Goal: Task Accomplishment & Management: Complete application form

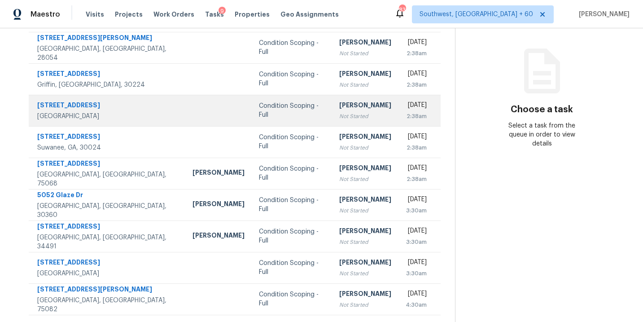
scroll to position [34, 0]
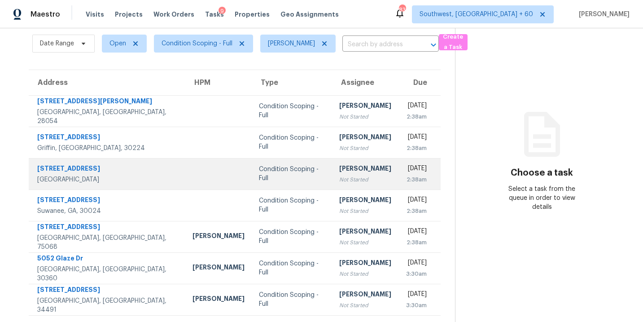
click at [339, 106] on div "[PERSON_NAME]" at bounding box center [365, 106] width 52 height 11
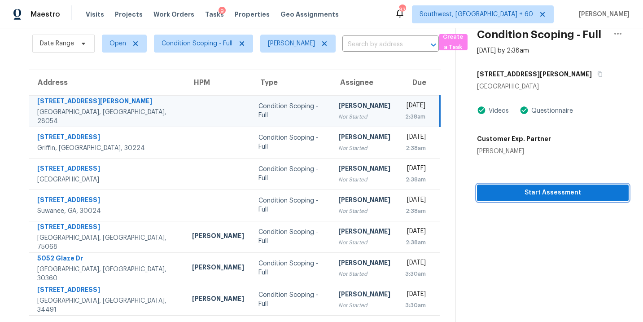
click at [534, 193] on span "Start Assessment" at bounding box center [552, 192] width 137 height 11
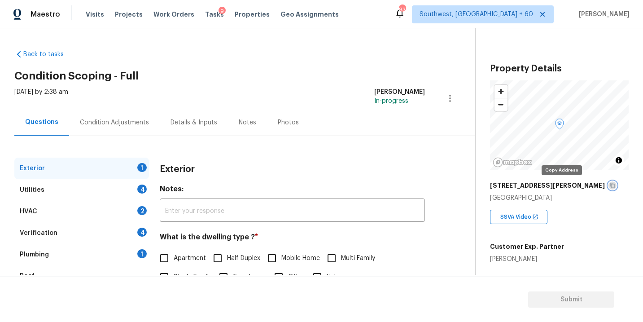
click at [610, 184] on icon "button" at bounding box center [612, 185] width 5 height 5
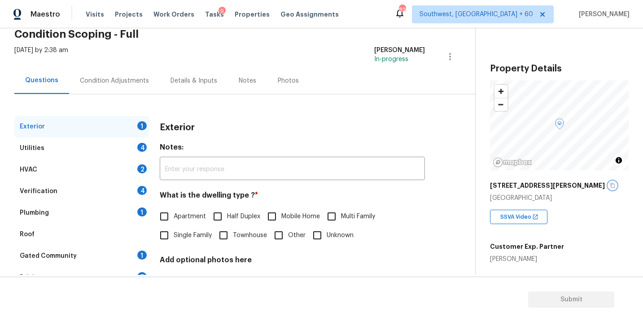
scroll to position [44, 0]
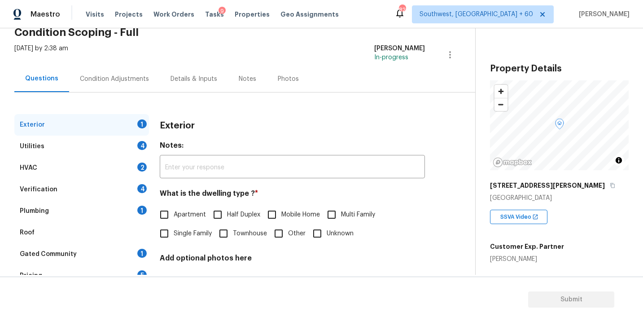
click at [267, 92] on div "Photos" at bounding box center [288, 79] width 43 height 26
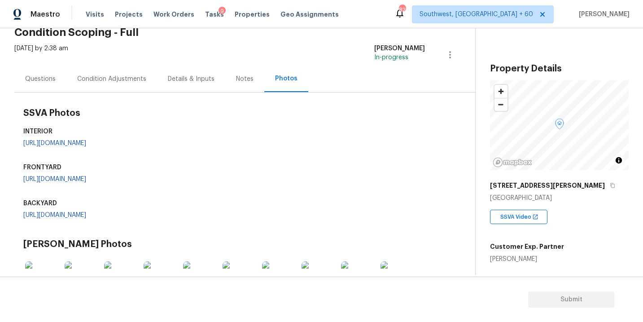
click at [118, 78] on div "Condition Adjustments" at bounding box center [111, 78] width 69 height 9
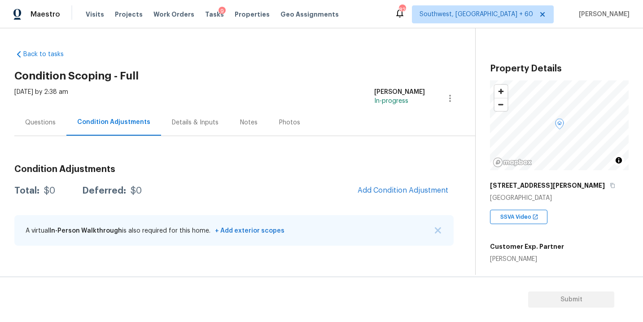
click at [48, 123] on div "Questions" at bounding box center [40, 122] width 31 height 9
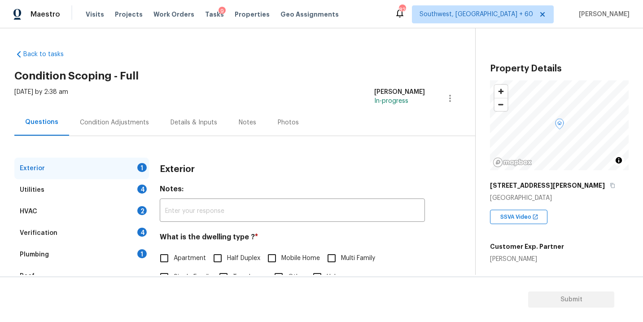
scroll to position [43, 0]
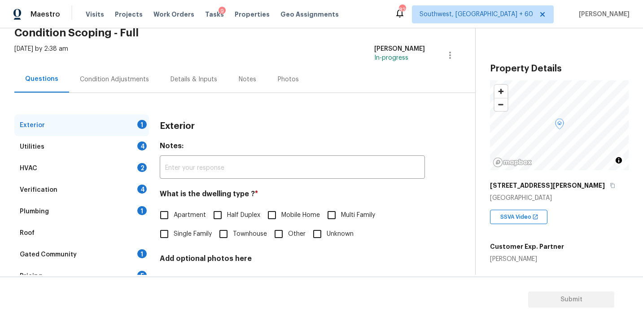
click at [174, 232] on span "Single Family" at bounding box center [193, 233] width 38 height 9
click at [174, 232] on input "Single Family" at bounding box center [164, 233] width 19 height 19
checkbox input "true"
click at [116, 148] on div "Utilities 4" at bounding box center [81, 147] width 135 height 22
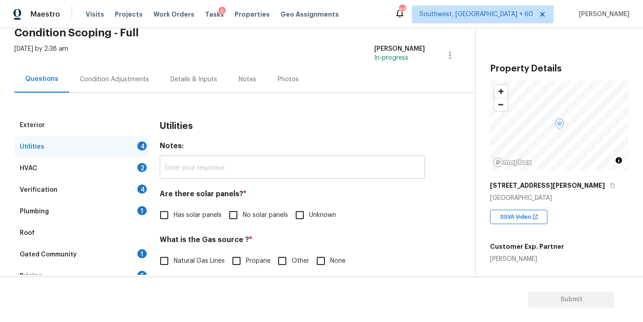
scroll to position [76, 0]
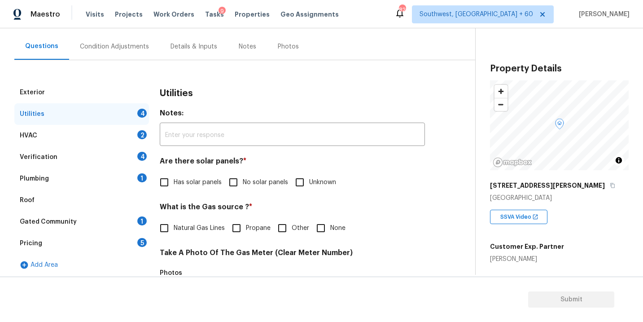
click at [238, 185] on input "No solar panels" at bounding box center [233, 182] width 19 height 19
checkbox input "true"
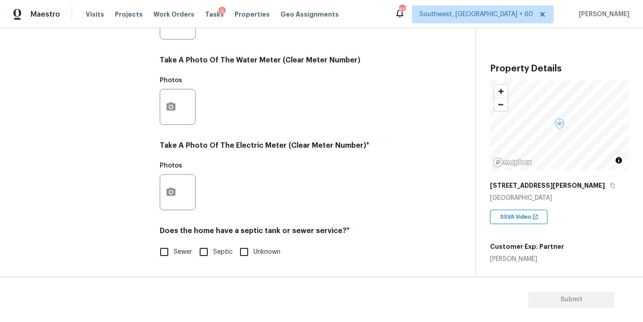
scroll to position [354, 0]
click at [176, 257] on label "Sewer" at bounding box center [173, 251] width 37 height 19
click at [174, 257] on input "Sewer" at bounding box center [164, 251] width 19 height 19
checkbox input "true"
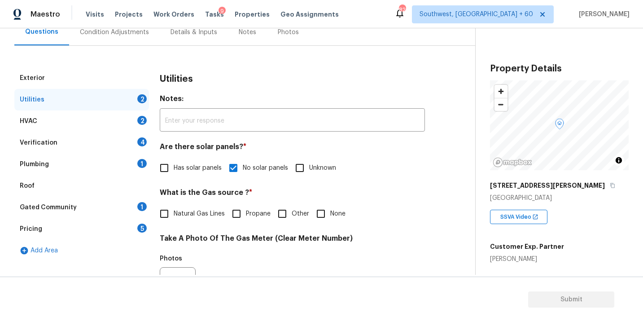
scroll to position [63, 0]
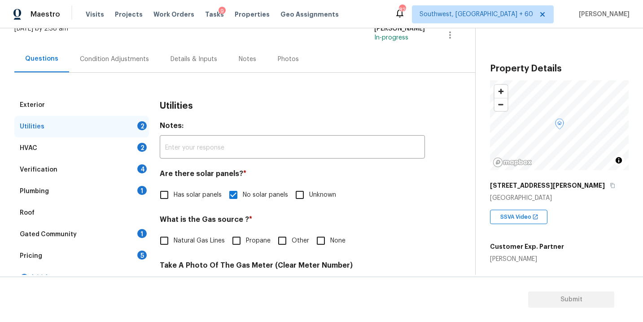
click at [86, 191] on div "Plumbing 1" at bounding box center [81, 191] width 135 height 22
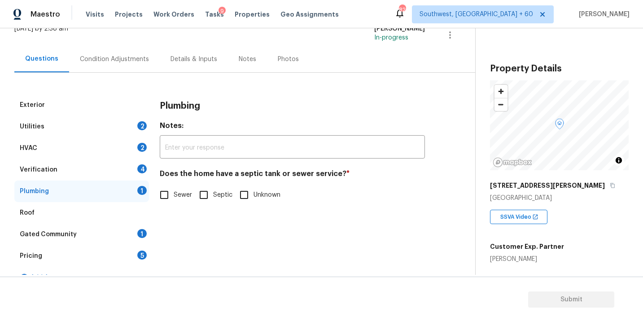
click at [184, 193] on span "Sewer" at bounding box center [183, 194] width 18 height 9
click at [174, 193] on input "Sewer" at bounding box center [164, 194] width 19 height 19
checkbox input "true"
click at [80, 235] on div "Gated Community 1" at bounding box center [81, 234] width 135 height 22
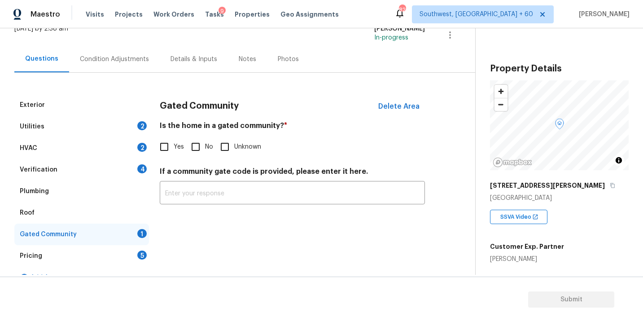
click at [201, 149] on input "No" at bounding box center [195, 146] width 19 height 19
checkbox input "true"
click at [136, 66] on div "Condition Adjustments" at bounding box center [114, 59] width 91 height 26
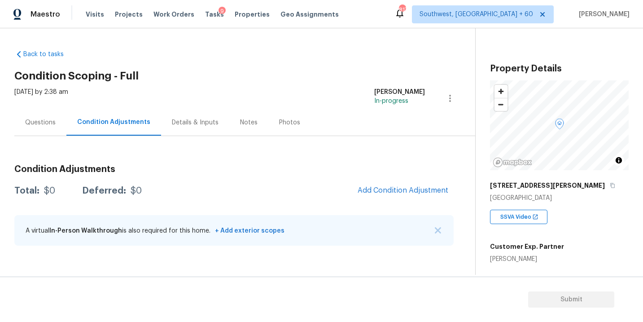
click at [269, 89] on div "Sat, Sep 06 2025 by 2:38 am Sakthivel Chandran In-progress" at bounding box center [244, 98] width 461 height 22
click at [49, 116] on div "Questions" at bounding box center [40, 122] width 52 height 26
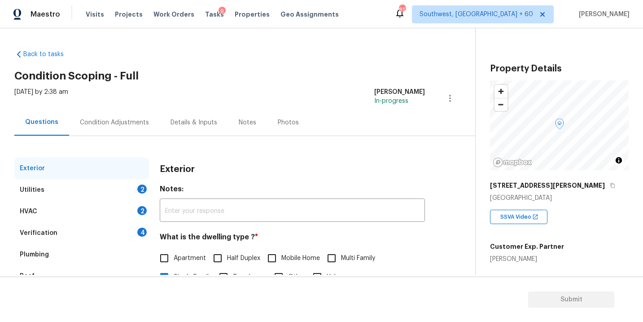
click at [109, 121] on div "Condition Adjustments" at bounding box center [114, 122] width 69 height 9
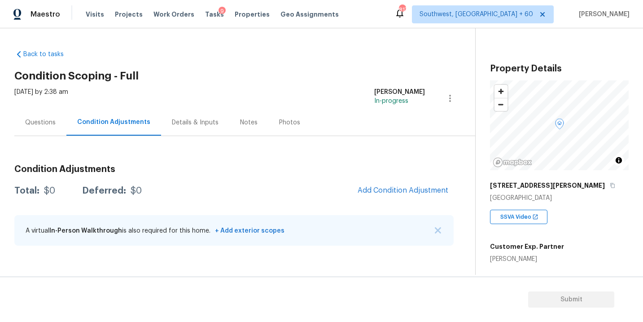
click at [268, 144] on div "Condition Adjustments Total: $0 Deferred: $0 Add Condition Adjustment A virtual…" at bounding box center [233, 195] width 439 height 118
click at [374, 197] on button "Add Condition Adjustment" at bounding box center [402, 190] width 101 height 19
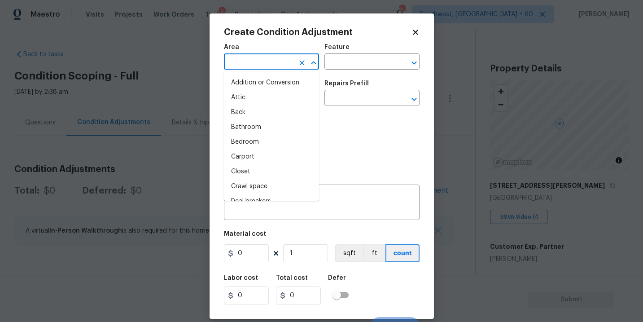
click at [262, 60] on input "text" at bounding box center [259, 63] width 70 height 14
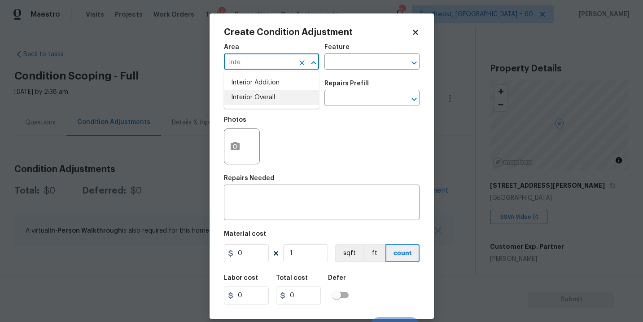
click at [266, 95] on li "Interior Overall" at bounding box center [271, 97] width 95 height 15
type input "Interior Overall"
click at [343, 74] on div "Area Interior Overall ​ Feature ​ Issue ​ Repairs Prefill ​" at bounding box center [322, 75] width 196 height 73
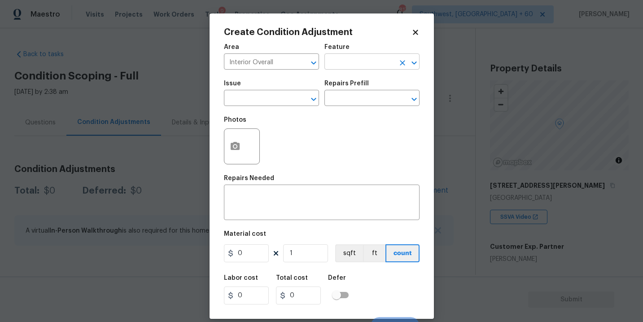
click at [354, 62] on input "text" at bounding box center [359, 63] width 70 height 14
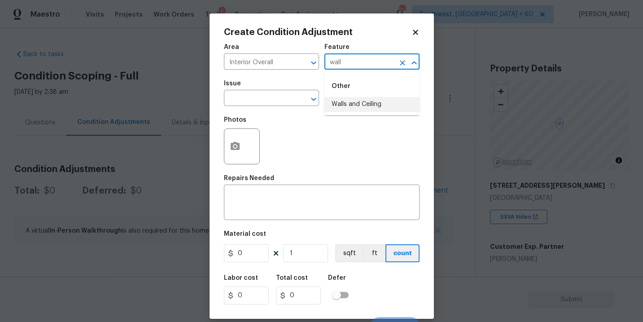
click at [346, 109] on li "Walls and Ceiling" at bounding box center [371, 104] width 95 height 15
type input "Walls and Ceiling"
click at [280, 105] on input "text" at bounding box center [259, 99] width 70 height 14
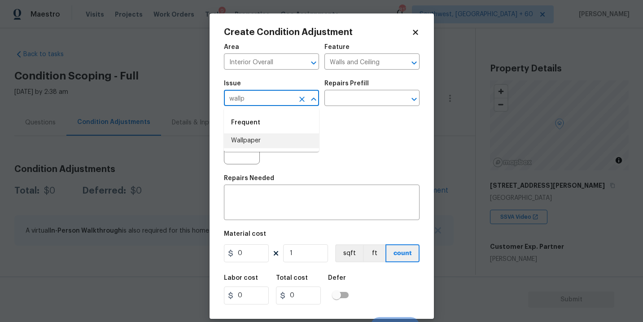
click at [272, 140] on li "Wallpaper" at bounding box center [271, 140] width 95 height 15
type input "Wallpaper"
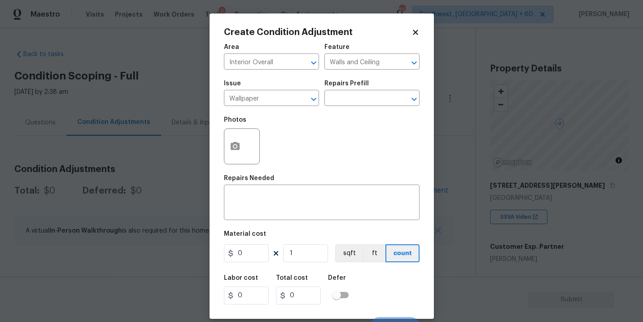
click at [337, 112] on div "Photos" at bounding box center [322, 140] width 196 height 58
click at [357, 105] on input "text" at bounding box center [359, 99] width 70 height 14
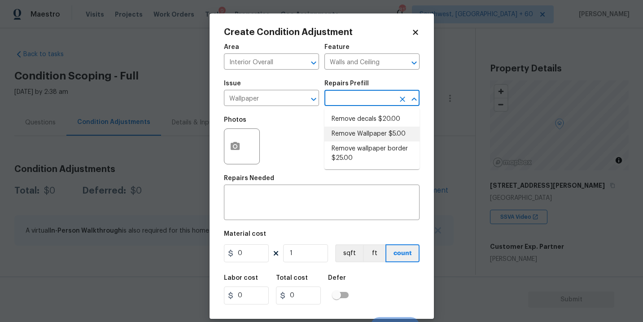
click at [366, 136] on li "Remove Wallpaper $5.00" at bounding box center [371, 134] width 95 height 15
type textarea "Remove wallpaper and texture walls to best match existing conditions"
type input "5"
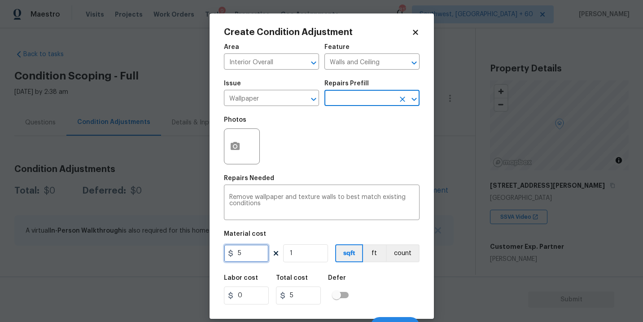
drag, startPoint x: 250, startPoint y: 253, endPoint x: 193, endPoint y: 253, distance: 57.0
click at [193, 253] on div "Create Condition Adjustment Area Interior Overall ​ Feature Walls and Ceiling ​…" at bounding box center [321, 161] width 643 height 322
type input "300"
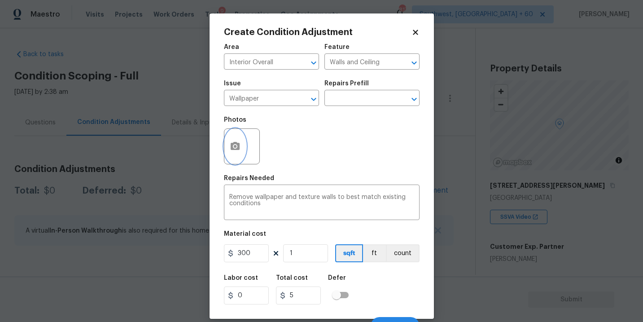
type input "300"
click at [232, 149] on icon "button" at bounding box center [235, 146] width 9 height 8
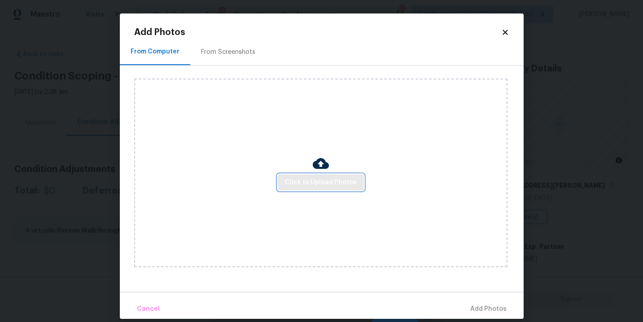
click at [296, 177] on span "Click to Upload Photos" at bounding box center [321, 182] width 72 height 11
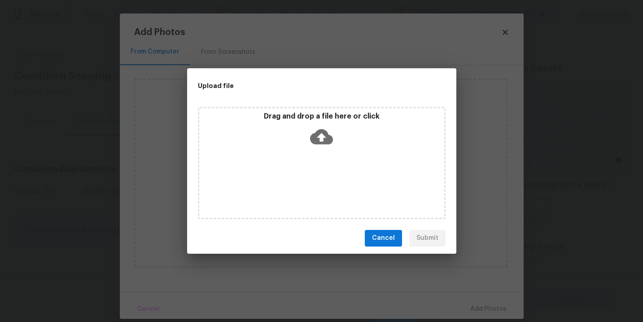
click at [313, 149] on div "Drag and drop a file here or click" at bounding box center [321, 131] width 245 height 39
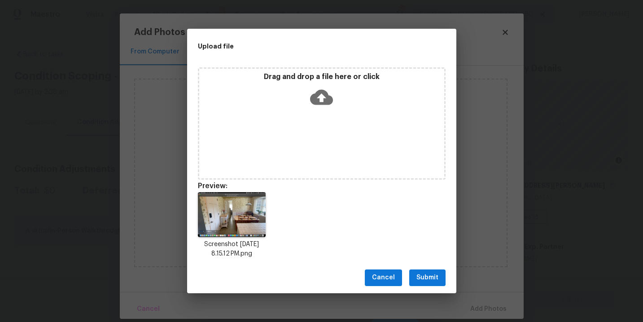
click at [430, 276] on span "Submit" at bounding box center [427, 277] width 22 height 11
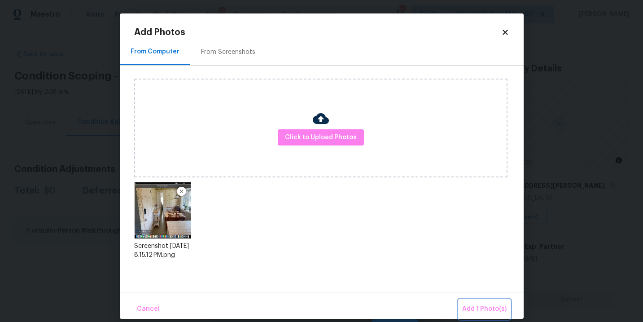
click at [468, 303] on span "Add 1 Photo(s)" at bounding box center [484, 308] width 44 height 11
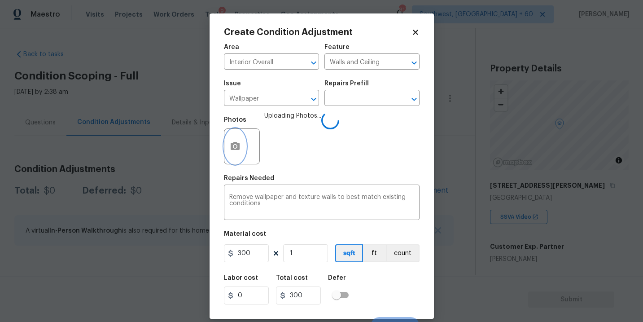
scroll to position [13, 0]
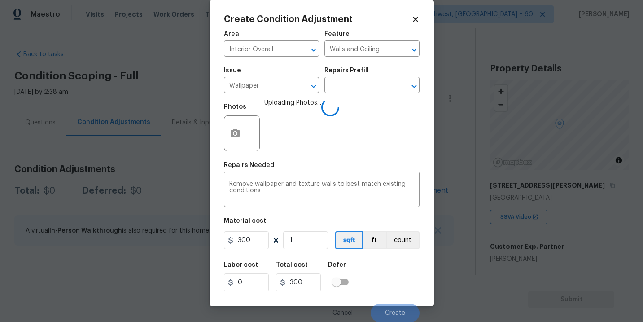
click at [409, 276] on div "Labor cost 0 Total cost 300 Defer" at bounding box center [322, 276] width 196 height 40
click at [404, 279] on div "Labor cost 0 Total cost 300 Defer" at bounding box center [322, 276] width 196 height 40
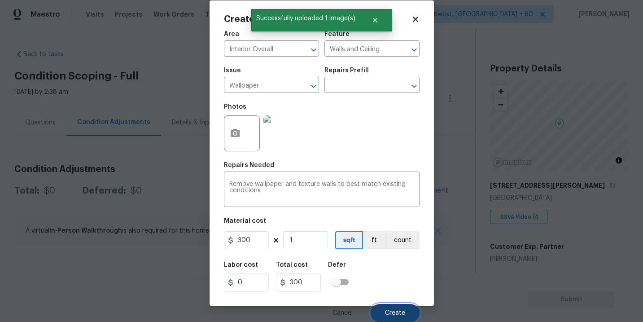
click at [401, 309] on button "Create" at bounding box center [395, 313] width 49 height 18
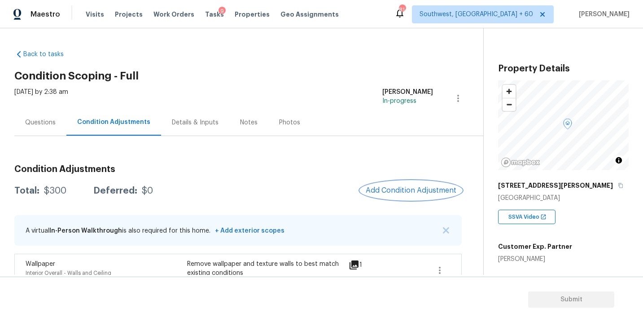
scroll to position [20, 0]
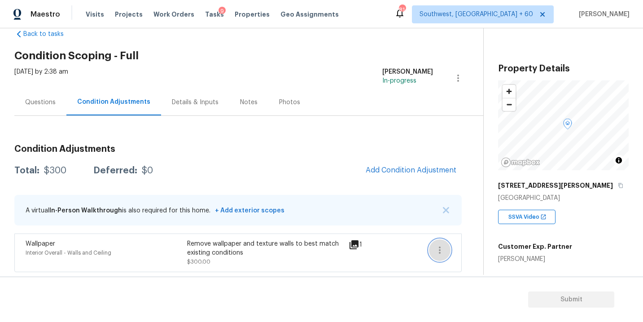
click at [436, 248] on icon "button" at bounding box center [439, 250] width 11 height 11
click at [474, 240] on ul "Edit" at bounding box center [490, 248] width 81 height 18
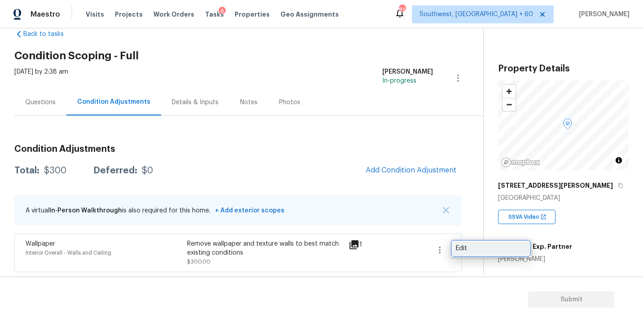
click at [468, 241] on link "Edit" at bounding box center [491, 247] width 76 height 13
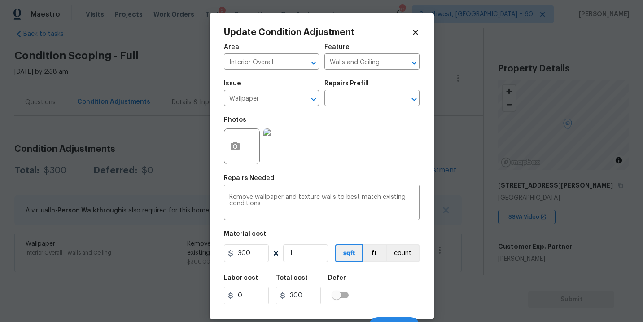
click at [251, 149] on div at bounding box center [242, 146] width 36 height 36
click at [237, 149] on icon "button" at bounding box center [235, 146] width 9 height 8
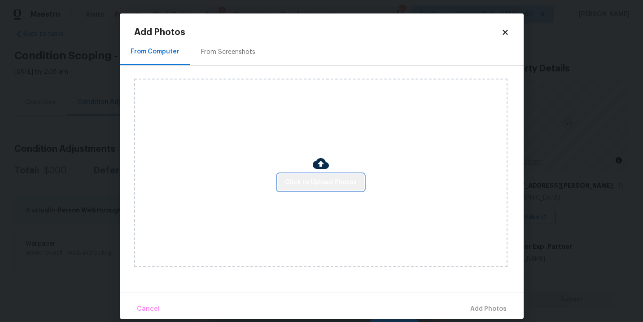
click at [331, 180] on span "Click to Upload Photos" at bounding box center [321, 182] width 72 height 11
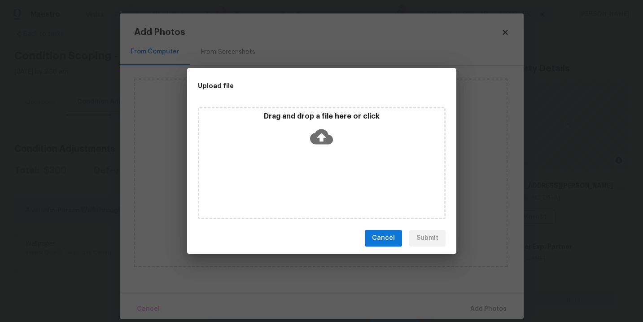
drag, startPoint x: 331, startPoint y: 180, endPoint x: 325, endPoint y: 149, distance: 31.0
click at [325, 149] on div "Drag and drop a file here or click" at bounding box center [322, 163] width 248 height 112
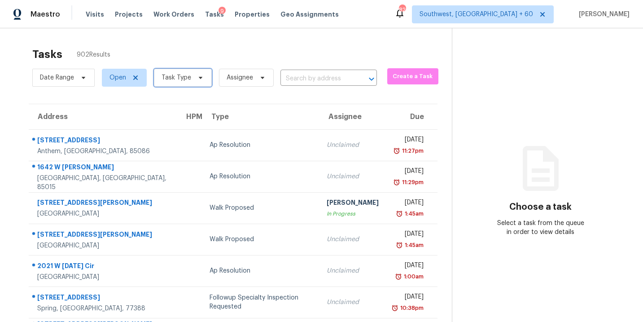
click at [197, 79] on icon at bounding box center [200, 77] width 7 height 7
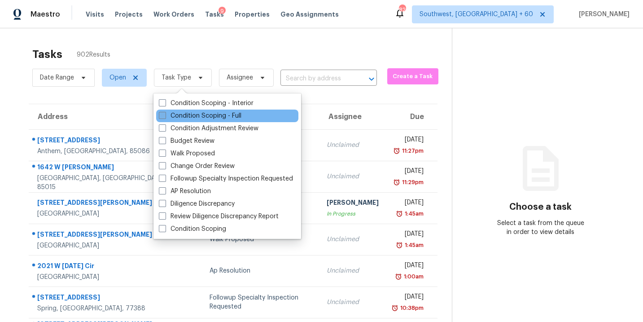
click at [200, 114] on label "Condition Scoping - Full" at bounding box center [200, 115] width 83 height 9
click at [165, 114] on input "Condition Scoping - Full" at bounding box center [162, 114] width 6 height 6
checkbox input "true"
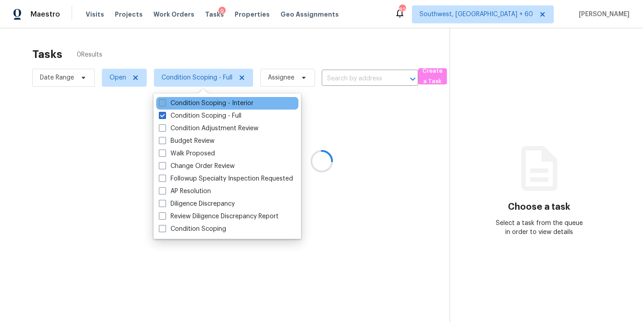
click at [231, 104] on label "Condition Scoping - Interior" at bounding box center [206, 103] width 95 height 9
click at [165, 104] on input "Condition Scoping - Interior" at bounding box center [162, 102] width 6 height 6
checkbox input "true"
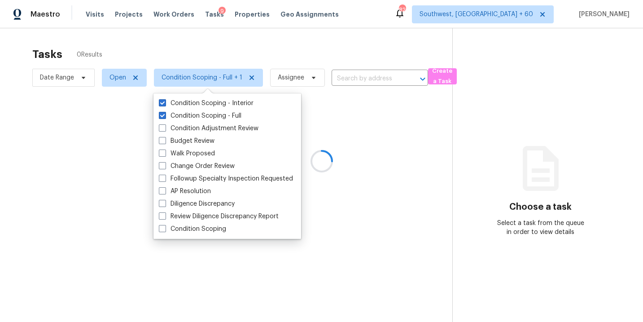
click at [291, 38] on div at bounding box center [321, 161] width 643 height 322
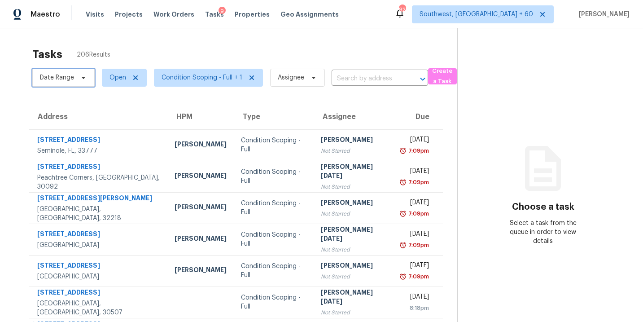
click at [76, 82] on span "Date Range" at bounding box center [63, 78] width 62 height 18
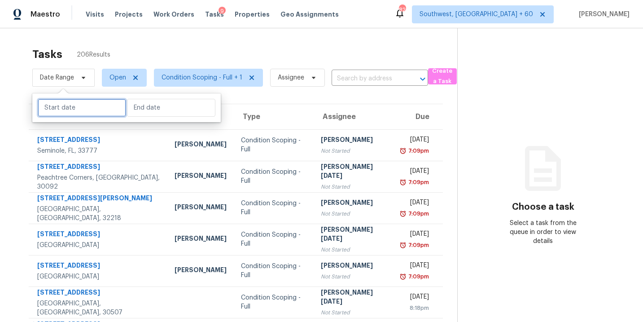
click at [74, 105] on input "text" at bounding box center [82, 108] width 88 height 18
select select "8"
select select "2025"
select select "9"
select select "2025"
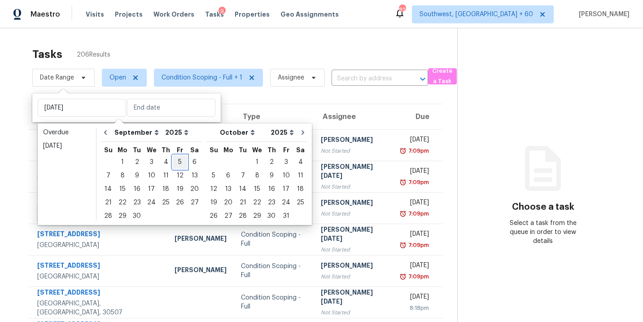
click at [176, 161] on div "5" at bounding box center [180, 162] width 14 height 13
type input "Fri, Sep 05"
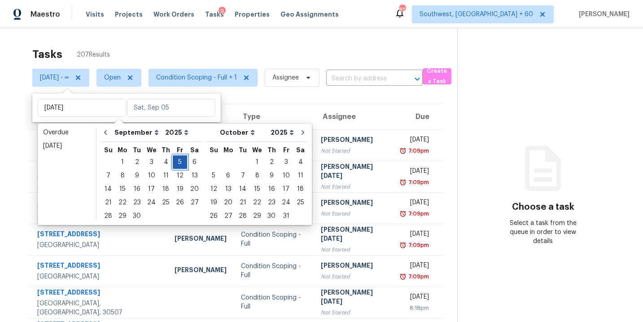
click at [178, 160] on div "5" at bounding box center [180, 162] width 14 height 13
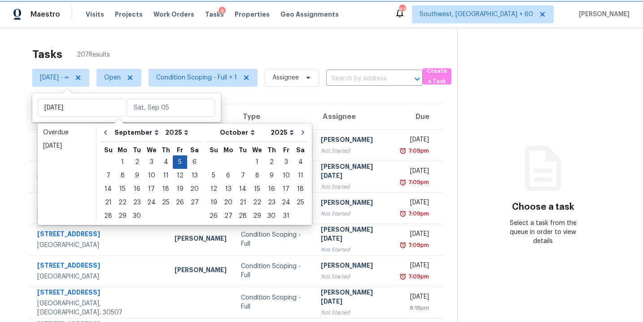
type input "Fri, Sep 05"
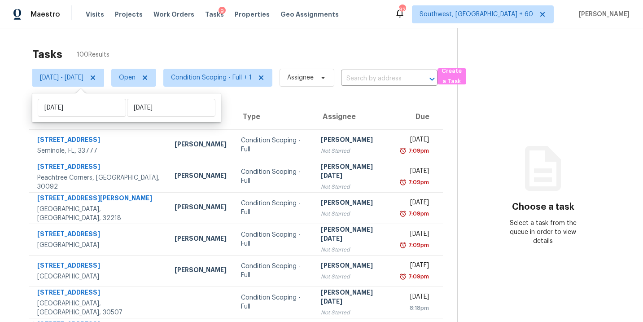
click at [493, 135] on section "Choose a task Select a task from the queue in order to view details" at bounding box center [542, 247] width 171 height 439
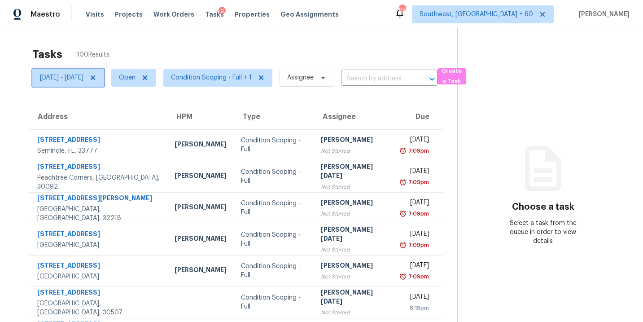
click at [95, 77] on icon at bounding box center [93, 77] width 4 height 4
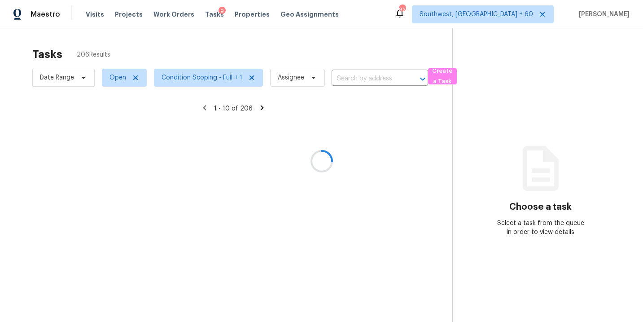
click at [113, 81] on div at bounding box center [321, 161] width 643 height 322
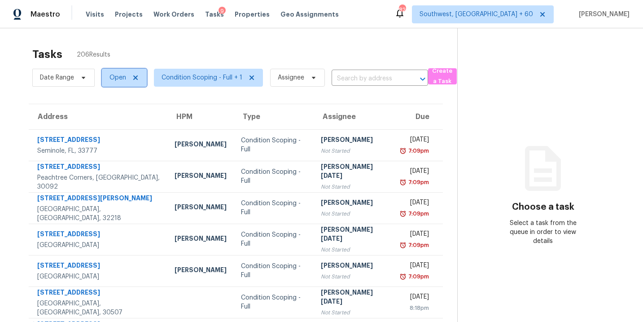
click at [114, 79] on span "Open" at bounding box center [117, 77] width 17 height 9
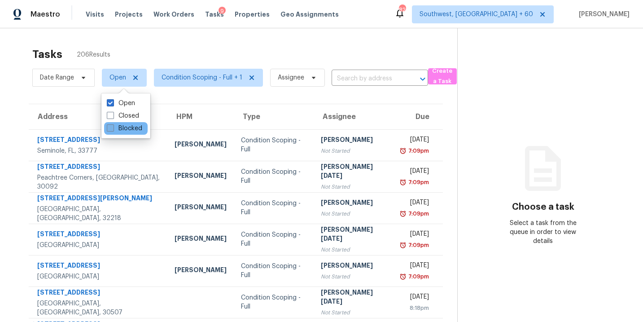
click at [124, 128] on label "Blocked" at bounding box center [124, 128] width 35 height 9
click at [113, 128] on input "Blocked" at bounding box center [110, 127] width 6 height 6
checkbox input "true"
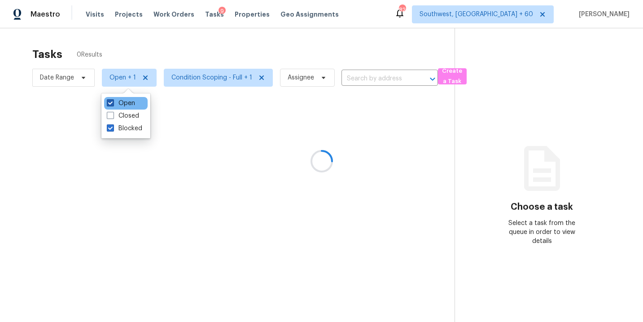
click at [125, 101] on label "Open" at bounding box center [121, 103] width 28 height 9
click at [113, 101] on input "Open" at bounding box center [110, 102] width 6 height 6
checkbox input "false"
click at [382, 127] on div at bounding box center [321, 161] width 643 height 322
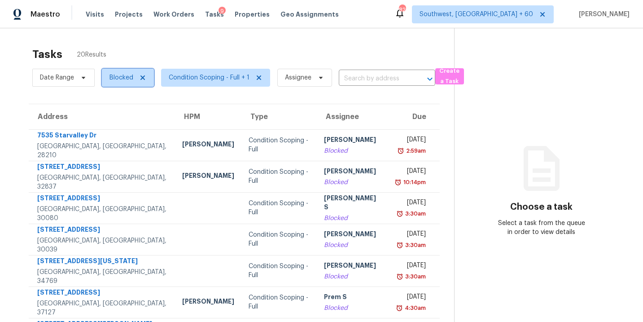
click at [118, 79] on span "Blocked" at bounding box center [121, 77] width 24 height 9
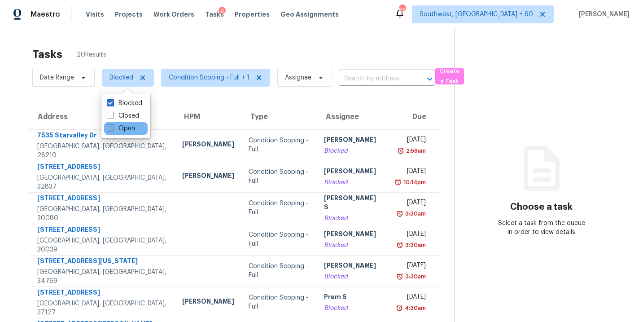
click at [119, 128] on label "Open" at bounding box center [121, 128] width 28 height 9
click at [113, 128] on input "Open" at bounding box center [110, 127] width 6 height 6
checkbox input "true"
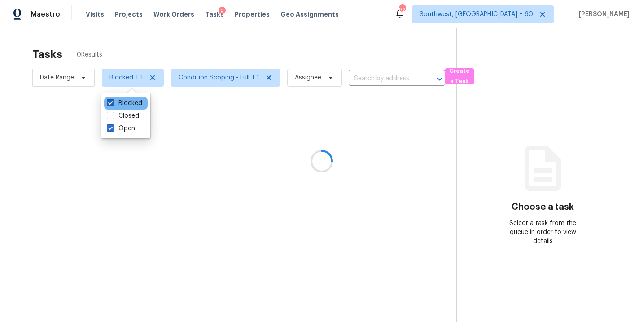
click at [127, 103] on label "Blocked" at bounding box center [124, 103] width 35 height 9
click at [113, 103] on input "Blocked" at bounding box center [110, 102] width 6 height 6
checkbox input "false"
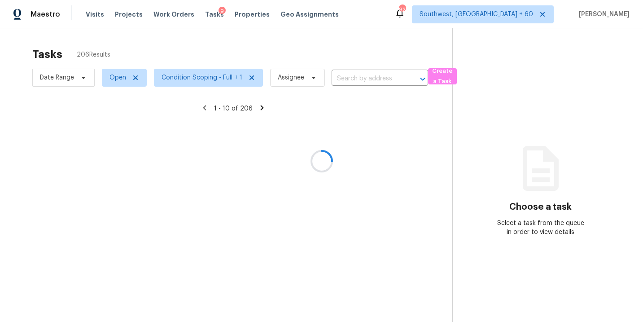
click at [196, 140] on div at bounding box center [321, 161] width 643 height 322
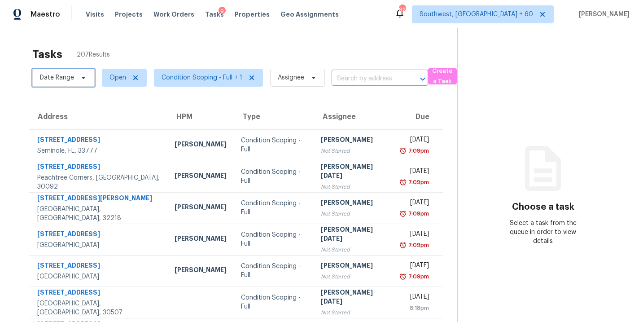
click at [70, 79] on span "Date Range" at bounding box center [57, 77] width 34 height 9
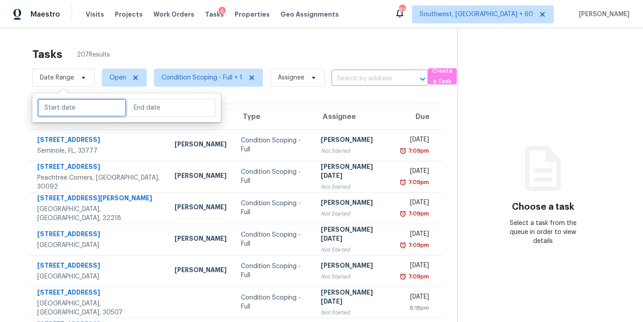
click at [75, 111] on input "text" at bounding box center [82, 108] width 88 height 18
select select "8"
select select "2025"
select select "9"
select select "2025"
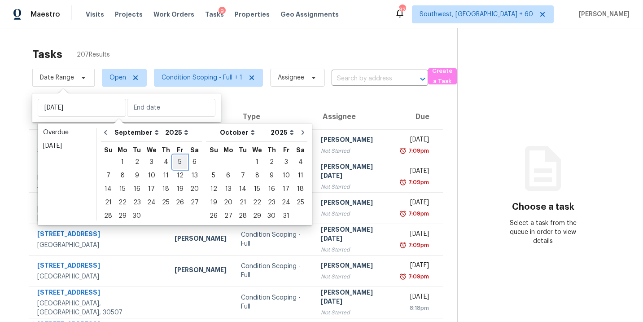
click at [173, 163] on div "5" at bounding box center [180, 162] width 14 height 13
type input "Fri, Sep 05"
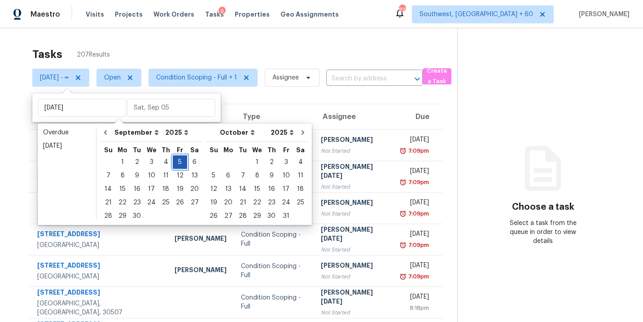
click at [175, 162] on div "5" at bounding box center [180, 162] width 14 height 13
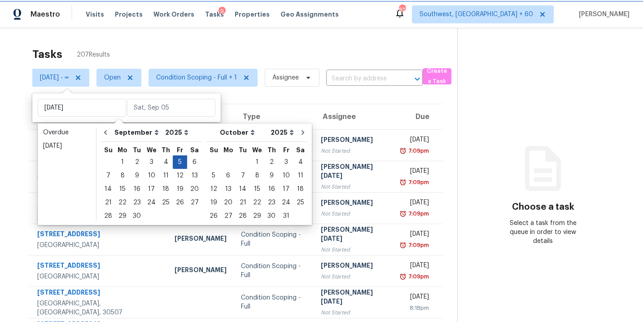
type input "Fri, Sep 05"
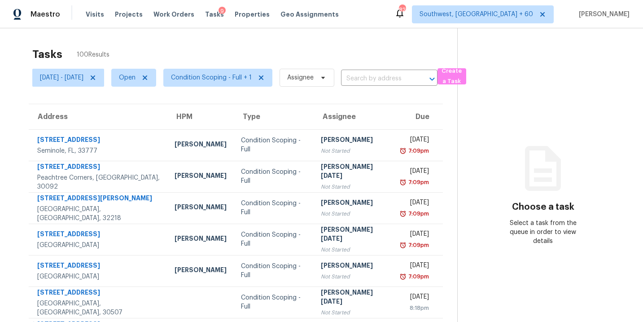
click at [482, 158] on section "Choose a task Select a task from the queue in order to view details" at bounding box center [542, 247] width 171 height 439
click at [96, 78] on icon at bounding box center [92, 77] width 7 height 7
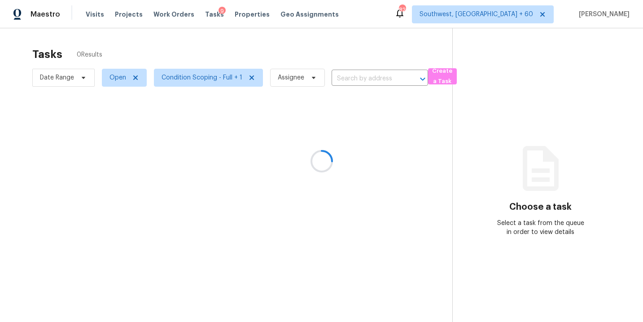
click at [237, 169] on div at bounding box center [321, 161] width 643 height 322
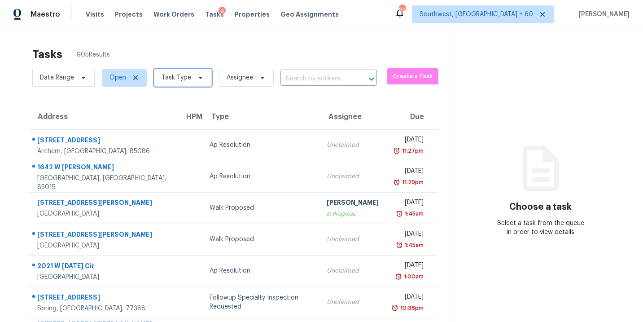
click at [188, 81] on span "Task Type" at bounding box center [177, 77] width 30 height 9
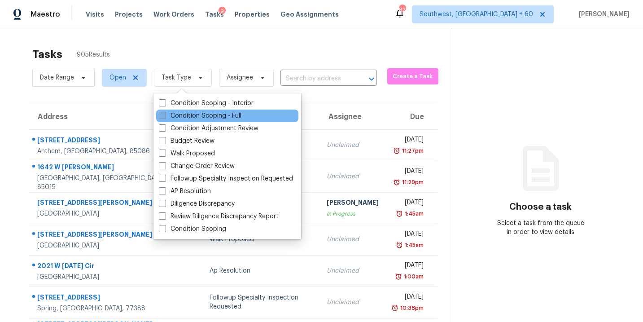
click at [200, 115] on label "Condition Scoping - Full" at bounding box center [200, 115] width 83 height 9
click at [165, 115] on input "Condition Scoping - Full" at bounding box center [162, 114] width 6 height 6
checkbox input "true"
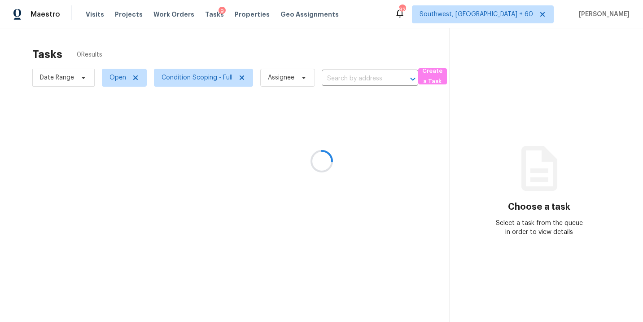
click at [281, 87] on div at bounding box center [321, 161] width 643 height 322
click at [286, 79] on div at bounding box center [321, 161] width 643 height 322
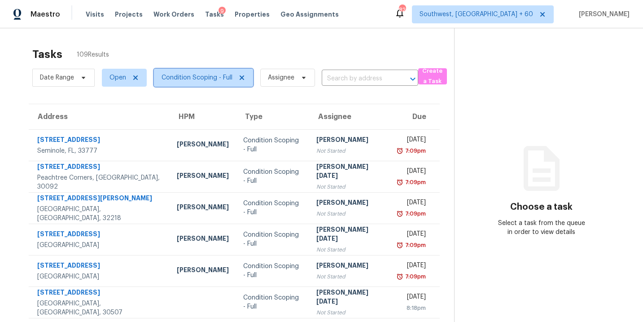
click at [202, 79] on span "Condition Scoping - Full" at bounding box center [197, 77] width 71 height 9
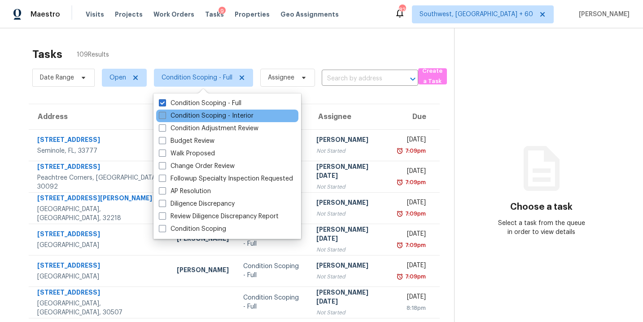
click at [199, 113] on label "Condition Scoping - Interior" at bounding box center [206, 115] width 95 height 9
click at [165, 113] on input "Condition Scoping - Interior" at bounding box center [162, 114] width 6 height 6
checkbox input "true"
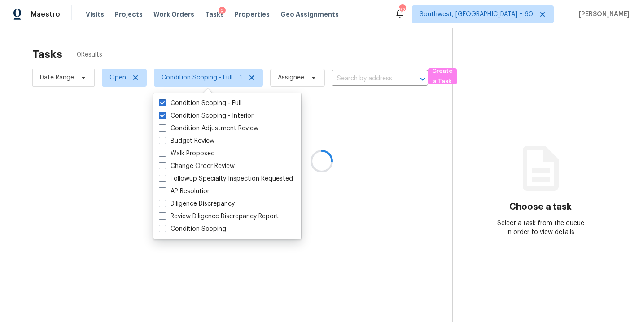
click at [255, 51] on div at bounding box center [321, 161] width 643 height 322
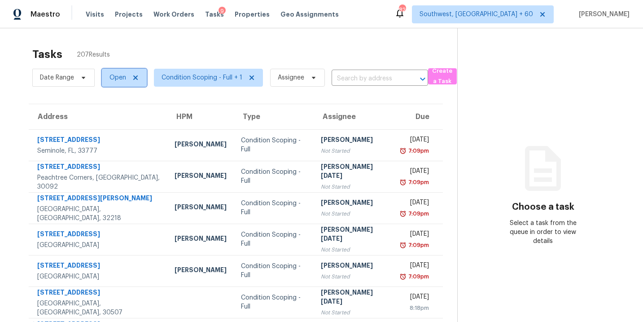
click at [113, 78] on span "Open" at bounding box center [117, 77] width 17 height 9
click at [158, 52] on div "Tasks 207 Results" at bounding box center [244, 54] width 425 height 23
click at [76, 76] on span "Date Range" at bounding box center [63, 78] width 62 height 18
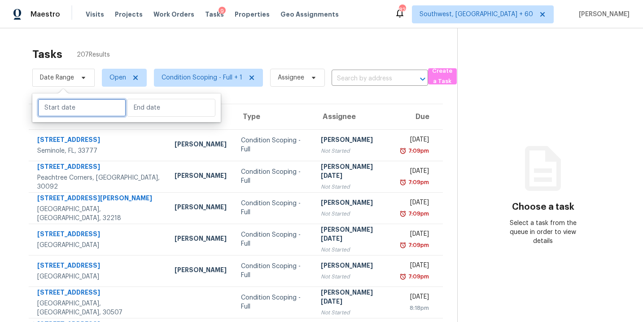
click at [70, 108] on input "text" at bounding box center [82, 108] width 88 height 18
select select "8"
select select "2025"
select select "9"
select select "2025"
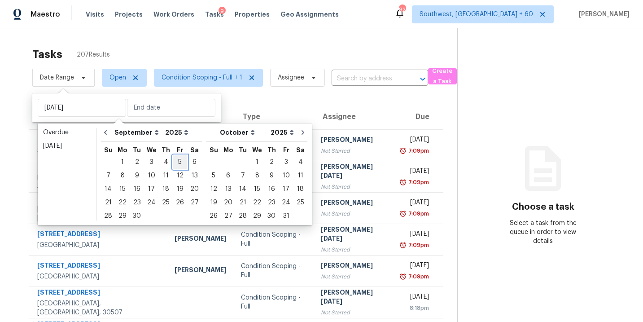
click at [175, 160] on div "5" at bounding box center [180, 162] width 14 height 13
type input "[DATE]"
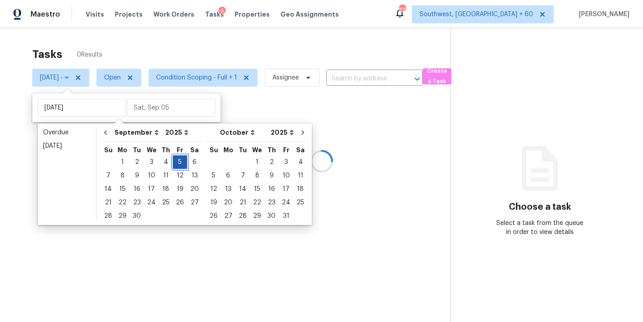
click at [175, 160] on div "5" at bounding box center [180, 162] width 14 height 13
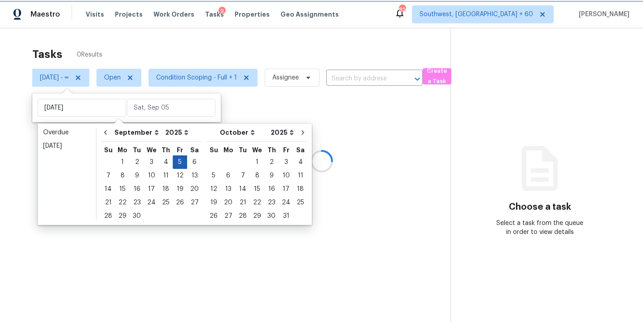
type input "[DATE]"
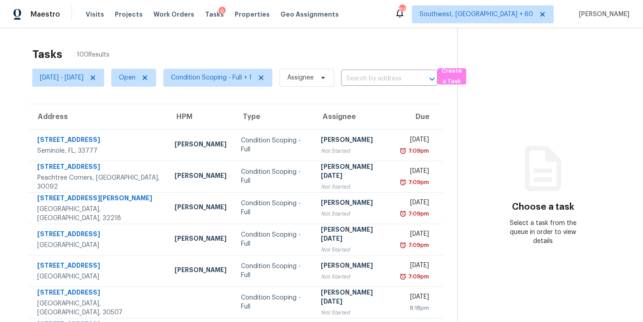
click at [492, 123] on section "Choose a task Select a task from the queue in order to view details" at bounding box center [542, 247] width 171 height 439
click at [96, 76] on icon at bounding box center [92, 77] width 7 height 7
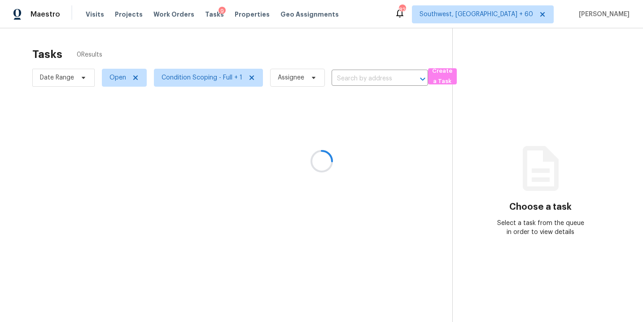
click at [240, 60] on div at bounding box center [321, 161] width 643 height 322
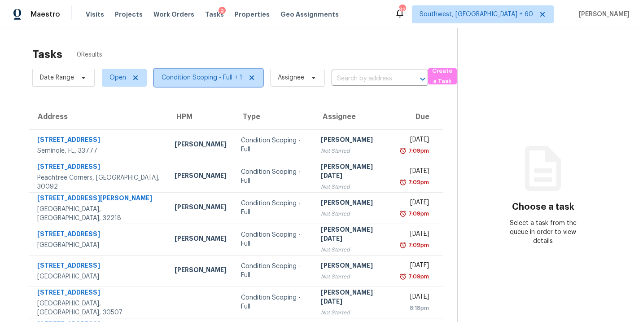
click at [222, 79] on span "Condition Scoping - Full + 1" at bounding box center [202, 77] width 81 height 9
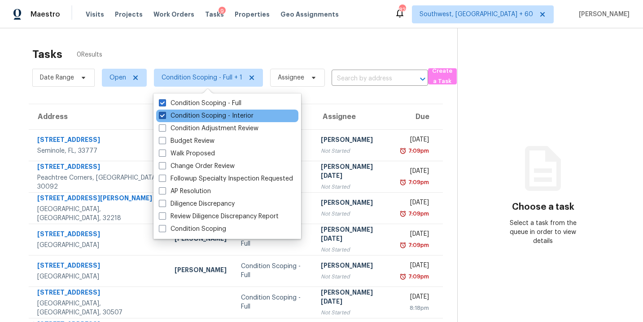
click at [220, 118] on label "Condition Scoping - Interior" at bounding box center [206, 115] width 95 height 9
click at [165, 117] on input "Condition Scoping - Interior" at bounding box center [162, 114] width 6 height 6
checkbox input "false"
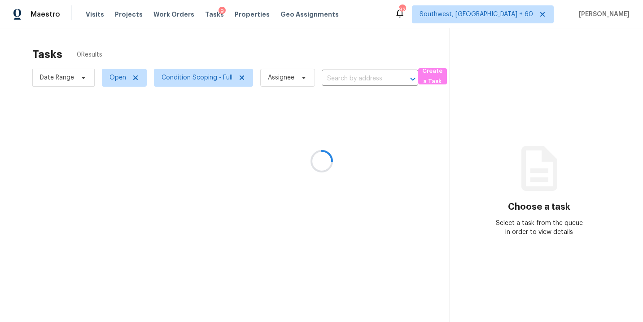
click at [318, 51] on div at bounding box center [321, 161] width 643 height 322
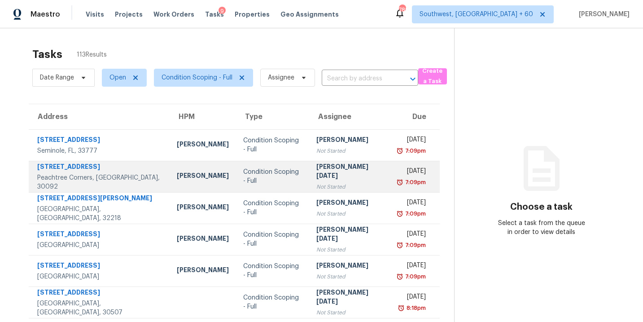
click at [288, 168] on div "Condition Scoping - Full" at bounding box center [272, 176] width 59 height 18
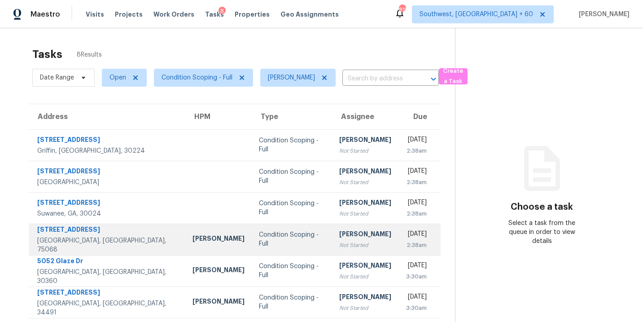
scroll to position [66, 0]
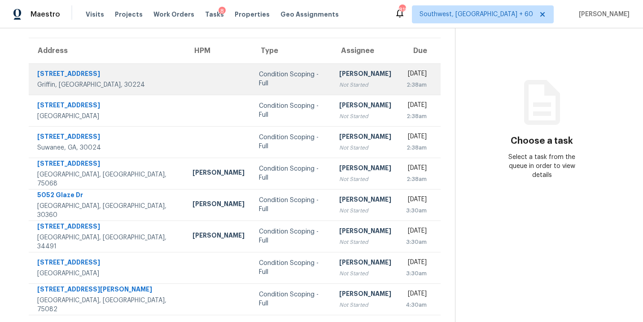
click at [278, 77] on td "Condition Scoping - Full" at bounding box center [292, 78] width 80 height 31
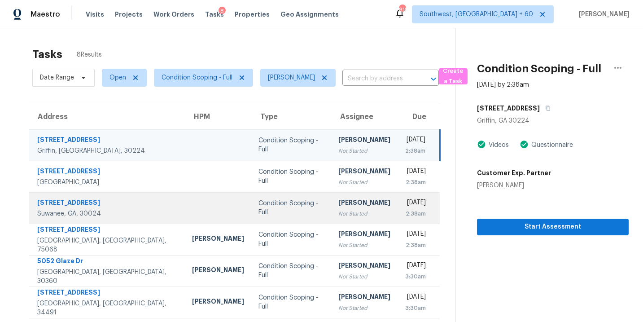
scroll to position [55, 0]
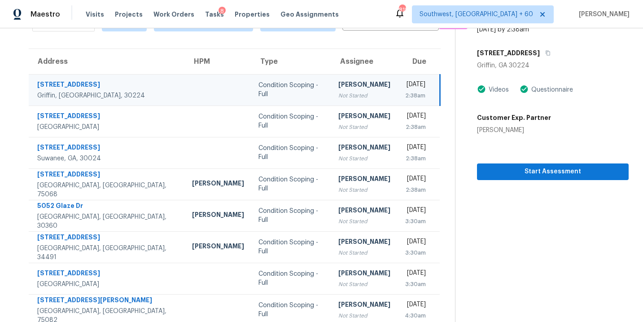
click at [349, 92] on div "Not Started" at bounding box center [364, 95] width 52 height 9
click at [504, 166] on span "Start Assessment" at bounding box center [552, 171] width 137 height 11
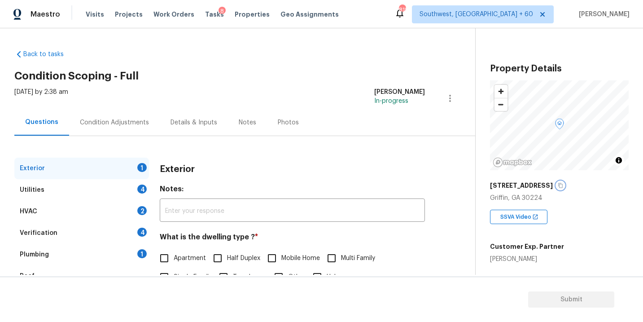
click at [558, 184] on icon "button" at bounding box center [560, 185] width 5 height 5
click at [109, 126] on div "Condition Adjustments" at bounding box center [114, 122] width 69 height 9
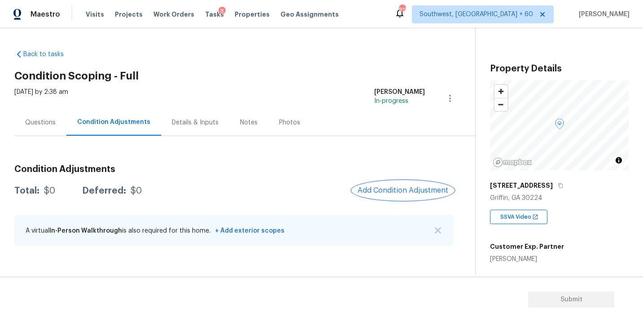
click at [381, 188] on span "Add Condition Adjustment" at bounding box center [403, 190] width 91 height 8
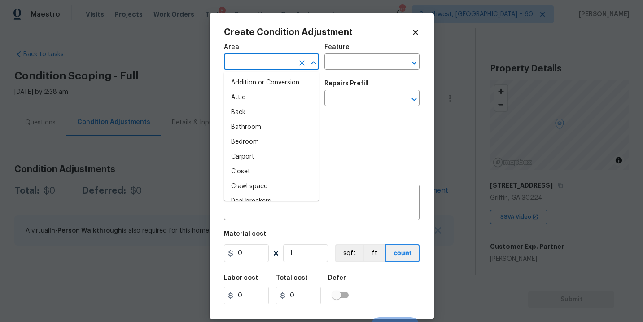
click at [246, 58] on input "text" at bounding box center [259, 63] width 70 height 14
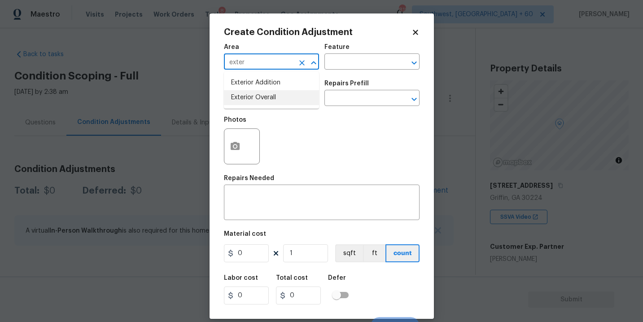
click at [258, 92] on li "Exterior Overall" at bounding box center [271, 97] width 95 height 15
type input "Exterior Overall"
click at [323, 67] on div "Area Exterior Overall ​ Feature ​" at bounding box center [322, 57] width 196 height 36
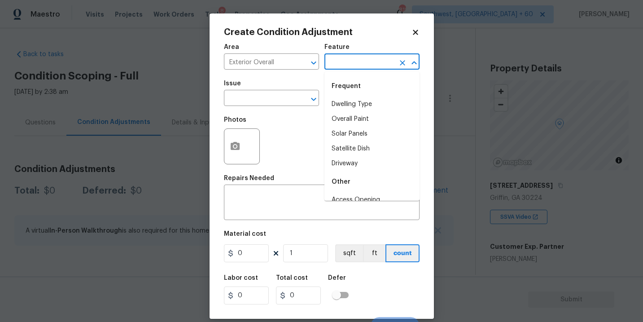
click at [343, 63] on input "text" at bounding box center [359, 63] width 70 height 14
click at [343, 98] on li "Fence" at bounding box center [371, 104] width 95 height 15
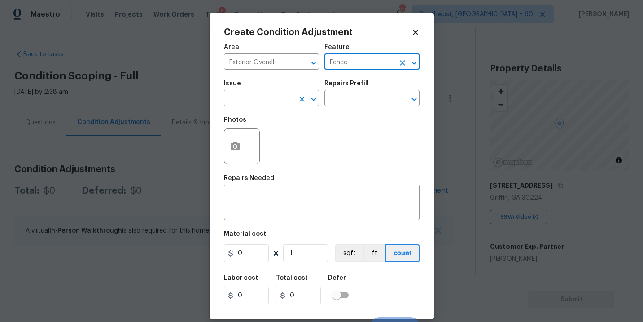
type input "Fence"
click at [258, 96] on input "text" at bounding box center [259, 99] width 70 height 14
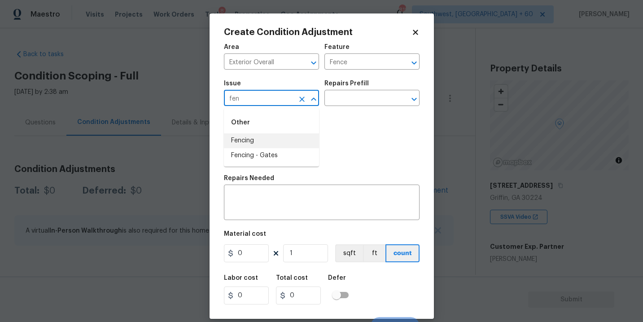
click at [256, 141] on li "Fencing" at bounding box center [271, 140] width 95 height 15
type input "Fencing"
click at [278, 197] on textarea at bounding box center [321, 203] width 185 height 19
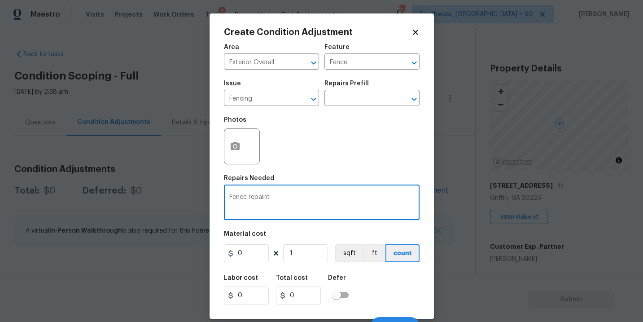
type textarea "Fence repaint"
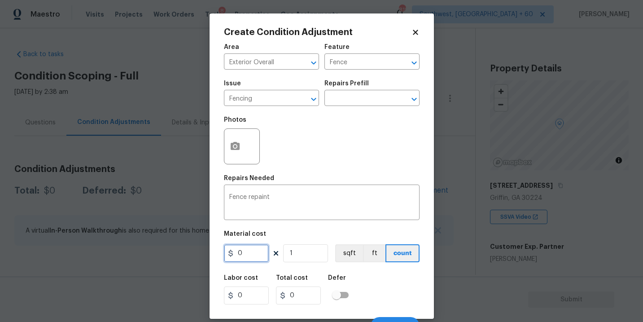
drag, startPoint x: 255, startPoint y: 251, endPoint x: 197, endPoint y: 258, distance: 58.2
click at [197, 258] on div "Create Condition Adjustment Area Exterior Overall ​ Feature Fence ​ Issue Fenci…" at bounding box center [321, 161] width 643 height 322
type input "800"
click at [230, 158] on button "button" at bounding box center [235, 146] width 22 height 35
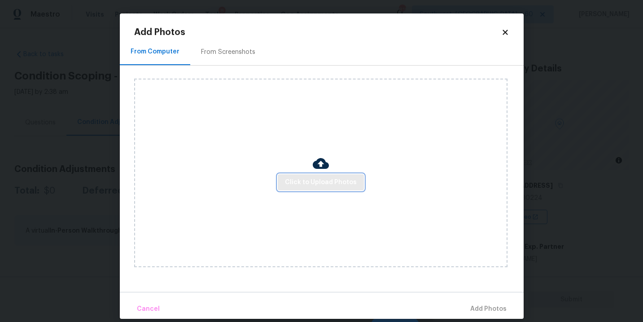
click at [282, 174] on button "Click to Upload Photos" at bounding box center [321, 182] width 86 height 17
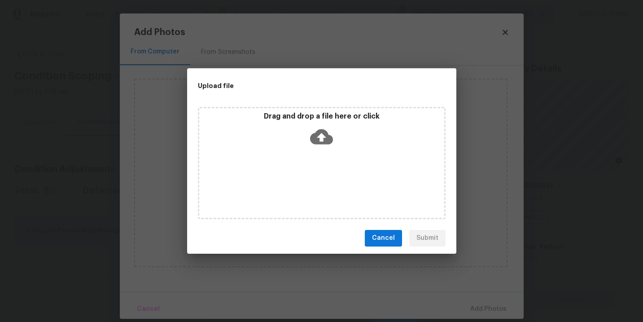
click at [318, 139] on icon at bounding box center [321, 136] width 23 height 15
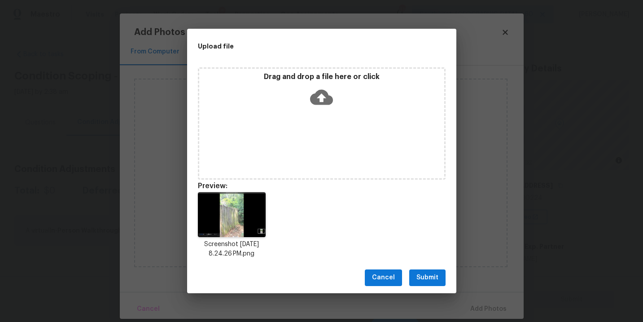
click at [435, 280] on span "Submit" at bounding box center [427, 277] width 22 height 11
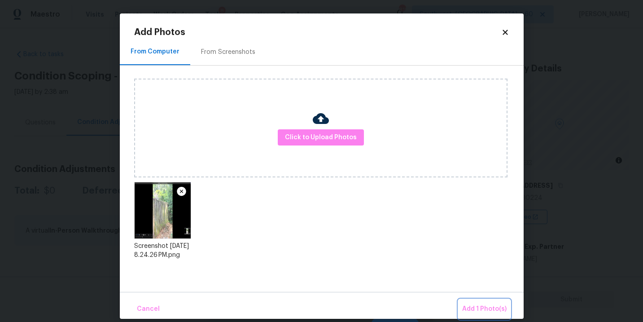
click at [476, 306] on span "Add 1 Photo(s)" at bounding box center [484, 308] width 44 height 11
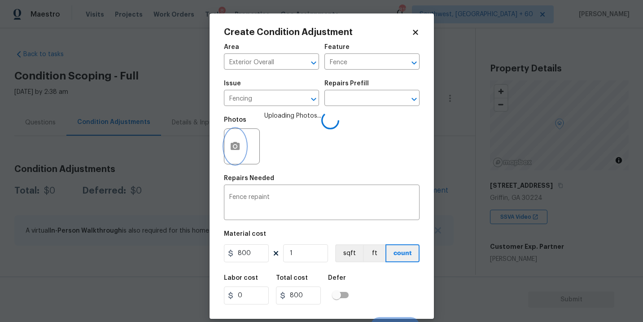
scroll to position [13, 0]
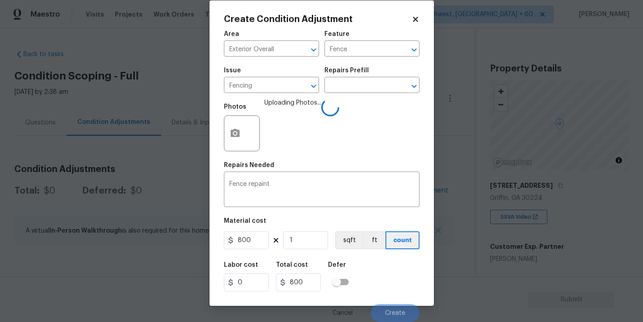
click at [402, 270] on div "Labor cost 0 Total cost 800 Defer" at bounding box center [322, 276] width 196 height 40
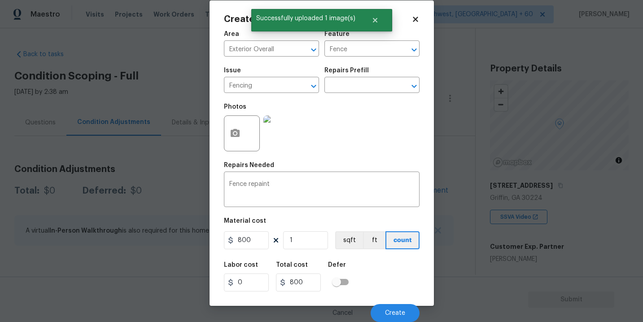
click at [400, 270] on div "Labor cost 0 Total cost 800 Defer" at bounding box center [322, 276] width 196 height 40
click at [397, 310] on span "Create" at bounding box center [395, 313] width 20 height 7
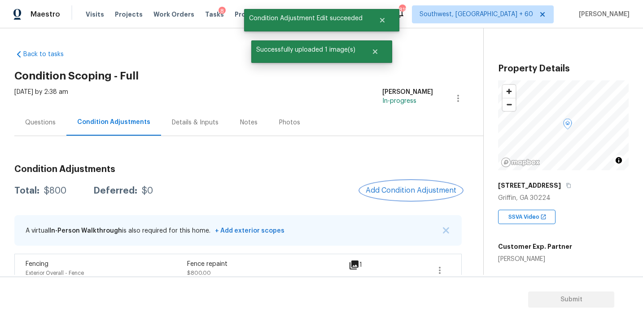
scroll to position [15, 0]
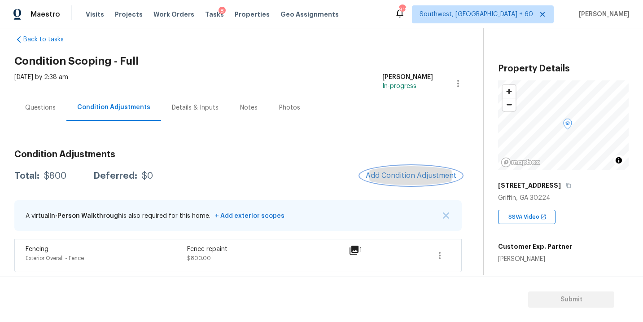
click at [410, 176] on span "Add Condition Adjustment" at bounding box center [411, 175] width 91 height 8
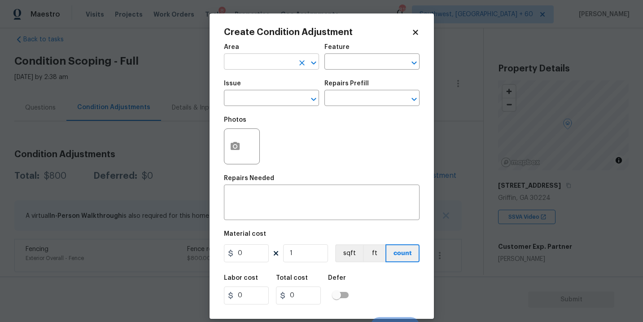
click at [232, 63] on input "text" at bounding box center [259, 63] width 70 height 14
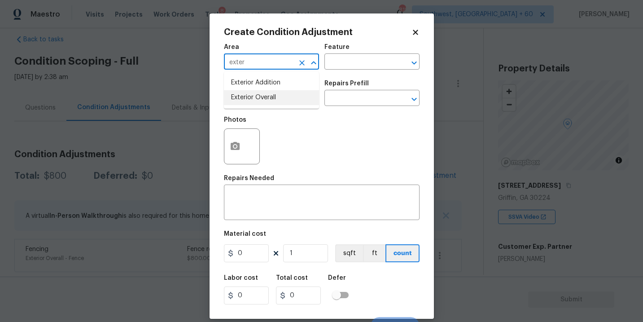
click at [253, 99] on li "Exterior Overall" at bounding box center [271, 97] width 95 height 15
type input "Exterior Overall"
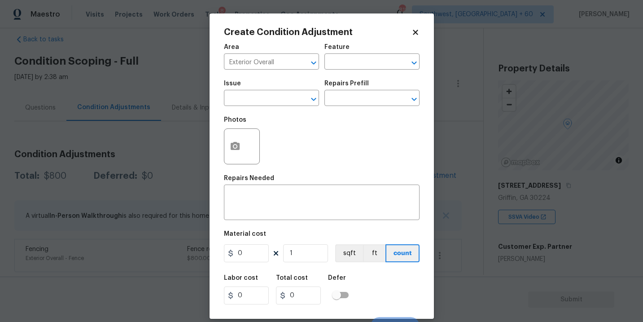
click at [315, 79] on span "Issue ​" at bounding box center [271, 93] width 95 height 36
click at [337, 64] on input "text" at bounding box center [359, 63] width 70 height 14
click at [331, 102] on li "Driveway" at bounding box center [371, 104] width 95 height 15
type input "Driveway"
click at [273, 103] on input "text" at bounding box center [259, 99] width 70 height 14
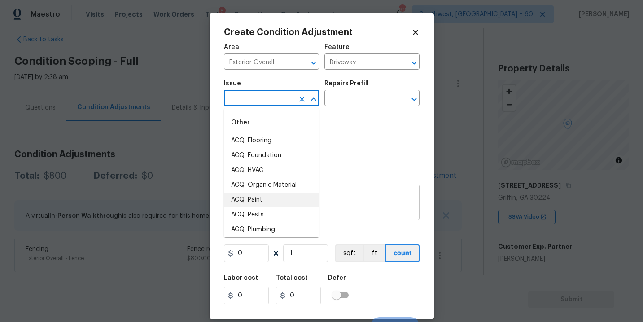
click at [338, 200] on textarea at bounding box center [321, 203] width 185 height 19
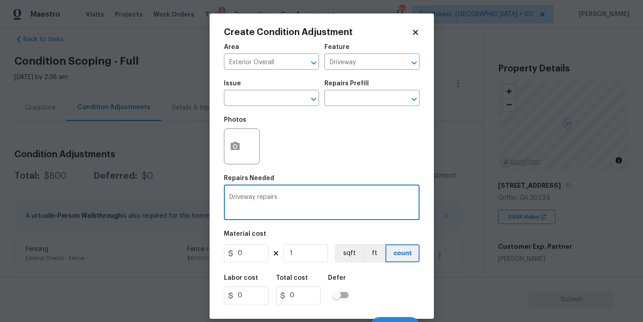
type textarea "Driveway repairs"
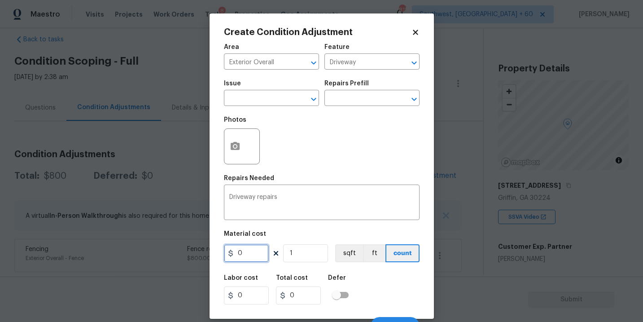
drag, startPoint x: 260, startPoint y: 255, endPoint x: 227, endPoint y: 256, distance: 33.2
click at [227, 256] on div "0" at bounding box center [246, 253] width 45 height 18
type input "1500"
click at [232, 143] on icon "button" at bounding box center [235, 146] width 11 height 11
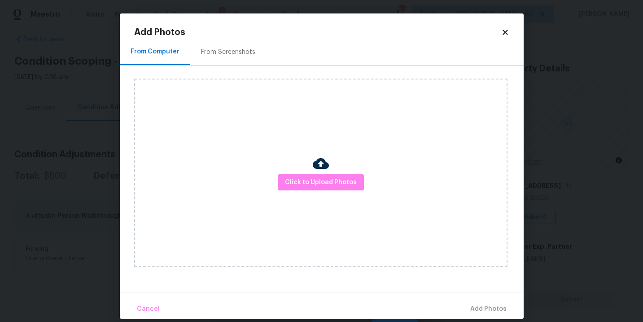
click at [295, 172] on div "Click to Upload Photos" at bounding box center [320, 173] width 373 height 188
click at [321, 148] on div "Click to Upload Photos" at bounding box center [320, 173] width 373 height 188
click at [320, 186] on span "Click to Upload Photos" at bounding box center [321, 182] width 72 height 11
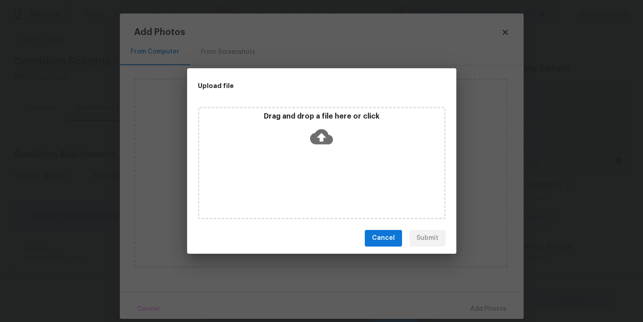
click at [324, 158] on div "Drag and drop a file here or click" at bounding box center [322, 163] width 248 height 112
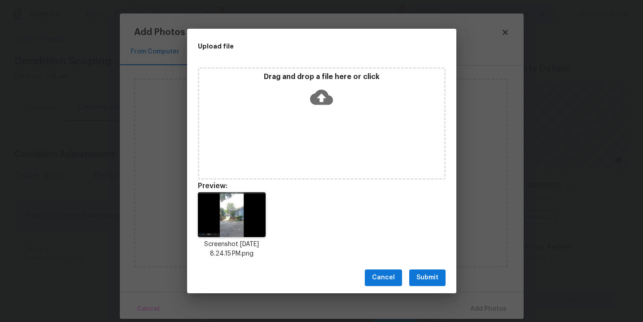
click at [421, 274] on span "Submit" at bounding box center [427, 277] width 22 height 11
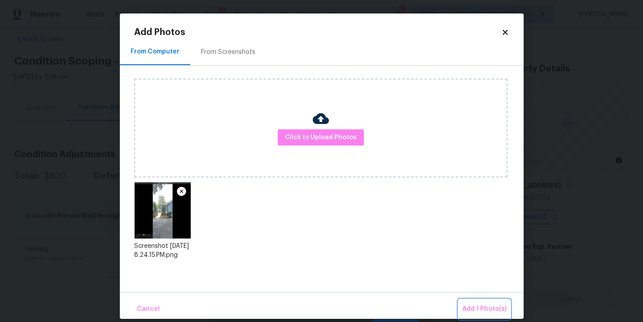
click at [468, 305] on span "Add 1 Photo(s)" at bounding box center [484, 308] width 44 height 11
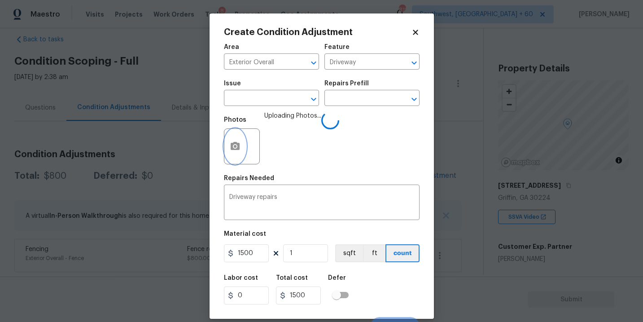
scroll to position [13, 0]
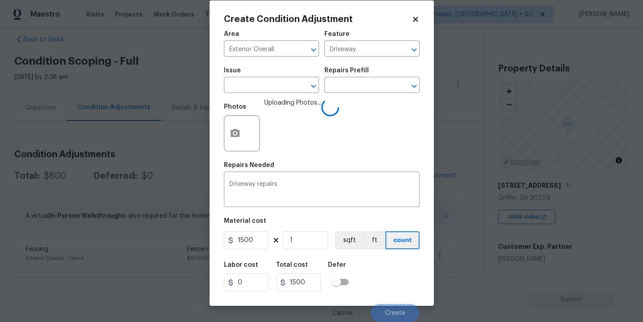
click at [389, 281] on div "Labor cost 0 Total cost 1500 Defer" at bounding box center [322, 276] width 196 height 40
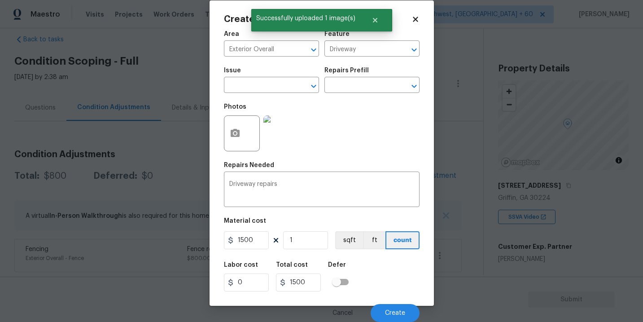
click at [389, 281] on div "Labor cost 0 Total cost 1500 Defer" at bounding box center [322, 276] width 196 height 40
click at [393, 310] on span "Create" at bounding box center [395, 313] width 20 height 7
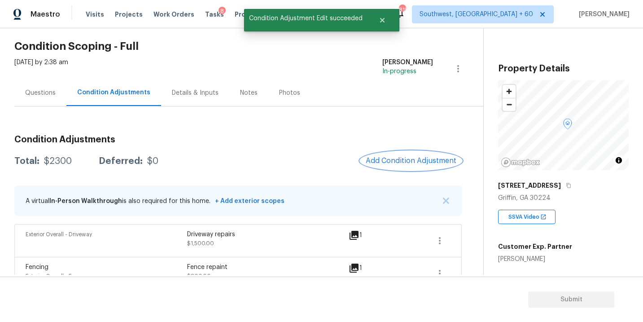
scroll to position [48, 0]
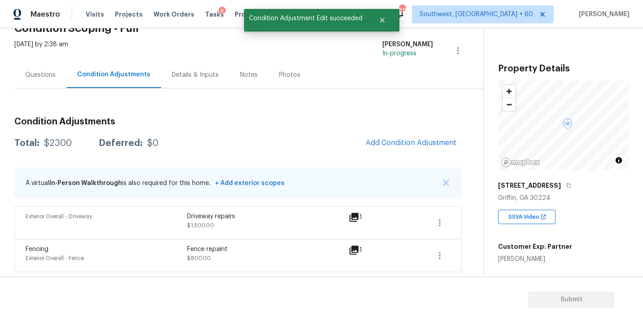
click at [401, 165] on div "Condition Adjustments Total: $2300 Deferred: $0 Add Condition Adjustment A virt…" at bounding box center [237, 191] width 447 height 162
click at [404, 144] on span "Add Condition Adjustment" at bounding box center [411, 143] width 91 height 8
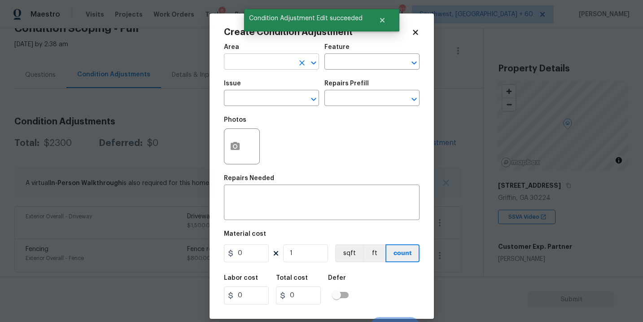
click at [242, 63] on input "text" at bounding box center [259, 63] width 70 height 14
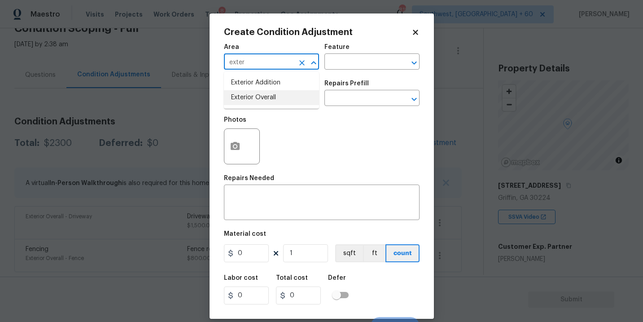
click at [267, 98] on li "Exterior Overall" at bounding box center [271, 97] width 95 height 15
type input "Exterior Overall"
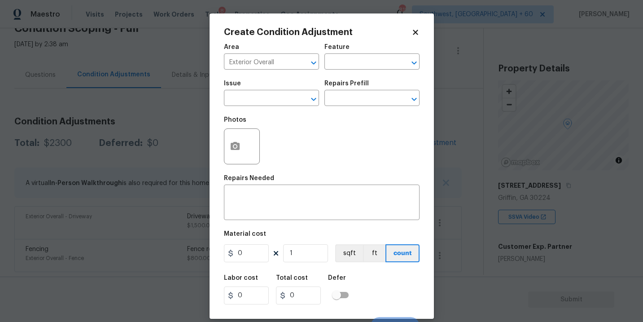
click at [342, 74] on div "Area Exterior Overall ​ Feature ​" at bounding box center [322, 57] width 196 height 36
click at [355, 61] on input "text" at bounding box center [359, 63] width 70 height 14
click at [351, 93] on div "Other" at bounding box center [371, 86] width 95 height 22
click at [348, 101] on li "Siding" at bounding box center [371, 104] width 95 height 15
type input "Siding"
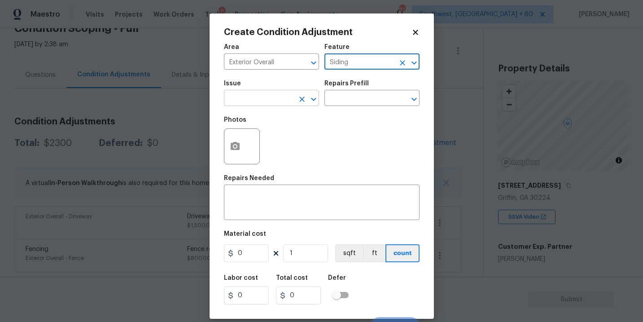
click at [285, 101] on input "text" at bounding box center [259, 99] width 70 height 14
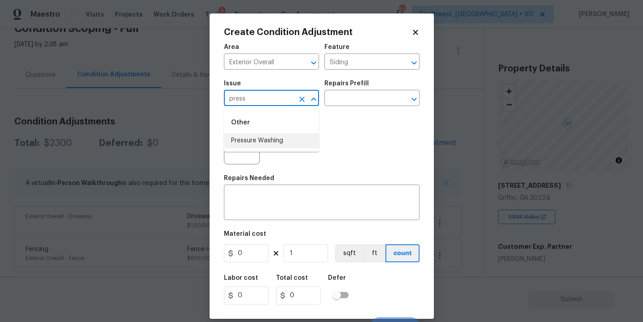
click at [283, 149] on ul "Other Pressure Washing" at bounding box center [271, 130] width 95 height 44
click at [296, 144] on li "Pressure Washing" at bounding box center [271, 140] width 95 height 15
type input "Pressure Washing"
click at [341, 120] on div "Photos" at bounding box center [322, 140] width 196 height 58
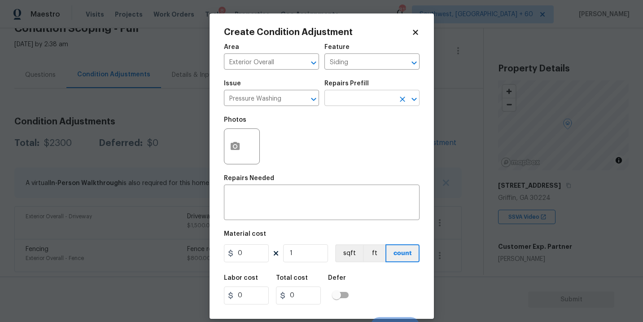
click at [369, 99] on input "text" at bounding box center [359, 99] width 70 height 14
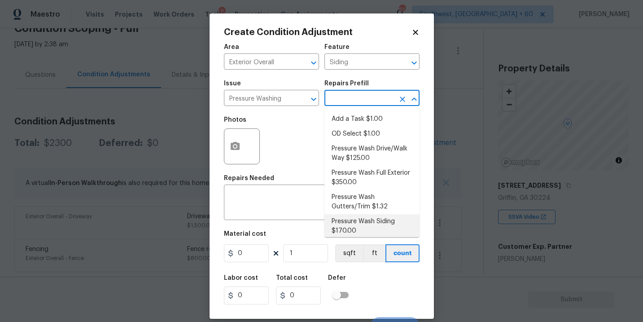
click at [358, 225] on li "Pressure Wash Siding $170.00" at bounding box center [371, 226] width 95 height 24
type textarea "Protect areas as needed for pressure washing. Pressure wash the siding on the h…"
type input "170"
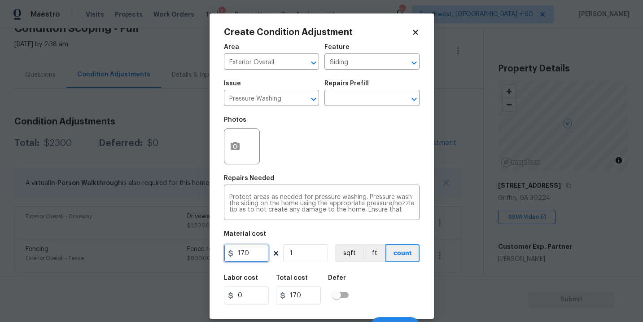
drag, startPoint x: 253, startPoint y: 252, endPoint x: 208, endPoint y: 252, distance: 44.9
click at [208, 252] on div "Create Condition Adjustment Area Exterior Overall ​ Feature Siding ​ Issue Pres…" at bounding box center [321, 161] width 643 height 322
type input "200"
click at [240, 152] on button "button" at bounding box center [235, 146] width 22 height 35
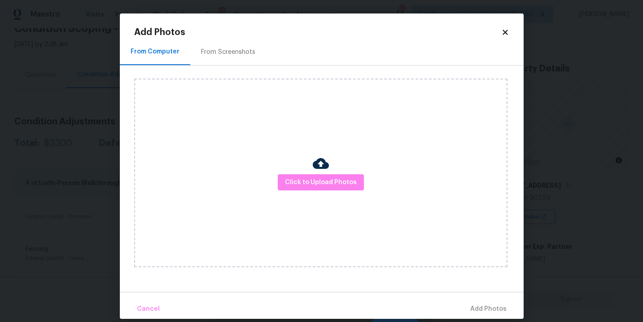
click at [284, 162] on div "Click to Upload Photos" at bounding box center [320, 173] width 373 height 188
click at [297, 171] on div "Click to Upload Photos" at bounding box center [320, 173] width 373 height 188
click at [318, 179] on span "Click to Upload Photos" at bounding box center [321, 182] width 72 height 11
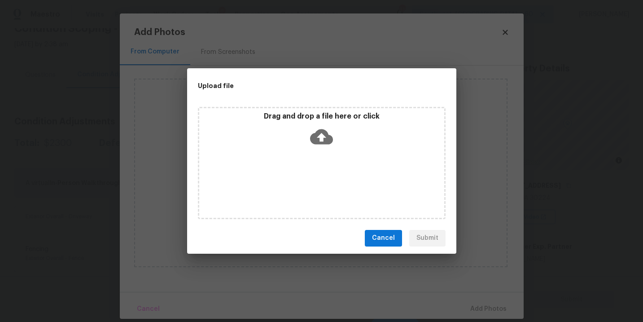
drag, startPoint x: 318, startPoint y: 179, endPoint x: 322, endPoint y: 170, distance: 9.0
click at [322, 170] on div "Drag and drop a file here or click" at bounding box center [322, 163] width 248 height 112
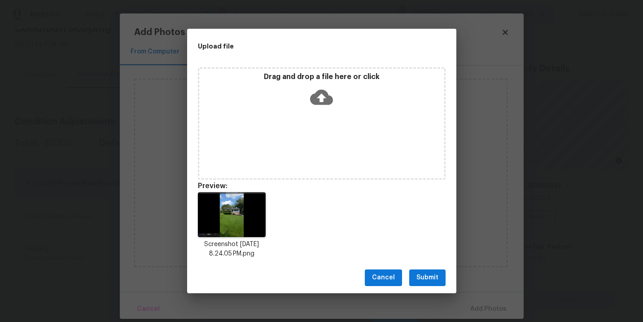
click at [437, 279] on span "Submit" at bounding box center [427, 277] width 22 height 11
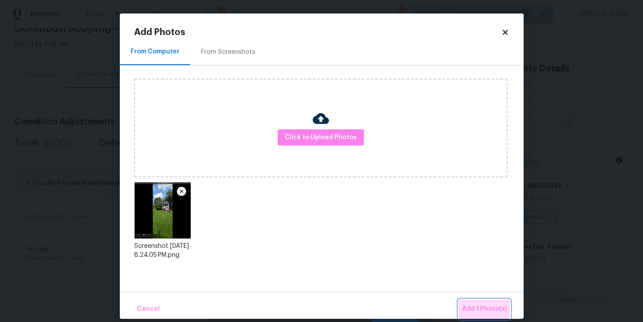
click at [472, 306] on span "Add 1 Photo(s)" at bounding box center [484, 308] width 44 height 11
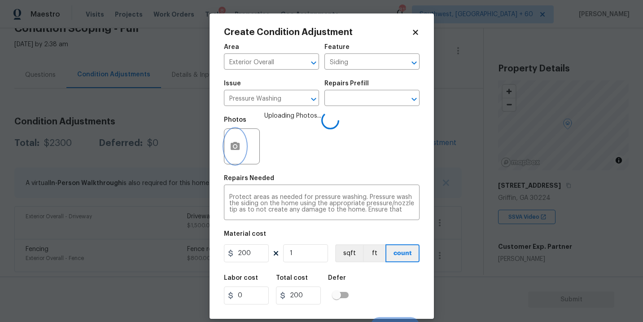
scroll to position [13, 0]
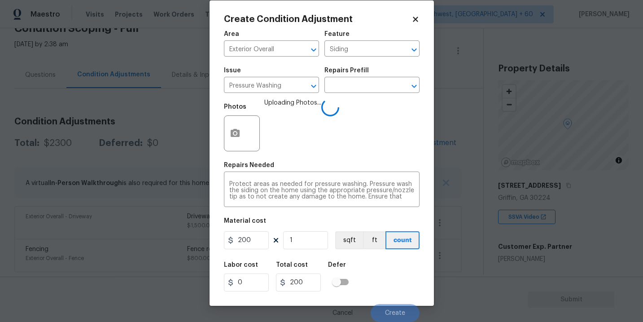
click at [394, 272] on div "Labor cost 0 Total cost 200 Defer" at bounding box center [322, 276] width 196 height 40
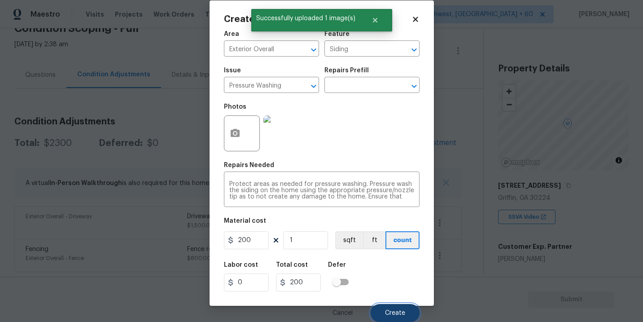
click at [402, 305] on button "Create" at bounding box center [395, 313] width 49 height 18
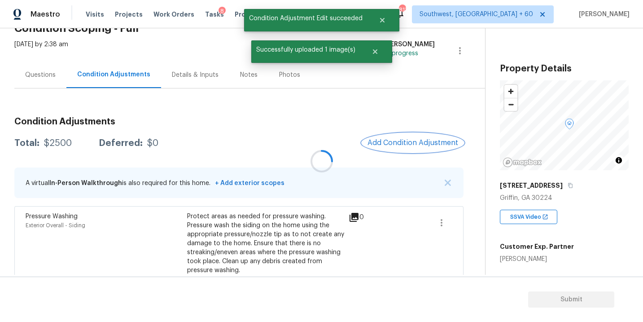
scroll to position [0, 0]
click at [419, 144] on span "Add Condition Adjustment" at bounding box center [412, 143] width 91 height 8
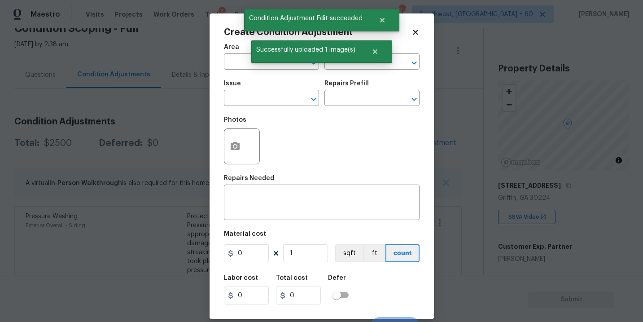
click at [223, 57] on div "Create Condition Adjustment Area ​ Feature ​ Issue ​ Repairs Prefill ​ Photos R…" at bounding box center [322, 165] width 224 height 305
click at [228, 59] on input "text" at bounding box center [259, 63] width 70 height 14
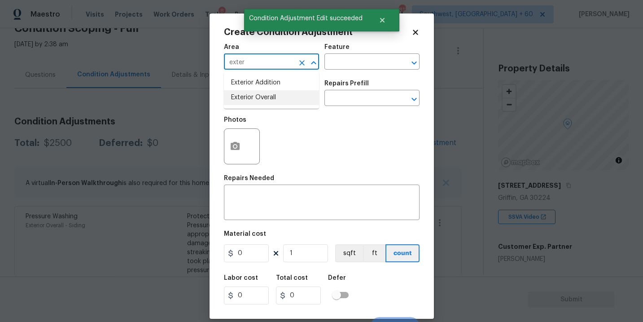
click at [264, 100] on li "Exterior Overall" at bounding box center [271, 97] width 95 height 15
type input "Exterior Overall"
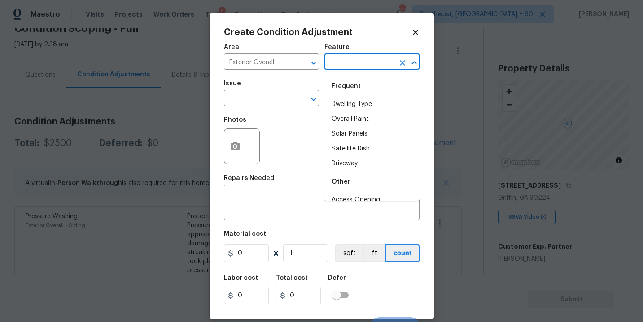
click at [351, 63] on input "text" at bounding box center [359, 63] width 70 height 14
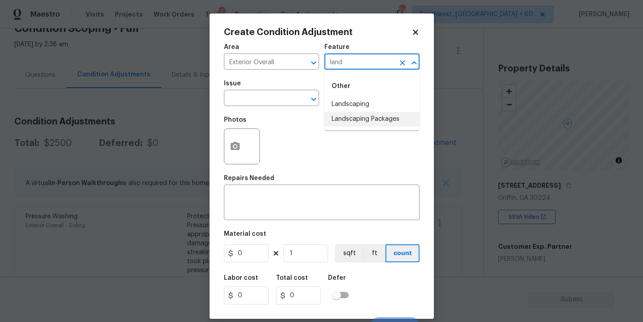
click at [364, 118] on li "Landscaping Packages" at bounding box center [371, 119] width 95 height 15
type input "Landscaping Packages"
click at [283, 99] on input "text" at bounding box center [259, 99] width 70 height 14
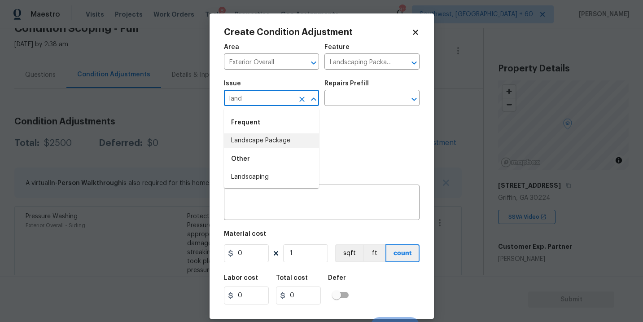
click at [285, 135] on li "Landscape Package" at bounding box center [271, 140] width 95 height 15
type input "Landscape Package"
click at [359, 87] on div "Repairs Prefill" at bounding box center [371, 86] width 95 height 12
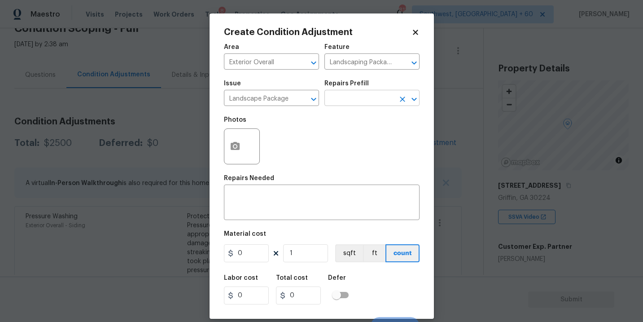
click at [357, 104] on input "text" at bounding box center [359, 99] width 70 height 14
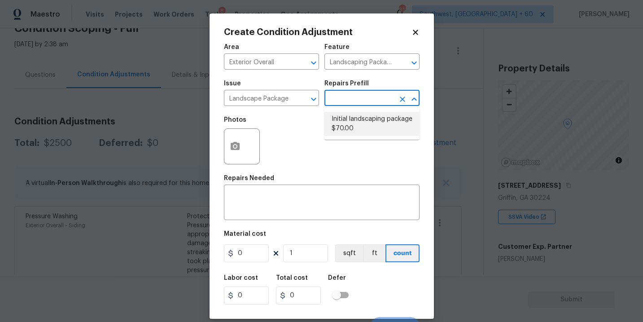
click at [352, 132] on li "Initial landscaping package $70.00" at bounding box center [371, 124] width 95 height 24
type input "Home Readiness Packages"
type textarea "Mowing of grass up to 6" in height. Mow, edge along driveways & sidewalks, trim…"
type input "70"
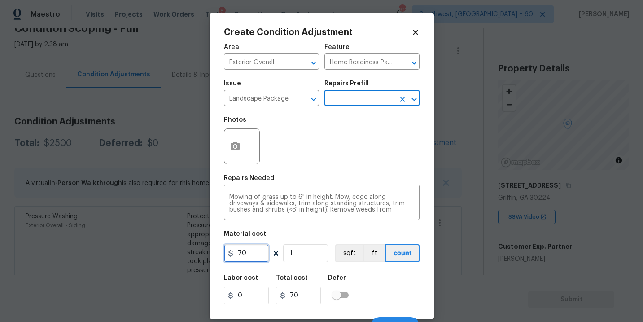
drag, startPoint x: 250, startPoint y: 252, endPoint x: 184, endPoint y: 252, distance: 65.9
click at [184, 252] on div "Create Condition Adjustment Area Exterior Overall ​ Feature Home Readiness Pack…" at bounding box center [321, 161] width 643 height 322
type input "300"
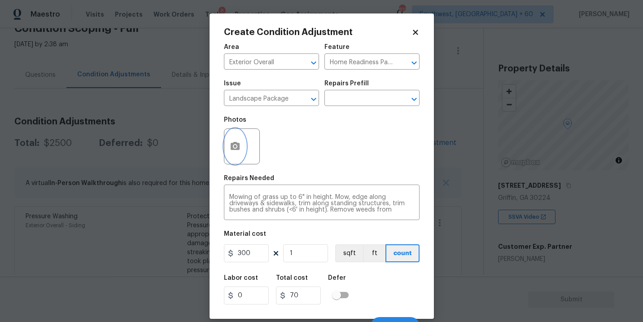
type input "300"
click at [238, 157] on button "button" at bounding box center [235, 146] width 22 height 35
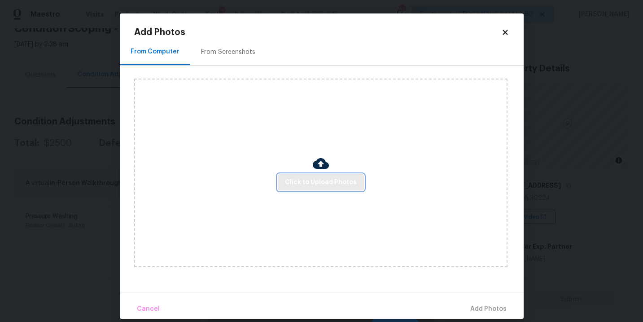
click at [291, 182] on span "Click to Upload Photos" at bounding box center [321, 182] width 72 height 11
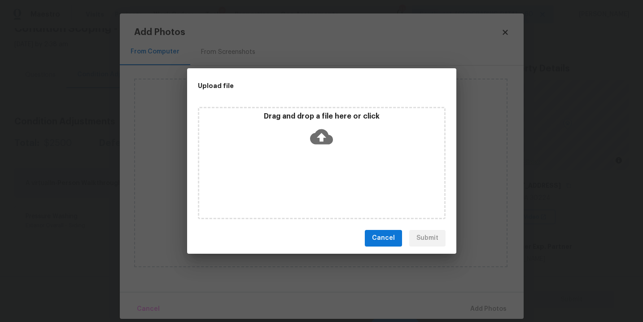
click at [303, 161] on div "Drag and drop a file here or click" at bounding box center [322, 163] width 248 height 112
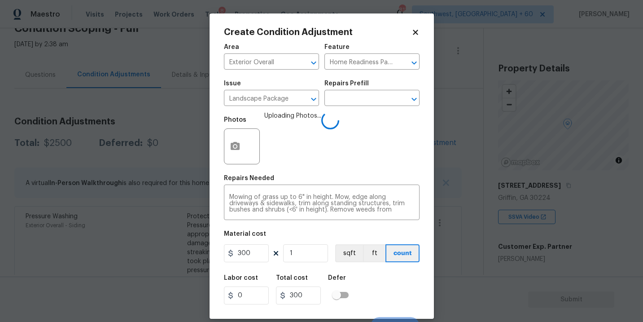
scroll to position [13, 0]
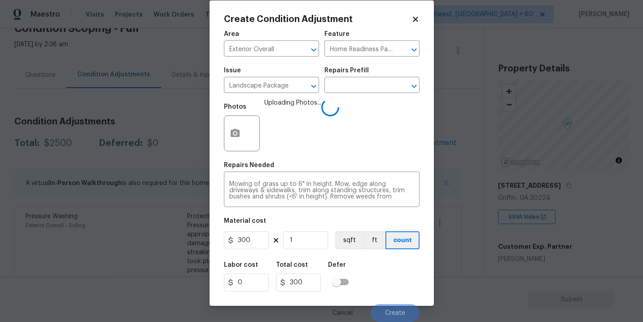
click at [393, 274] on div "Labor cost 0 Total cost 300 Defer" at bounding box center [322, 276] width 196 height 40
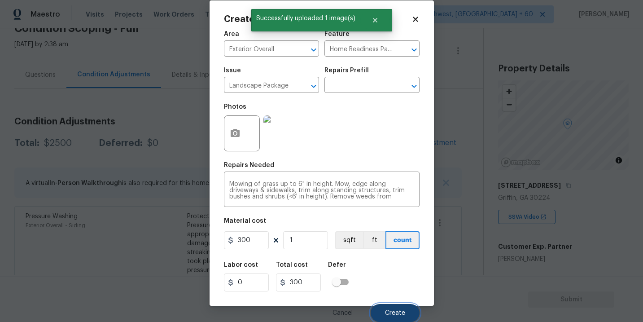
click at [395, 310] on span "Create" at bounding box center [395, 313] width 20 height 7
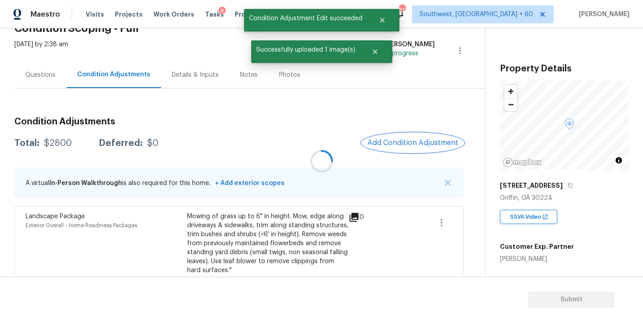
scroll to position [0, 0]
click at [402, 152] on div at bounding box center [321, 161] width 643 height 322
click at [404, 142] on span "Add Condition Adjustment" at bounding box center [412, 143] width 91 height 8
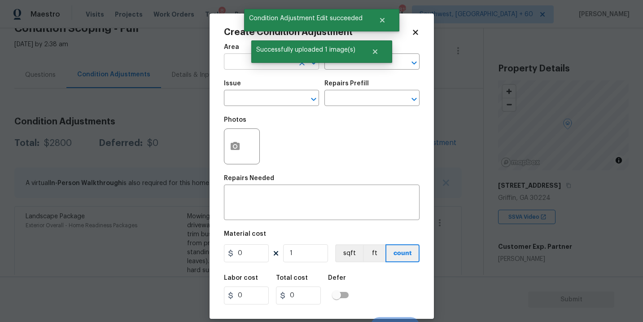
click at [236, 69] on input "text" at bounding box center [259, 63] width 70 height 14
click at [257, 101] on li "Exterior Overall" at bounding box center [271, 97] width 95 height 15
type input "Exterior Overall"
click at [257, 101] on input "text" at bounding box center [259, 99] width 70 height 14
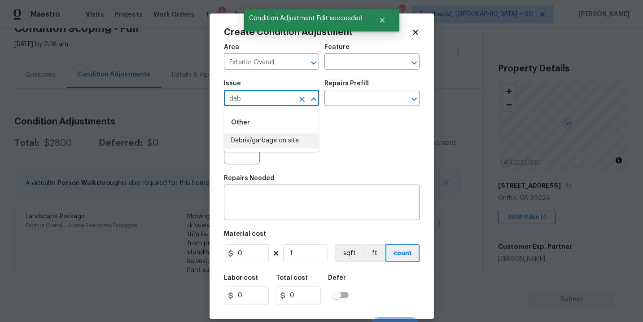
click at [271, 138] on li "Debris/garbage on site" at bounding box center [271, 140] width 95 height 15
type input "Debris/garbage on site"
click at [362, 99] on input "text" at bounding box center [359, 99] width 70 height 14
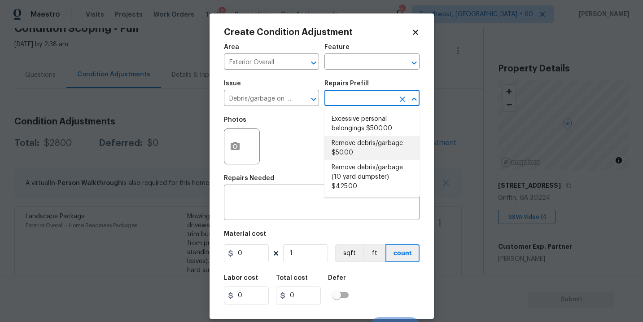
click at [359, 144] on li "Remove debris/garbage $50.00" at bounding box center [371, 148] width 95 height 24
type textarea "Remove, haul off, and properly dispose of any debris left by seller to offsite …"
type input "50"
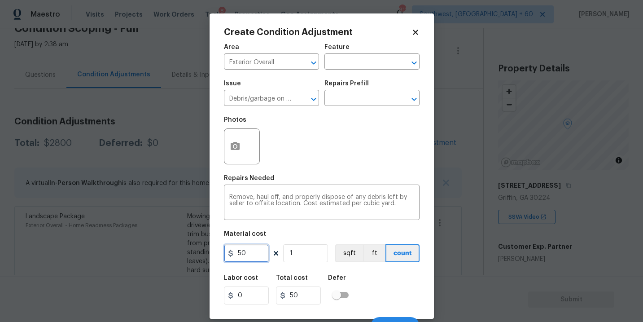
drag, startPoint x: 251, startPoint y: 247, endPoint x: 175, endPoint y: 263, distance: 78.0
click at [175, 263] on div "Create Condition Adjustment Area Exterior Overall ​ Feature ​ Issue Debris/garb…" at bounding box center [321, 161] width 643 height 322
type input "1000"
click at [230, 163] on div at bounding box center [242, 146] width 36 height 36
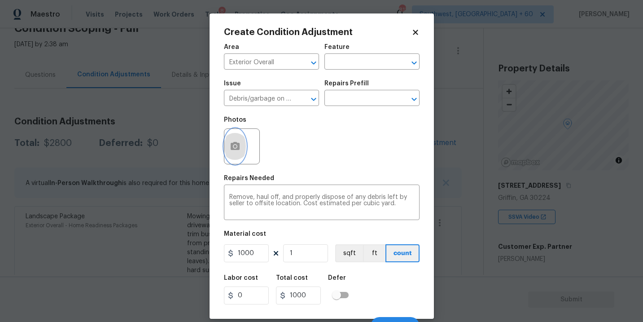
click at [231, 149] on icon "button" at bounding box center [235, 146] width 9 height 8
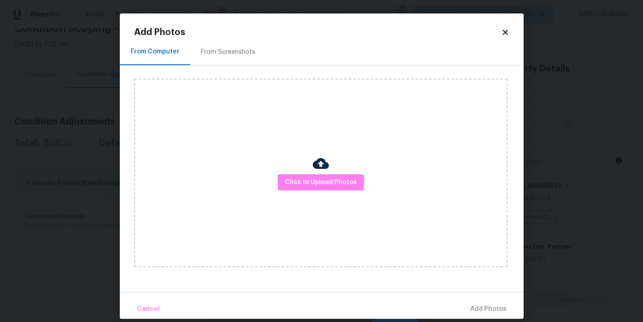
click at [284, 169] on div "Click to Upload Photos" at bounding box center [320, 173] width 373 height 188
click at [304, 179] on span "Click to Upload Photos" at bounding box center [321, 182] width 72 height 11
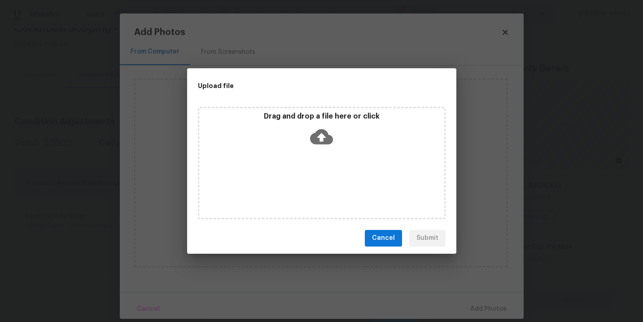
click at [316, 148] on div "Drag and drop a file here or click" at bounding box center [321, 131] width 245 height 39
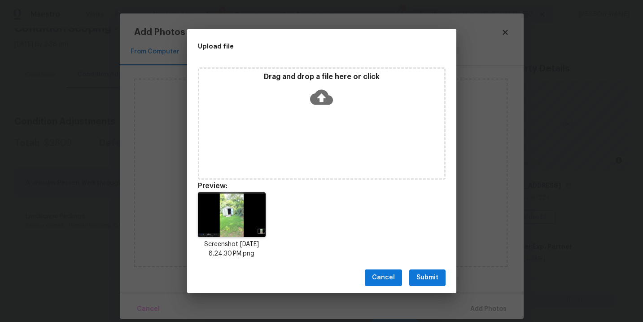
click at [434, 273] on span "Submit" at bounding box center [427, 277] width 22 height 11
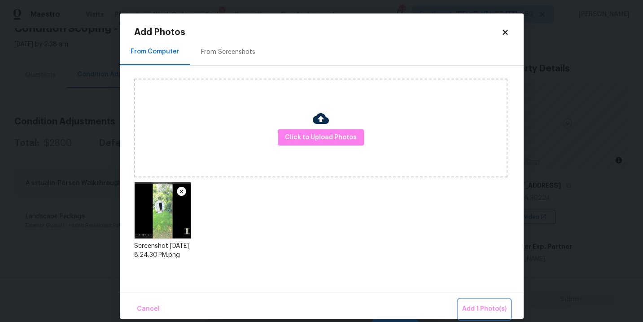
drag, startPoint x: 475, startPoint y: 306, endPoint x: 455, endPoint y: 303, distance: 19.6
click at [475, 307] on span "Add 1 Photo(s)" at bounding box center [484, 308] width 44 height 11
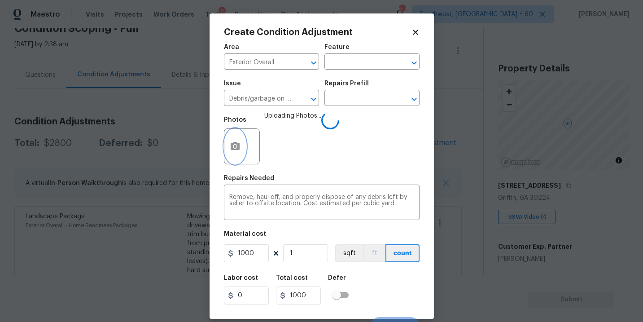
scroll to position [13, 0]
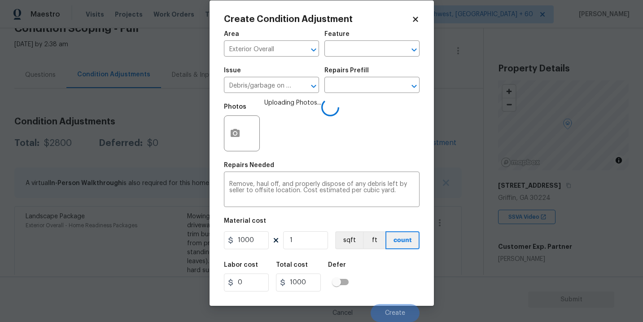
click at [383, 268] on div "Labor cost 0 Total cost 1000 Defer" at bounding box center [322, 276] width 196 height 40
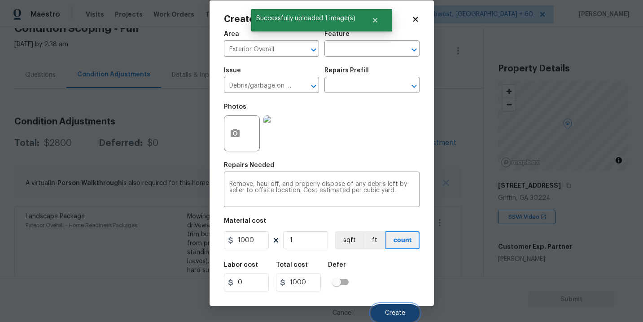
click at [391, 304] on button "Create" at bounding box center [395, 313] width 49 height 18
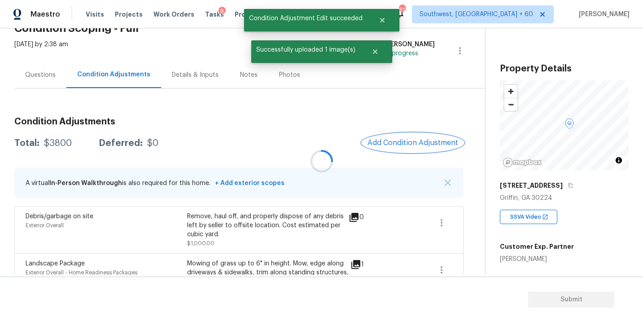
scroll to position [0, 0]
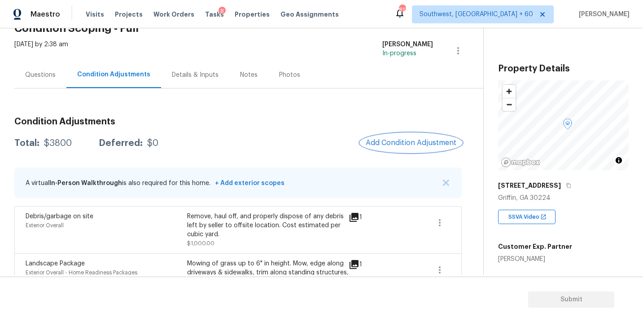
click at [402, 139] on span "Add Condition Adjustment" at bounding box center [411, 143] width 91 height 8
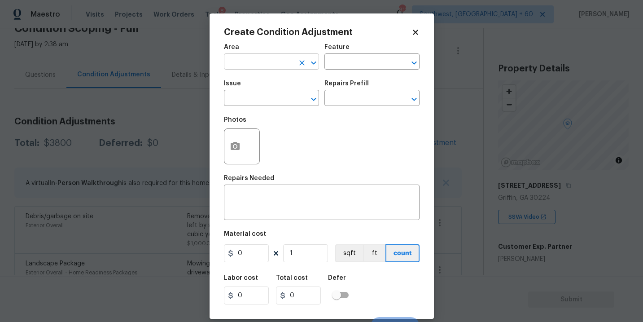
click at [271, 66] on input "text" at bounding box center [259, 63] width 70 height 14
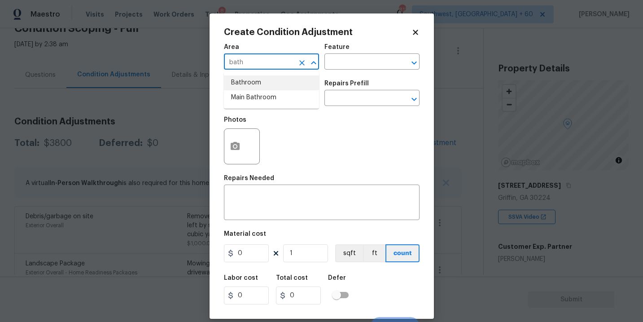
click at [271, 79] on li "Bathroom" at bounding box center [271, 82] width 95 height 15
type input "Bathroom"
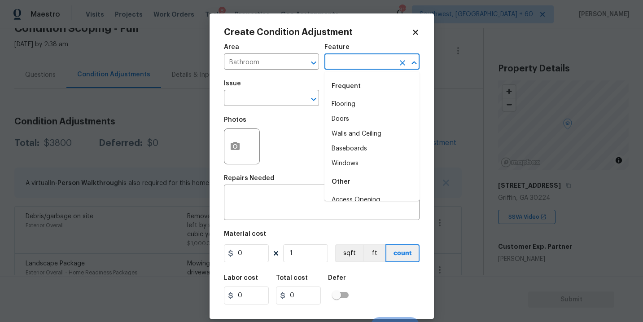
click at [340, 65] on input "text" at bounding box center [359, 63] width 70 height 14
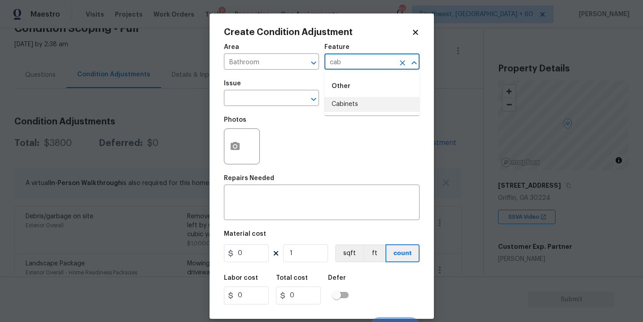
click at [345, 100] on li "Cabinets" at bounding box center [371, 104] width 95 height 15
type input "Cabinets"
click at [285, 100] on input "text" at bounding box center [259, 99] width 70 height 14
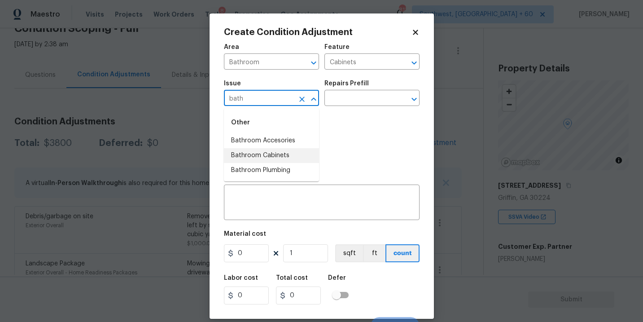
click at [280, 158] on li "Bathroom Cabinets" at bounding box center [271, 155] width 95 height 15
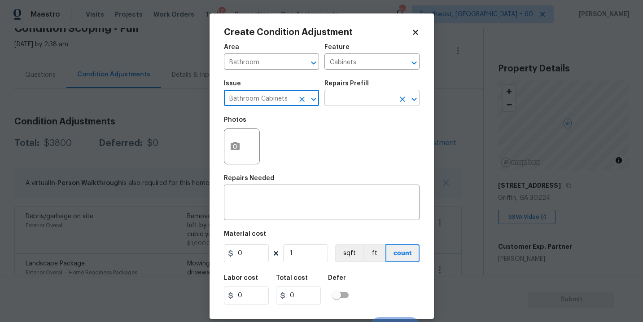
type input "Bathroom Cabinets"
click at [360, 105] on input "text" at bounding box center [359, 99] width 70 height 14
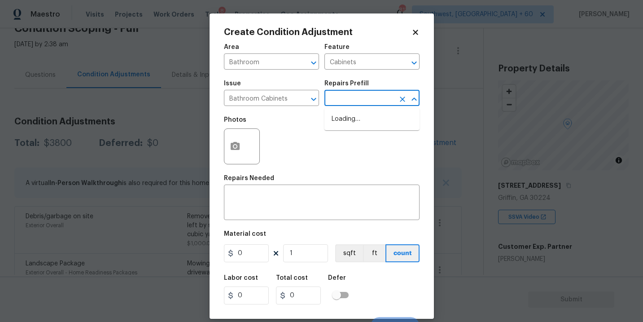
type input "p"
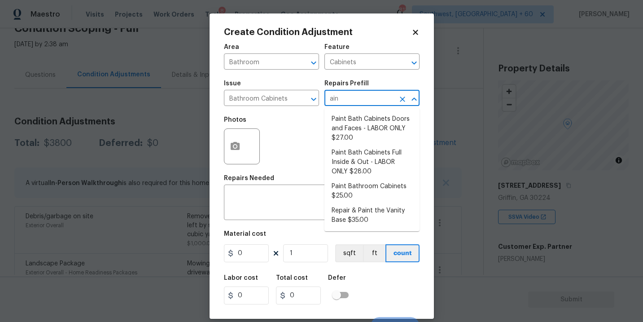
type input "aint"
click at [358, 186] on li "Paint Bathroom Cabinets $25.00" at bounding box center [371, 191] width 95 height 24
type textarea "Prep, sand, mask and apply 2 coats of paint to the bathroom cabinet doors, inte…"
type input "25"
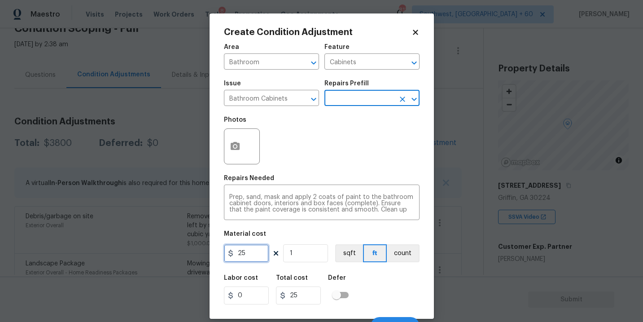
drag, startPoint x: 253, startPoint y: 252, endPoint x: 198, endPoint y: 254, distance: 54.3
click at [198, 254] on div "Create Condition Adjustment Area Bathroom ​ Feature Cabinets ​ Issue Bathroom C…" at bounding box center [321, 161] width 643 height 322
type input "1000"
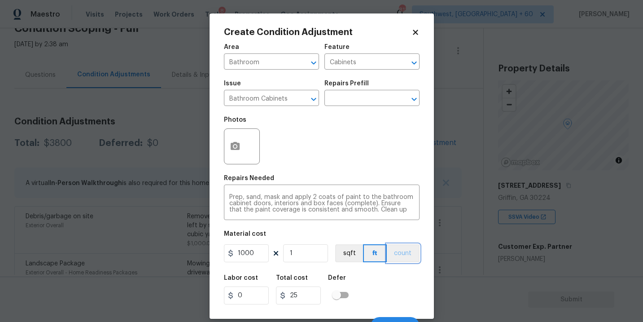
type input "1000"
click at [407, 255] on button "count" at bounding box center [403, 253] width 33 height 18
click at [406, 264] on div "Area Bathroom ​ Feature Cabinets ​ Issue Bathroom Cabinets ​ Repairs Prefill ​ …" at bounding box center [322, 187] width 196 height 296
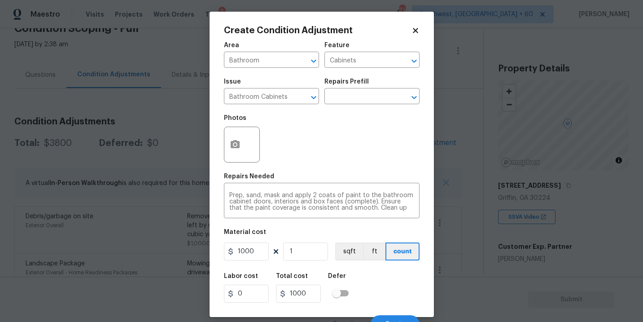
click at [249, 153] on div at bounding box center [242, 145] width 36 height 36
click at [240, 149] on button "button" at bounding box center [235, 144] width 22 height 35
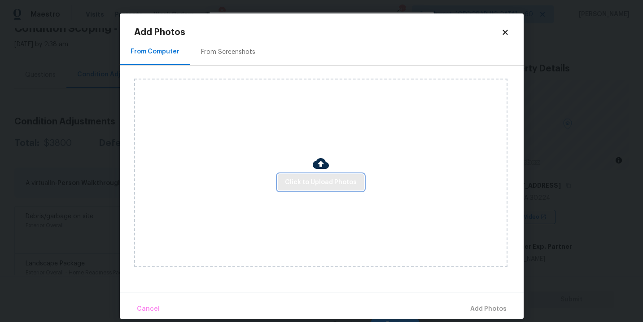
click at [314, 187] on span "Click to Upload Photos" at bounding box center [321, 182] width 72 height 11
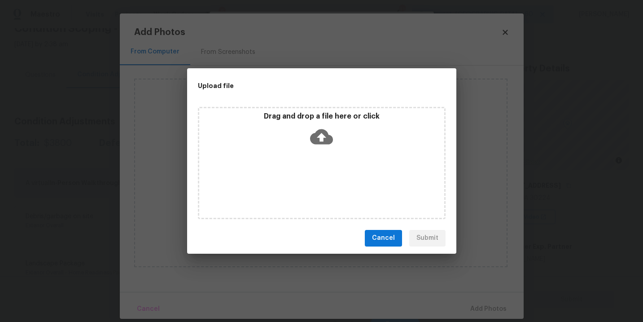
click at [328, 135] on icon at bounding box center [321, 136] width 23 height 15
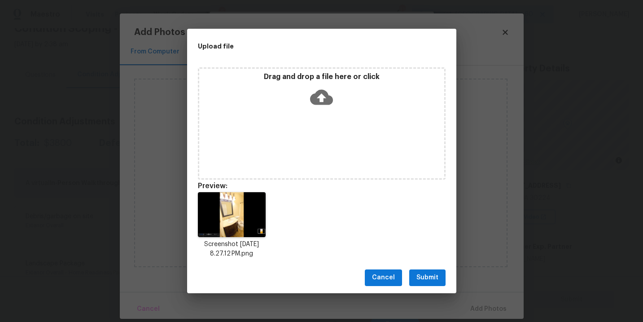
click at [429, 282] on span "Submit" at bounding box center [427, 277] width 22 height 11
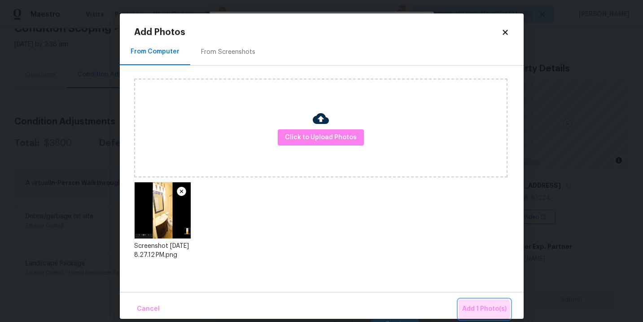
click at [479, 310] on span "Add 1 Photo(s)" at bounding box center [484, 308] width 44 height 11
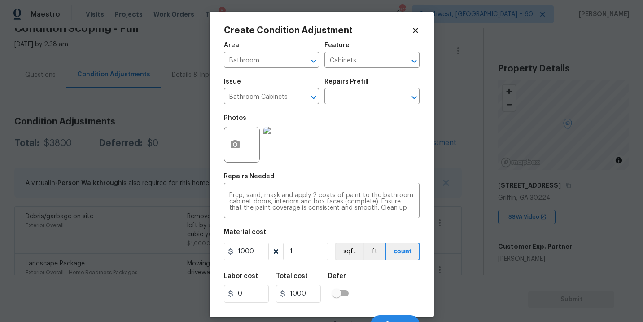
click at [384, 285] on div "Labor cost 0 Total cost 1000 Defer" at bounding box center [322, 287] width 196 height 40
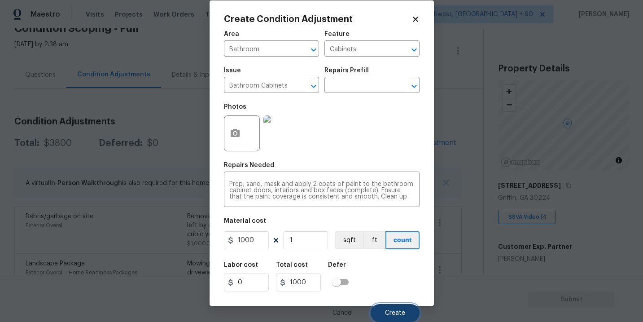
click at [397, 312] on span "Create" at bounding box center [395, 313] width 20 height 7
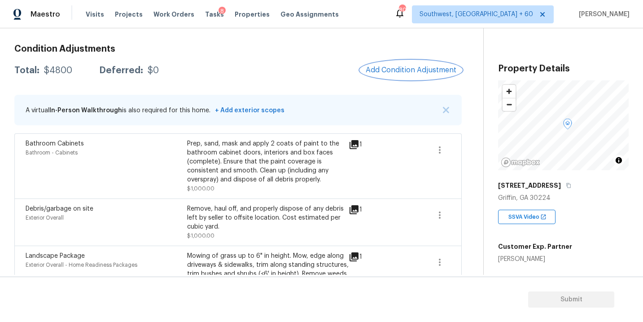
scroll to position [32, 0]
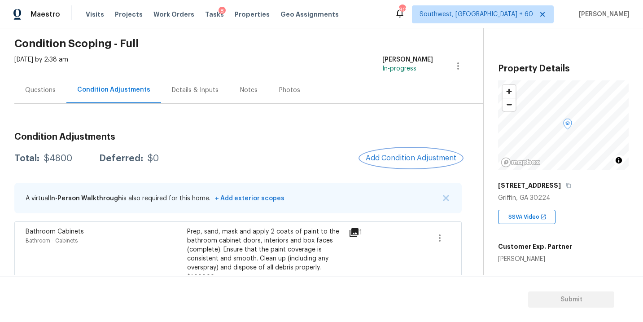
click at [377, 160] on span "Add Condition Adjustment" at bounding box center [411, 158] width 91 height 8
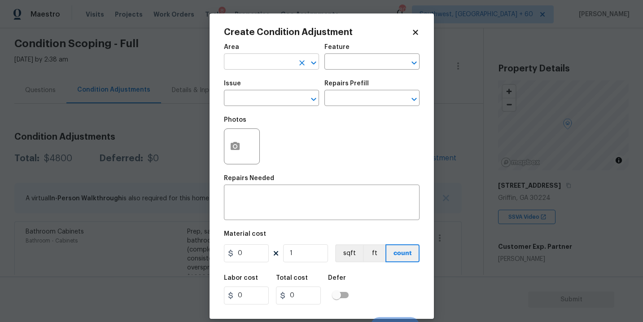
click at [246, 67] on input "text" at bounding box center [259, 63] width 70 height 14
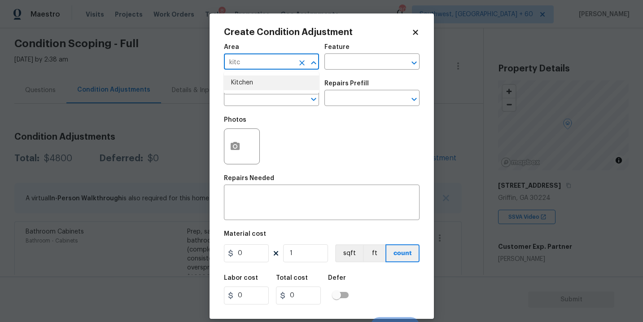
click at [248, 86] on li "Kitchen" at bounding box center [271, 82] width 95 height 15
type input "Kitchen"
click at [346, 67] on input "text" at bounding box center [359, 63] width 70 height 14
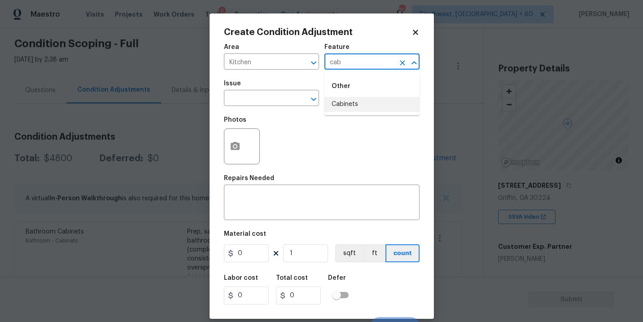
click at [348, 101] on li "Cabinets" at bounding box center [371, 104] width 95 height 15
click at [293, 101] on div "​" at bounding box center [271, 99] width 95 height 14
type input "Cabinets"
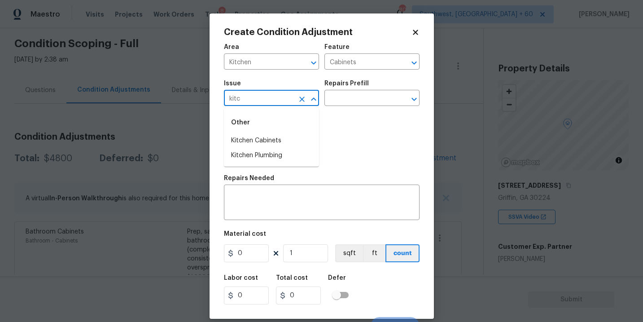
click at [292, 135] on li "Kitchen Cabinets" at bounding box center [271, 140] width 95 height 15
type input "Kitchen Cabinets"
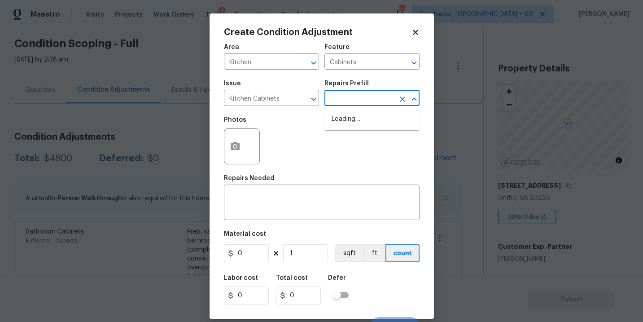
click at [350, 100] on input "text" at bounding box center [359, 99] width 70 height 14
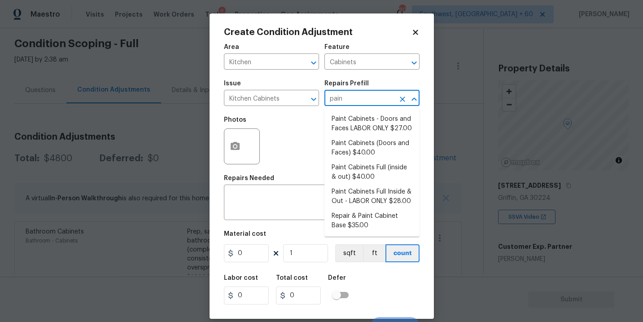
type input "paint"
click at [358, 173] on li "Paint Cabinets Full (inside & out) $40.00" at bounding box center [371, 172] width 95 height 24
type textarea "Prep, sand, mask and apply 2 coats of paint to the kitchen cabinet doors, inter…"
type input "40"
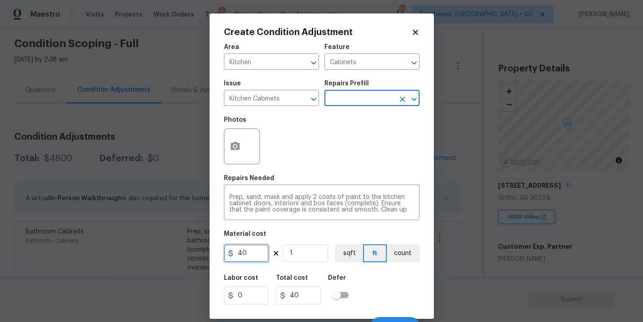
drag, startPoint x: 254, startPoint y: 249, endPoint x: 161, endPoint y: 262, distance: 94.6
click at [161, 262] on div "Create Condition Adjustment Area Kitchen ​ Feature Cabinets ​ Issue Kitchen Cab…" at bounding box center [321, 161] width 643 height 322
type input "1200"
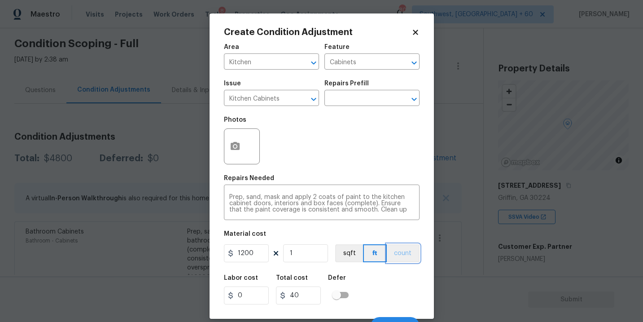
type input "1200"
click at [409, 247] on button "count" at bounding box center [403, 253] width 33 height 18
click at [235, 152] on icon "button" at bounding box center [235, 146] width 11 height 11
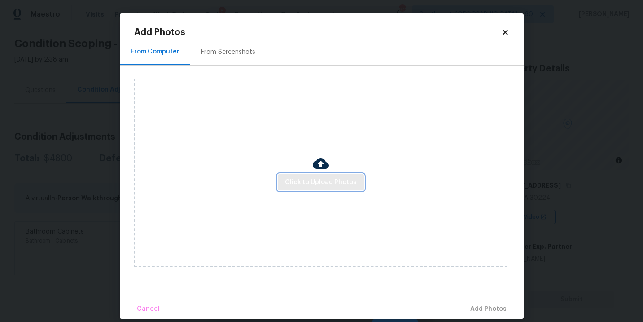
click at [320, 188] on button "Click to Upload Photos" at bounding box center [321, 182] width 86 height 17
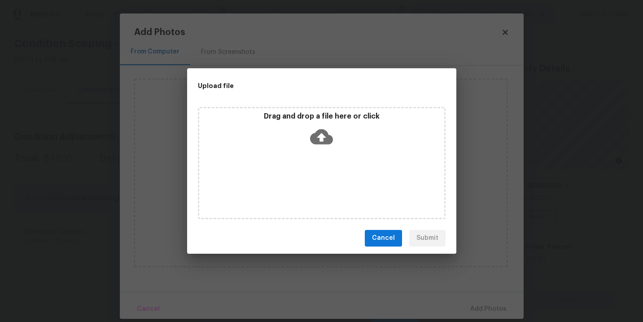
click at [323, 149] on div "Drag and drop a file here or click" at bounding box center [321, 131] width 245 height 39
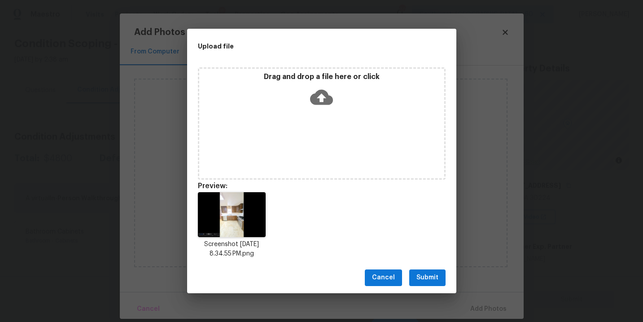
click at [428, 276] on span "Submit" at bounding box center [427, 277] width 22 height 11
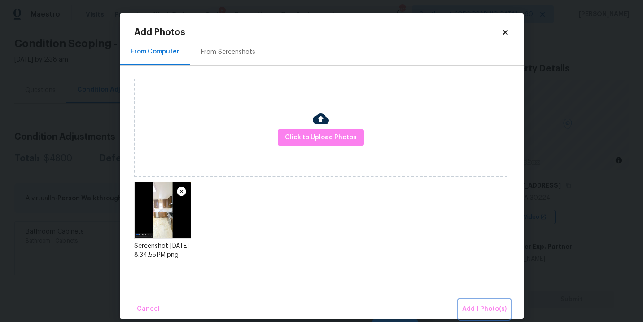
click at [468, 306] on span "Add 1 Photo(s)" at bounding box center [484, 308] width 44 height 11
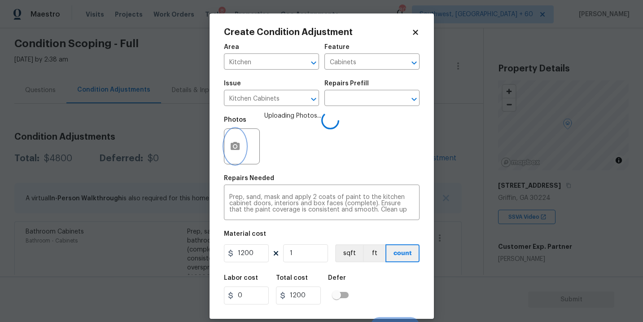
scroll to position [13, 0]
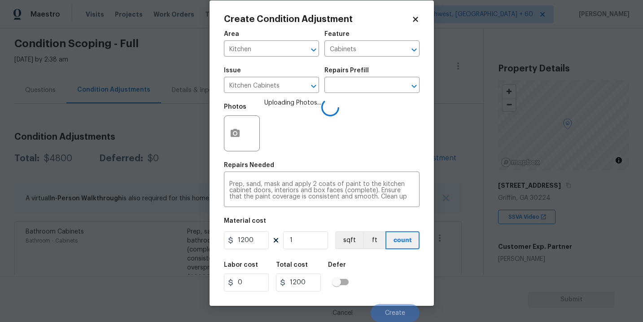
click at [388, 281] on div "Labor cost 0 Total cost 1200 Defer" at bounding box center [322, 276] width 196 height 40
click at [387, 281] on div "Labor cost 0 Total cost 1200 Defer" at bounding box center [322, 276] width 196 height 40
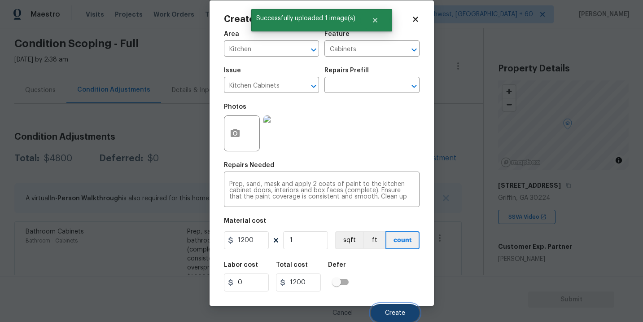
click at [392, 306] on button "Create" at bounding box center [395, 313] width 49 height 18
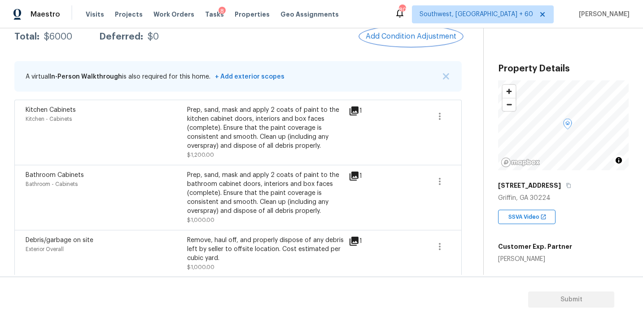
scroll to position [128, 0]
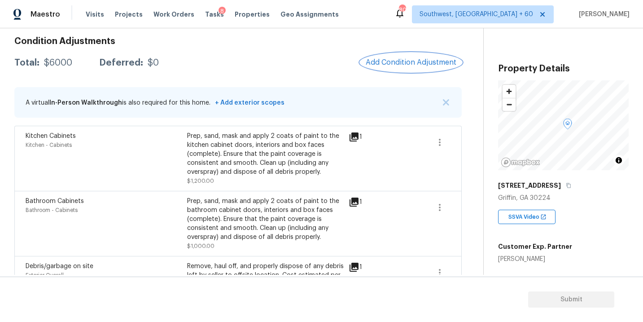
click at [375, 65] on span "Add Condition Adjustment" at bounding box center [411, 62] width 91 height 8
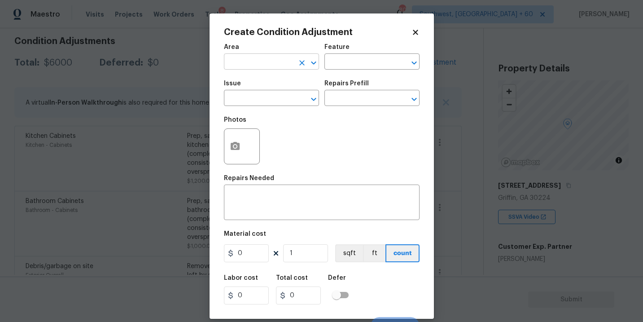
click at [276, 59] on input "text" at bounding box center [259, 63] width 70 height 14
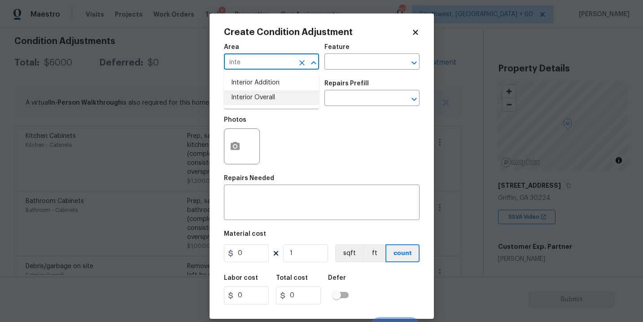
click at [287, 100] on li "Interior Overall" at bounding box center [271, 97] width 95 height 15
type input "Interior Overall"
click at [350, 69] on input "text" at bounding box center [359, 63] width 70 height 14
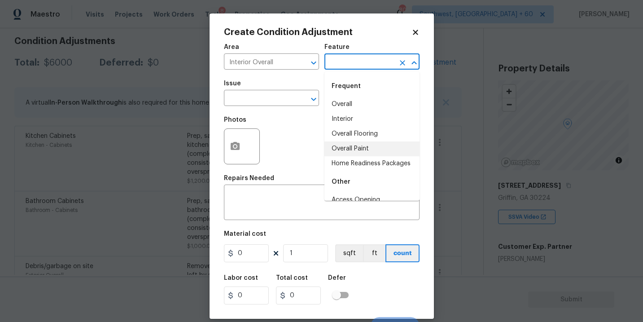
click at [350, 152] on li "Overall Paint" at bounding box center [371, 148] width 95 height 15
type input "Overall Paint"
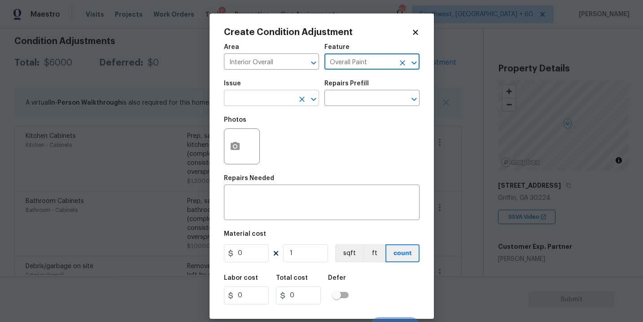
click at [251, 92] on input "text" at bounding box center [259, 99] width 70 height 14
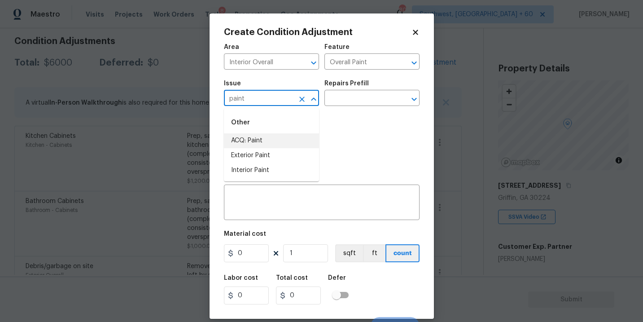
click at [249, 137] on li "ACQ: Paint" at bounding box center [271, 140] width 95 height 15
type input "ACQ: Paint"
click at [349, 114] on div "Photos" at bounding box center [322, 140] width 196 height 58
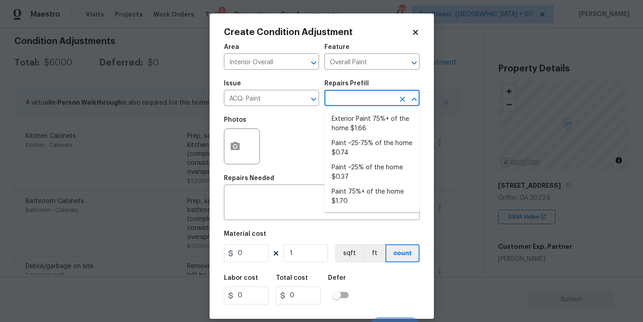
click at [376, 93] on input "text" at bounding box center [359, 99] width 70 height 14
click at [365, 174] on li "Paint ~25% of the home $0.37" at bounding box center [371, 172] width 95 height 24
type input "Acquisition"
type textarea "Acquisition Scope: ~25% of the home needs interior paint"
type input "0.37"
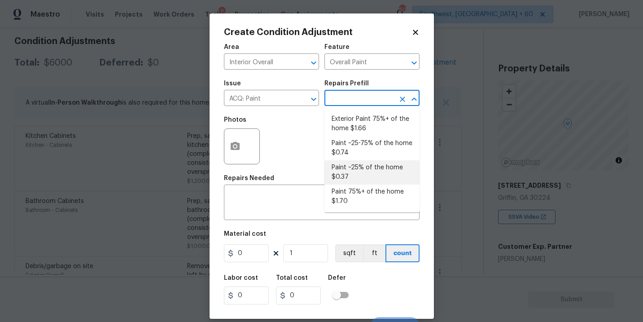
type input "0.37"
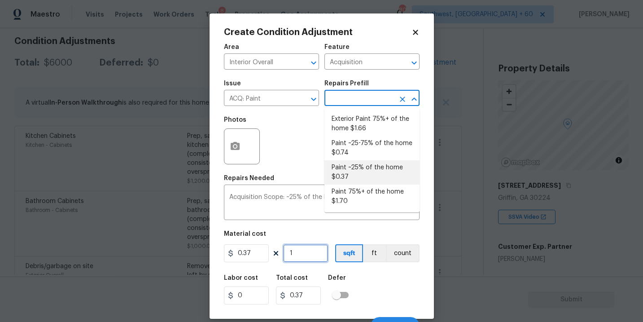
click at [300, 253] on input "1" at bounding box center [305, 253] width 45 height 18
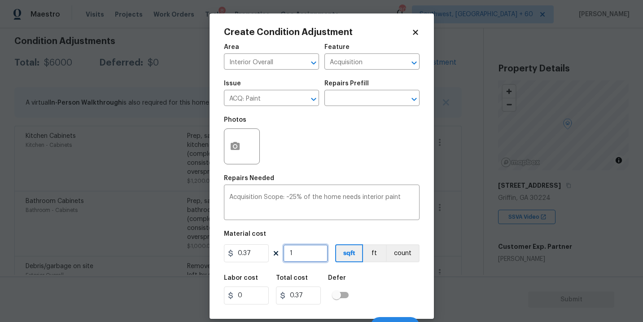
type input "17"
type input "6.29"
type input "178"
type input "65.86"
type input "1780"
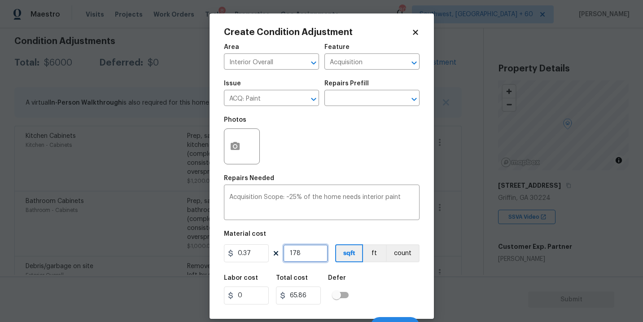
type input "658.6"
type input "1780"
click at [376, 286] on div "Labor cost 0 Total cost 658.6 Defer" at bounding box center [322, 289] width 196 height 40
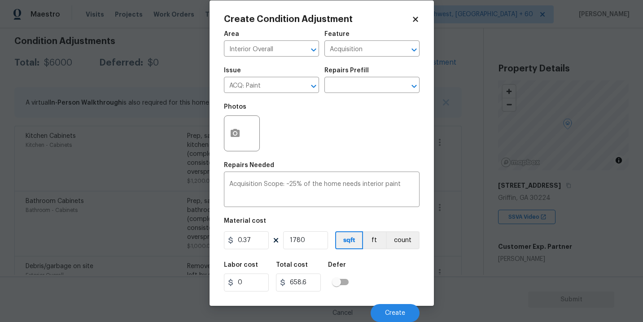
click at [390, 279] on div "Labor cost 0 Total cost 658.6 Defer" at bounding box center [322, 276] width 196 height 40
click at [392, 309] on button "Create" at bounding box center [395, 313] width 49 height 18
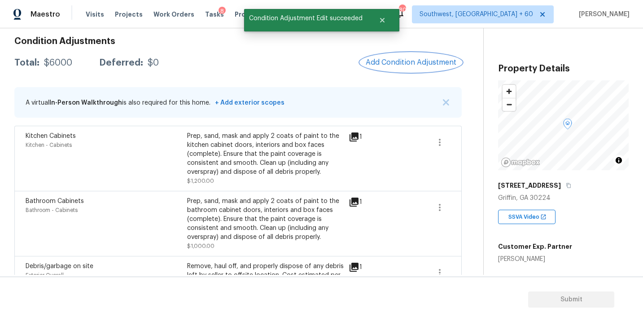
scroll to position [0, 0]
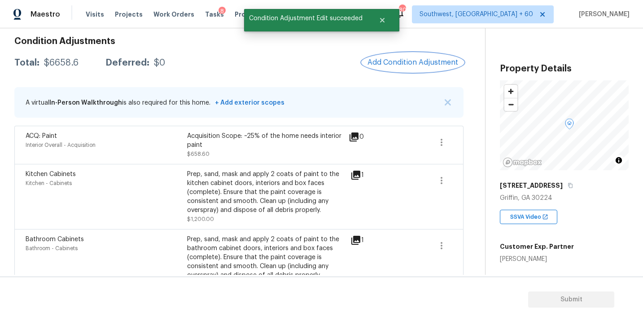
click at [412, 53] on button "Add Condition Adjustment" at bounding box center [412, 62] width 101 height 19
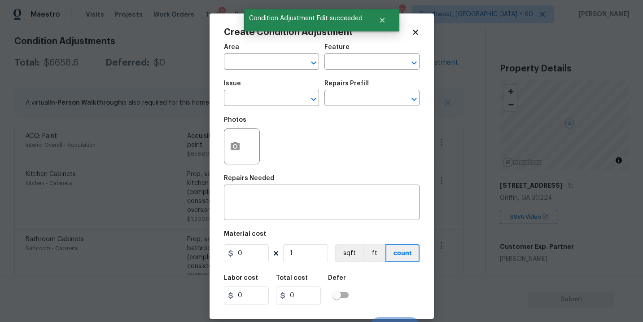
click at [271, 70] on span "Area ​" at bounding box center [271, 57] width 95 height 36
click at [258, 68] on input "text" at bounding box center [259, 63] width 70 height 14
click at [268, 96] on li "Interior Overall" at bounding box center [271, 97] width 95 height 15
type input "Interior Overall"
click at [336, 67] on input "text" at bounding box center [359, 63] width 70 height 14
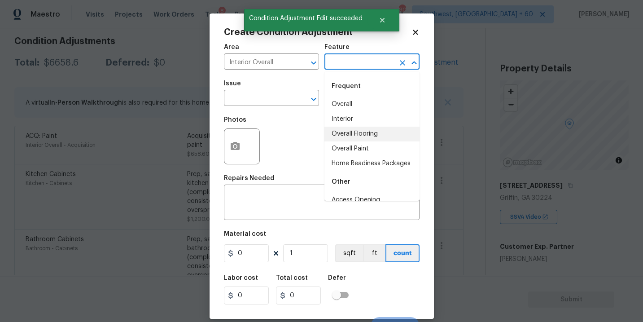
click at [358, 132] on li "Overall Flooring" at bounding box center [371, 134] width 95 height 15
type input "Overall Flooring"
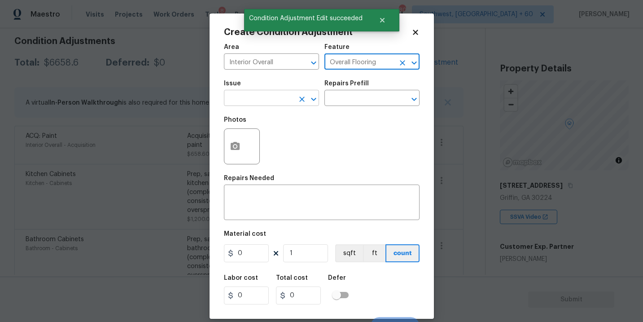
click at [282, 105] on input "text" at bounding box center [259, 99] width 70 height 14
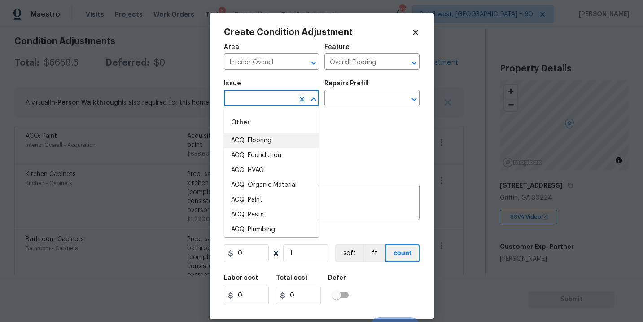
click at [271, 136] on li "ACQ: Flooring" at bounding box center [271, 140] width 95 height 15
type input "ACQ: Flooring"
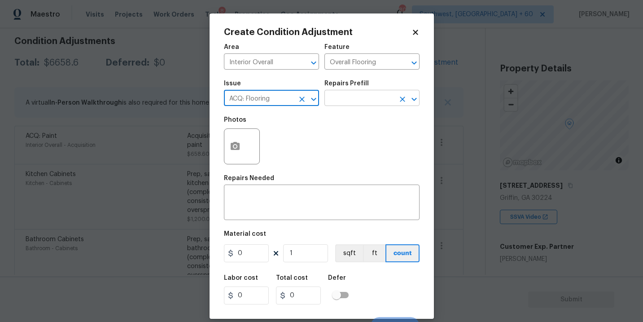
click at [353, 104] on input "text" at bounding box center [359, 99] width 70 height 14
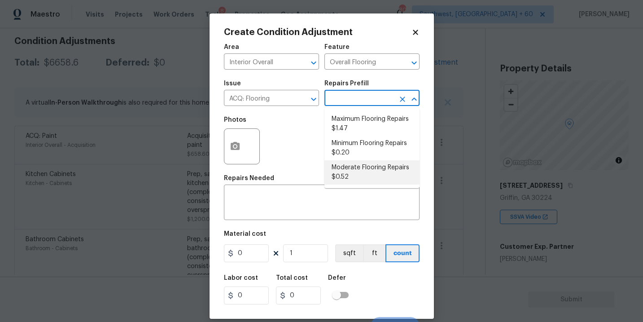
click at [361, 178] on li "Moderate Flooring Repairs $0.52" at bounding box center [371, 172] width 95 height 24
type input "Acquisition"
type textarea "Acquisition Scope: Moderate flooring repairs"
type input "0.52"
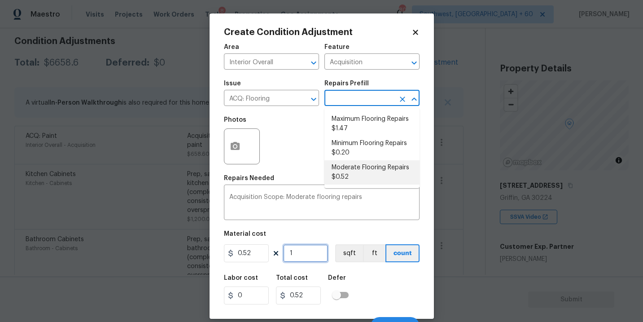
click at [310, 258] on input "1" at bounding box center [305, 253] width 45 height 18
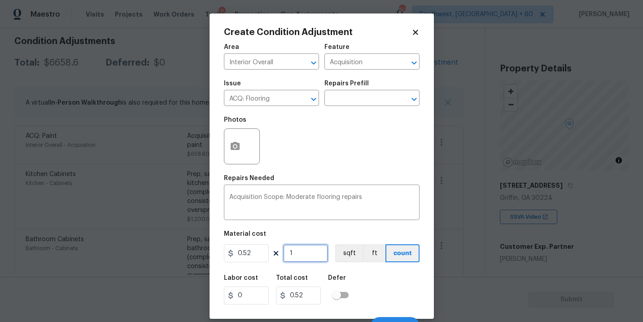
type input "17"
type input "8.84"
type input "178"
type input "92.56"
type input "1780"
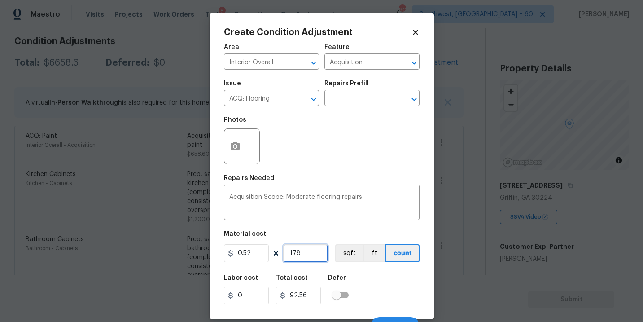
type input "925.6"
type input "1780"
click at [232, 151] on icon "button" at bounding box center [235, 146] width 11 height 11
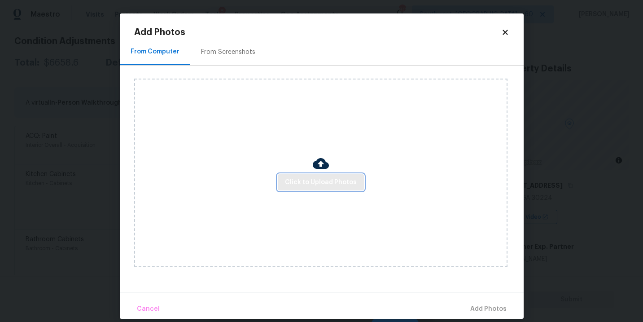
click at [309, 177] on span "Click to Upload Photos" at bounding box center [321, 182] width 72 height 11
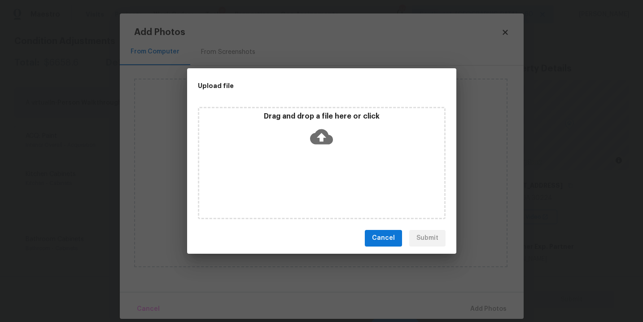
click at [323, 153] on div "Drag and drop a file here or click" at bounding box center [322, 163] width 248 height 112
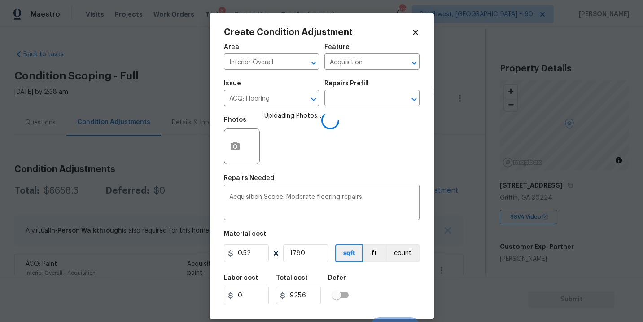
scroll to position [13, 0]
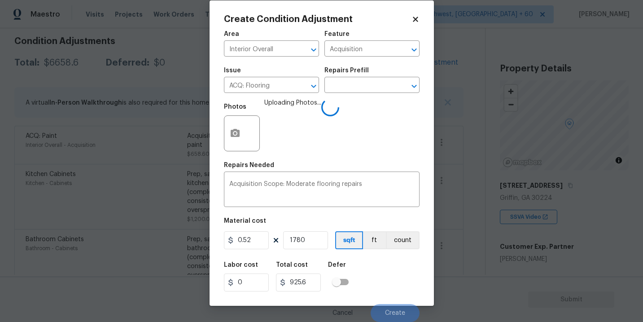
click at [384, 282] on div "Labor cost 0 Total cost 925.6 Defer" at bounding box center [322, 276] width 196 height 40
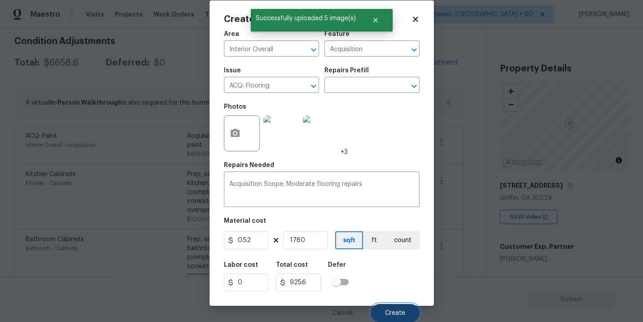
click at [394, 311] on span "Create" at bounding box center [395, 313] width 20 height 7
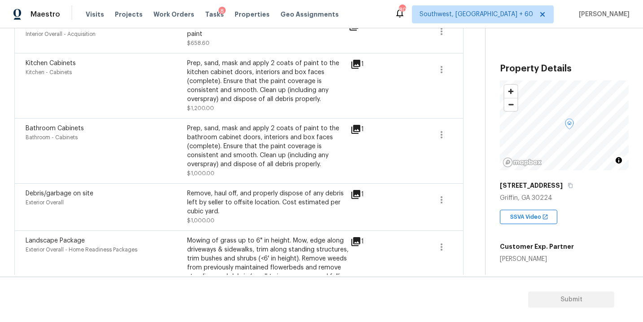
scroll to position [161, 0]
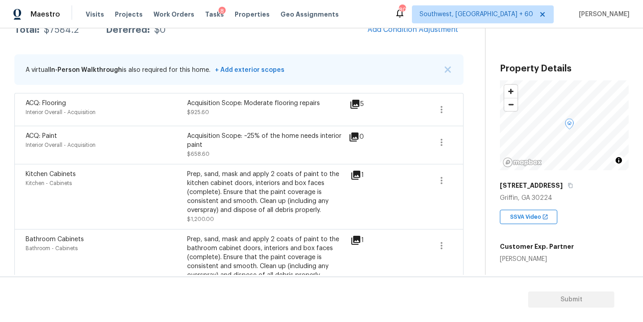
click at [285, 147] on div "Acquisition Scope: ~25% of the home needs interior paint" at bounding box center [268, 140] width 162 height 18
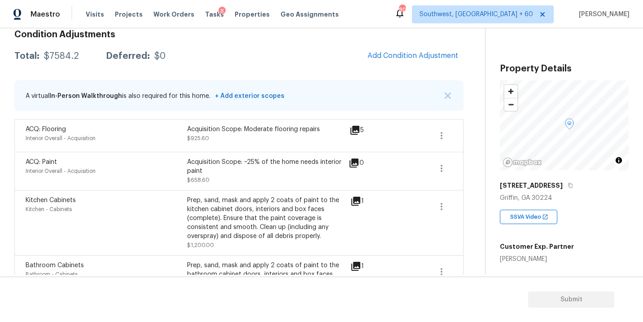
scroll to position [81, 0]
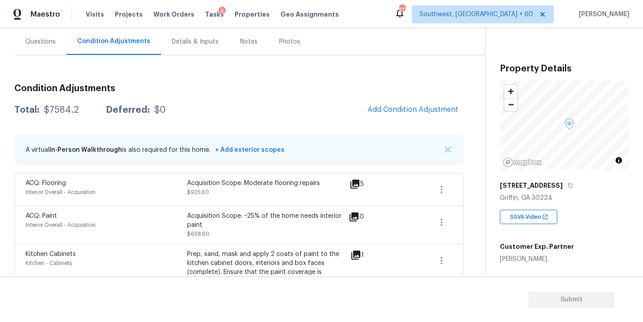
click at [44, 45] on div "Questions" at bounding box center [40, 41] width 31 height 9
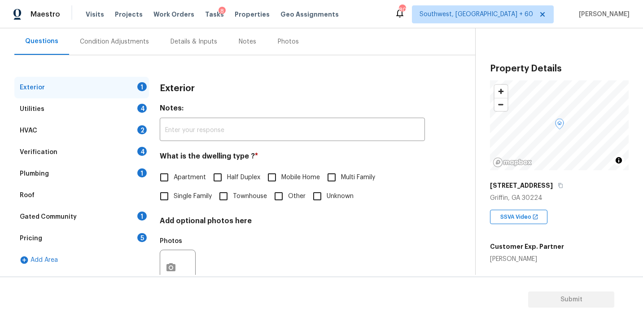
scroll to position [84, 0]
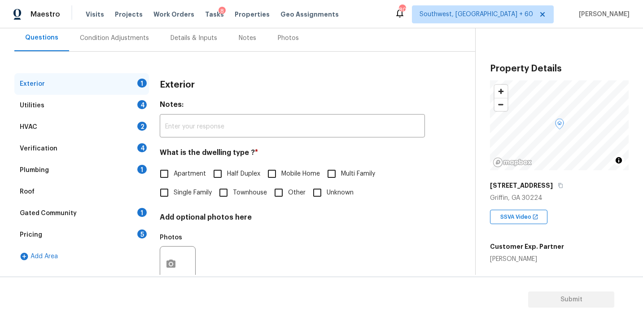
click at [179, 190] on span "Single Family" at bounding box center [193, 192] width 38 height 9
click at [174, 190] on input "Single Family" at bounding box center [164, 192] width 19 height 19
checkbox input "true"
click at [104, 109] on div "Utilities 4" at bounding box center [81, 106] width 135 height 22
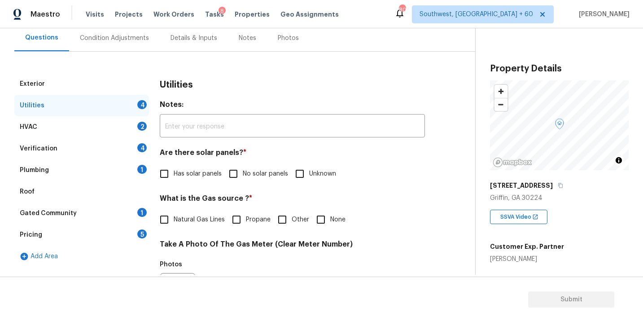
click at [247, 177] on span "No solar panels" at bounding box center [265, 173] width 45 height 9
click at [243, 177] on input "No solar panels" at bounding box center [233, 173] width 19 height 19
checkbox input "true"
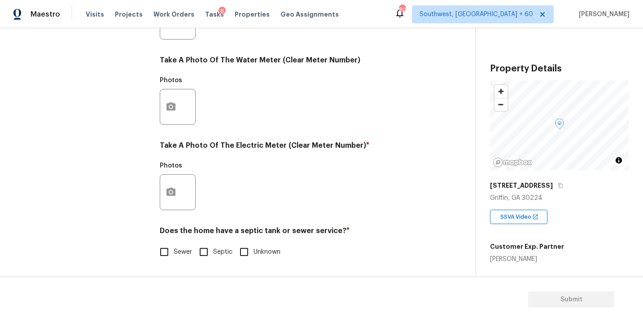
click at [172, 244] on input "Sewer" at bounding box center [164, 251] width 19 height 19
checkbox input "true"
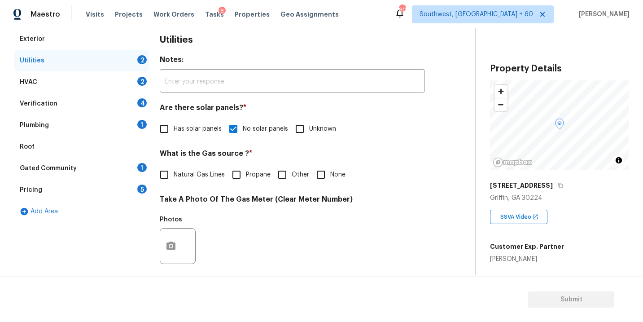
click at [97, 131] on div "Plumbing 1" at bounding box center [81, 125] width 135 height 22
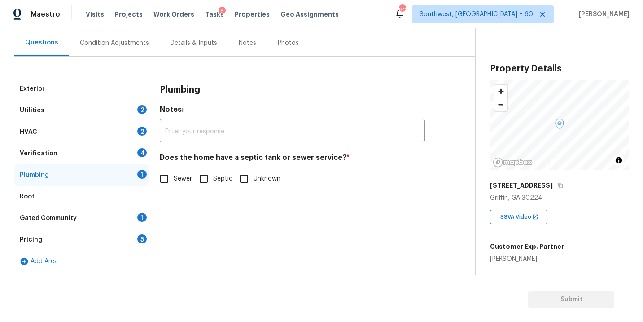
click at [175, 179] on span "Sewer" at bounding box center [183, 178] width 18 height 9
click at [174, 179] on input "Sewer" at bounding box center [164, 178] width 19 height 19
checkbox input "true"
click at [105, 210] on div "Gated Community 1" at bounding box center [81, 218] width 135 height 22
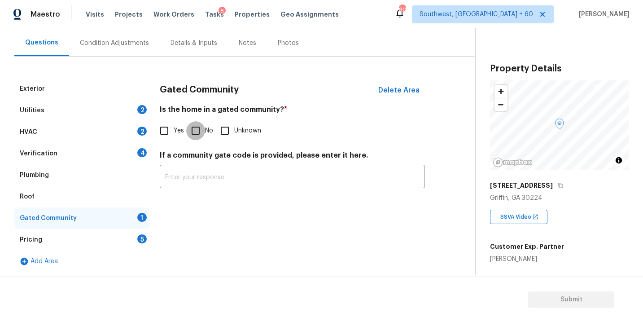
click at [203, 131] on input "No" at bounding box center [195, 130] width 19 height 19
checkbox input "true"
click at [74, 107] on div "Utilities 2" at bounding box center [81, 111] width 135 height 22
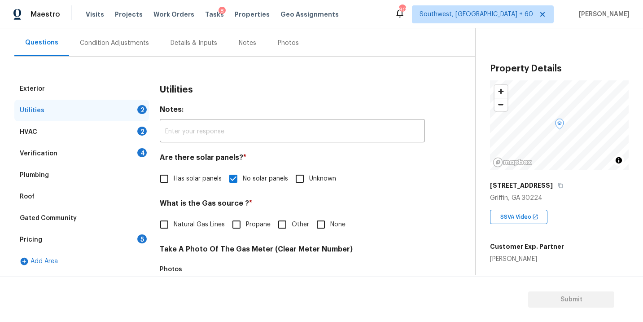
scroll to position [134, 0]
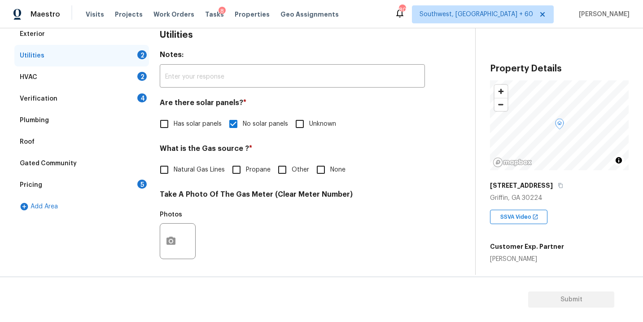
click at [326, 173] on input "None" at bounding box center [320, 169] width 19 height 19
checkbox input "true"
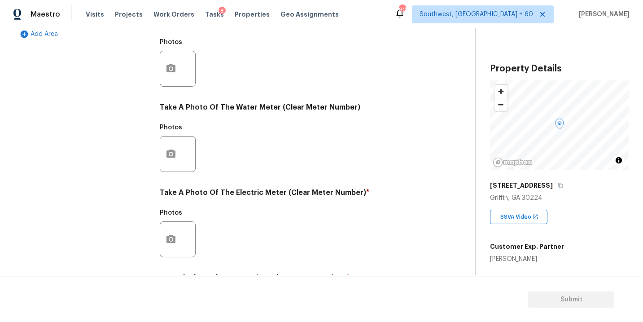
scroll to position [354, 0]
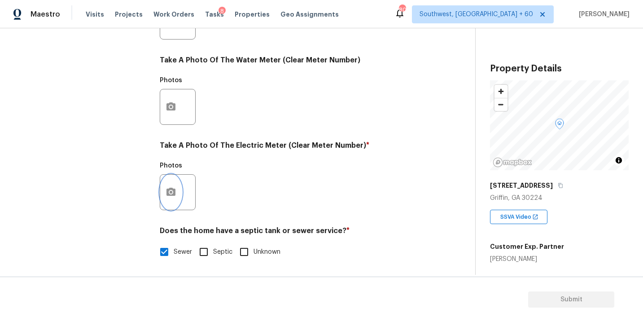
click at [175, 201] on button "button" at bounding box center [171, 192] width 22 height 35
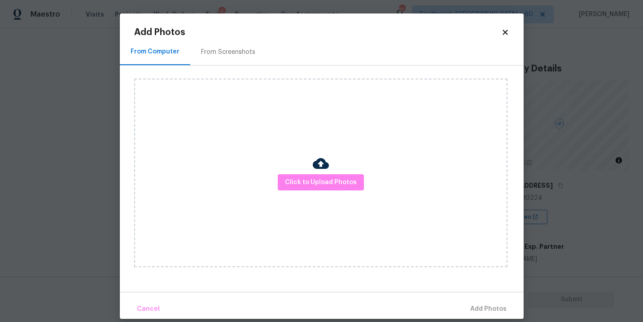
click at [266, 195] on div "Click to Upload Photos" at bounding box center [320, 173] width 373 height 188
click at [290, 183] on span "Click to Upload Photos" at bounding box center [321, 182] width 72 height 11
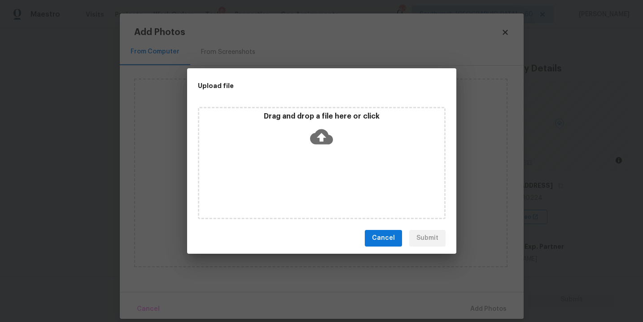
click at [308, 149] on div "Drag and drop a file here or click" at bounding box center [321, 131] width 245 height 39
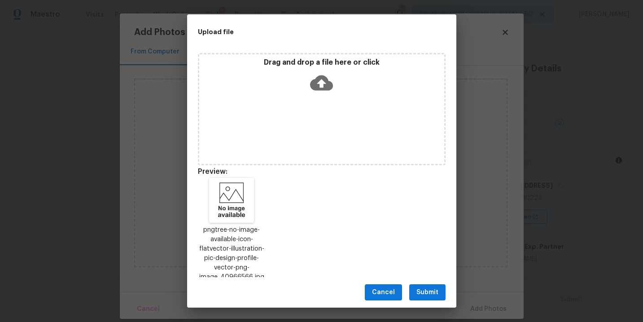
click at [423, 289] on span "Submit" at bounding box center [427, 292] width 22 height 11
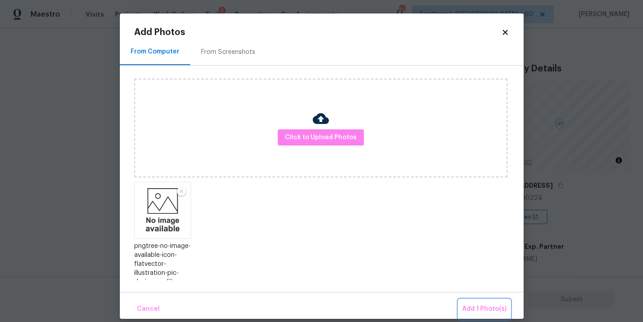
click at [465, 307] on span "Add 1 Photo(s)" at bounding box center [484, 308] width 44 height 11
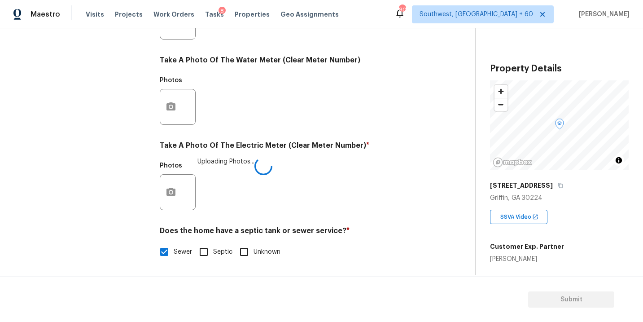
click at [396, 241] on div "Does the home have a septic tank or sewer service? * Sewer Septic Unknown" at bounding box center [292, 243] width 265 height 35
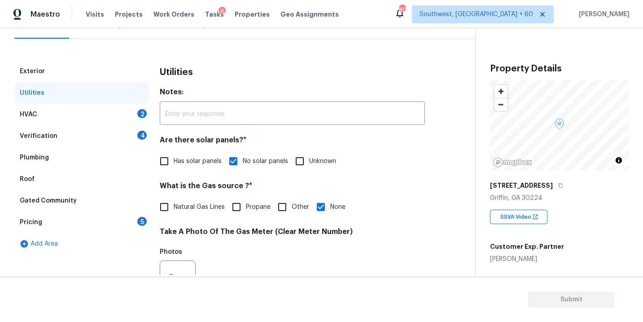
scroll to position [68, 0]
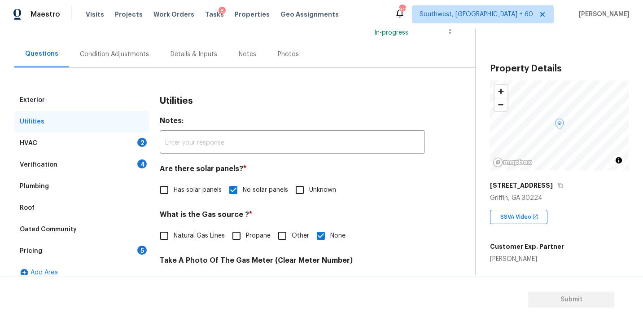
click at [105, 144] on div "HVAC 2" at bounding box center [81, 143] width 135 height 22
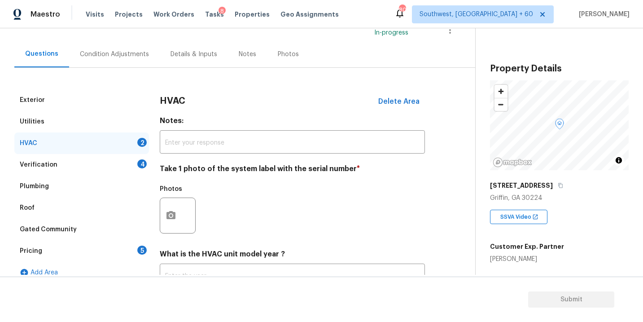
scroll to position [86, 0]
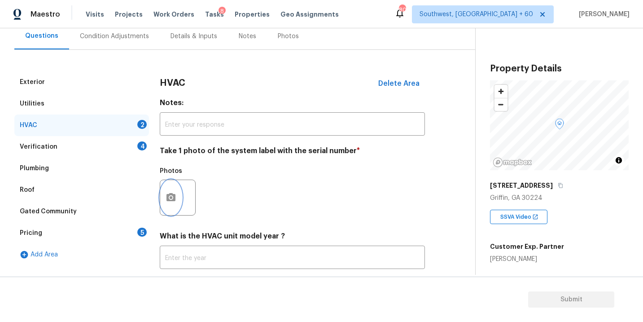
click at [175, 199] on icon "button" at bounding box center [171, 197] width 11 height 11
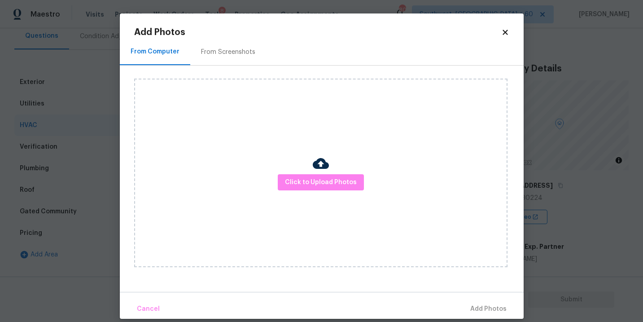
click at [321, 197] on div "Click to Upload Photos" at bounding box center [320, 173] width 373 height 188
click at [322, 186] on span "Click to Upload Photos" at bounding box center [321, 182] width 72 height 11
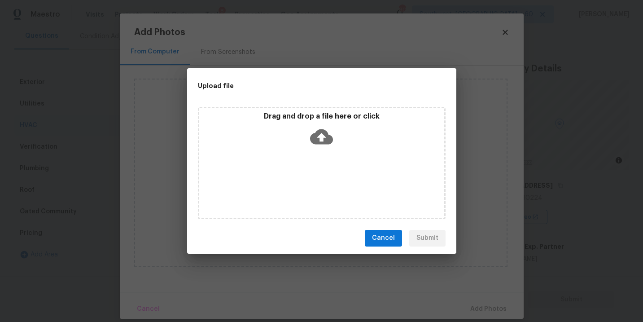
drag, startPoint x: 322, startPoint y: 186, endPoint x: 321, endPoint y: 151, distance: 34.6
click at [321, 151] on div "Drag and drop a file here or click" at bounding box center [322, 163] width 248 height 112
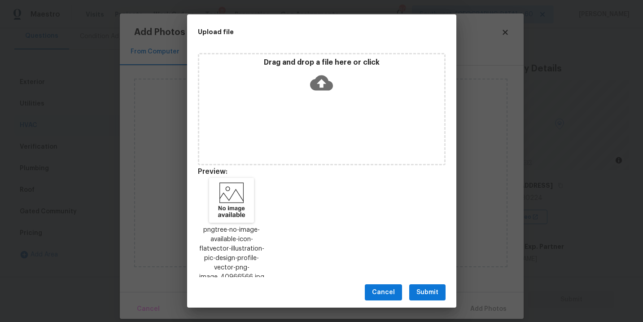
click at [412, 291] on button "Submit" at bounding box center [427, 292] width 36 height 17
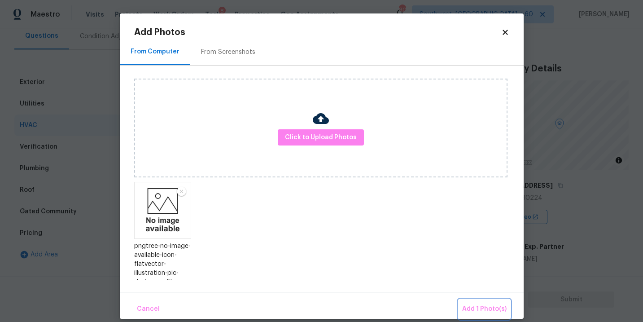
click at [465, 304] on span "Add 1 Photo(s)" at bounding box center [484, 308] width 44 height 11
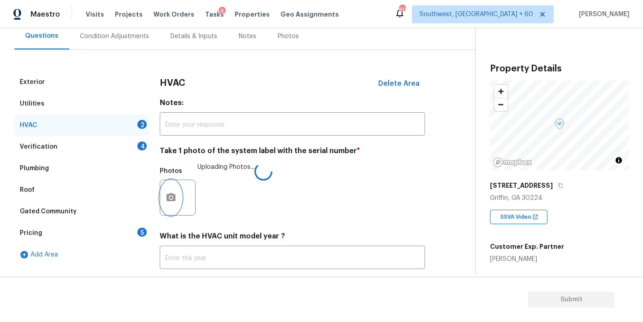
scroll to position [140, 0]
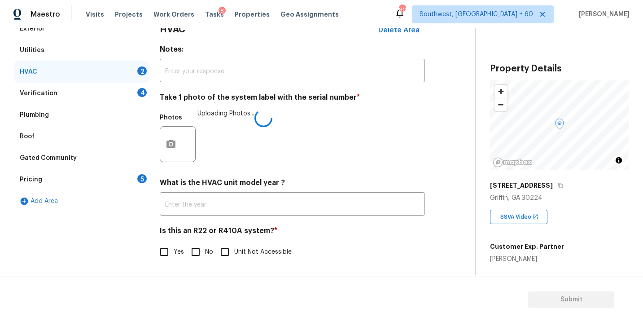
click at [200, 260] on input "No" at bounding box center [195, 251] width 19 height 19
checkbox input "true"
click at [334, 237] on h4 "Is this an R22 or R410A system? *" at bounding box center [292, 233] width 265 height 13
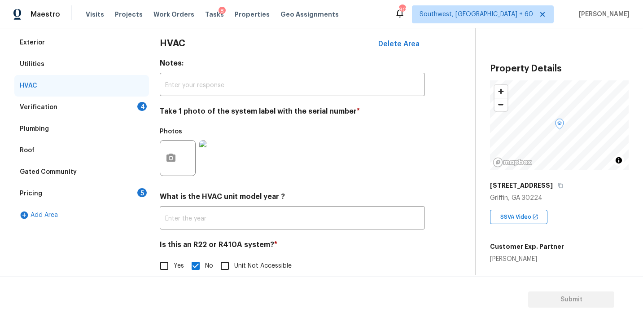
scroll to position [115, 0]
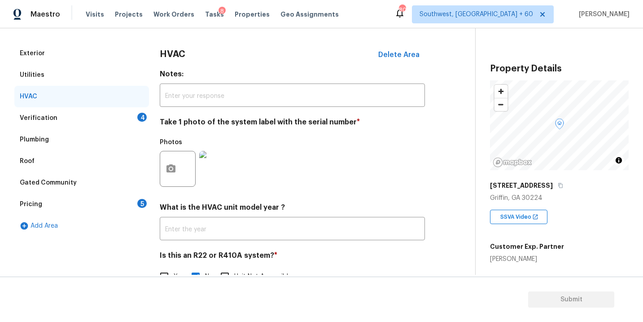
click at [115, 117] on div "Verification 4" at bounding box center [81, 118] width 135 height 22
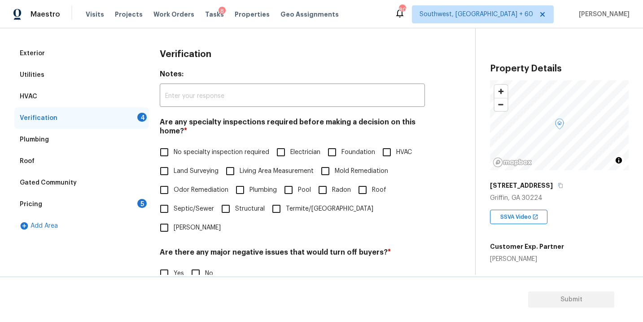
click at [187, 157] on label "No specialty inspection required" at bounding box center [212, 152] width 114 height 19
click at [174, 157] on input "No specialty inspection required" at bounding box center [164, 152] width 19 height 19
checkbox input "true"
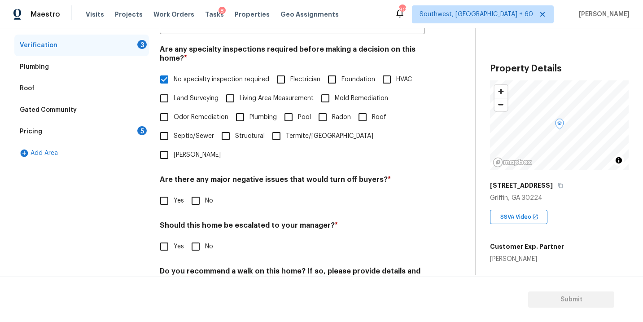
scroll to position [201, 0]
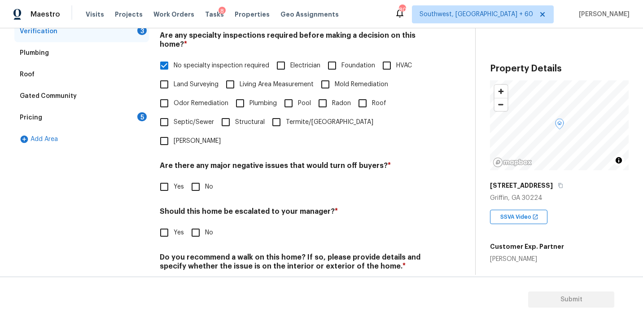
click at [199, 177] on input "No" at bounding box center [195, 186] width 19 height 19
checkbox input "true"
click at [199, 224] on input "No" at bounding box center [195, 233] width 19 height 19
checkbox input "true"
click at [196, 279] on input "No" at bounding box center [195, 288] width 19 height 19
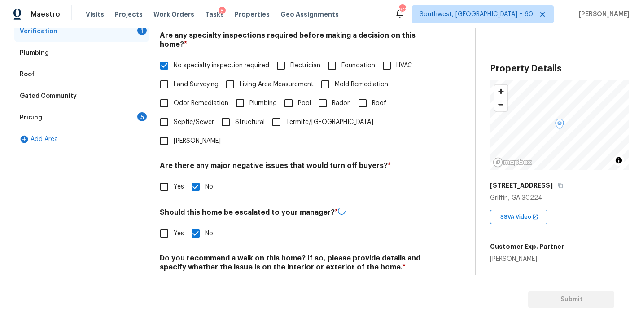
checkbox input "true"
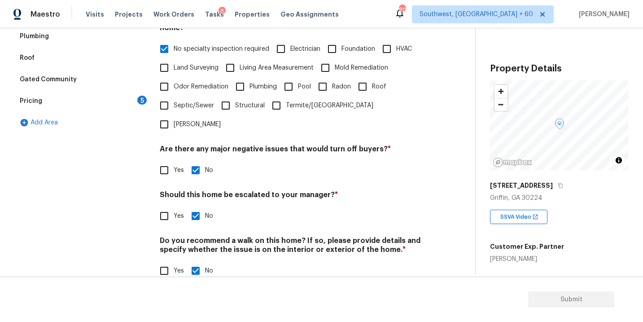
scroll to position [164, 0]
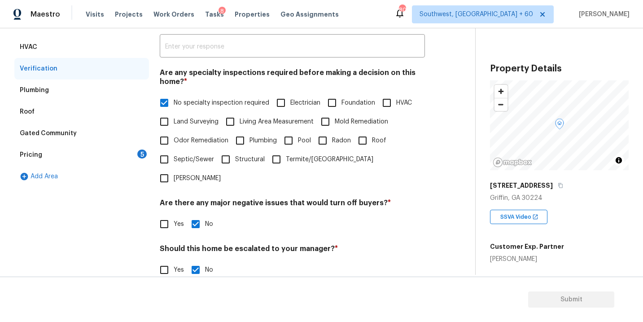
click at [109, 154] on div "Pricing 5" at bounding box center [81, 155] width 135 height 22
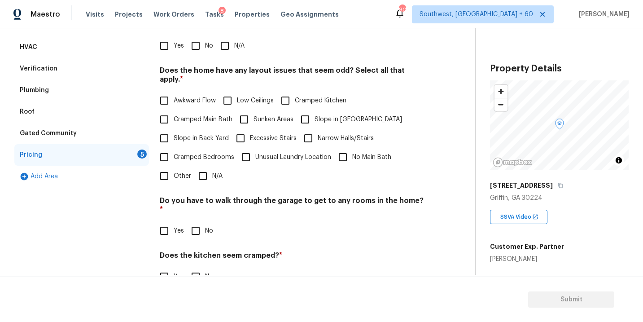
scroll to position [106, 0]
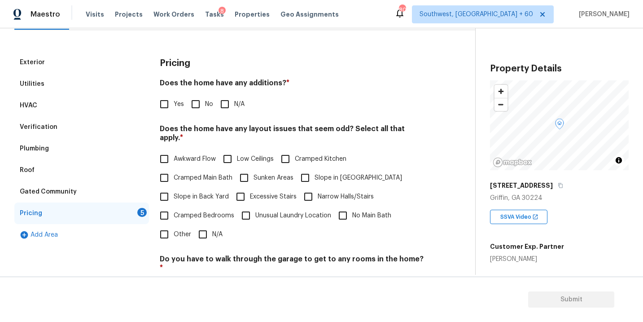
click at [224, 116] on div "Pricing Does the home have any additions? * Yes No N/A Does the home have any l…" at bounding box center [292, 226] width 265 height 349
click at [229, 101] on input "N/A" at bounding box center [224, 104] width 19 height 19
checkbox input "true"
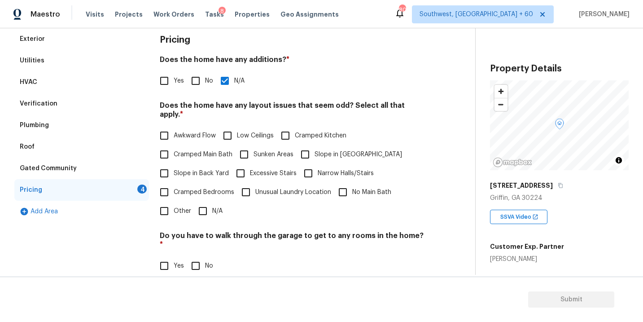
click at [312, 145] on input "Slope in Front Yard" at bounding box center [305, 154] width 19 height 19
checkbox input "true"
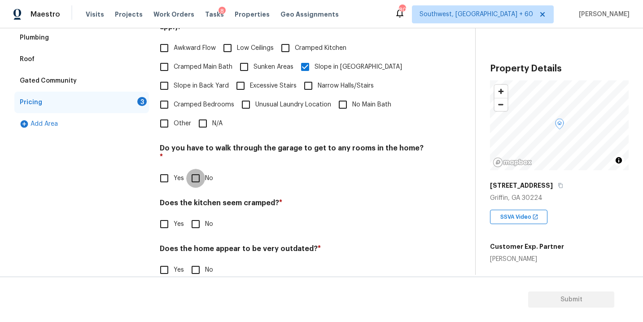
click at [199, 169] on input "No" at bounding box center [195, 178] width 19 height 19
checkbox input "true"
click at [199, 215] on input "No" at bounding box center [195, 224] width 19 height 19
checkbox input "true"
click at [193, 265] on div "Pricing Does the home have any additions? * Yes No N/A Does the home have any l…" at bounding box center [292, 116] width 265 height 350
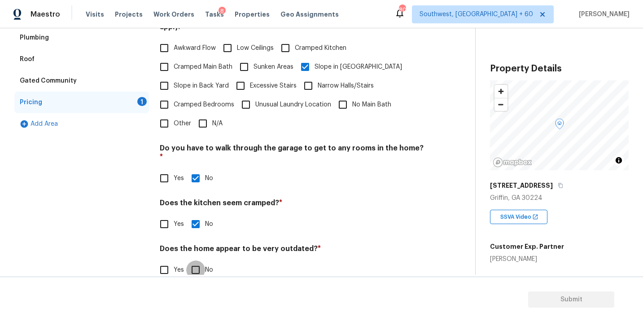
click at [201, 260] on input "No" at bounding box center [195, 269] width 19 height 19
checkbox input "true"
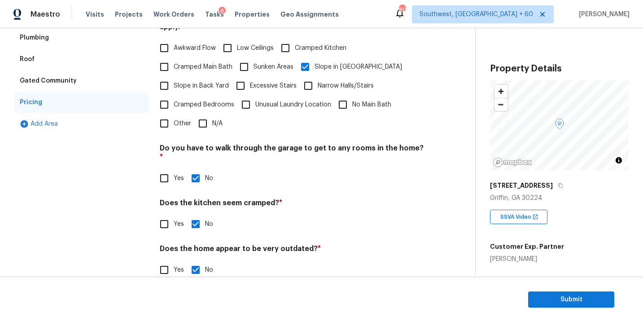
scroll to position [67, 0]
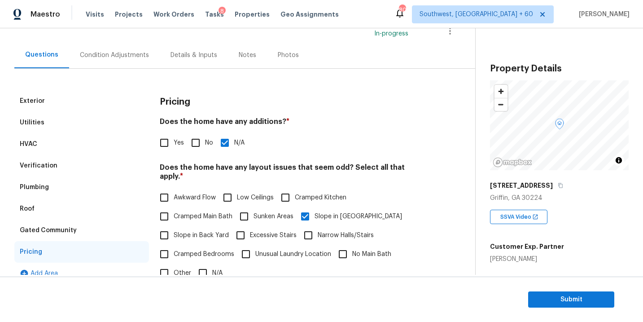
click at [132, 59] on div "Condition Adjustments" at bounding box center [114, 55] width 69 height 9
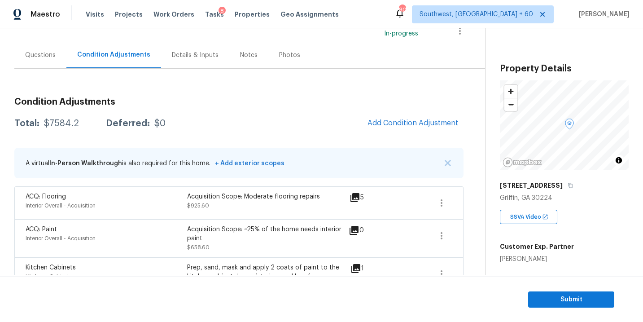
click at [217, 105] on h3 "Condition Adjustments" at bounding box center [238, 101] width 449 height 9
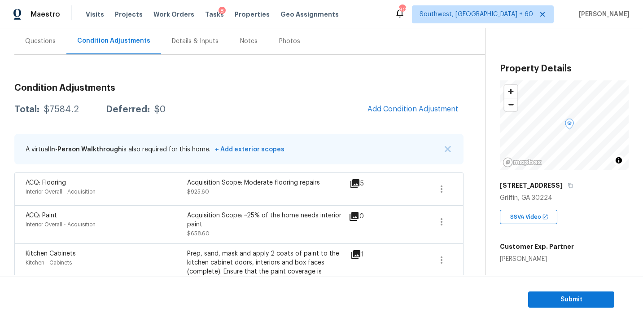
click at [47, 35] on div "Questions" at bounding box center [40, 41] width 52 height 26
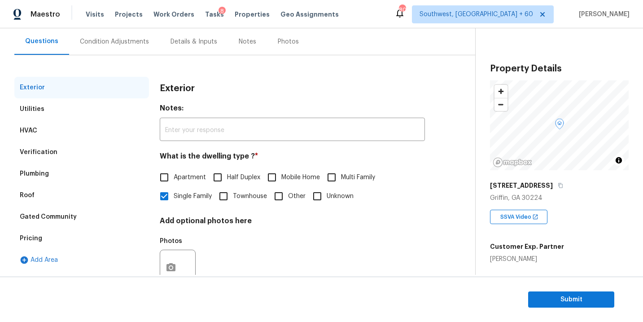
click at [51, 104] on div "Utilities" at bounding box center [81, 109] width 135 height 22
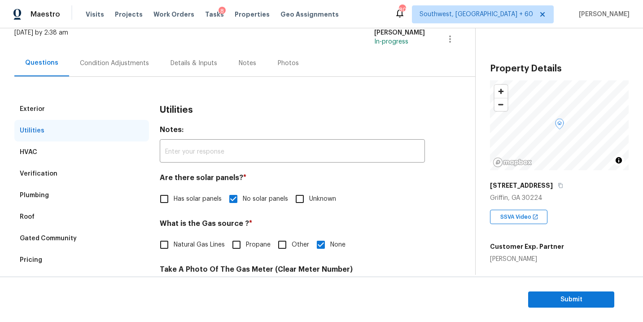
scroll to position [0, 0]
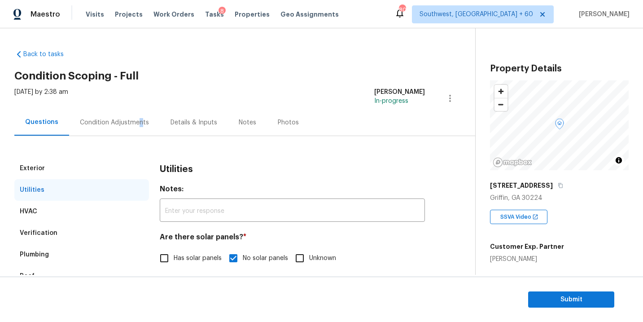
click at [137, 122] on div "Condition Adjustments" at bounding box center [114, 122] width 69 height 9
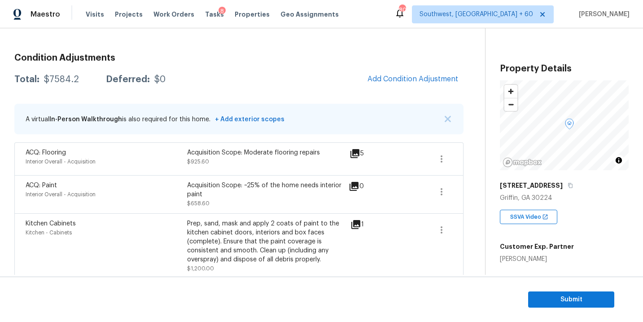
scroll to position [42, 0]
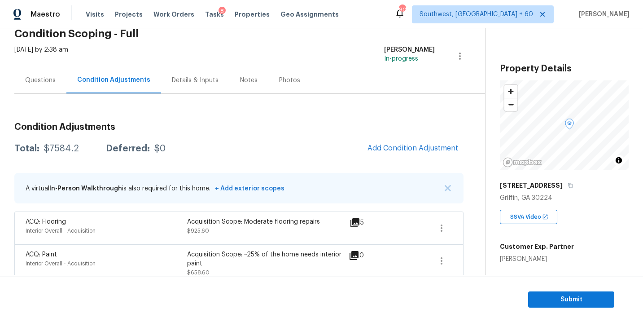
click at [402, 151] on span "Add Condition Adjustment" at bounding box center [412, 148] width 91 height 8
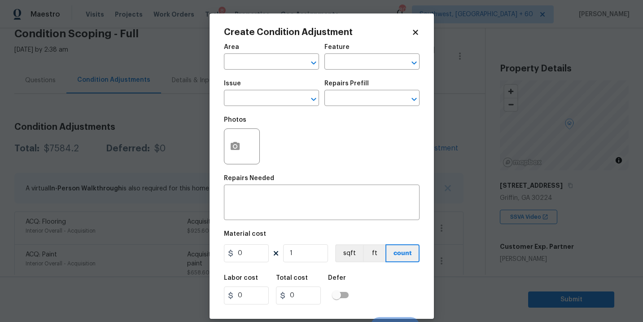
click at [478, 180] on body "Maestro Visits Projects Work Orders Tasks 8 Properties Geo Assignments 801 Sout…" at bounding box center [321, 161] width 643 height 322
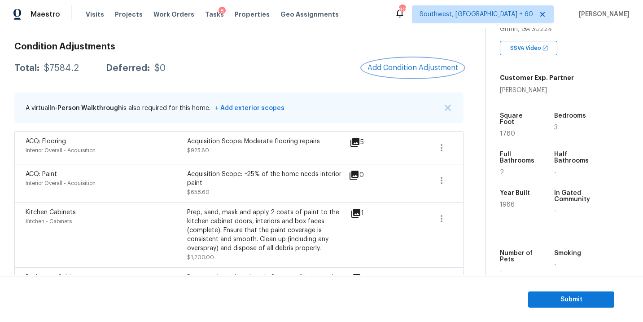
scroll to position [85, 0]
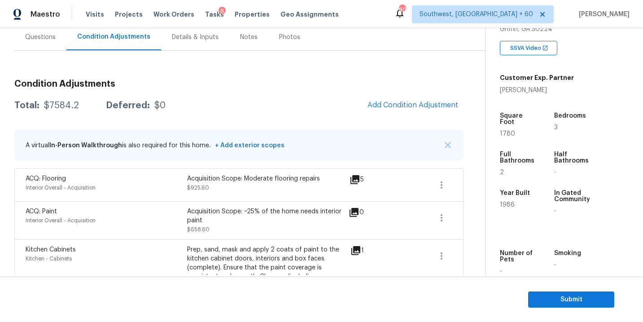
click at [405, 110] on button "Add Condition Adjustment" at bounding box center [412, 105] width 101 height 19
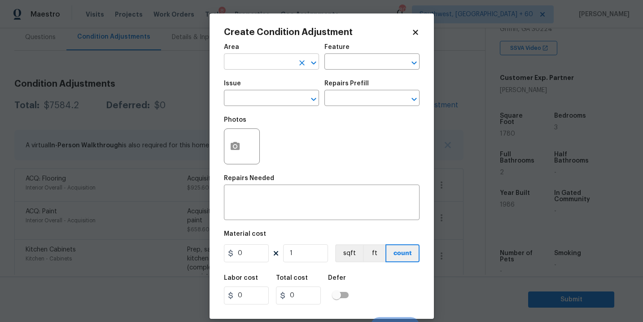
click at [256, 66] on input "text" at bounding box center [259, 63] width 70 height 14
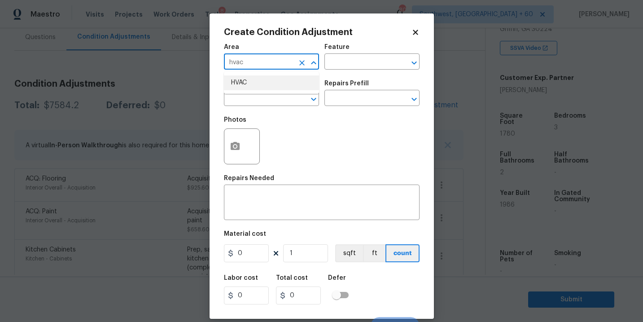
click at [258, 80] on li "HVAC" at bounding box center [271, 82] width 95 height 15
type input "HVAC"
click at [328, 70] on div "Area HVAC ​ Feature ​" at bounding box center [322, 57] width 196 height 36
click at [335, 69] on input "text" at bounding box center [359, 63] width 70 height 14
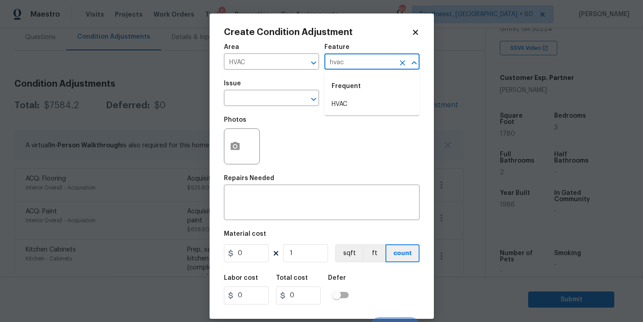
click at [336, 95] on div "Frequent" at bounding box center [371, 86] width 95 height 22
click at [336, 97] on li "HVAC" at bounding box center [371, 104] width 95 height 15
type input "HVAC"
click at [278, 99] on input "text" at bounding box center [259, 99] width 70 height 14
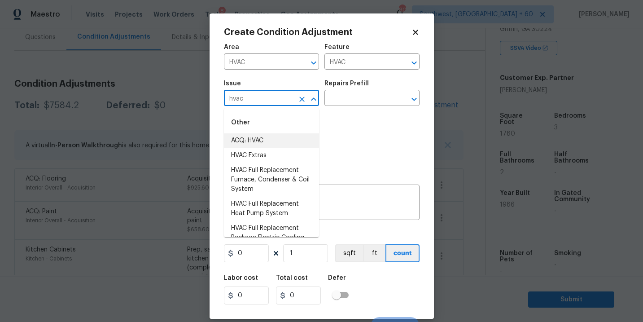
click at [278, 135] on li "ACQ: HVAC" at bounding box center [271, 140] width 95 height 15
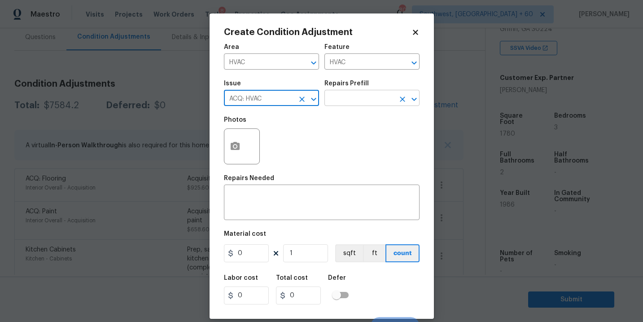
type input "ACQ: HVAC"
click at [357, 101] on input "text" at bounding box center [359, 99] width 70 height 14
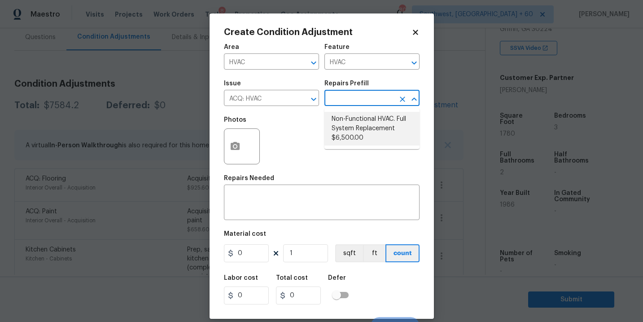
click at [358, 122] on li "Non-Functional HVAC. Full System Replacement $6,500.00" at bounding box center [371, 129] width 95 height 34
type input "Acquisition"
type textarea "Acquisition Scope: Full System Replacement"
type input "6500"
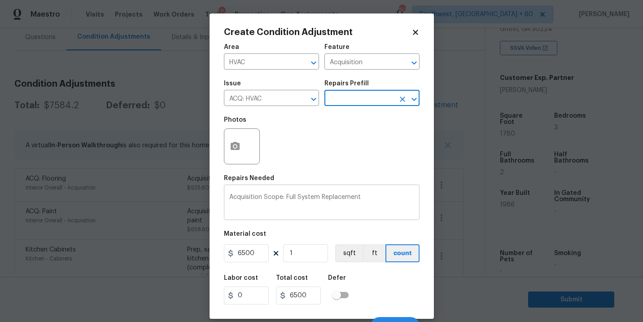
scroll to position [13, 0]
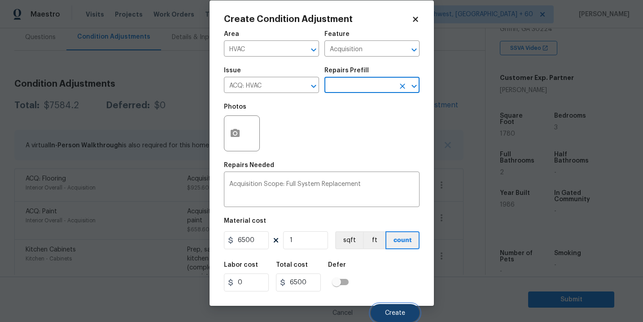
click at [402, 314] on span "Create" at bounding box center [395, 313] width 20 height 7
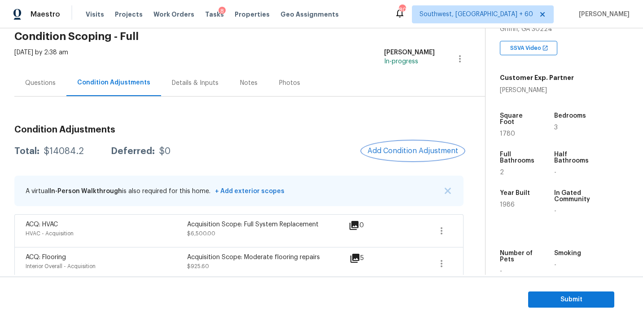
scroll to position [41, 0]
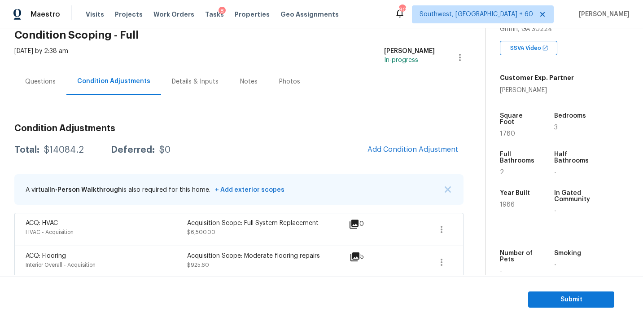
click at [47, 85] on div "Questions" at bounding box center [40, 81] width 31 height 9
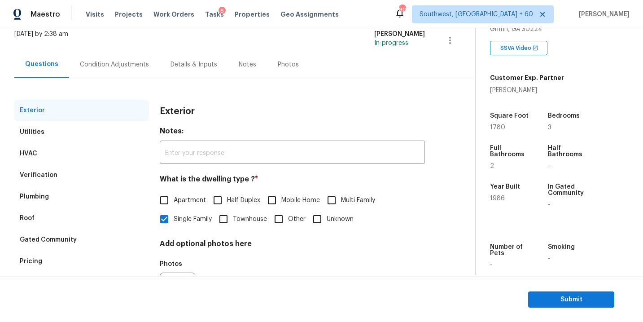
scroll to position [55, 0]
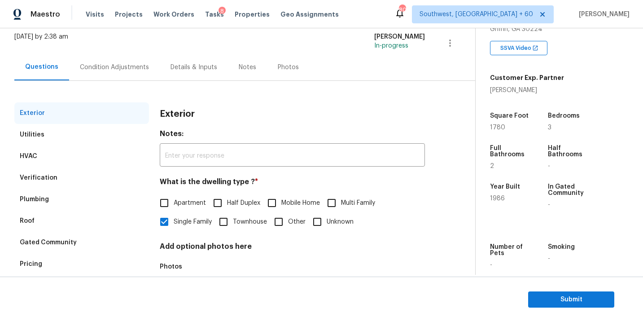
click at [124, 75] on div "Condition Adjustments" at bounding box center [114, 67] width 91 height 26
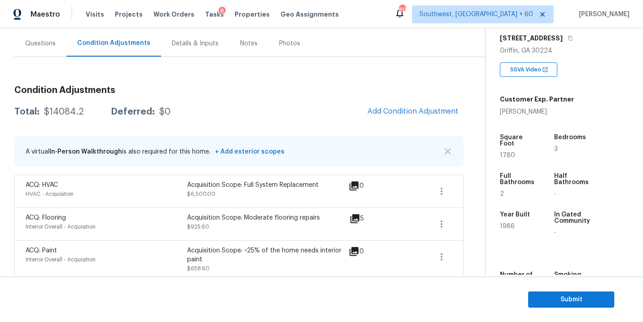
scroll to position [130, 0]
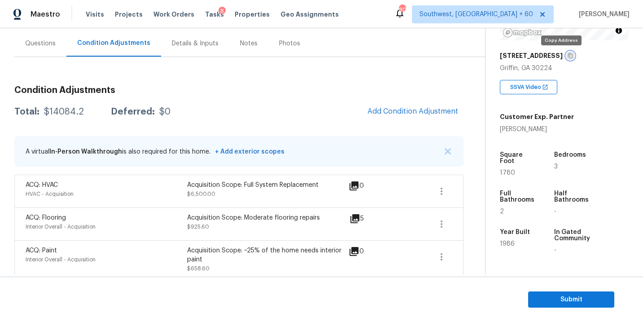
click at [568, 56] on icon "button" at bounding box center [570, 55] width 5 height 5
click at [308, 102] on div "Total: $14084.2 Deferred: $0 Add Condition Adjustment" at bounding box center [238, 112] width 449 height 20
click at [63, 113] on div "$14084.2" at bounding box center [64, 111] width 40 height 9
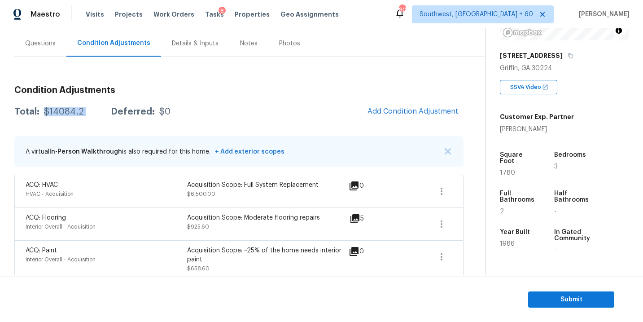
click at [63, 113] on div "$14084.2" at bounding box center [64, 111] width 40 height 9
copy div "$14084.2"
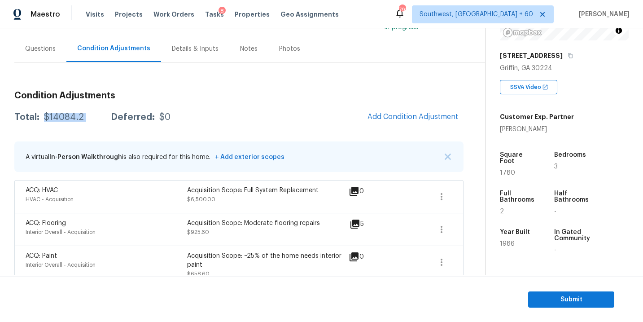
scroll to position [58, 0]
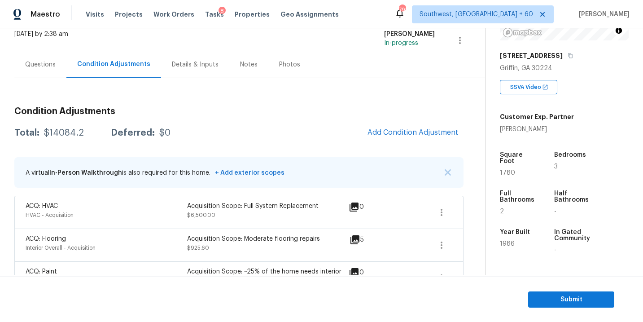
click at [39, 60] on div "Questions" at bounding box center [40, 64] width 31 height 9
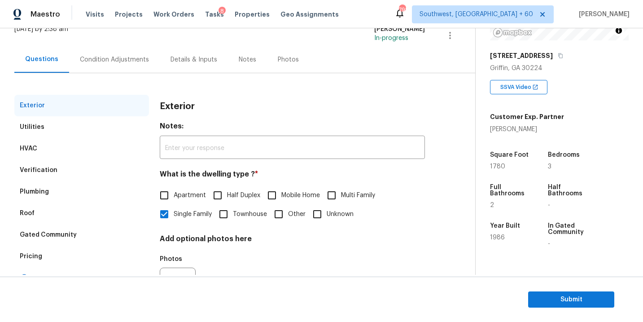
scroll to position [4, 0]
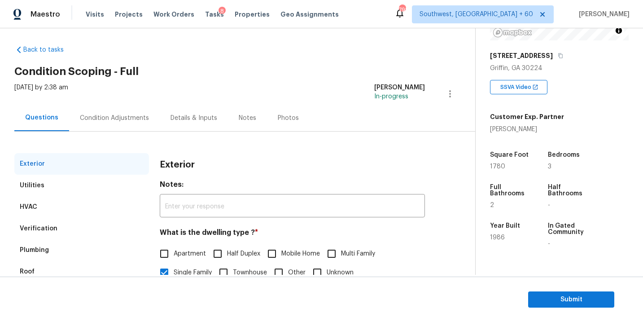
click at [133, 122] on div "Condition Adjustments" at bounding box center [114, 118] width 91 height 26
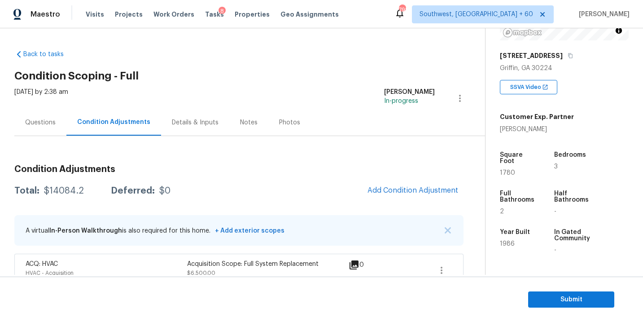
click at [42, 125] on div "Questions" at bounding box center [40, 122] width 31 height 9
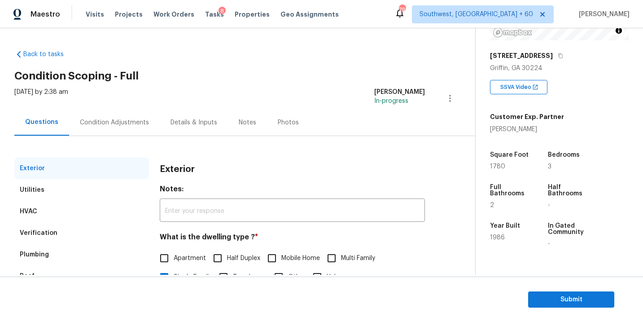
click at [108, 123] on div "Condition Adjustments" at bounding box center [114, 122] width 69 height 9
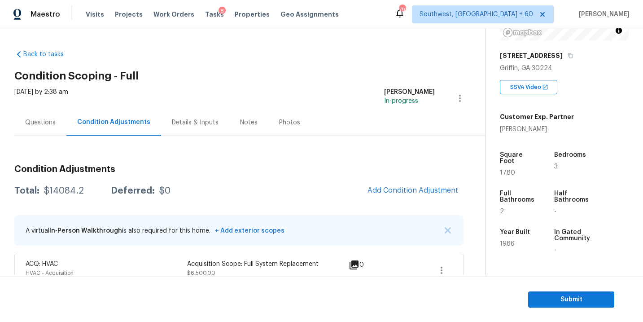
scroll to position [163, 0]
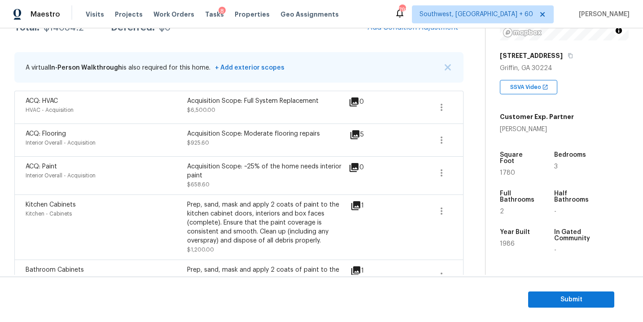
click at [248, 160] on div "ACQ: Paint Interior Overall - Acquisition Acquisition Scope: ~25% of the home n…" at bounding box center [238, 175] width 449 height 38
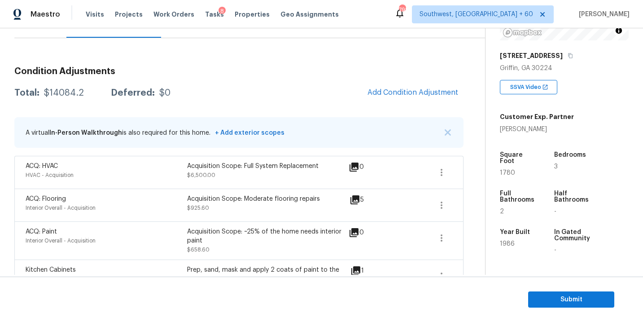
scroll to position [57, 0]
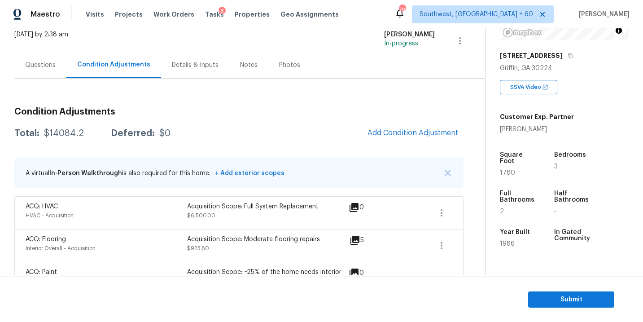
click at [252, 135] on div "Total: $14084.2 Deferred: $0 Add Condition Adjustment" at bounding box center [238, 133] width 449 height 20
click at [45, 66] on div "Questions" at bounding box center [40, 65] width 31 height 9
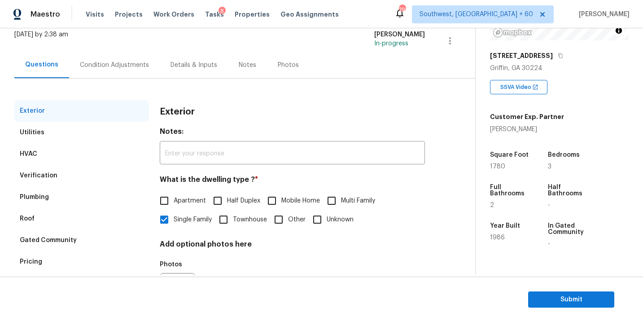
click at [118, 69] on div "Condition Adjustments" at bounding box center [114, 65] width 91 height 26
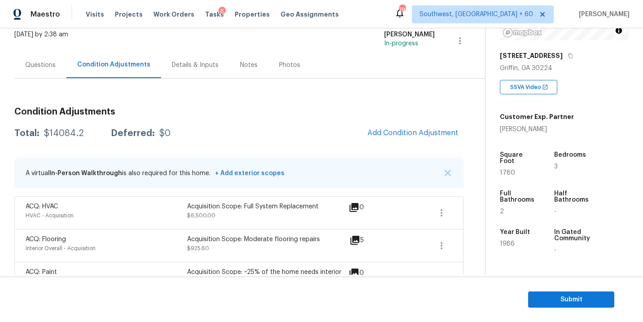
click at [187, 108] on h3 "Condition Adjustments" at bounding box center [238, 111] width 449 height 9
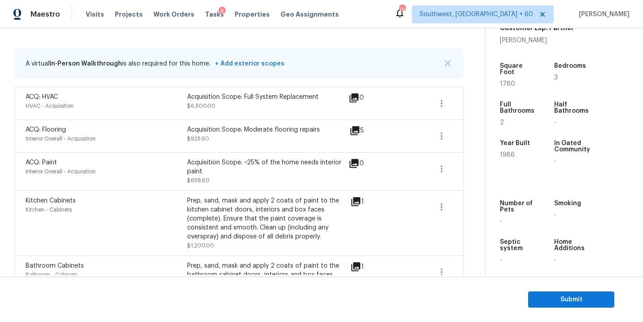
scroll to position [173, 0]
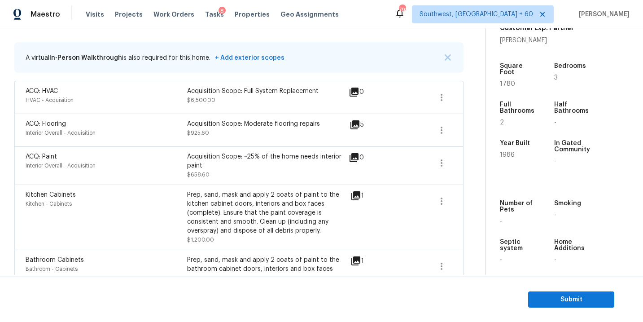
click at [300, 185] on div "Kitchen Cabinets Kitchen - Cabinets Prep, sand, mask and apply 2 coats of paint…" at bounding box center [238, 216] width 449 height 65
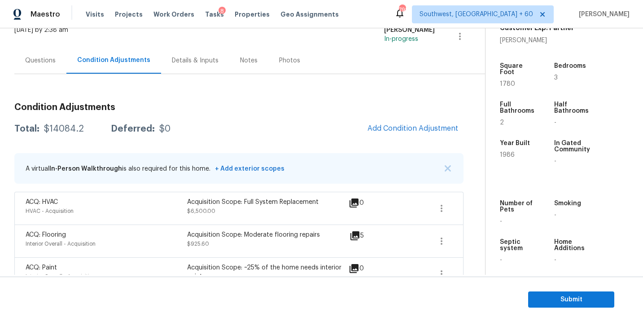
scroll to position [22, 0]
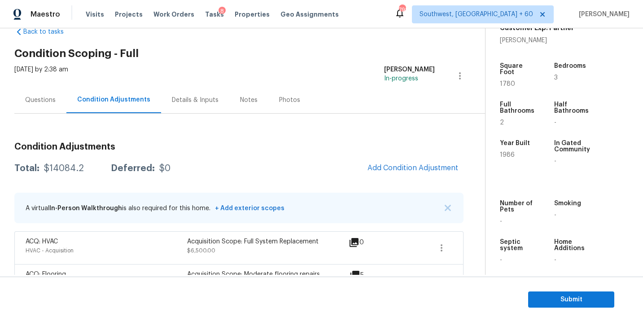
click at [45, 93] on div "Questions" at bounding box center [40, 100] width 52 height 26
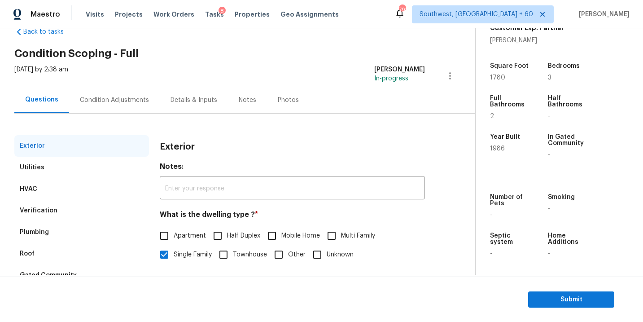
click at [96, 105] on div "Condition Adjustments" at bounding box center [114, 100] width 91 height 26
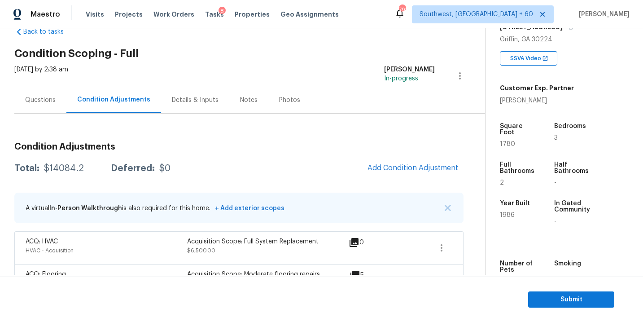
scroll to position [109, 0]
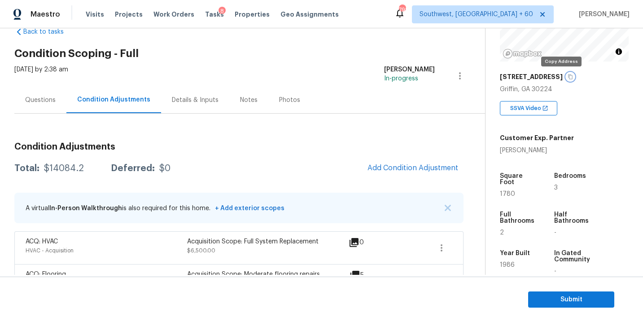
click at [568, 76] on icon "button" at bounding box center [570, 76] width 4 height 5
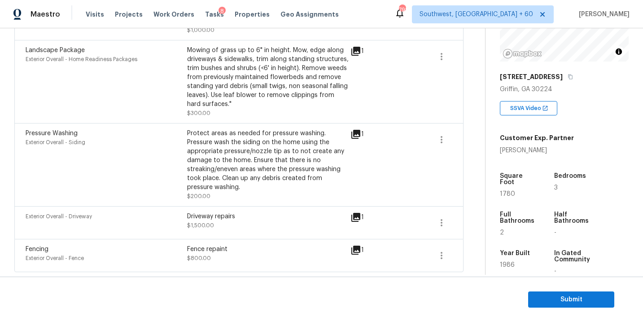
scroll to position [135, 0]
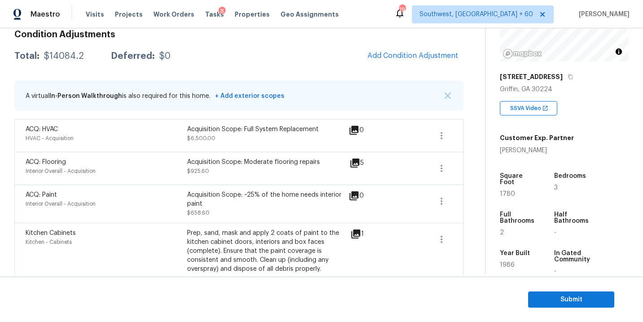
click at [424, 169] on span at bounding box center [410, 168] width 35 height 22
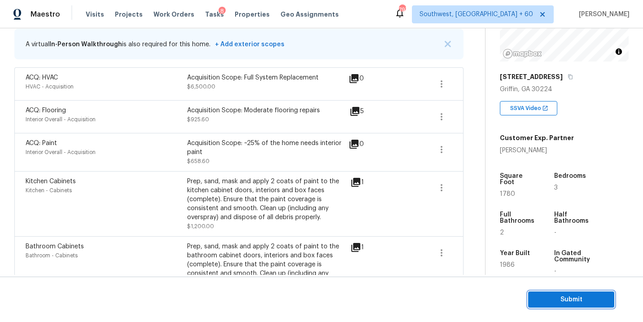
click at [557, 305] on button "Submit" at bounding box center [571, 299] width 86 height 17
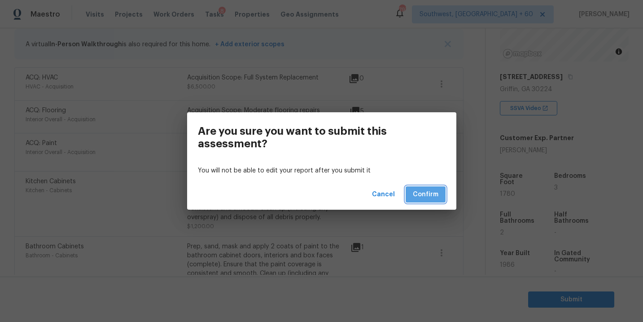
click at [440, 201] on button "Confirm" at bounding box center [426, 194] width 40 height 17
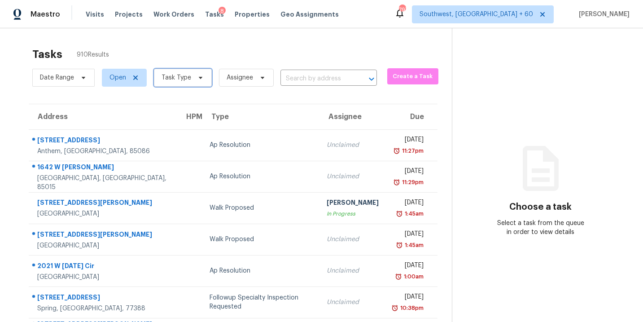
click at [200, 80] on icon at bounding box center [200, 77] width 7 height 7
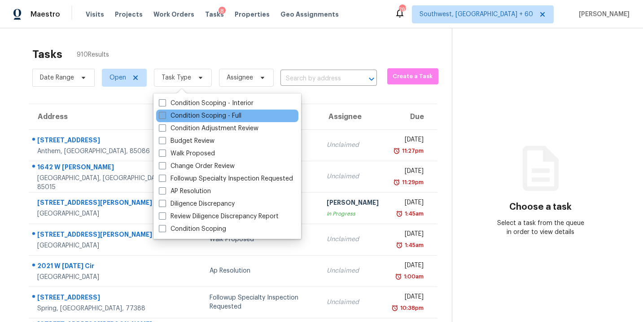
click at [200, 116] on label "Condition Scoping - Full" at bounding box center [200, 115] width 83 height 9
click at [165, 116] on input "Condition Scoping - Full" at bounding box center [162, 114] width 6 height 6
checkbox input "true"
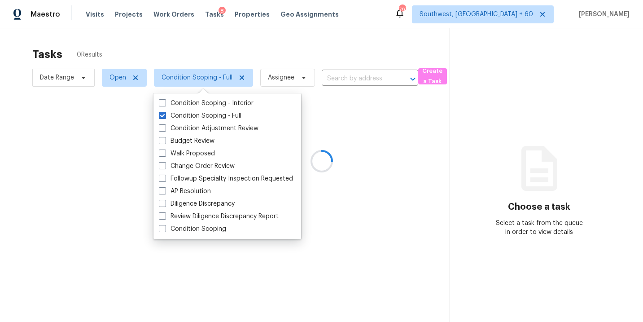
click at [278, 66] on div at bounding box center [321, 161] width 643 height 322
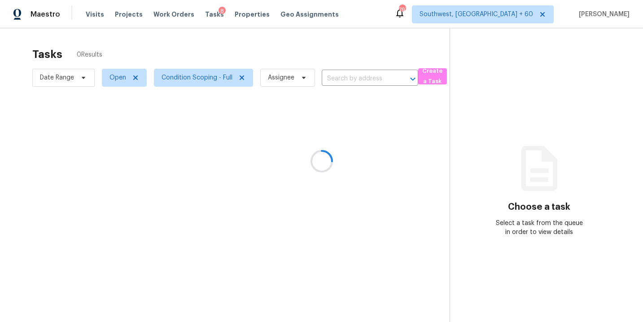
click at [279, 78] on div at bounding box center [321, 161] width 643 height 322
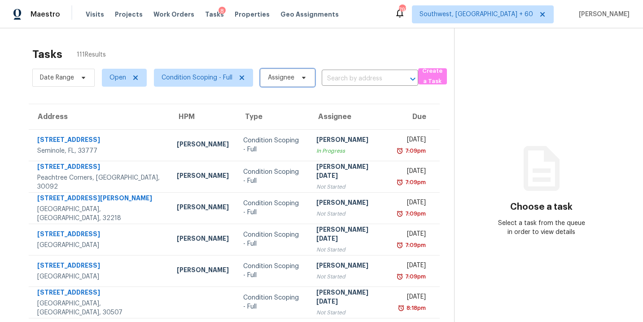
click at [270, 76] on span "Assignee" at bounding box center [281, 77] width 26 height 9
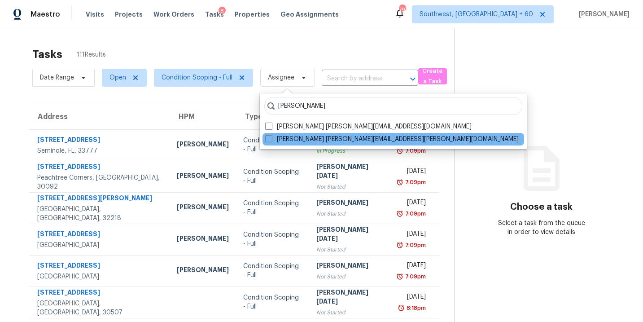
type input "sakthivel"
click at [278, 134] on div "Sakthivel Chandran sakthivel.chandran@opendoor.com" at bounding box center [393, 139] width 262 height 13
click at [281, 142] on label "Sakthivel Chandran sakthivel.chandran@opendoor.com" at bounding box center [391, 139] width 253 height 9
click at [271, 140] on input "Sakthivel Chandran sakthivel.chandran@opendoor.com" at bounding box center [268, 138] width 6 height 6
checkbox input "true"
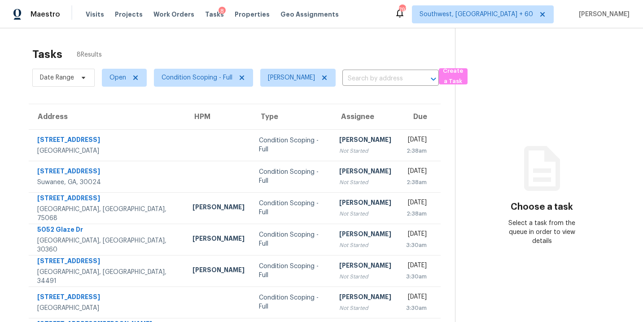
scroll to position [35, 0]
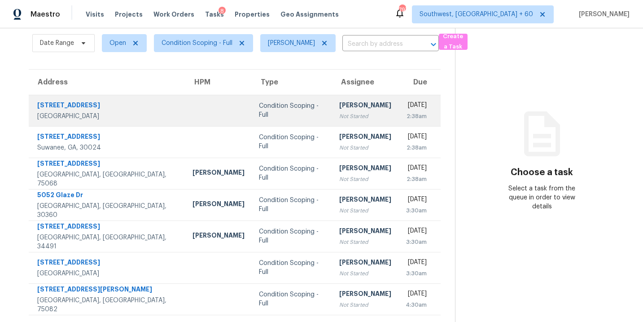
click at [339, 112] on div "Not Started" at bounding box center [365, 116] width 52 height 9
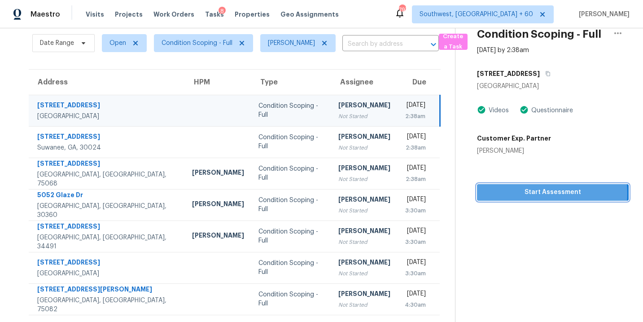
click at [512, 192] on span "Start Assessment" at bounding box center [552, 192] width 137 height 11
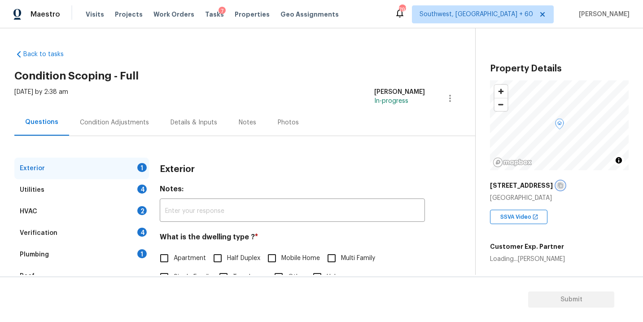
click at [564, 186] on button "button" at bounding box center [560, 185] width 8 height 8
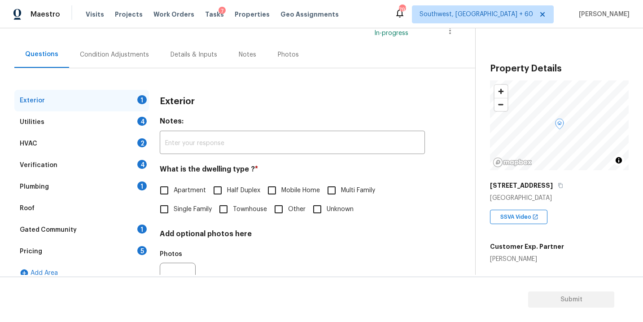
click at [190, 209] on span "Single Family" at bounding box center [193, 209] width 38 height 9
click at [174, 209] on input "Single Family" at bounding box center [164, 209] width 19 height 19
checkbox input "true"
click at [94, 116] on div "Utilities 4" at bounding box center [81, 122] width 135 height 22
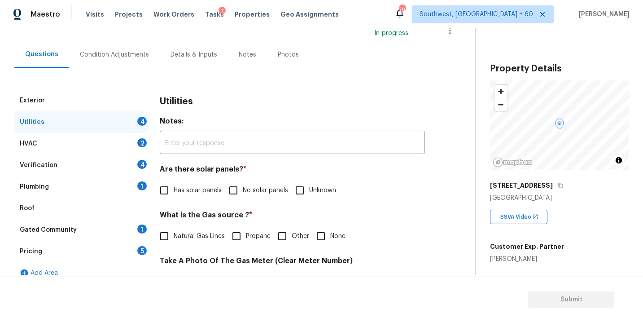
click at [248, 191] on span "No solar panels" at bounding box center [265, 190] width 45 height 9
click at [243, 191] on input "No solar panels" at bounding box center [233, 190] width 19 height 19
checkbox input "true"
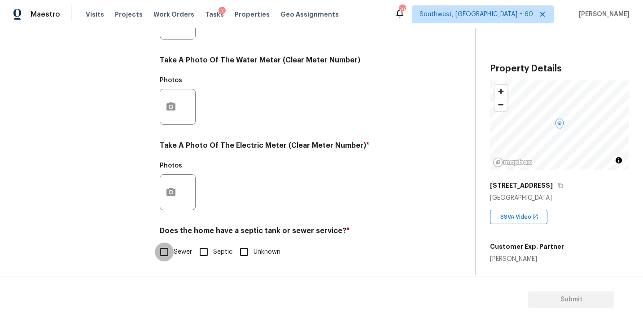
click at [172, 253] on input "Sewer" at bounding box center [164, 251] width 19 height 19
checkbox input "true"
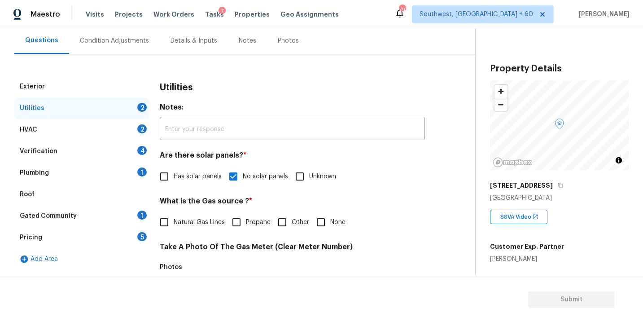
click at [74, 173] on div "Plumbing 1" at bounding box center [81, 173] width 135 height 22
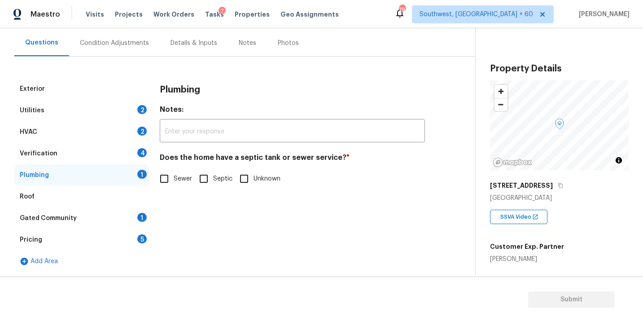
click at [180, 184] on label "Sewer" at bounding box center [173, 178] width 37 height 19
click at [174, 184] on input "Sewer" at bounding box center [164, 178] width 19 height 19
checkbox input "true"
click at [97, 218] on div "Gated Community 1" at bounding box center [81, 218] width 135 height 22
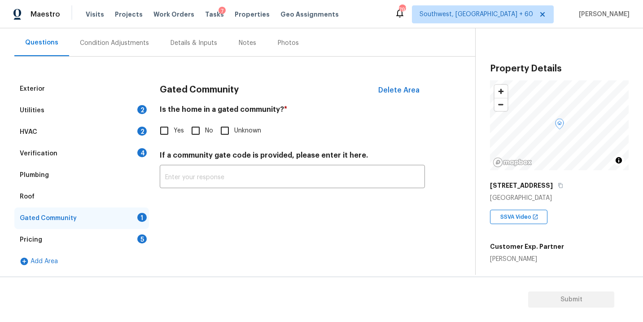
click at [204, 128] on input "No" at bounding box center [195, 130] width 19 height 19
checkbox input "true"
click at [57, 96] on div "Exterior" at bounding box center [81, 89] width 135 height 22
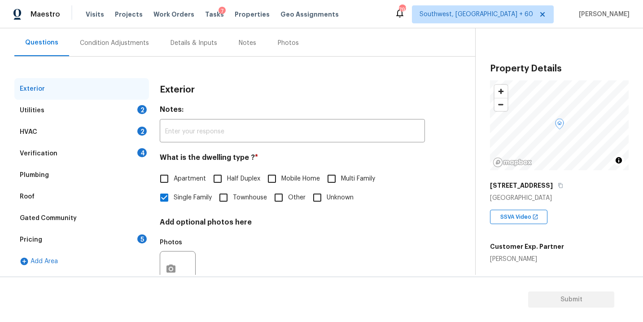
click at [122, 41] on div "Condition Adjustments" at bounding box center [114, 43] width 69 height 9
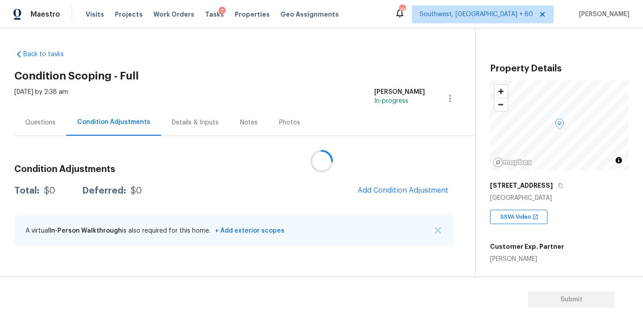
click at [387, 184] on div at bounding box center [321, 161] width 643 height 322
click at [385, 188] on div at bounding box center [321, 161] width 643 height 322
click at [388, 188] on span "Add Condition Adjustment" at bounding box center [403, 190] width 91 height 8
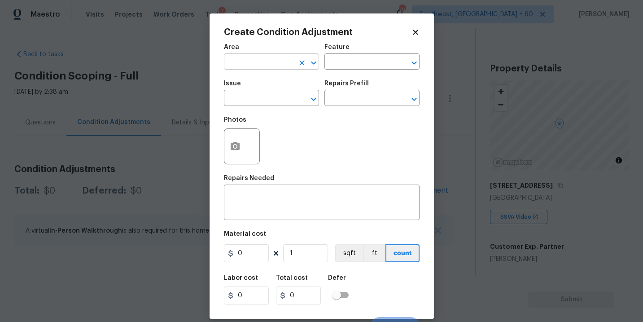
click at [262, 66] on input "text" at bounding box center [259, 63] width 70 height 14
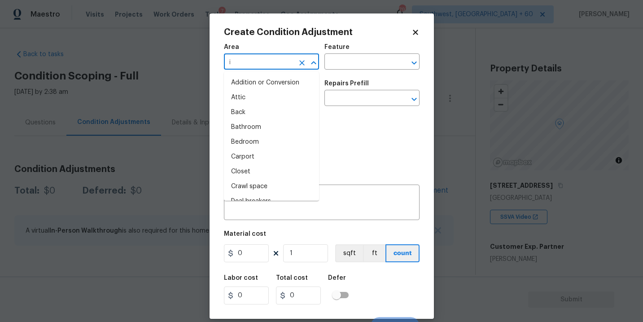
type input "in"
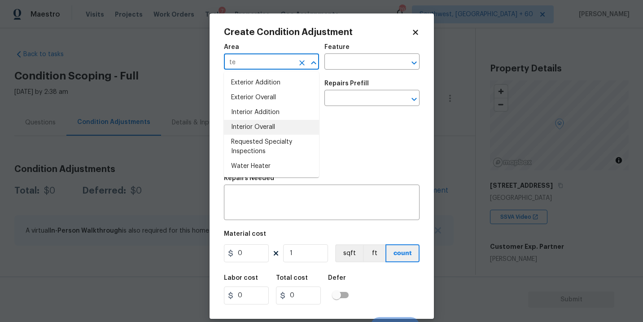
click at [266, 130] on li "Interior Overall" at bounding box center [271, 127] width 95 height 15
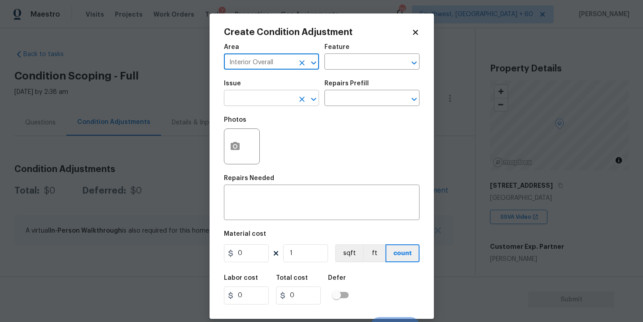
type input "Interior Overall"
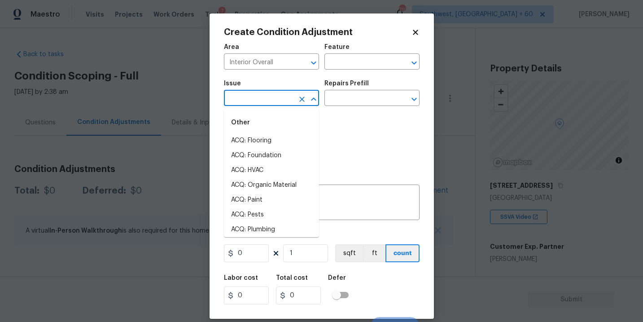
click at [269, 103] on input "text" at bounding box center [259, 99] width 70 height 14
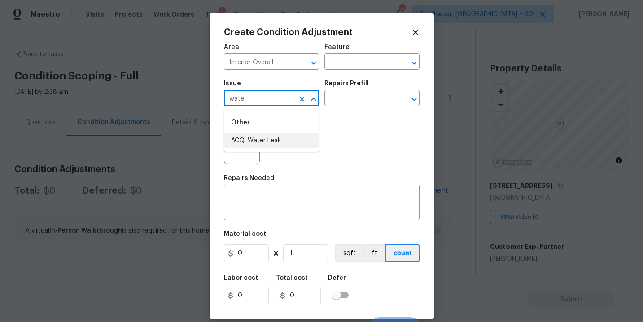
click at [264, 137] on li "ACQ: Water Leak" at bounding box center [271, 140] width 95 height 15
type input "ACQ: Water Leak"
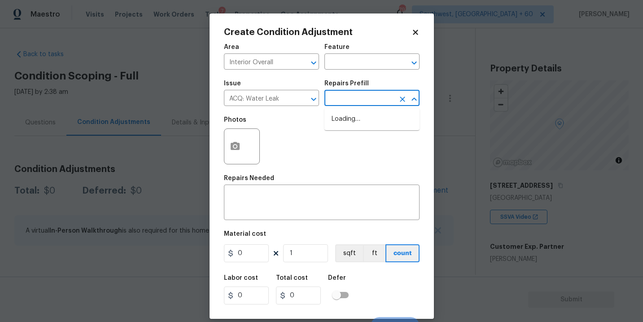
click at [355, 103] on input "text" at bounding box center [359, 99] width 70 height 14
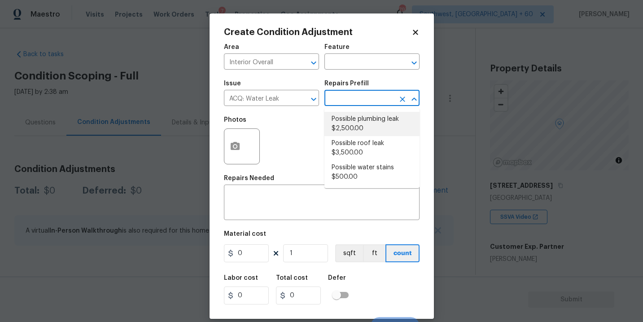
click at [360, 128] on li "Possible plumbing leak $2,500.00" at bounding box center [371, 124] width 95 height 24
type input "Acquisition"
type textarea "Acquisition Scope: Possible plumbing leak"
type input "2500"
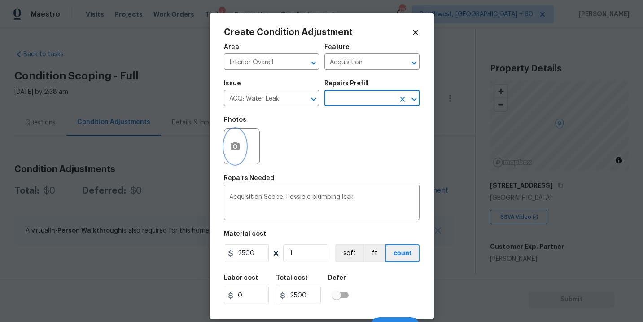
click at [230, 160] on button "button" at bounding box center [235, 146] width 22 height 35
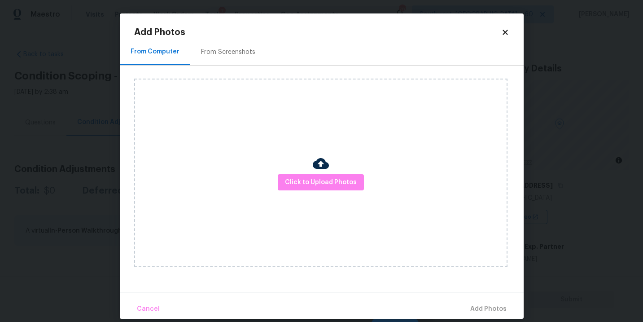
click at [301, 173] on div "Click to Upload Photos" at bounding box center [320, 173] width 373 height 188
click at [306, 156] on div "Click to Upload Photos" at bounding box center [320, 173] width 373 height 188
click at [306, 164] on div "Click to Upload Photos" at bounding box center [320, 173] width 373 height 188
click at [306, 176] on button "Click to Upload Photos" at bounding box center [321, 182] width 86 height 17
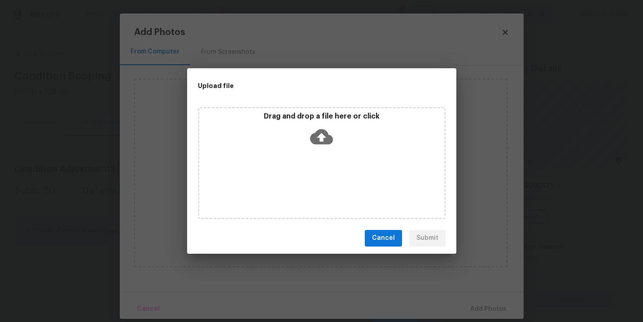
click at [322, 154] on div "Drag and drop a file here or click" at bounding box center [322, 163] width 248 height 112
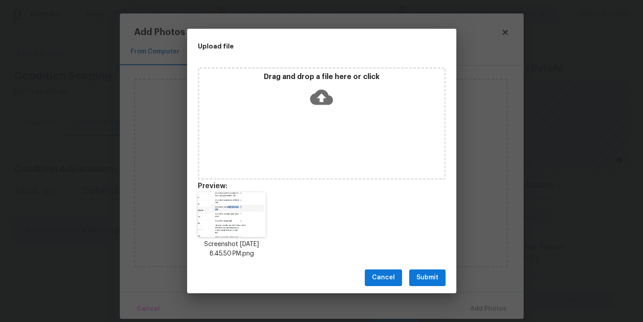
click at [431, 283] on span "Submit" at bounding box center [427, 277] width 22 height 11
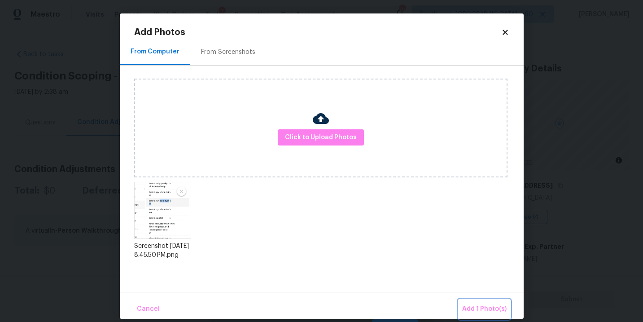
click at [476, 306] on span "Add 1 Photo(s)" at bounding box center [484, 308] width 44 height 11
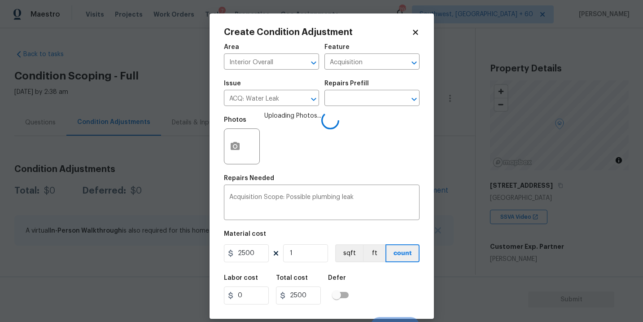
click at [389, 294] on div "Labor cost 0 Total cost 2500 Defer" at bounding box center [322, 289] width 196 height 40
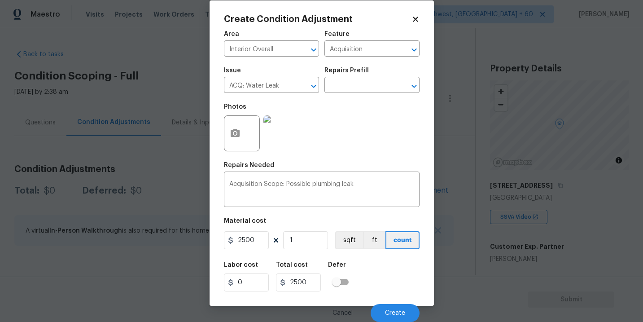
click at [389, 275] on div "Labor cost 0 Total cost 2500 Defer" at bounding box center [322, 276] width 196 height 40
click at [395, 316] on button "Create" at bounding box center [395, 313] width 49 height 18
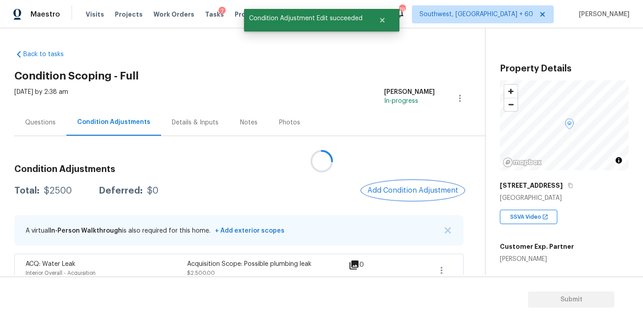
scroll to position [0, 0]
click at [411, 190] on span "Add Condition Adjustment" at bounding box center [411, 190] width 91 height 8
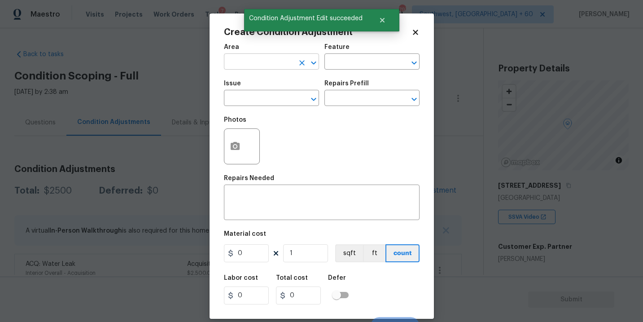
click at [254, 59] on input "text" at bounding box center [259, 63] width 70 height 14
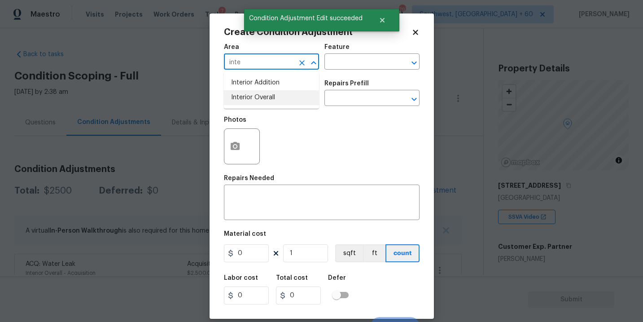
click at [261, 95] on li "Interior Overall" at bounding box center [271, 97] width 95 height 15
type input "Interior Overall"
click at [363, 61] on input "text" at bounding box center [359, 63] width 70 height 14
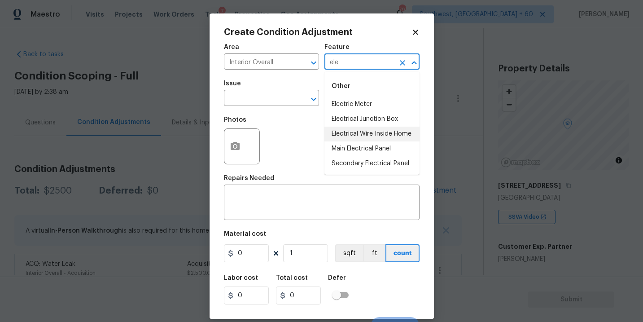
click at [368, 132] on li "Electrical Wire Inside Home" at bounding box center [371, 134] width 95 height 15
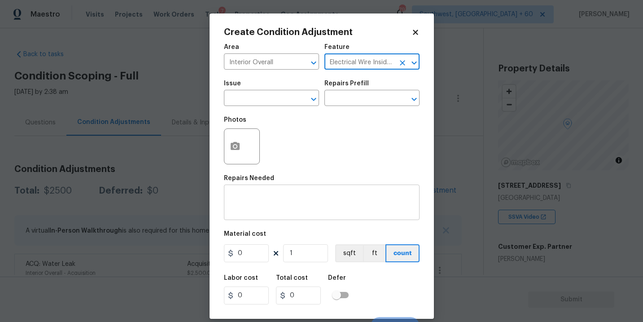
type input "Electrical Wire Inside Home"
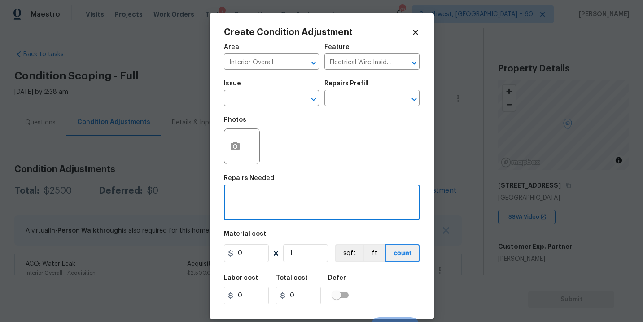
click at [334, 200] on textarea at bounding box center [321, 203] width 185 height 19
type textarea "H"
paste textarea "issues with the electrical system"
type textarea "Agent mentioned issues with the electrical system"
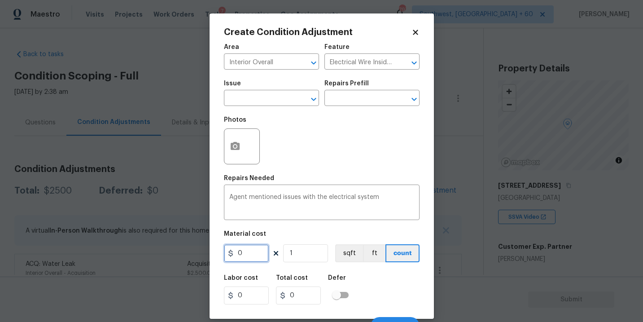
drag, startPoint x: 245, startPoint y: 257, endPoint x: 206, endPoint y: 258, distance: 38.1
click at [206, 258] on div "Create Condition Adjustment Area Interior Overall ​ Feature Electrical Wire Ins…" at bounding box center [321, 161] width 643 height 322
type input "1000"
click at [232, 153] on button "button" at bounding box center [235, 146] width 22 height 35
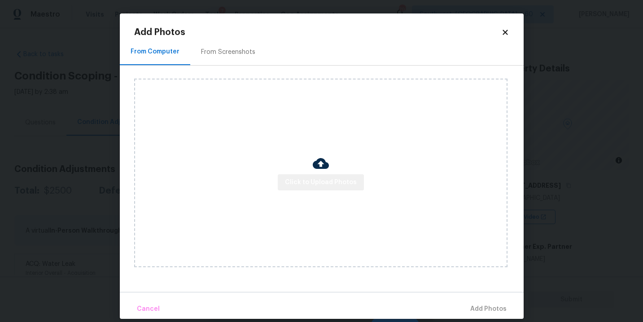
click at [322, 177] on span "Click to Upload Photos" at bounding box center [321, 182] width 72 height 11
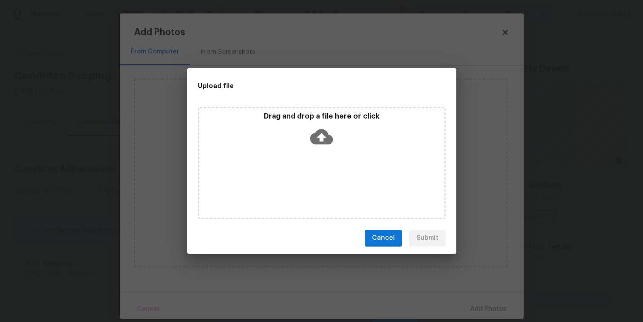
click at [324, 155] on div "Drag and drop a file here or click" at bounding box center [322, 163] width 248 height 112
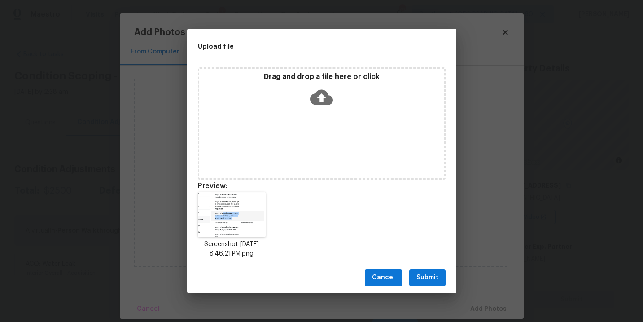
click at [424, 281] on span "Submit" at bounding box center [427, 277] width 22 height 11
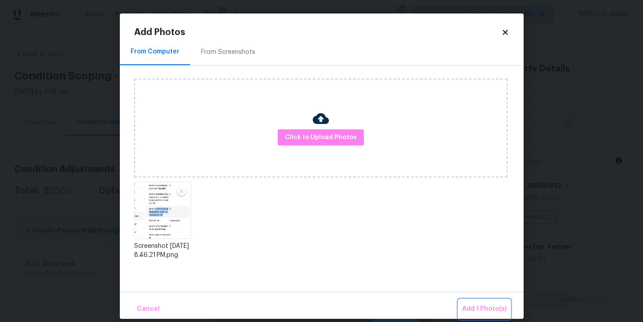
drag, startPoint x: 468, startPoint y: 305, endPoint x: 450, endPoint y: 300, distance: 19.0
click at [468, 305] on span "Add 1 Photo(s)" at bounding box center [484, 308] width 44 height 11
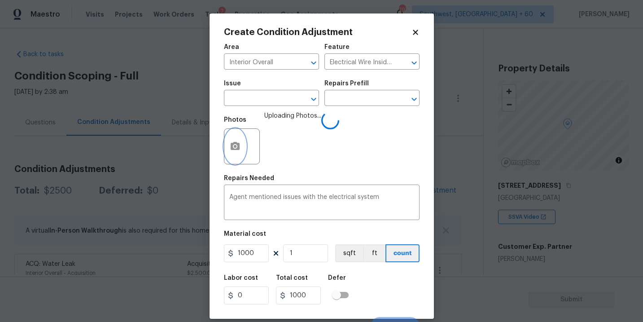
scroll to position [13, 0]
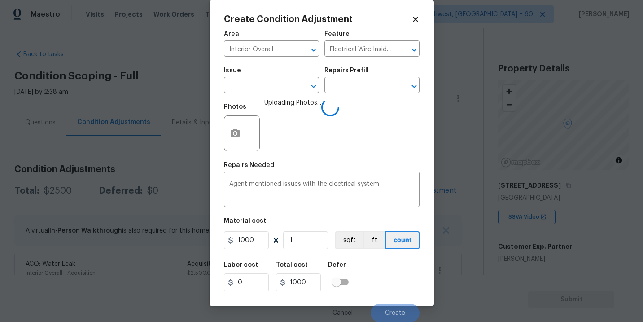
click at [407, 277] on div "Labor cost 0 Total cost 1000 Defer" at bounding box center [322, 276] width 196 height 40
click at [397, 314] on span "Create" at bounding box center [395, 313] width 20 height 7
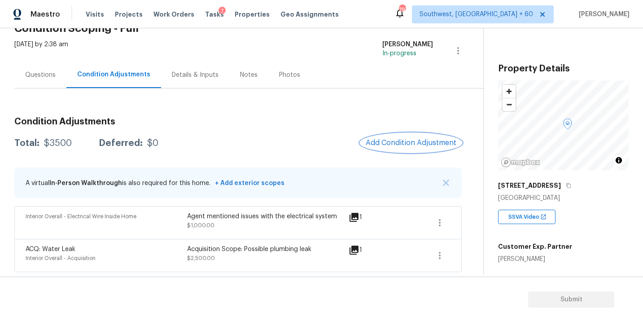
scroll to position [79, 0]
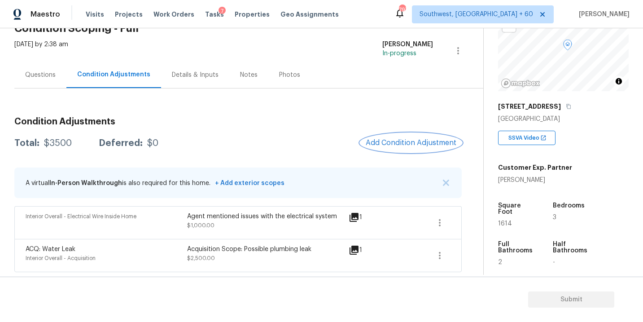
click at [425, 139] on span "Add Condition Adjustment" at bounding box center [411, 143] width 91 height 8
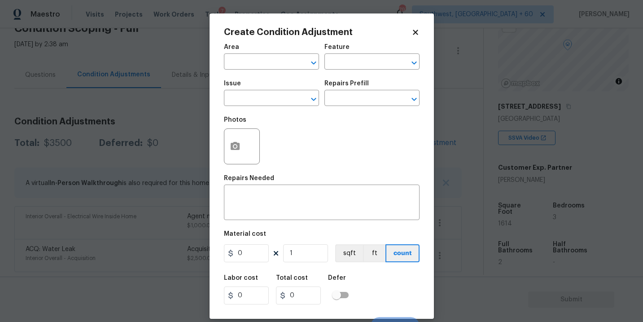
click at [267, 72] on span "Area ​" at bounding box center [271, 57] width 95 height 36
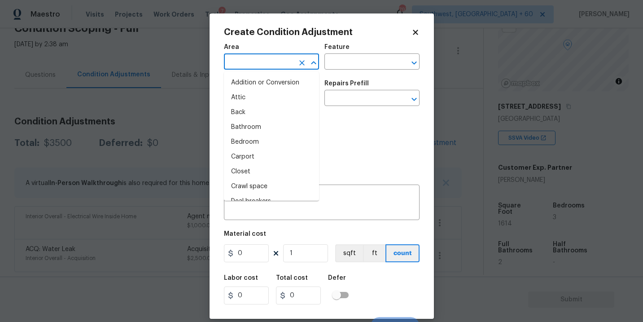
click at [244, 64] on input "text" at bounding box center [259, 63] width 70 height 14
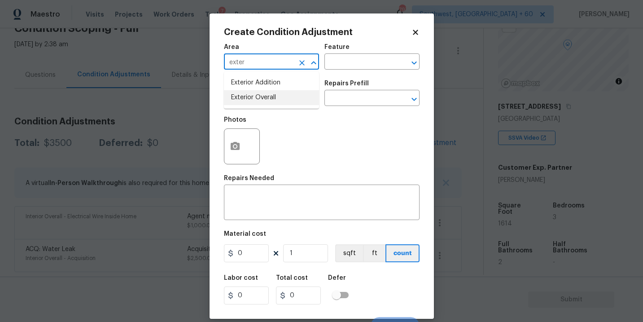
click at [259, 96] on li "Exterior Overall" at bounding box center [271, 97] width 95 height 15
type input "Exterior Overall"
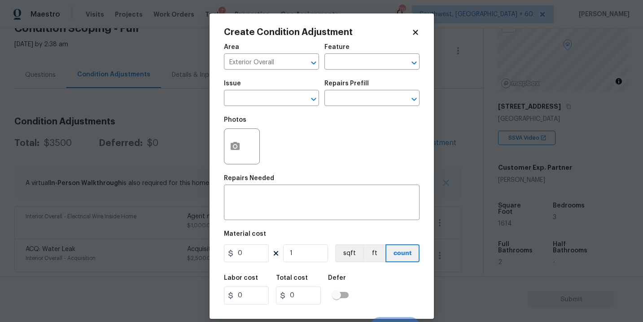
click at [341, 72] on div "Area Exterior Overall ​ Feature ​" at bounding box center [322, 57] width 196 height 36
click at [349, 67] on input "text" at bounding box center [359, 63] width 70 height 14
click at [350, 105] on li "Foundation" at bounding box center [371, 104] width 95 height 15
type input "Foundation"
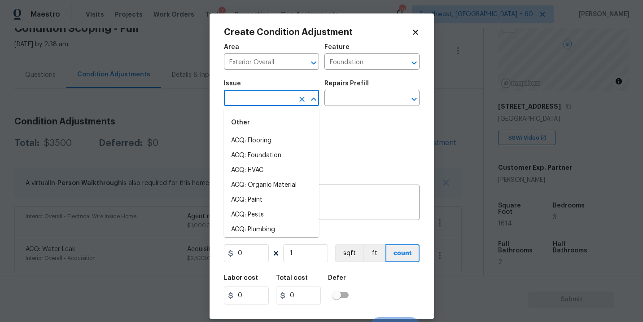
click at [260, 101] on input "text" at bounding box center [259, 99] width 70 height 14
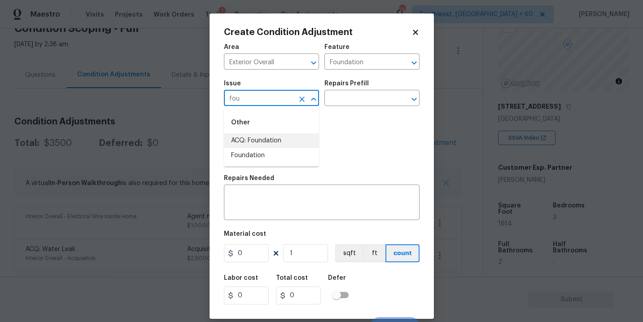
click at [262, 144] on li "ACQ: Foundation" at bounding box center [271, 140] width 95 height 15
type input "ACQ: Foundation"
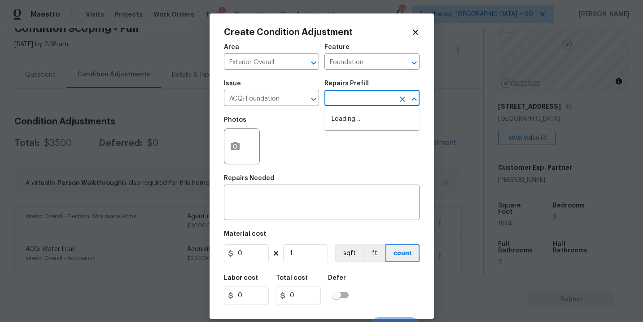
click at [337, 103] on input "text" at bounding box center [359, 99] width 70 height 14
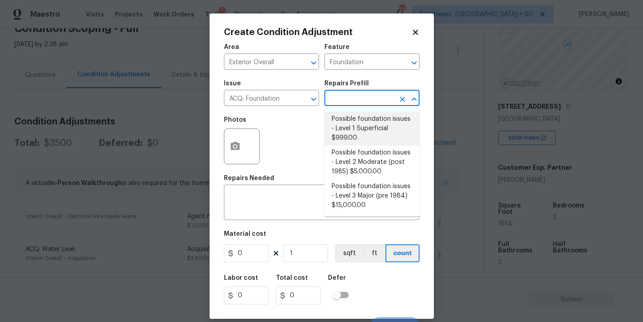
click at [350, 130] on li "Possible foundation issues - Level 1 Superficial $999.00" at bounding box center [371, 129] width 95 height 34
type input "Acquisition"
type textarea "Possible foundation issues - Level 1 - Superficial. Disclaimer: This is NOT a t…"
type input "999"
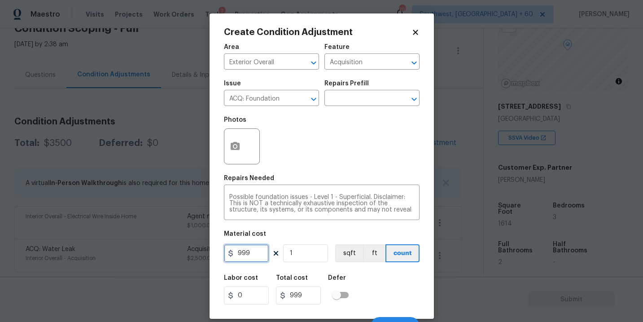
drag, startPoint x: 250, startPoint y: 249, endPoint x: 127, endPoint y: 258, distance: 123.7
click at [127, 258] on div "Create Condition Adjustment Area Exterior Overall ​ Feature Acquisition ​ Issue…" at bounding box center [321, 161] width 643 height 322
type input "1000"
click at [224, 157] on div at bounding box center [242, 146] width 36 height 36
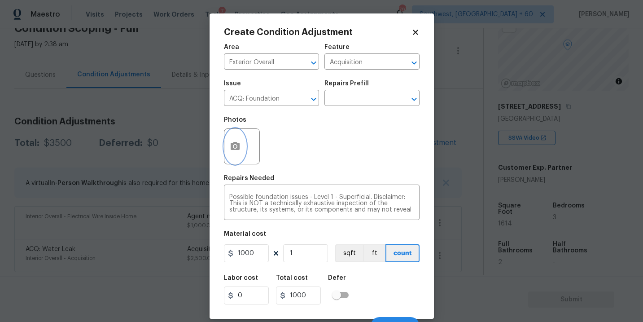
click at [240, 149] on button "button" at bounding box center [235, 146] width 22 height 35
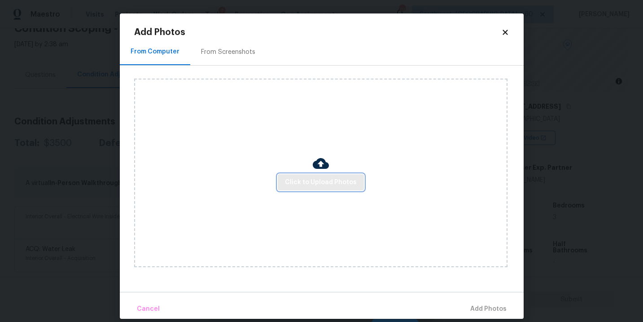
click at [283, 178] on button "Click to Upload Photos" at bounding box center [321, 182] width 86 height 17
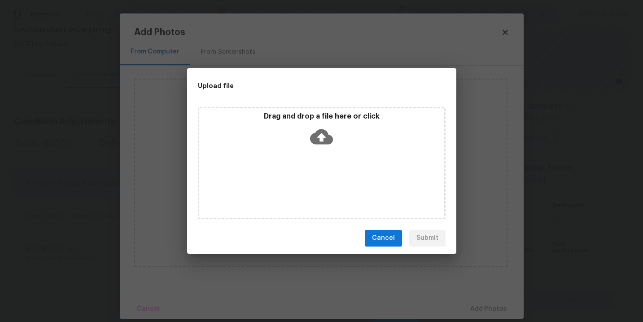
click at [316, 156] on div "Drag and drop a file here or click" at bounding box center [322, 163] width 248 height 112
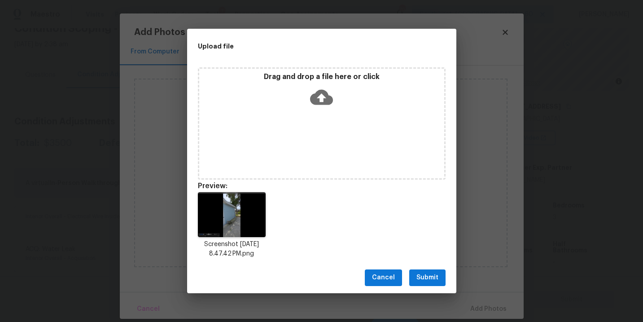
click at [430, 268] on div "Cancel Submit" at bounding box center [321, 277] width 269 height 31
click at [428, 278] on span "Submit" at bounding box center [427, 277] width 22 height 11
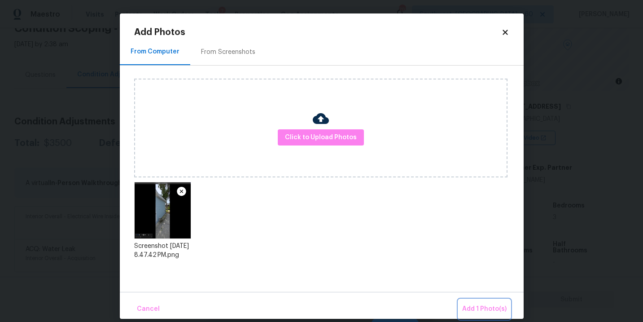
click at [468, 306] on span "Add 1 Photo(s)" at bounding box center [484, 308] width 44 height 11
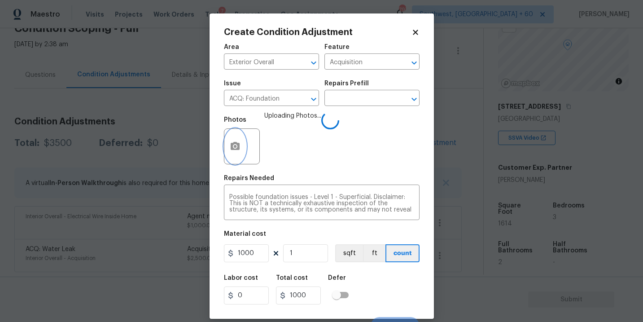
scroll to position [13, 0]
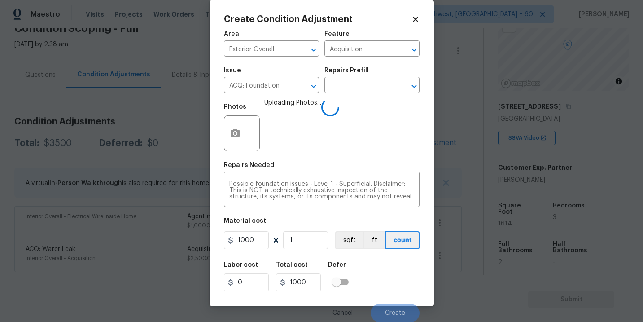
click at [375, 279] on div "Labor cost 0 Total cost 1000 Defer" at bounding box center [322, 276] width 196 height 40
click at [376, 279] on div "Labor cost 0 Total cost 1000 Defer" at bounding box center [322, 276] width 196 height 40
click at [388, 283] on div "Labor cost 0 Total cost 1000 Defer" at bounding box center [322, 276] width 196 height 40
click at [388, 282] on div "Labor cost 0 Total cost 1000 Defer" at bounding box center [322, 276] width 196 height 40
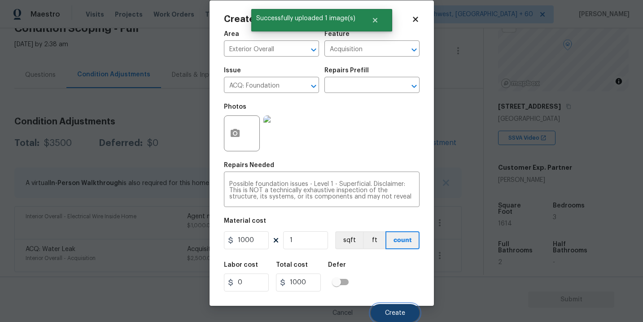
click at [391, 314] on span "Create" at bounding box center [395, 313] width 20 height 7
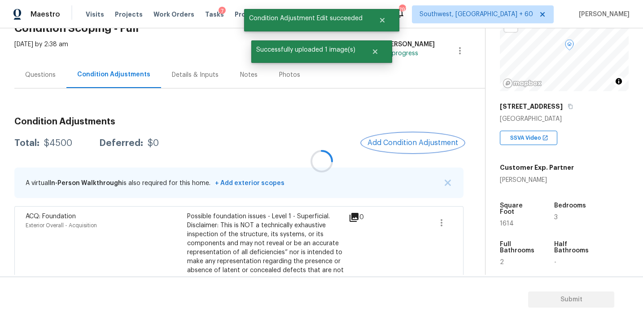
scroll to position [0, 0]
click at [41, 80] on div "Questions" at bounding box center [40, 74] width 52 height 26
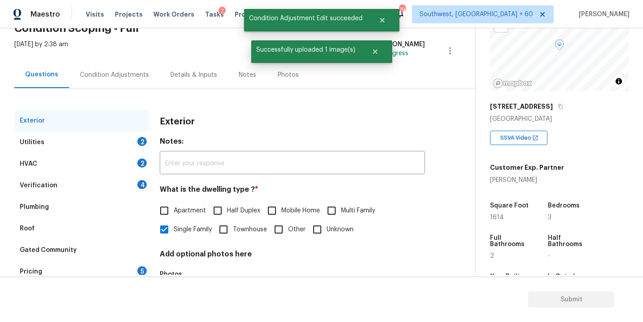
click at [51, 185] on div "Verification" at bounding box center [39, 185] width 38 height 9
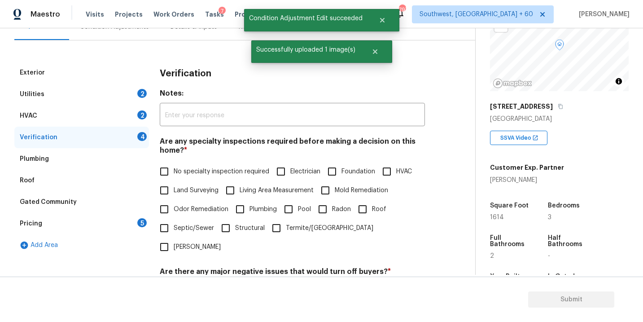
click at [336, 171] on input "Foundation" at bounding box center [332, 171] width 19 height 19
checkbox input "true"
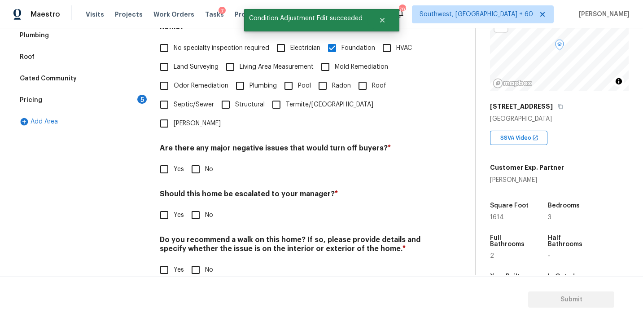
scroll to position [218, 0]
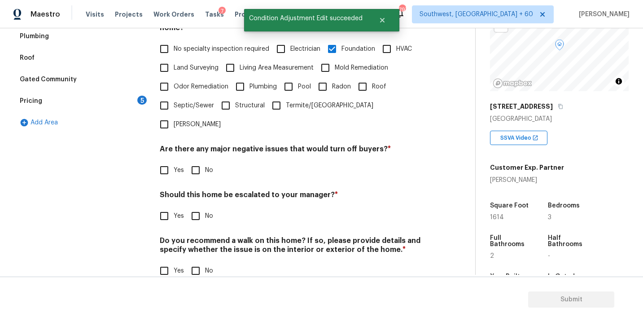
click at [198, 161] on input "No" at bounding box center [195, 170] width 19 height 19
checkbox input "true"
click at [197, 262] on input "No" at bounding box center [195, 271] width 19 height 19
checkbox input "true"
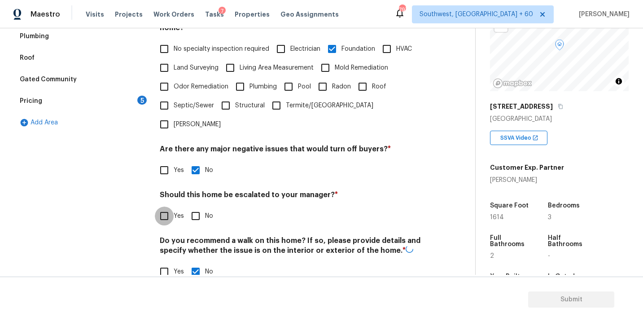
click at [167, 206] on input "Yes" at bounding box center [164, 215] width 19 height 19
checkbox input "true"
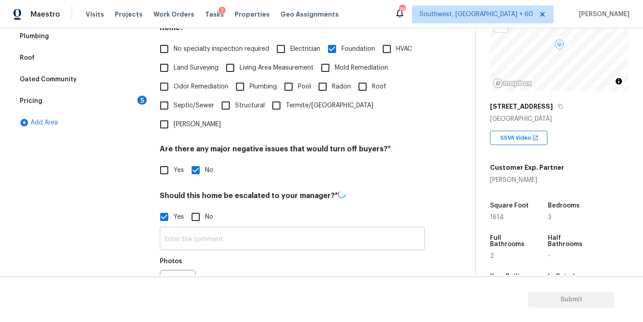
click at [201, 229] on input "text" at bounding box center [292, 239] width 265 height 21
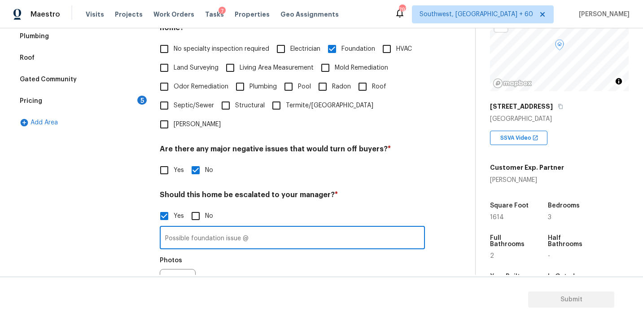
type input "Possible foundation issue @"
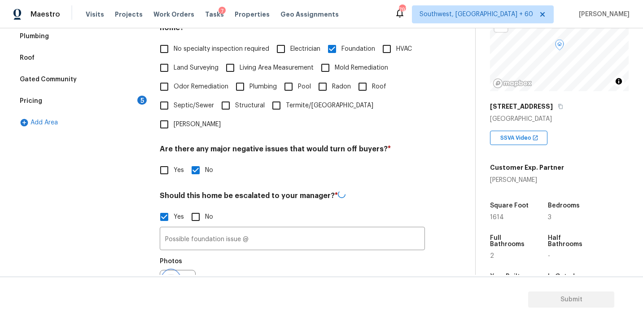
click at [176, 270] on button "button" at bounding box center [171, 287] width 22 height 35
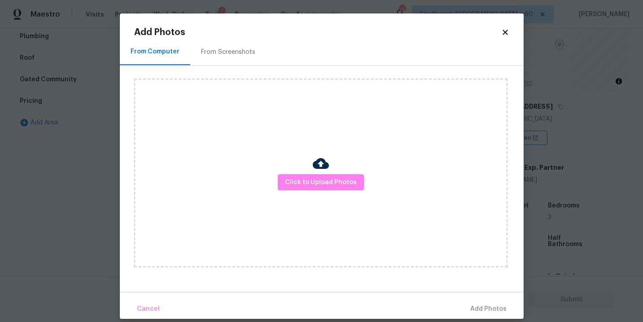
click at [316, 199] on div "Click to Upload Photos" at bounding box center [320, 173] width 373 height 188
click at [326, 182] on span "Click to Upload Photos" at bounding box center [321, 182] width 72 height 11
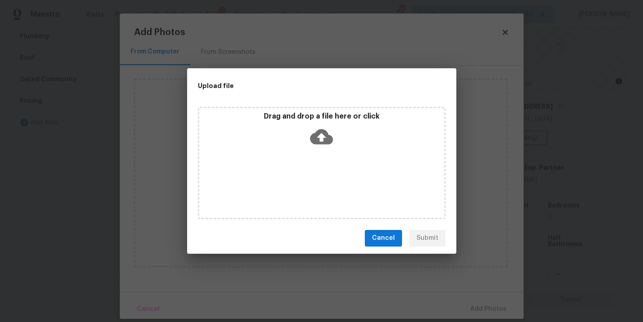
click at [327, 164] on div "Drag and drop a file here or click" at bounding box center [322, 163] width 248 height 112
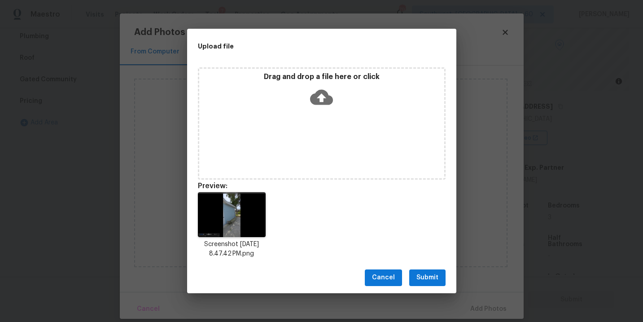
click at [428, 275] on span "Submit" at bounding box center [427, 277] width 22 height 11
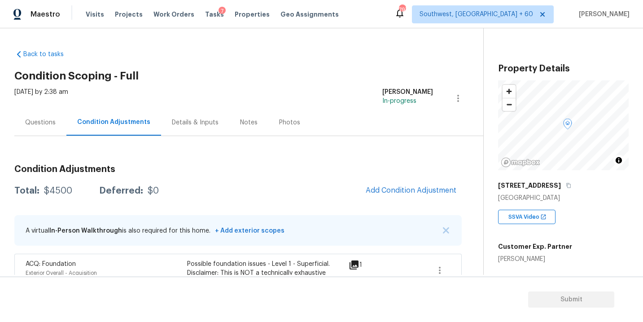
scroll to position [79, 0]
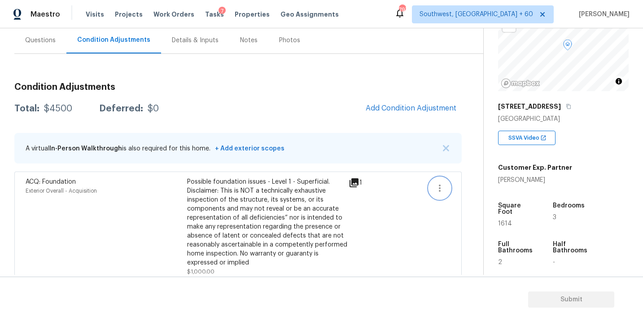
click at [440, 187] on icon "button" at bounding box center [439, 188] width 11 height 11
click at [460, 186] on div "Edit" at bounding box center [491, 186] width 70 height 9
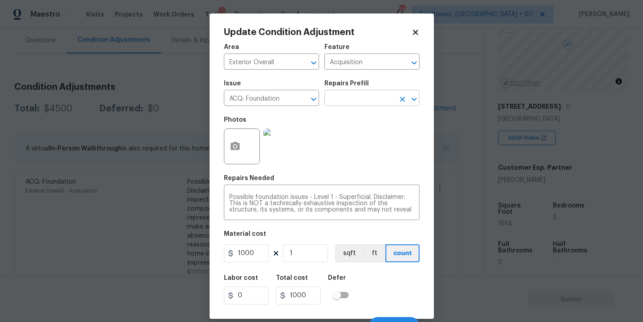
click at [378, 105] on input "text" at bounding box center [359, 99] width 70 height 14
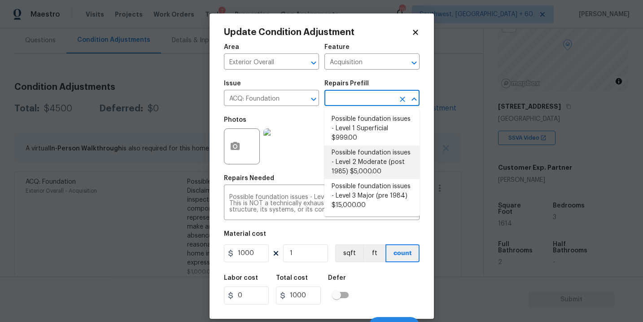
click at [365, 163] on li "Possible foundation issues - Level 2 Moderate (post 1985) $5,000.00" at bounding box center [371, 162] width 95 height 34
type textarea "Possible foundation issues - Level 2 Moderate: Disclaimer: This is NOT a techni…"
type input "5000"
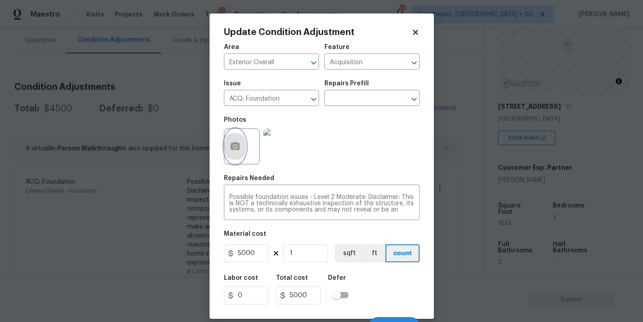
click at [236, 145] on icon "button" at bounding box center [235, 146] width 9 height 8
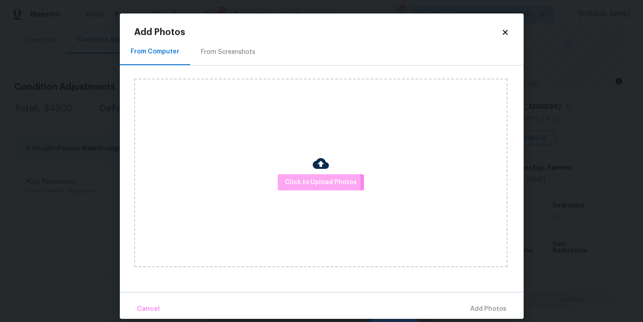
click at [306, 184] on span "Click to Upload Photos" at bounding box center [321, 182] width 72 height 11
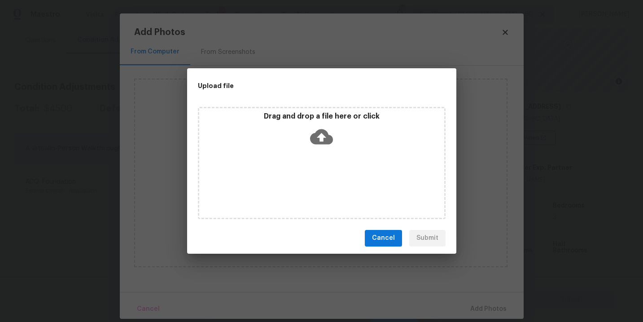
click at [323, 155] on div "Drag and drop a file here or click" at bounding box center [322, 163] width 248 height 112
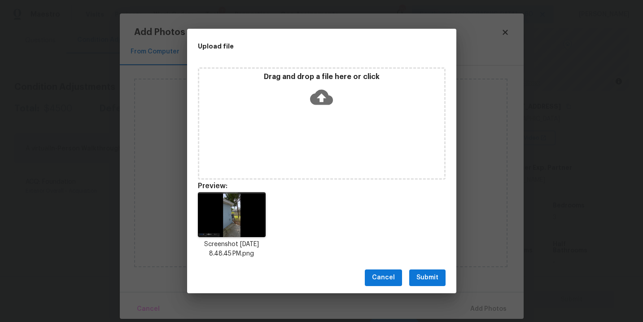
click at [431, 284] on button "Submit" at bounding box center [427, 277] width 36 height 17
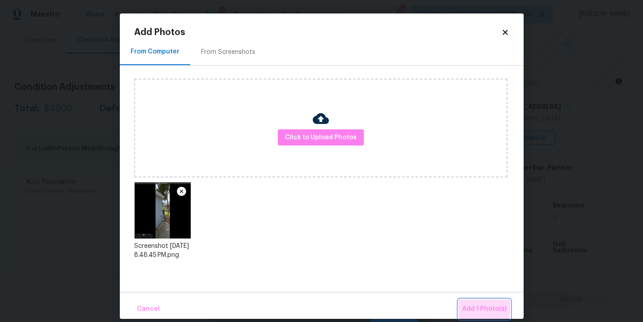
click at [477, 306] on span "Add 1 Photo(s)" at bounding box center [484, 308] width 44 height 11
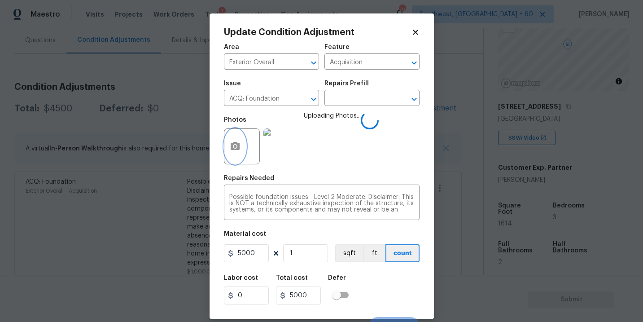
scroll to position [13, 0]
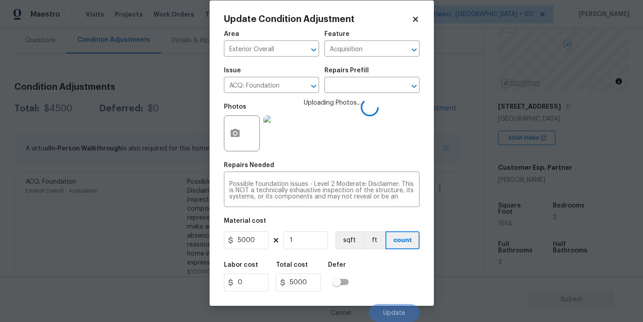
click at [373, 266] on div "Labor cost 0 Total cost 5000 Defer" at bounding box center [322, 276] width 196 height 40
click at [392, 275] on div "Labor cost 0 Total cost 5000 Defer" at bounding box center [322, 276] width 196 height 40
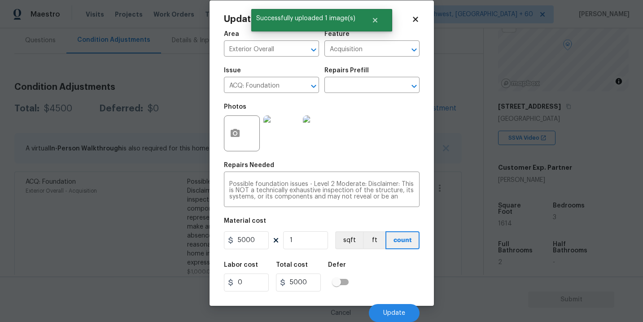
click at [396, 302] on div "Cancel Update" at bounding box center [322, 309] width 196 height 25
click at [395, 315] on span "Update" at bounding box center [394, 313] width 22 height 7
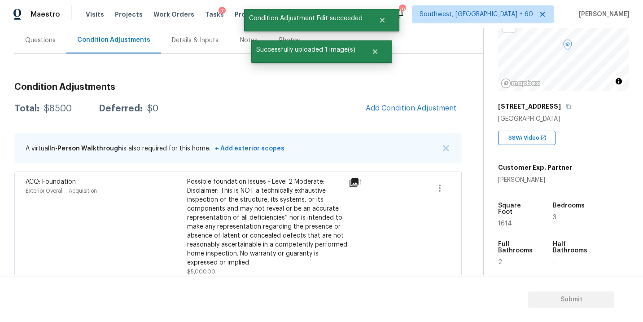
scroll to position [0, 0]
click at [49, 44] on div "Questions" at bounding box center [40, 40] width 31 height 9
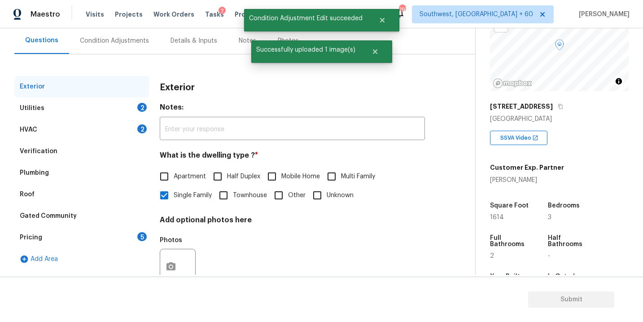
click at [61, 148] on div "Verification" at bounding box center [81, 151] width 135 height 22
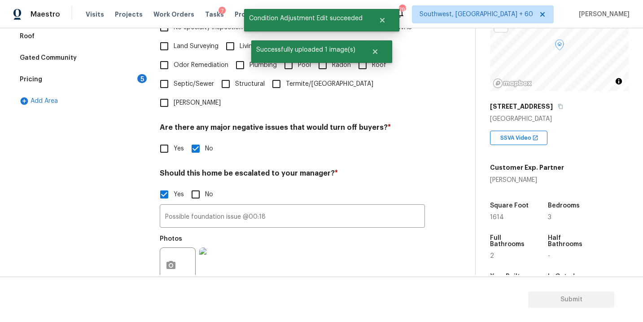
scroll to position [272, 0]
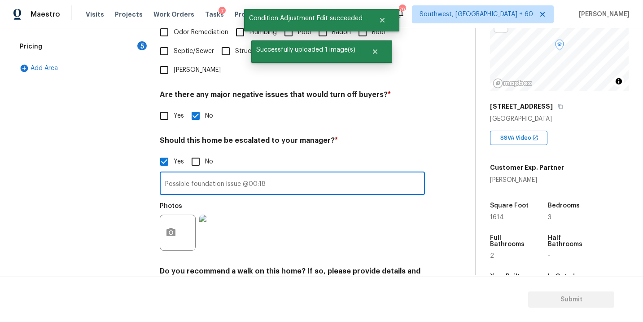
click at [285, 174] on input "Possible foundation issue @00:18" at bounding box center [292, 184] width 265 height 21
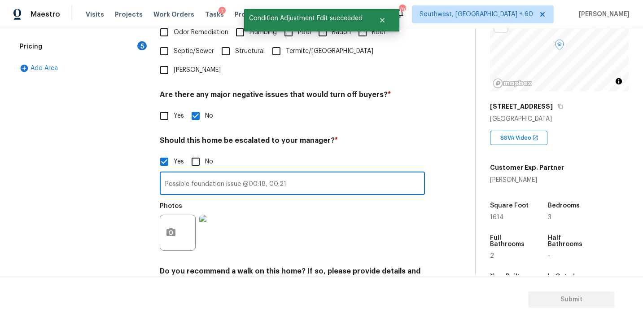
type input "Possible foundation issue @00:18, 00:21"
click at [299, 197] on div "Photos" at bounding box center [292, 226] width 265 height 58
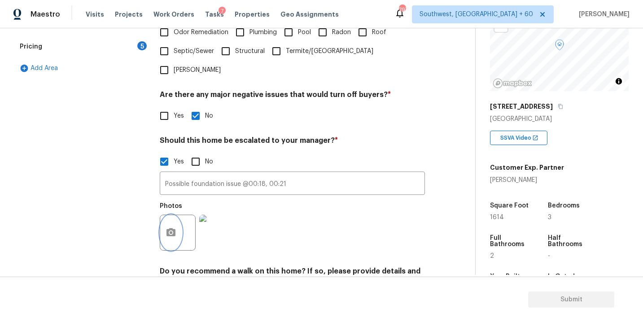
click at [166, 226] on button "button" at bounding box center [171, 232] width 22 height 35
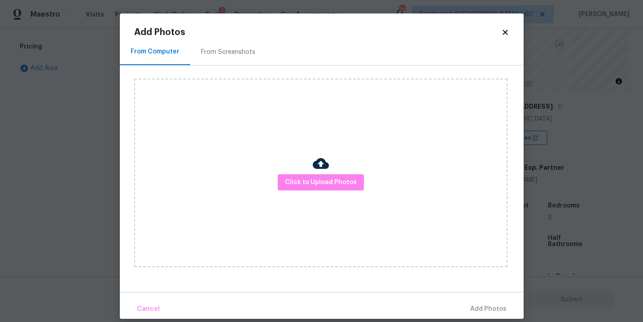
click at [323, 206] on div "Click to Upload Photos" at bounding box center [320, 173] width 373 height 188
click at [334, 191] on div "Click to Upload Photos" at bounding box center [320, 173] width 373 height 188
click at [334, 183] on span "Click to Upload Photos" at bounding box center [321, 182] width 72 height 11
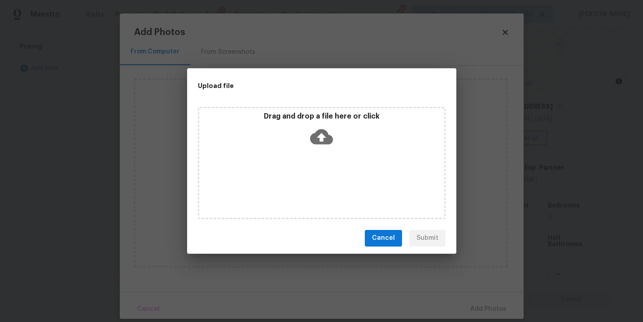
click at [328, 149] on div "Drag and drop a file here or click" at bounding box center [321, 131] width 245 height 39
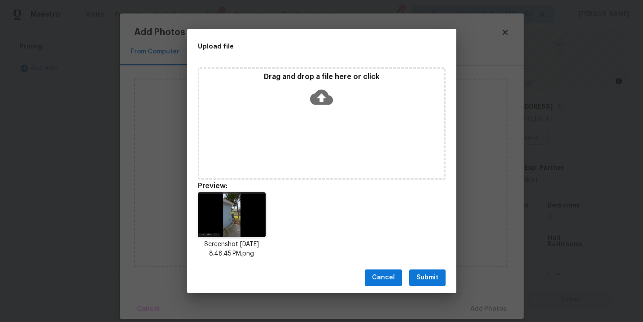
click at [432, 278] on span "Submit" at bounding box center [427, 277] width 22 height 11
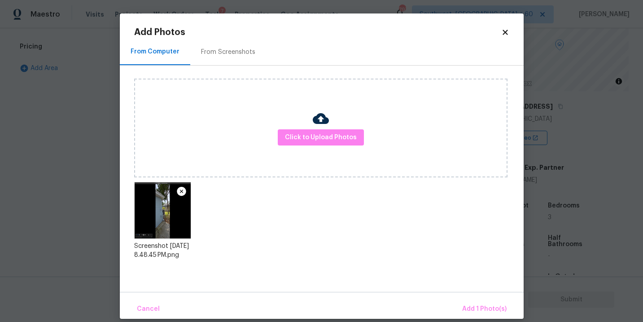
click at [463, 298] on div "Cancel Add 1 Photo(s)" at bounding box center [322, 305] width 404 height 27
click at [467, 303] on button "Add 1 Photo(s)" at bounding box center [485, 308] width 52 height 19
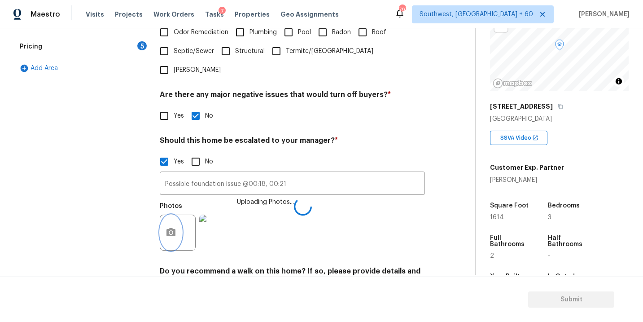
scroll to position [303, 0]
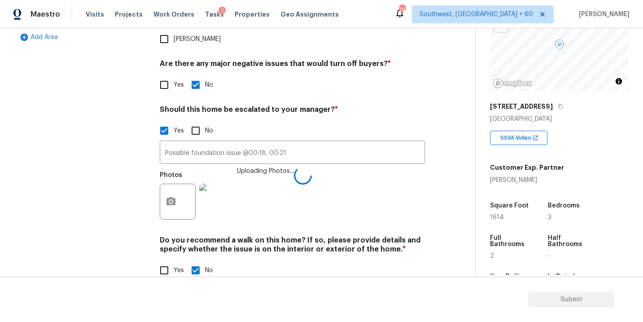
click at [374, 236] on h4 "Do you recommend a walk on this home? If so, please provide details and specify…" at bounding box center [292, 247] width 265 height 22
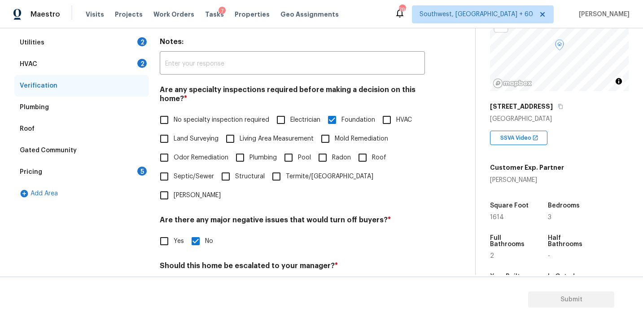
scroll to position [0, 0]
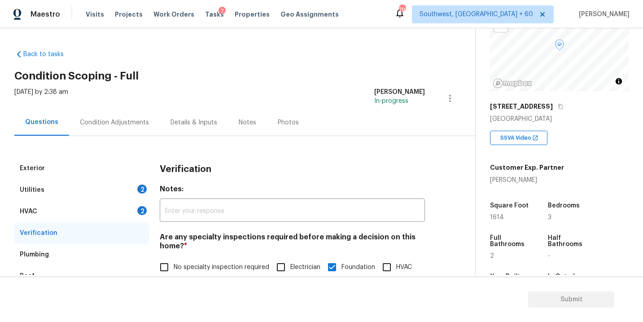
click at [128, 126] on div "Condition Adjustments" at bounding box center [114, 122] width 69 height 9
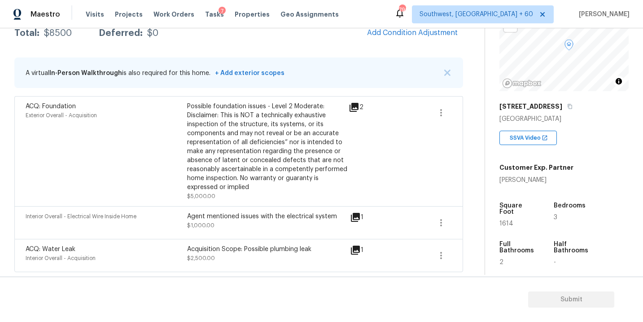
scroll to position [120, 0]
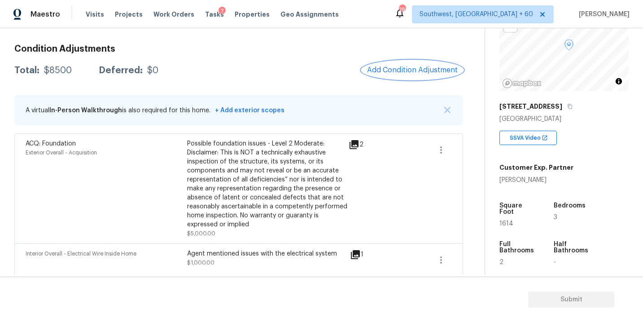
click at [379, 70] on span "Add Condition Adjustment" at bounding box center [412, 70] width 91 height 8
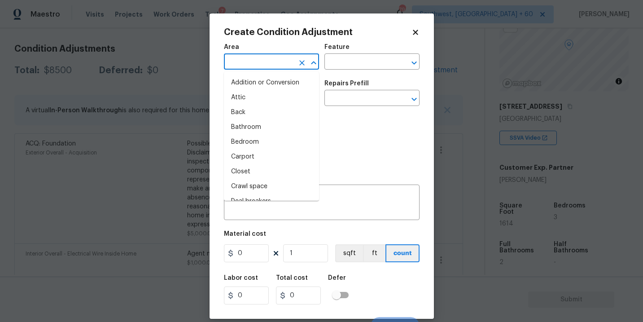
click at [279, 66] on input "text" at bounding box center [259, 63] width 70 height 14
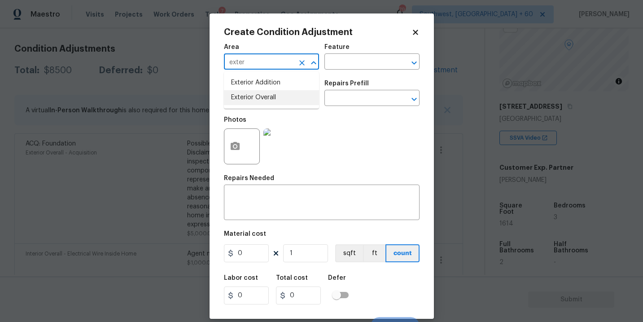
click at [288, 97] on li "Exterior Overall" at bounding box center [271, 97] width 95 height 15
type input "Exterior Overall"
click at [353, 57] on input "text" at bounding box center [359, 63] width 70 height 14
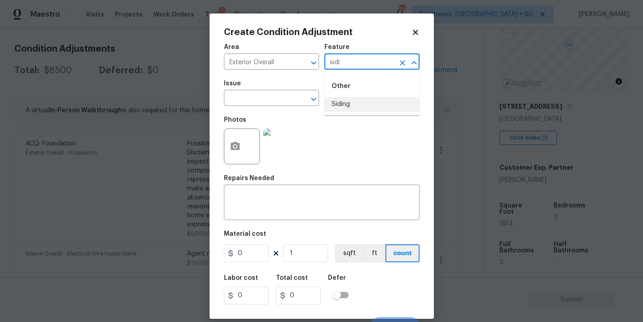
click at [354, 98] on li "Siding" at bounding box center [371, 104] width 95 height 15
type input "Siding"
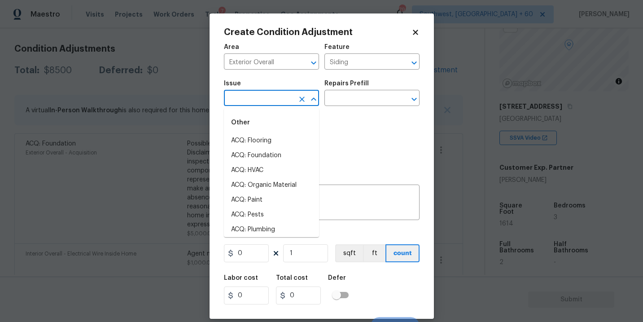
click at [275, 94] on input "text" at bounding box center [259, 99] width 70 height 14
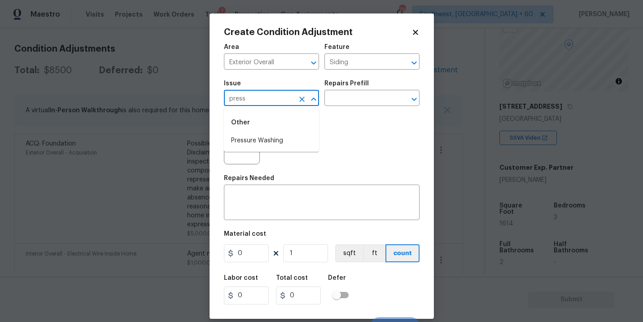
click at [268, 133] on div "Other" at bounding box center [271, 123] width 95 height 22
click at [274, 144] on li "Pressure Washing" at bounding box center [271, 140] width 95 height 15
type input "Pressure Washing"
click at [350, 118] on div "Photos" at bounding box center [322, 140] width 196 height 58
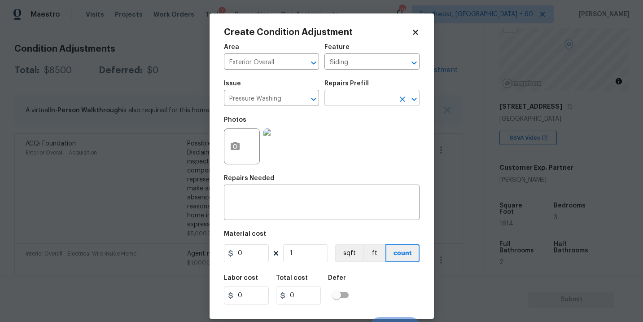
click at [371, 103] on input "text" at bounding box center [359, 99] width 70 height 14
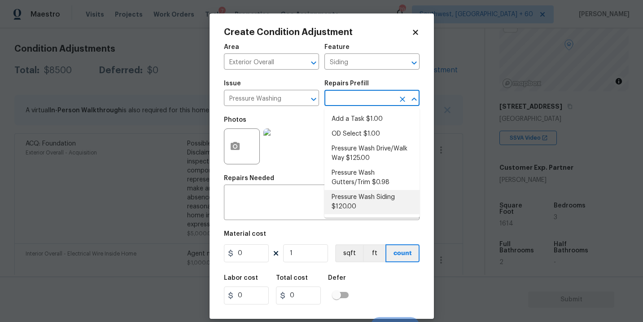
click at [354, 204] on li "Pressure Wash Siding $120.00" at bounding box center [371, 202] width 95 height 24
type textarea "Protect areas as needed for pressure washing. Pressure wash the siding on the h…"
type input "120"
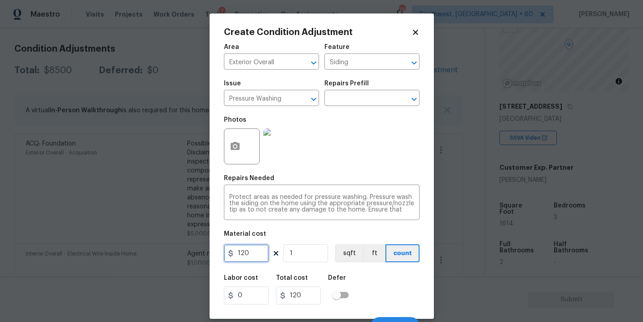
drag, startPoint x: 239, startPoint y: 250, endPoint x: 193, endPoint y: 250, distance: 45.8
click at [193, 250] on div "Create Condition Adjustment Area Exterior Overall ​ Feature Siding ​ Issue Pres…" at bounding box center [321, 161] width 643 height 322
type input "200"
click at [236, 168] on div "Photos" at bounding box center [243, 140] width 38 height 58
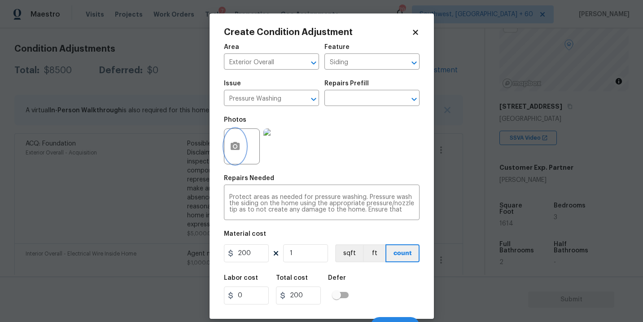
click at [239, 156] on button "button" at bounding box center [235, 146] width 22 height 35
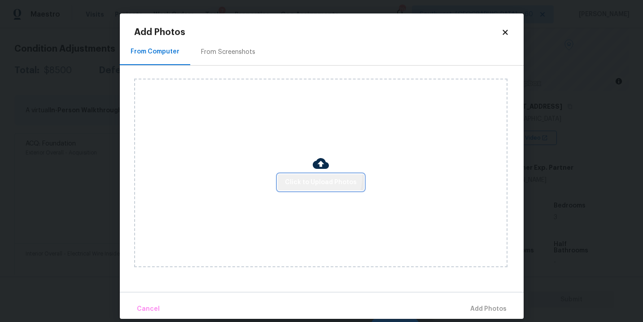
click at [304, 174] on button "Click to Upload Photos" at bounding box center [321, 182] width 86 height 17
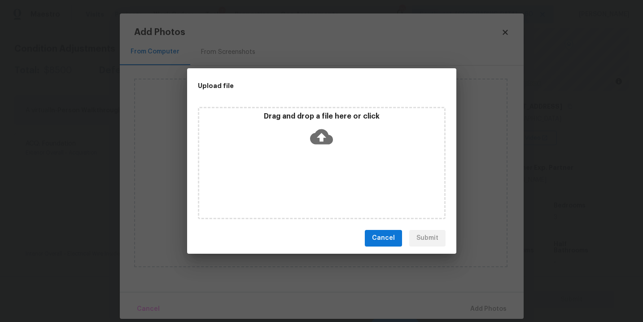
click at [328, 159] on div "Drag and drop a file here or click" at bounding box center [322, 163] width 248 height 112
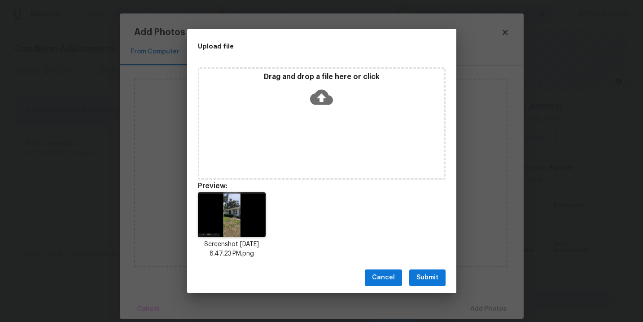
click at [424, 281] on span "Submit" at bounding box center [427, 277] width 22 height 11
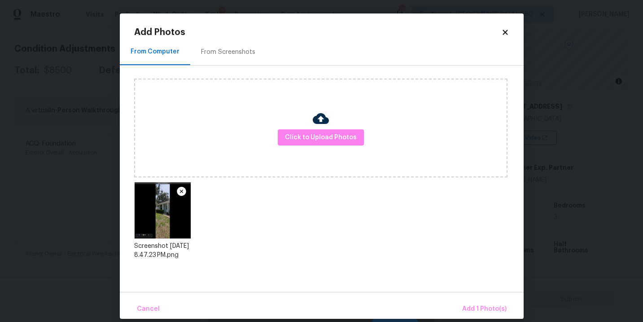
click at [459, 300] on div "Cancel Add 1 Photo(s)" at bounding box center [322, 305] width 404 height 27
click at [465, 302] on button "Add 1 Photo(s)" at bounding box center [485, 308] width 52 height 19
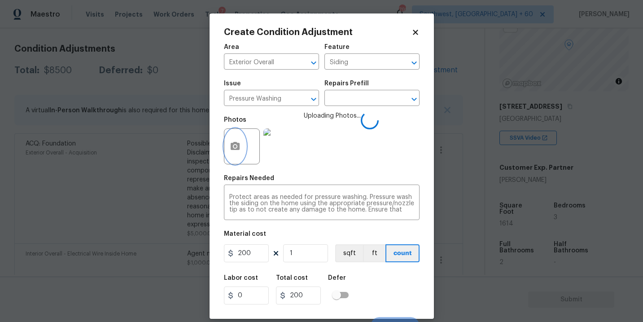
scroll to position [13, 0]
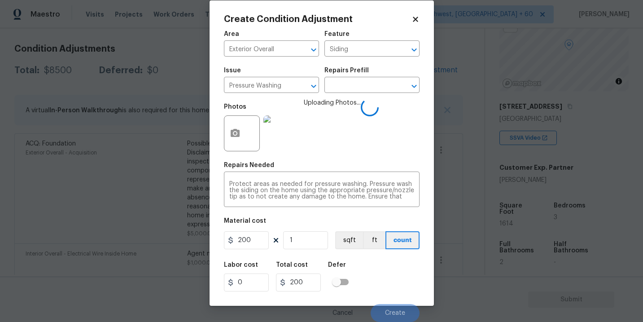
click at [393, 271] on div "Labor cost 0 Total cost 200 Defer" at bounding box center [322, 276] width 196 height 40
click at [392, 275] on div "Labor cost 0 Total cost 200 Defer" at bounding box center [322, 276] width 196 height 40
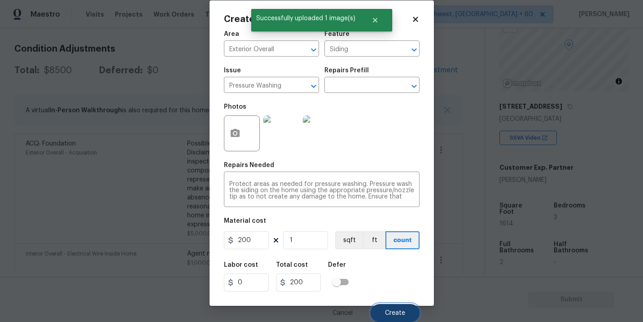
click at [390, 309] on button "Create" at bounding box center [395, 313] width 49 height 18
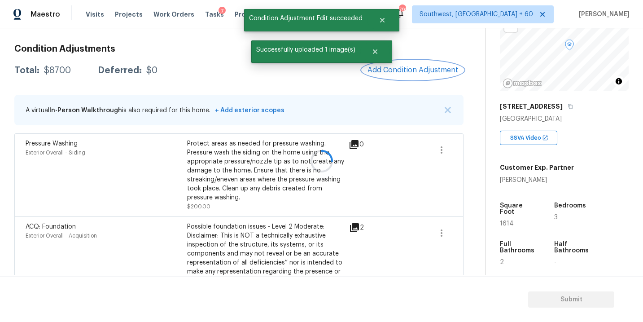
scroll to position [0, 0]
click at [414, 60] on div "Condition Adjustments Total: $8700 Deferred: $0 Add Condition Adjustment A virt…" at bounding box center [238, 214] width 449 height 355
click at [417, 69] on span "Add Condition Adjustment" at bounding box center [412, 70] width 91 height 8
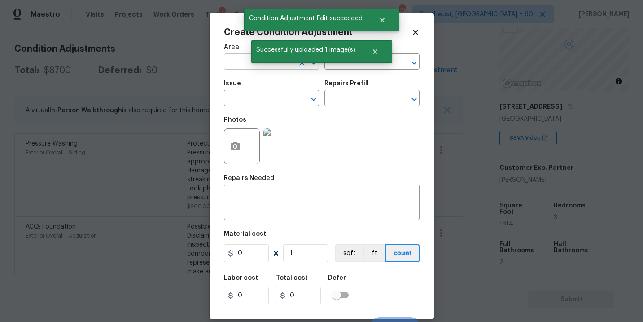
click at [236, 60] on input "text" at bounding box center [259, 63] width 70 height 14
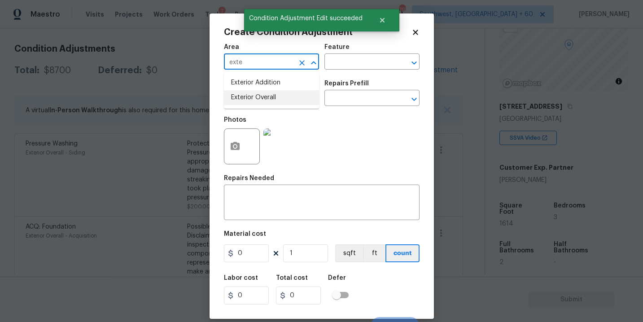
click at [261, 97] on li "Exterior Overall" at bounding box center [271, 97] width 95 height 15
type input "Exterior Overall"
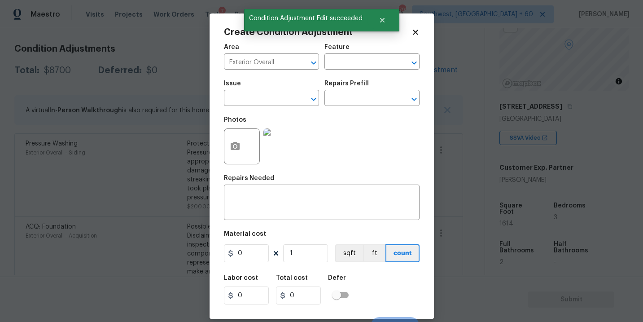
click at [387, 55] on div "Feature" at bounding box center [371, 50] width 95 height 12
click at [369, 67] on input "text" at bounding box center [359, 63] width 70 height 14
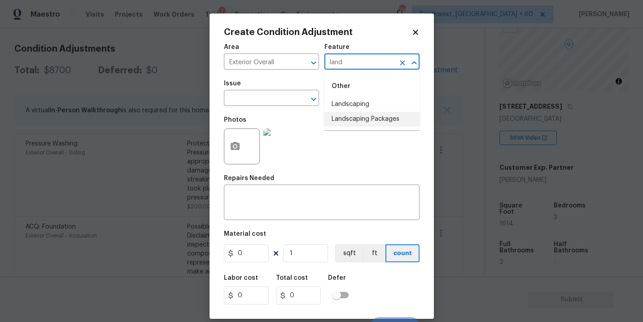
click at [367, 120] on li "Landscaping Packages" at bounding box center [371, 119] width 95 height 15
type input "Landscaping Packages"
click at [266, 96] on input "text" at bounding box center [259, 99] width 70 height 14
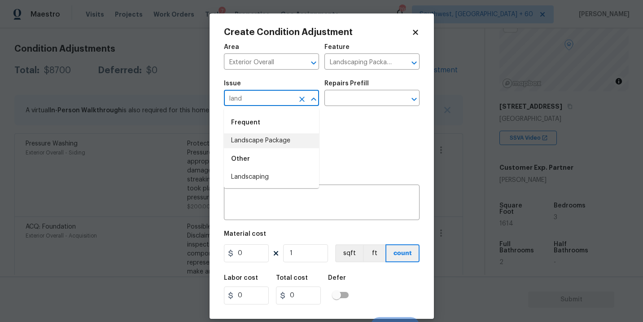
click at [272, 146] on li "Landscape Package" at bounding box center [271, 140] width 95 height 15
type input "Landscape Package"
click at [355, 97] on input "text" at bounding box center [359, 99] width 70 height 14
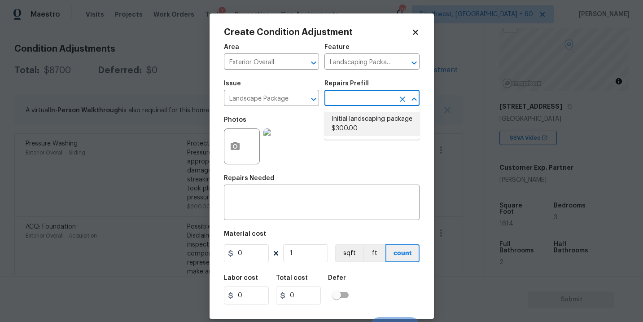
click at [355, 120] on li "Initial landscaping package $300.00" at bounding box center [371, 124] width 95 height 24
type input "Home Readiness Packages"
type textarea "Mowing of grass up to 6" in height. Mow, edge along driveways & sidewalks, trim…"
type input "300"
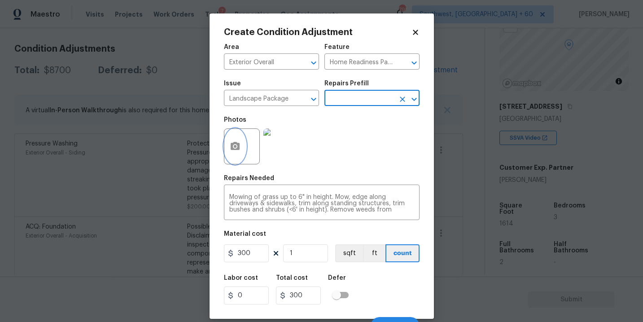
click at [232, 145] on icon "button" at bounding box center [235, 146] width 9 height 8
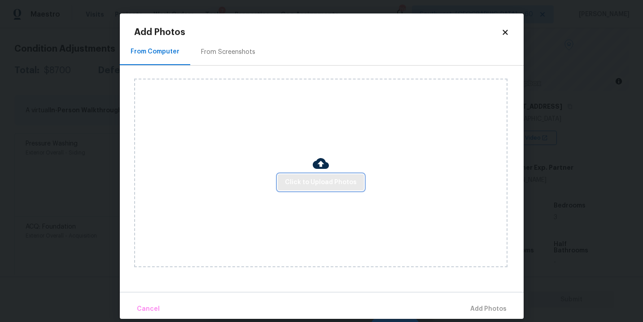
click at [298, 174] on button "Click to Upload Photos" at bounding box center [321, 182] width 86 height 17
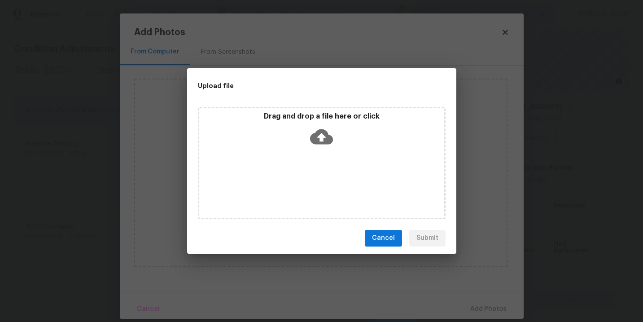
click at [320, 151] on div "Drag and drop a file here or click" at bounding box center [322, 163] width 248 height 112
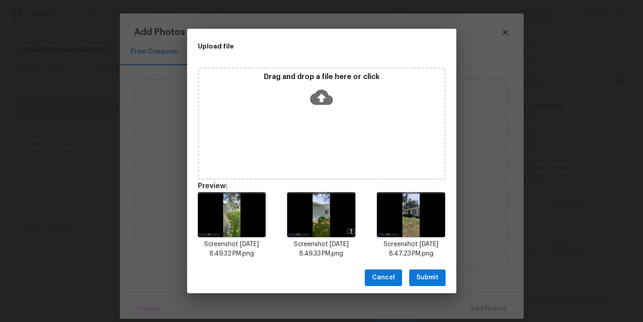
click at [419, 282] on span "Submit" at bounding box center [427, 277] width 22 height 11
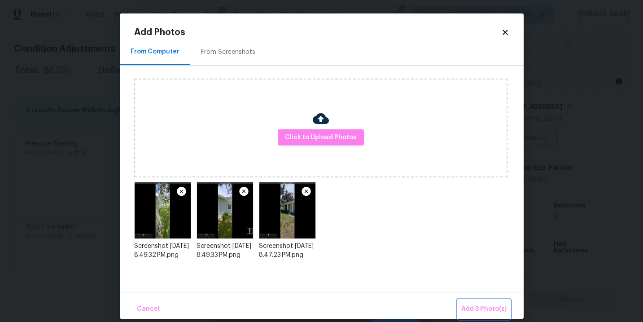
click at [474, 299] on button "Add 3 Photo(s)" at bounding box center [484, 308] width 52 height 19
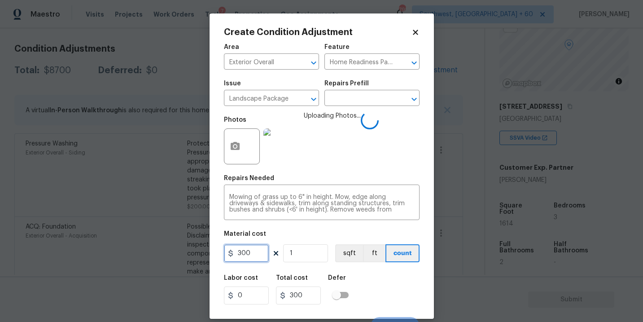
drag, startPoint x: 259, startPoint y: 253, endPoint x: 179, endPoint y: 251, distance: 79.4
click at [179, 251] on div "Create Condition Adjustment Area Exterior Overall ​ Feature Home Readiness Pack…" at bounding box center [321, 161] width 643 height 322
type input "750"
click at [373, 287] on div "Labor cost 0 Total cost 750 Defer" at bounding box center [322, 289] width 196 height 40
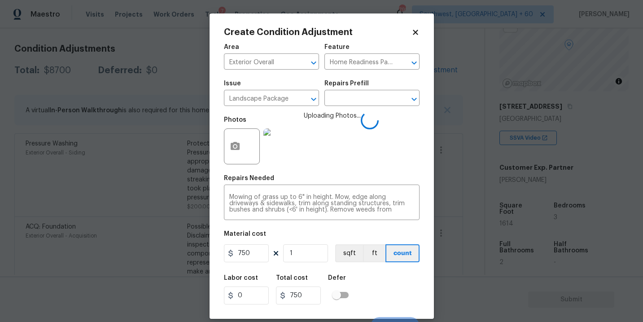
scroll to position [13, 0]
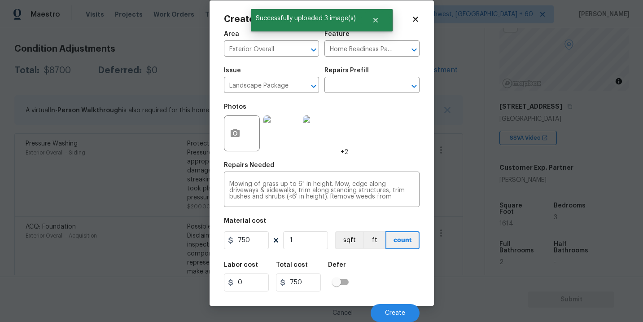
click at [403, 296] on div "Labor cost 0 Total cost 750 Defer" at bounding box center [322, 276] width 196 height 40
click at [401, 317] on button "Create" at bounding box center [395, 313] width 49 height 18
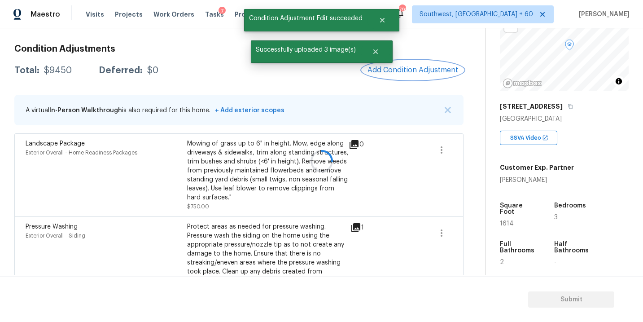
scroll to position [0, 0]
click at [419, 74] on button "Add Condition Adjustment" at bounding box center [412, 70] width 101 height 19
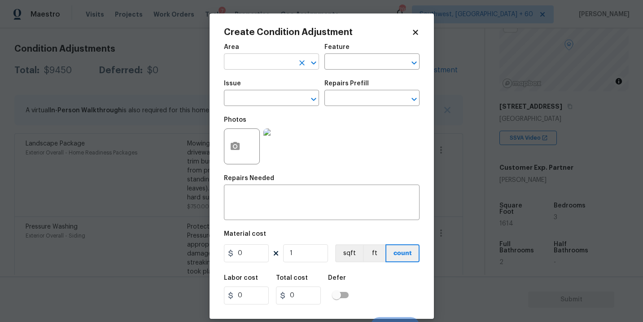
click at [274, 64] on input "text" at bounding box center [259, 63] width 70 height 14
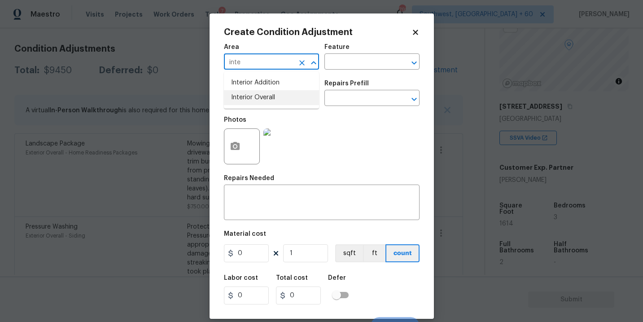
click at [280, 99] on li "Interior Overall" at bounding box center [271, 97] width 95 height 15
type input "Interior Overall"
click at [382, 49] on div "Feature" at bounding box center [371, 50] width 95 height 12
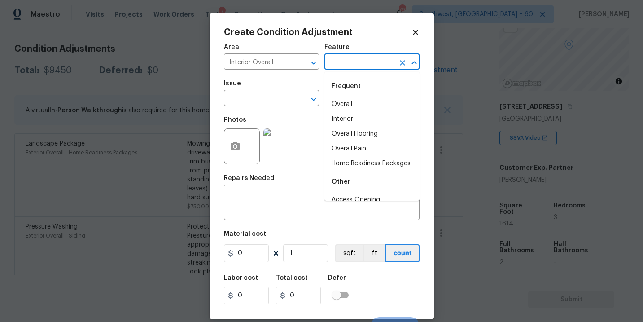
click at [369, 66] on input "text" at bounding box center [359, 63] width 70 height 14
click at [350, 152] on li "Overall Paint" at bounding box center [371, 148] width 95 height 15
type input "Overall Paint"
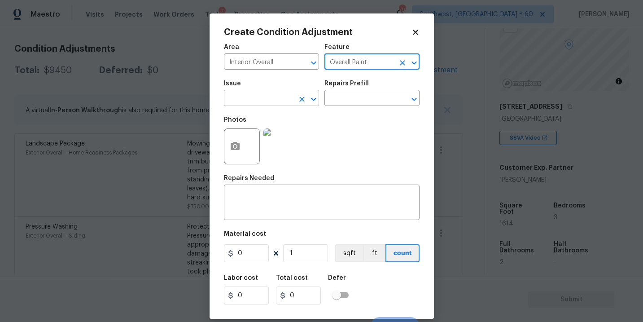
click at [272, 105] on input "text" at bounding box center [259, 99] width 70 height 14
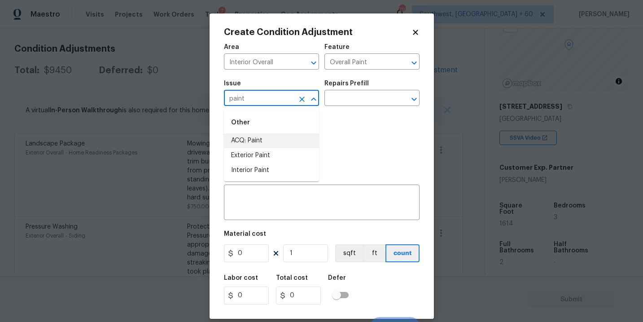
click at [269, 140] on li "ACQ: Paint" at bounding box center [271, 140] width 95 height 15
type input "ACQ: Paint"
click at [362, 92] on figure "Repairs Prefill ​" at bounding box center [371, 93] width 95 height 26
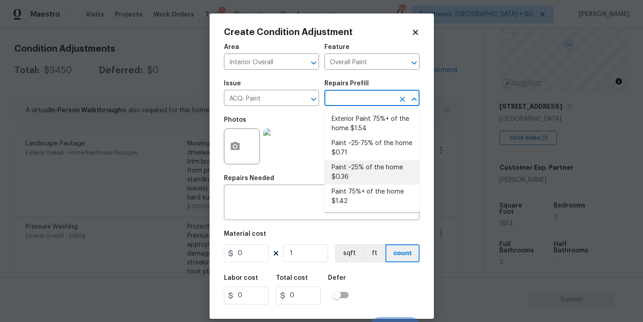
click at [365, 166] on li "Paint ~25% of the home $0.36" at bounding box center [371, 172] width 95 height 24
type input "Acquisition"
type textarea "Acquisition Scope: ~25% of the home needs interior paint"
type input "0.36"
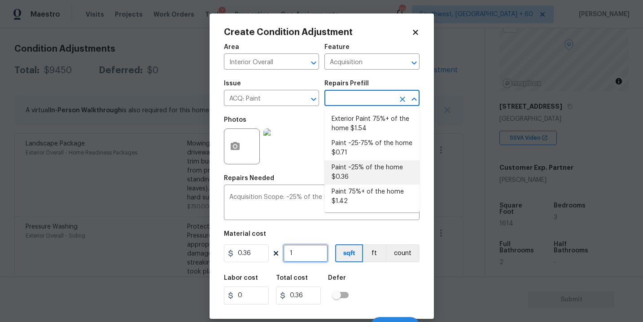
click at [310, 260] on input "1" at bounding box center [305, 253] width 45 height 18
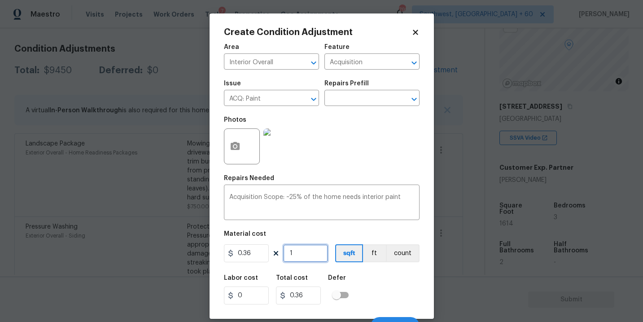
type input "16"
type input "5.76"
type input "161"
type input "57.96"
type input "1614"
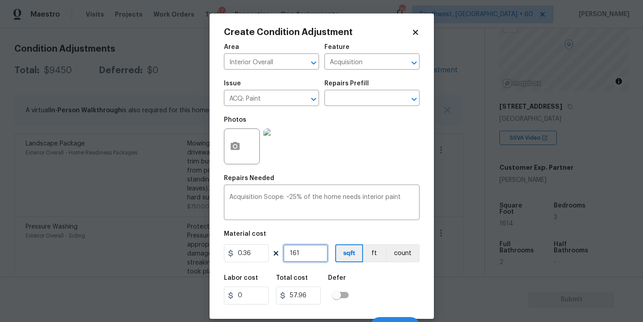
type input "581.04"
type input "1614"
click at [375, 293] on div "Labor cost 0 Total cost 581.04 Defer" at bounding box center [322, 289] width 196 height 40
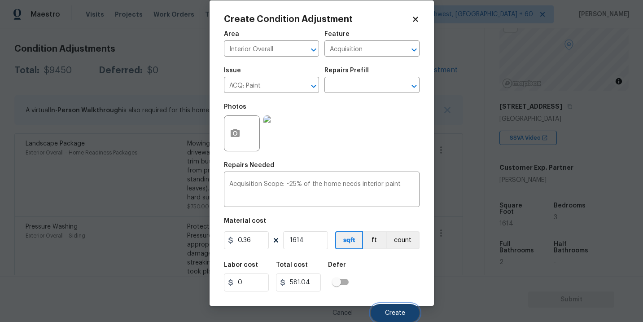
click at [387, 311] on span "Create" at bounding box center [395, 313] width 20 height 7
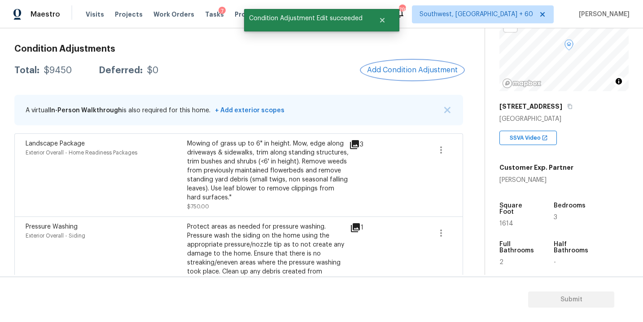
scroll to position [0, 0]
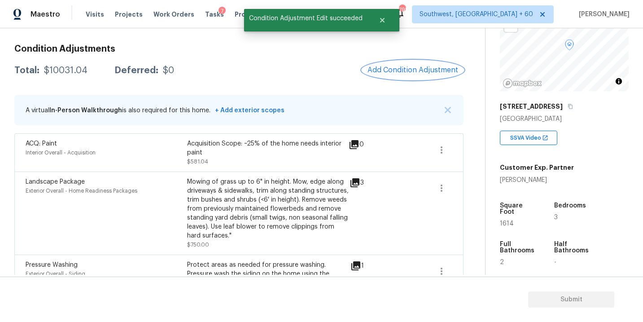
click at [410, 70] on span "Add Condition Adjustment" at bounding box center [412, 70] width 91 height 8
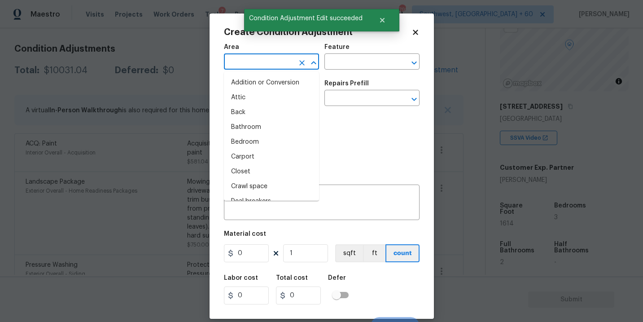
click at [259, 58] on input "text" at bounding box center [259, 63] width 70 height 14
type input "inte"
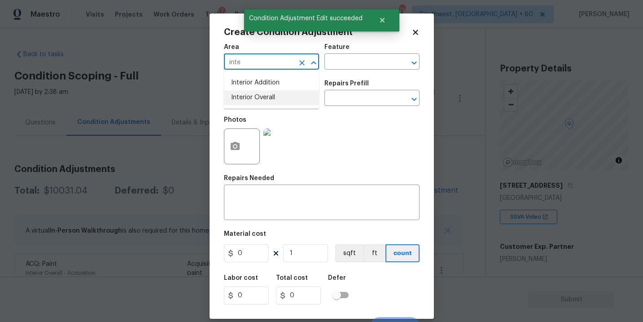
click at [258, 99] on li "Interior Overall" at bounding box center [271, 97] width 95 height 15
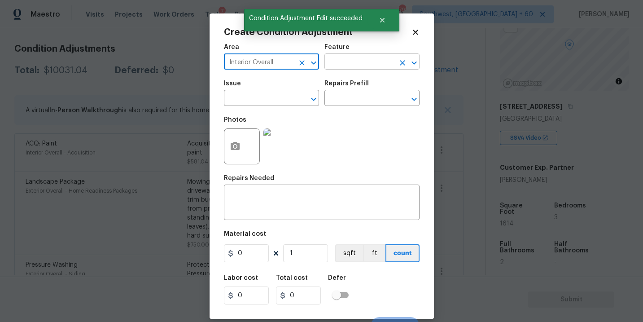
type input "Interior Overall"
click at [357, 66] on input "text" at bounding box center [359, 63] width 70 height 14
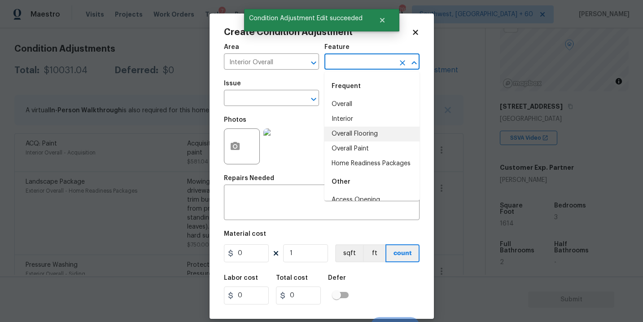
click at [368, 130] on li "Overall Flooring" at bounding box center [371, 134] width 95 height 15
type input "Overall Flooring"
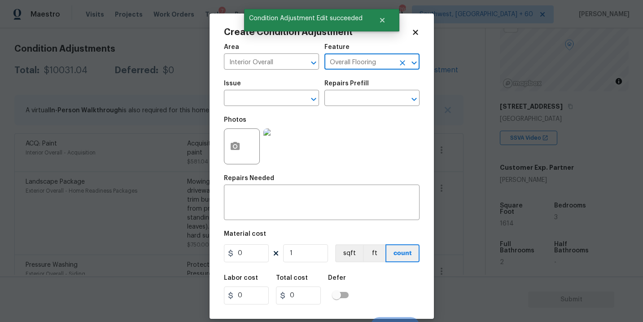
click at [264, 90] on div "Issue" at bounding box center [271, 86] width 95 height 12
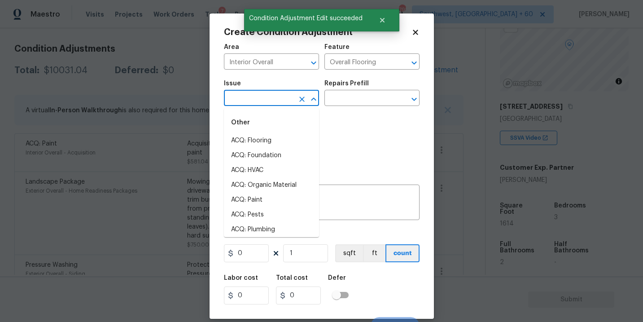
click at [256, 104] on input "text" at bounding box center [259, 99] width 70 height 14
click at [255, 140] on li "ACQ: Flooring" at bounding box center [271, 140] width 95 height 15
type input "ACQ: Flooring"
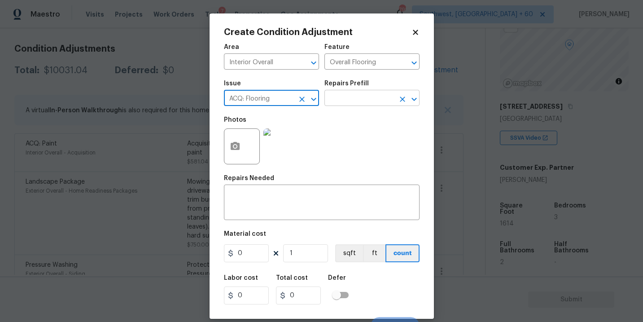
click at [337, 96] on input "text" at bounding box center [359, 99] width 70 height 14
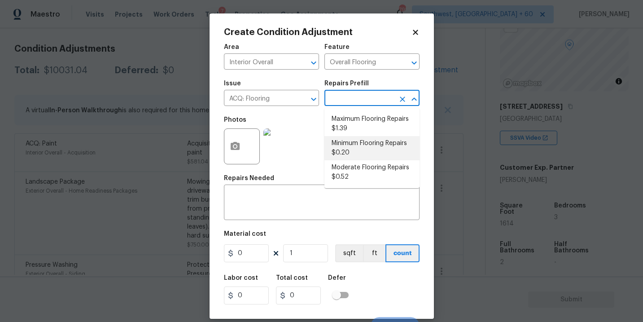
click at [354, 151] on li "Minimum Flooring Repairs $0.20" at bounding box center [371, 148] width 95 height 24
type input "Acquisition"
type input "0.2"
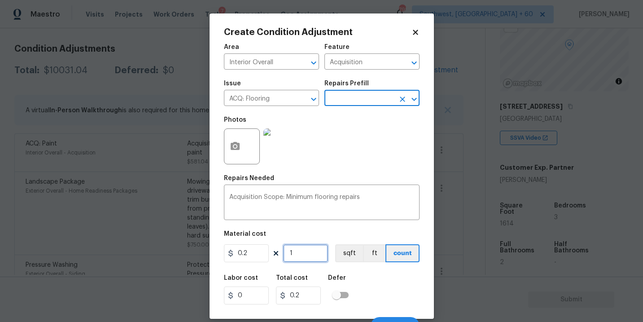
click at [309, 258] on input "1" at bounding box center [305, 253] width 45 height 18
type input "16"
type input "3.2"
type input "161"
type input "32.2"
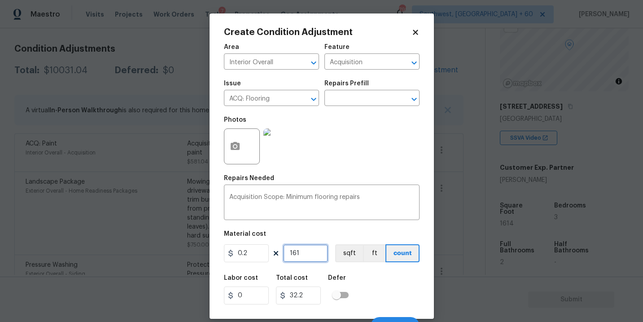
type input "1614"
type input "322.8"
type input "1614"
click at [364, 277] on div "Labor cost 0 Total cost 322.8 Defer" at bounding box center [322, 289] width 196 height 40
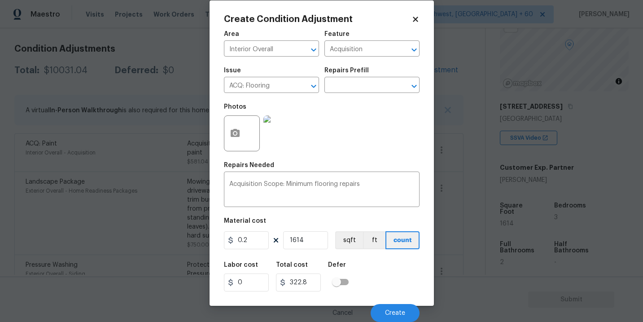
click at [384, 303] on div "Cancel Create" at bounding box center [322, 309] width 196 height 25
click at [385, 305] on button "Create" at bounding box center [395, 313] width 49 height 18
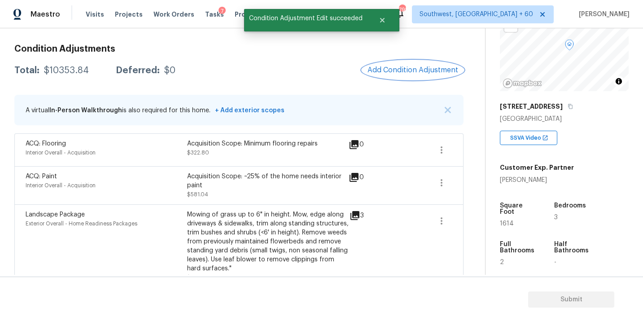
scroll to position [63, 0]
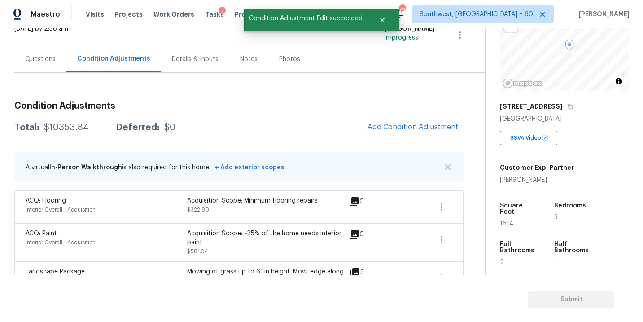
click at [39, 60] on div "Questions" at bounding box center [40, 59] width 31 height 9
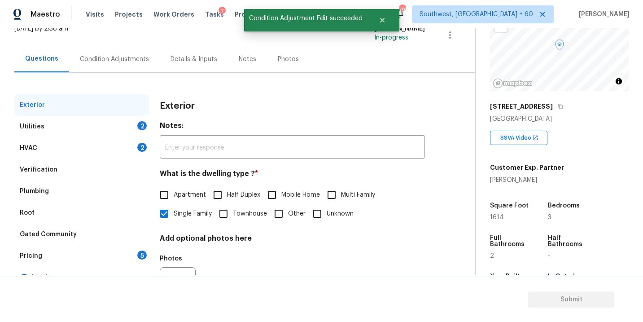
click at [118, 126] on div "Utilities 2" at bounding box center [81, 127] width 135 height 22
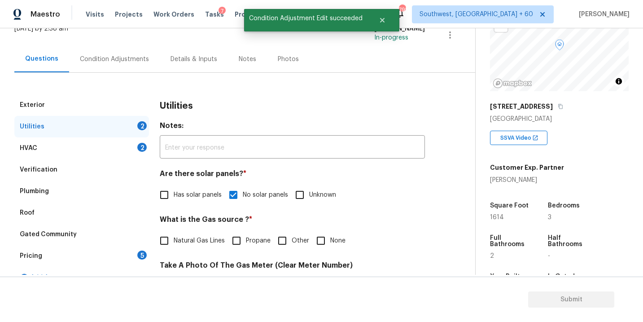
scroll to position [117, 0]
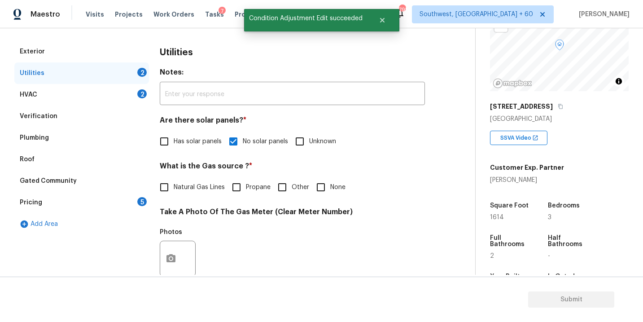
click at [327, 187] on input "None" at bounding box center [320, 187] width 19 height 19
checkbox input "true"
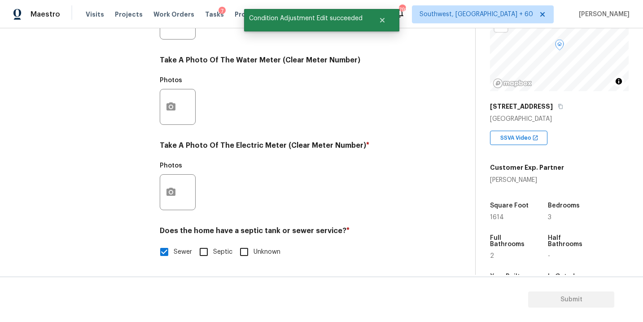
scroll to position [354, 0]
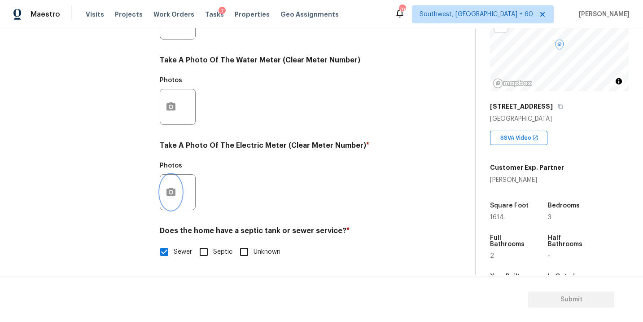
click at [178, 200] on button "button" at bounding box center [171, 192] width 22 height 35
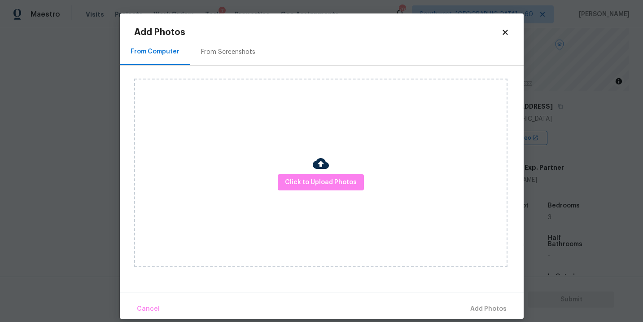
click at [270, 190] on div "Click to Upload Photos" at bounding box center [320, 173] width 373 height 188
click at [298, 185] on span "Click to Upload Photos" at bounding box center [321, 182] width 72 height 11
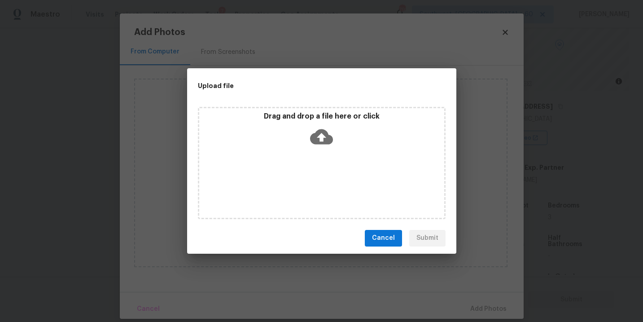
click at [319, 140] on icon at bounding box center [321, 136] width 23 height 23
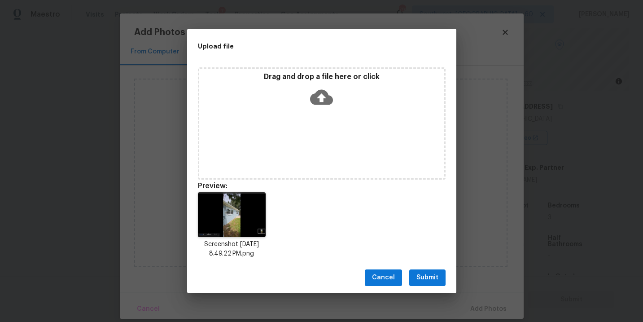
click at [427, 272] on span "Submit" at bounding box center [427, 277] width 22 height 11
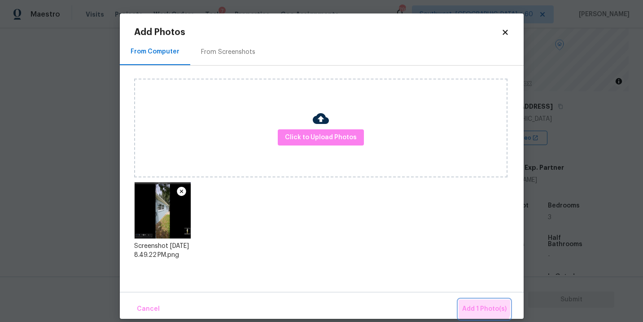
click at [470, 302] on button "Add 1 Photo(s)" at bounding box center [485, 308] width 52 height 19
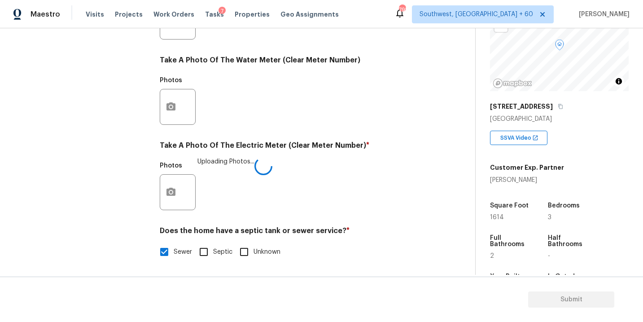
click at [366, 206] on div "Photos Uploading Photos..." at bounding box center [292, 186] width 265 height 58
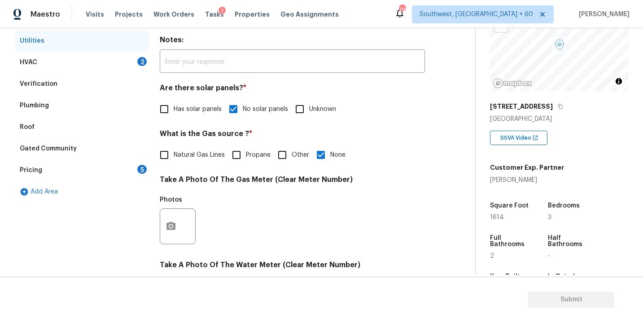
scroll to position [101, 0]
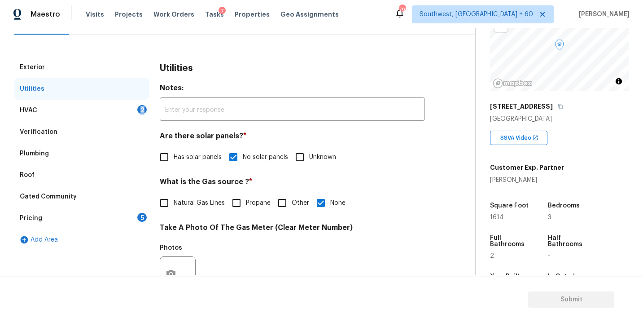
click at [105, 114] on div "HVAC 2" at bounding box center [81, 111] width 135 height 22
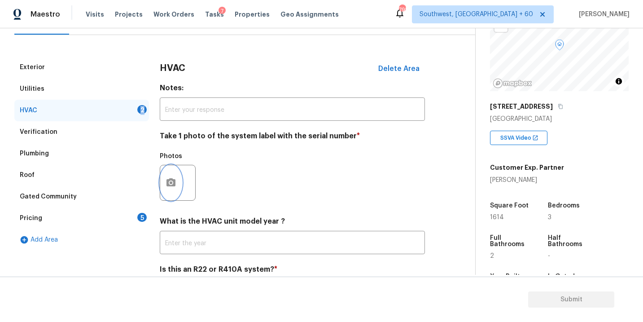
click at [176, 194] on button "button" at bounding box center [171, 182] width 22 height 35
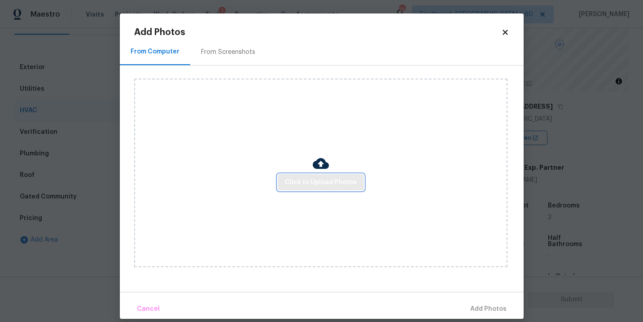
click at [311, 189] on button "Click to Upload Photos" at bounding box center [321, 182] width 86 height 17
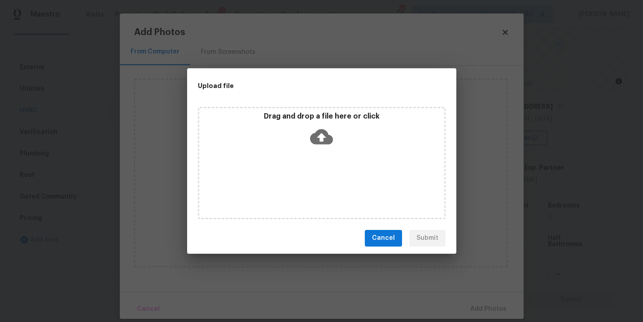
click at [319, 170] on div "Drag and drop a file here or click" at bounding box center [322, 163] width 248 height 112
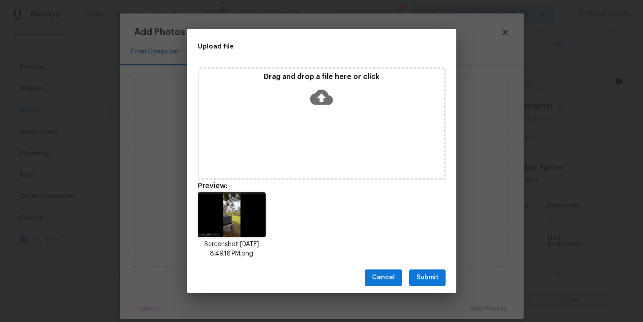
click at [428, 273] on span "Submit" at bounding box center [427, 277] width 22 height 11
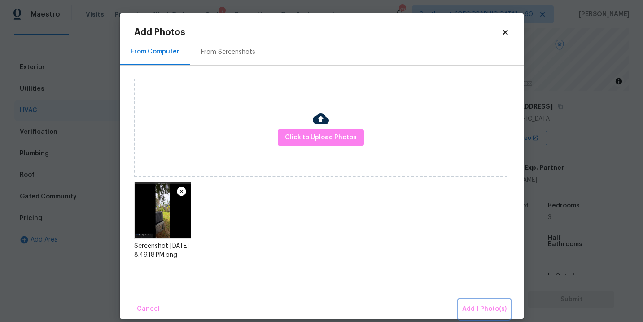
click at [474, 302] on button "Add 1 Photo(s)" at bounding box center [485, 308] width 52 height 19
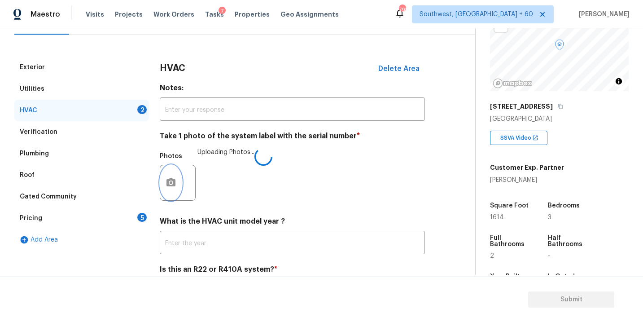
scroll to position [140, 0]
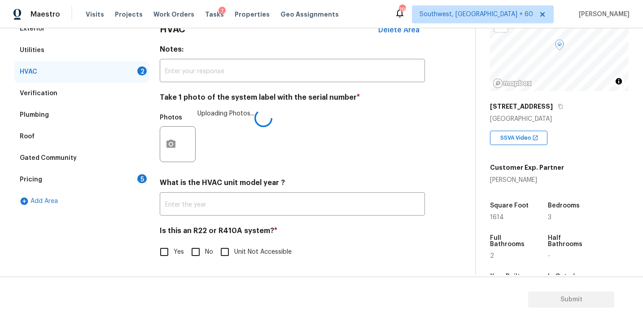
click at [197, 255] on input "No" at bounding box center [195, 251] width 19 height 19
checkbox input "true"
click at [408, 140] on div "Photos Uploading Photos..." at bounding box center [292, 138] width 265 height 58
click at [111, 185] on div "Pricing 5" at bounding box center [81, 180] width 135 height 22
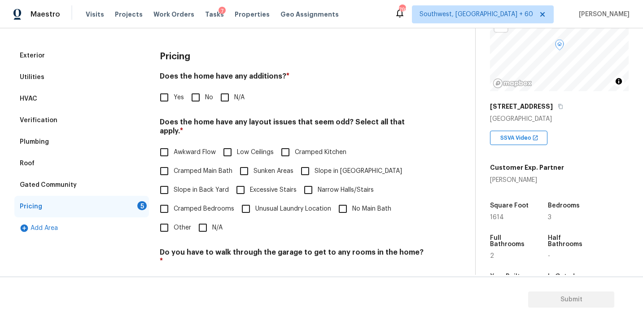
scroll to position [101, 0]
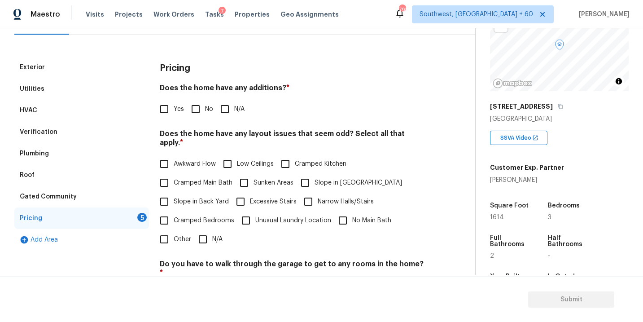
click at [232, 109] on input "N/A" at bounding box center [224, 109] width 19 height 19
checkbox input "true"
click at [323, 174] on label "Slope in Front Yard" at bounding box center [349, 183] width 106 height 19
click at [314, 174] on input "Slope in Front Yard" at bounding box center [305, 183] width 19 height 19
checkbox input "true"
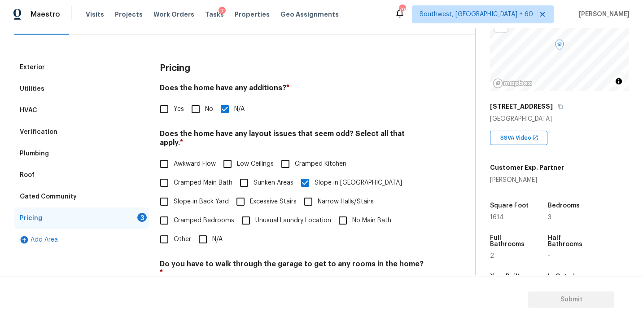
scroll to position [217, 0]
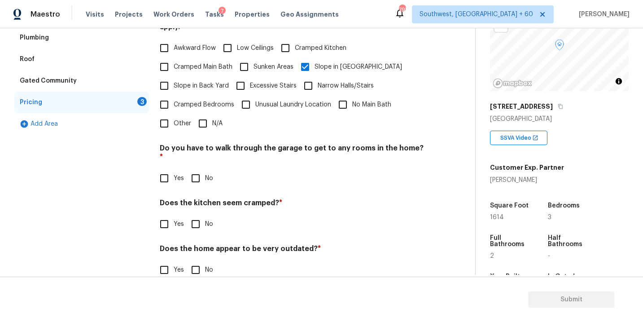
click at [198, 169] on input "No" at bounding box center [195, 178] width 19 height 19
checkbox input "true"
click at [198, 199] on div "Does the kitchen seem cramped? * Yes No" at bounding box center [292, 216] width 265 height 35
click at [196, 214] on input "No" at bounding box center [195, 223] width 19 height 19
checkbox input "true"
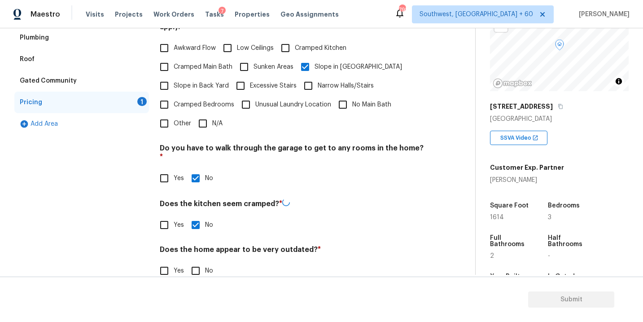
click at [195, 261] on input "No" at bounding box center [195, 270] width 19 height 19
checkbox input "true"
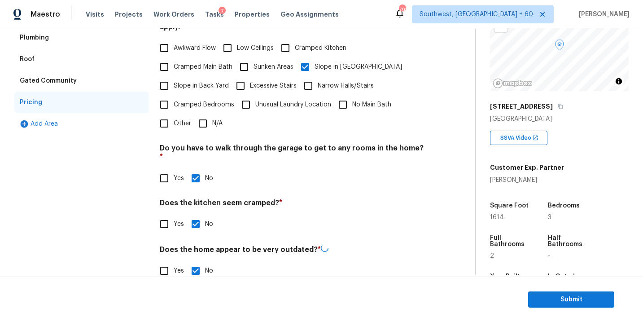
scroll to position [25, 0]
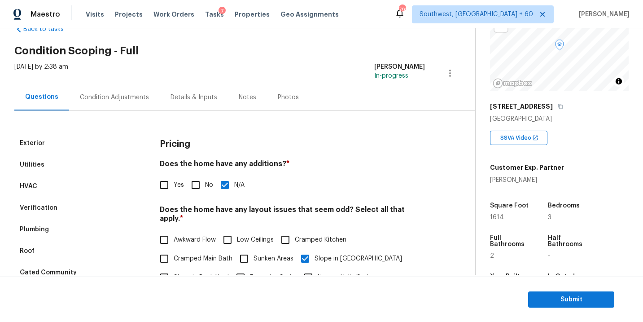
click at [135, 104] on div "Condition Adjustments" at bounding box center [114, 97] width 91 height 26
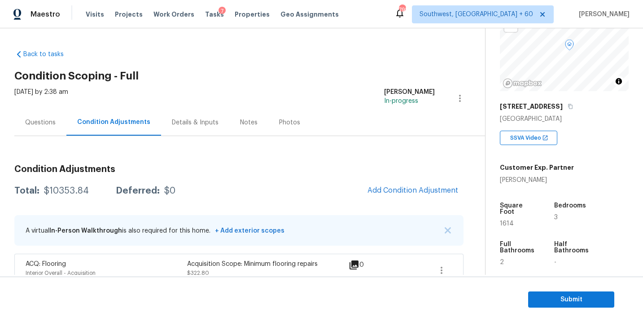
click at [40, 124] on div "Questions" at bounding box center [40, 122] width 31 height 9
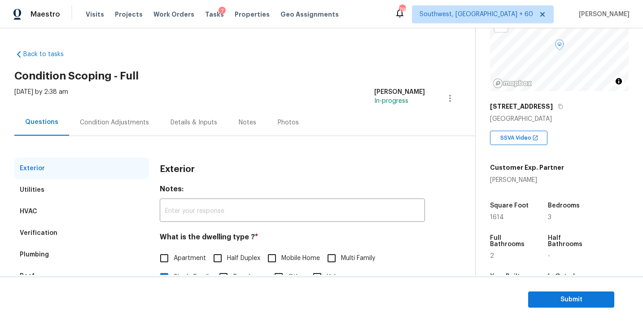
click at [107, 118] on div "Condition Adjustments" at bounding box center [114, 122] width 69 height 9
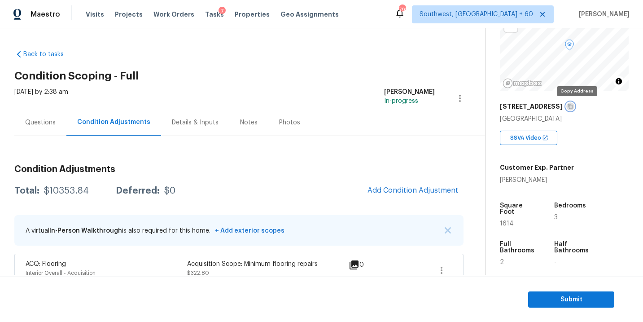
click at [572, 105] on icon "button" at bounding box center [570, 106] width 4 height 5
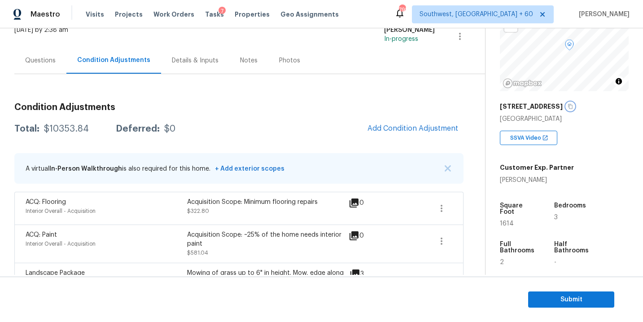
scroll to position [33, 0]
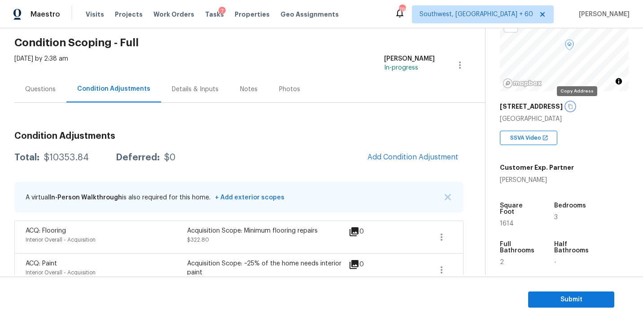
click at [573, 107] on icon "button" at bounding box center [570, 106] width 5 height 5
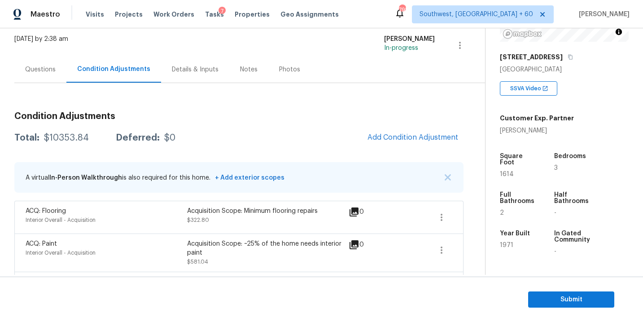
scroll to position [152, 0]
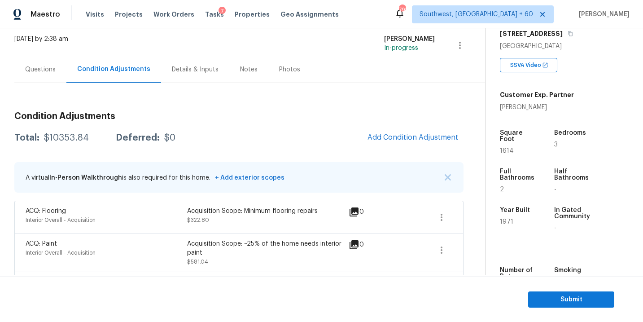
click at [77, 137] on div "$10353.84" at bounding box center [66, 137] width 45 height 9
copy div "$10353.84"
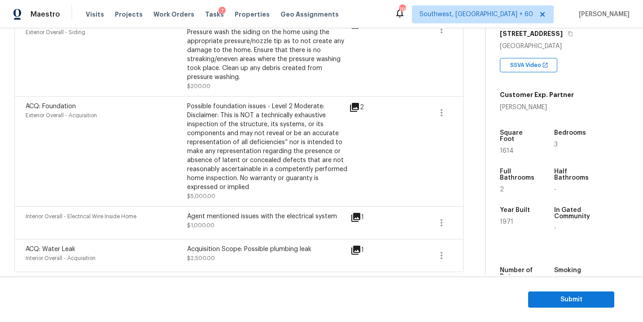
click at [245, 164] on div "Possible foundation issues - Level 2 Moderate: Disclaimer: This is NOT a techni…" at bounding box center [268, 147] width 162 height 90
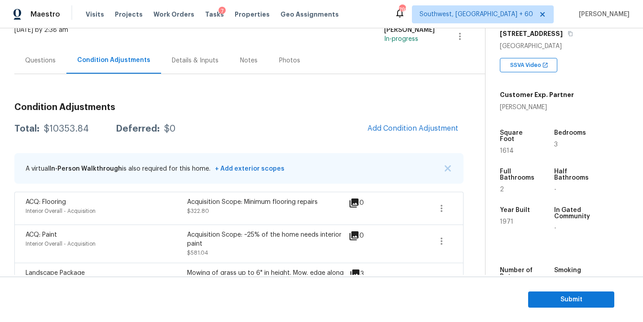
scroll to position [57, 0]
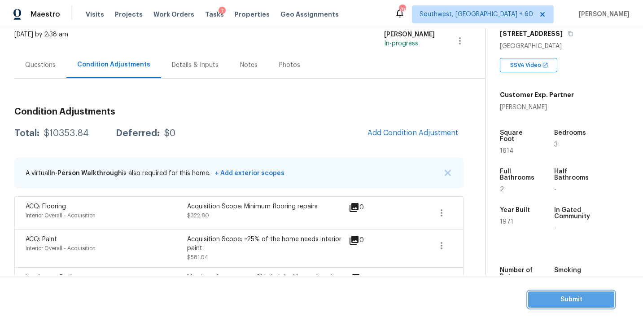
click at [538, 298] on span "Submit" at bounding box center [571, 299] width 72 height 11
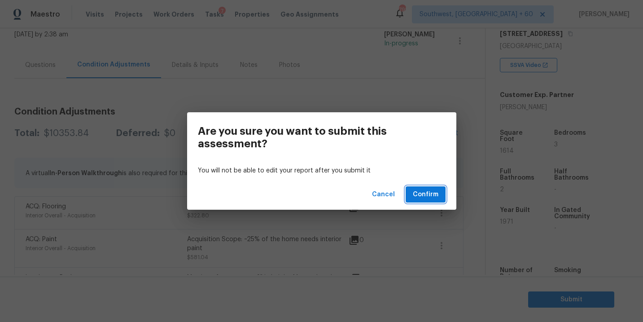
click at [432, 197] on span "Confirm" at bounding box center [426, 194] width 26 height 11
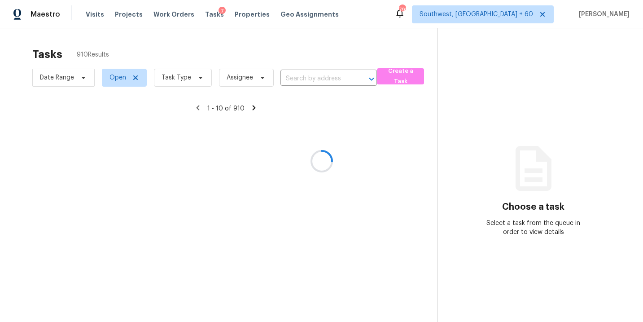
click at [185, 75] on div at bounding box center [321, 161] width 643 height 322
click at [185, 78] on div at bounding box center [321, 161] width 643 height 322
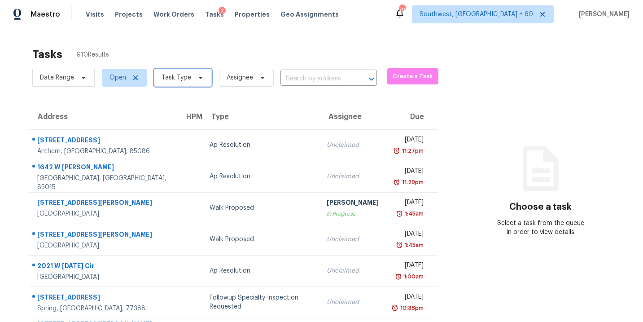
click at [185, 79] on span "Task Type" at bounding box center [177, 77] width 30 height 9
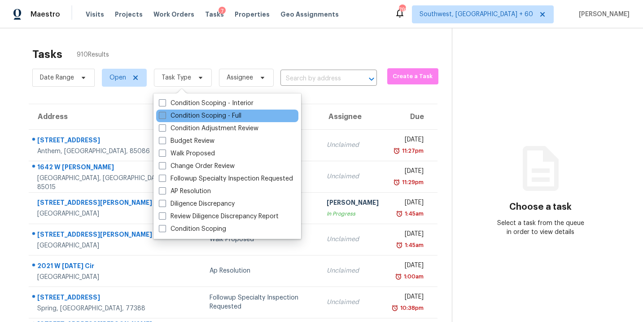
click at [192, 116] on label "Condition Scoping - Full" at bounding box center [200, 115] width 83 height 9
click at [165, 116] on input "Condition Scoping - Full" at bounding box center [162, 114] width 6 height 6
checkbox input "true"
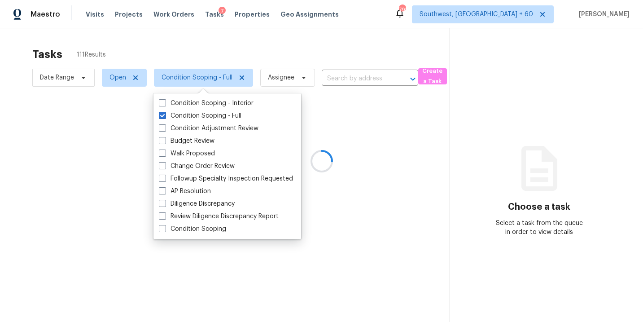
click at [287, 83] on div at bounding box center [321, 161] width 643 height 322
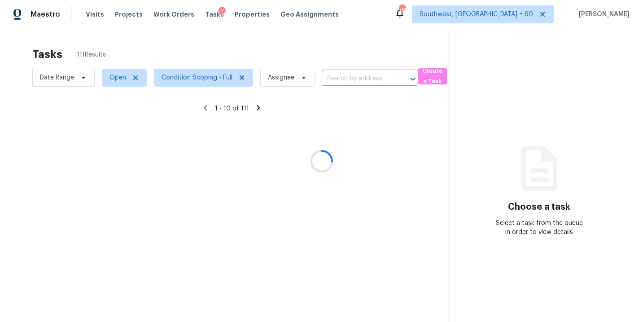
click at [289, 76] on div at bounding box center [321, 161] width 643 height 322
click at [288, 78] on div at bounding box center [321, 161] width 643 height 322
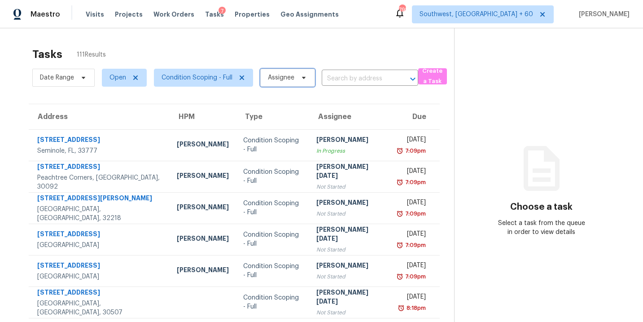
click at [288, 78] on span "Assignee" at bounding box center [281, 77] width 26 height 9
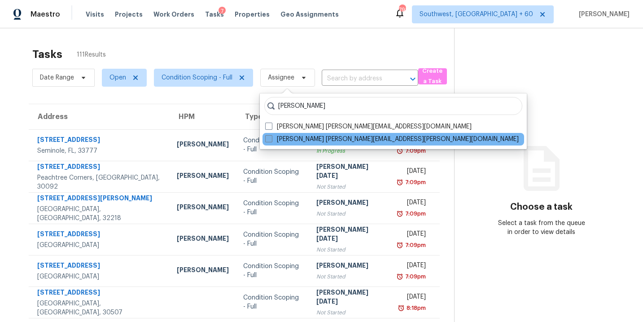
type input "sakthivel"
click at [284, 135] on label "Sakthivel Chandran sakthivel.chandran@opendoor.com" at bounding box center [391, 139] width 253 height 9
click at [271, 135] on input "Sakthivel Chandran sakthivel.chandran@opendoor.com" at bounding box center [268, 138] width 6 height 6
checkbox input "true"
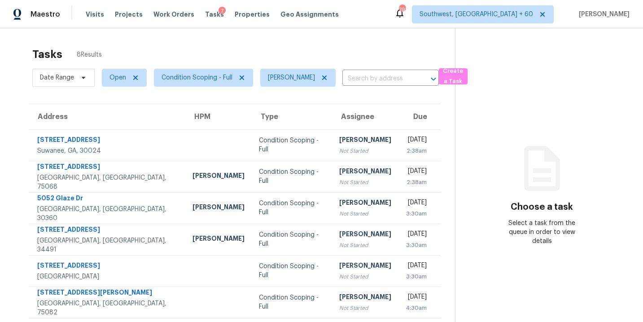
scroll to position [28, 0]
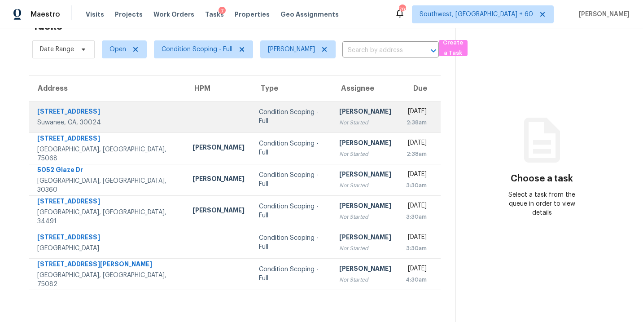
click at [339, 121] on div "Not Started" at bounding box center [365, 122] width 52 height 9
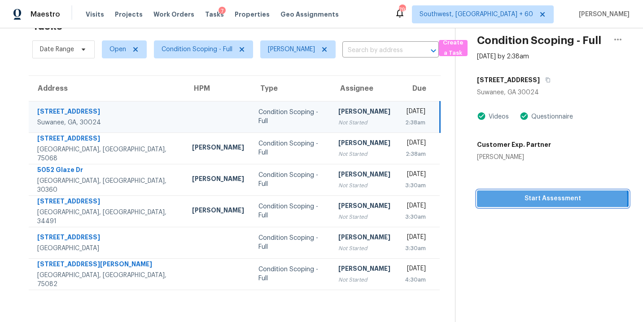
click at [500, 200] on span "Start Assessment" at bounding box center [552, 198] width 137 height 11
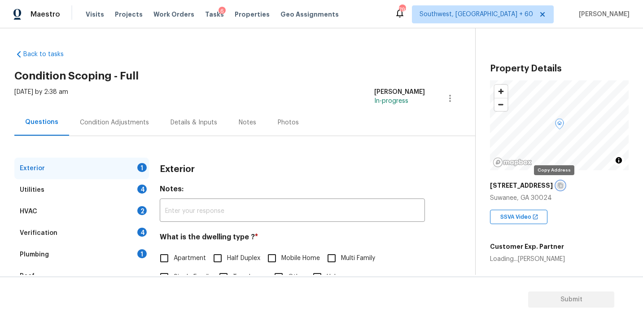
click at [558, 184] on icon "button" at bounding box center [560, 185] width 4 height 5
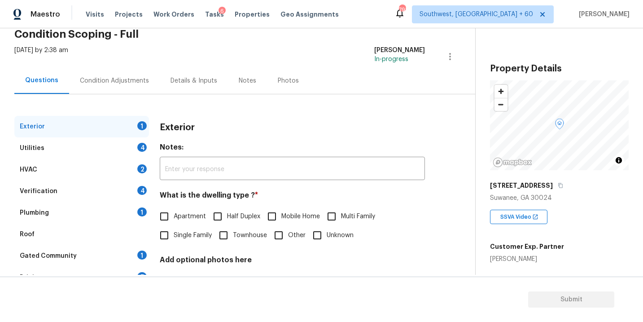
click at [226, 235] on input "Townhouse" at bounding box center [223, 235] width 19 height 19
checkbox input "true"
click at [103, 146] on div "Utilities 4" at bounding box center [81, 148] width 135 height 22
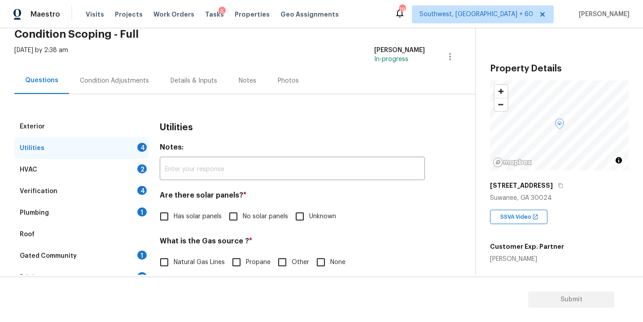
click at [260, 212] on span "No solar panels" at bounding box center [265, 216] width 45 height 9
click at [243, 212] on input "No solar panels" at bounding box center [233, 216] width 19 height 19
checkbox input "true"
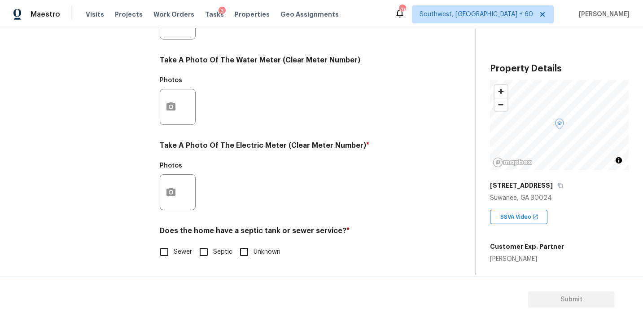
click at [170, 257] on input "Sewer" at bounding box center [164, 251] width 19 height 19
checkbox input "true"
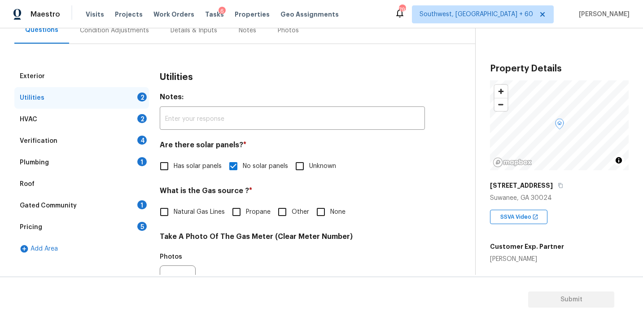
click at [121, 165] on div "Plumbing 1" at bounding box center [81, 163] width 135 height 22
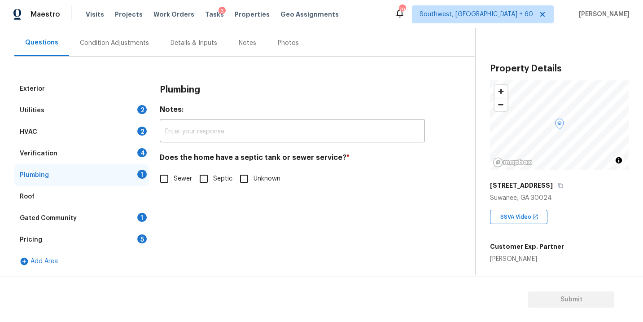
scroll to position [79, 0]
click at [184, 180] on span "Sewer" at bounding box center [183, 178] width 18 height 9
click at [174, 180] on input "Sewer" at bounding box center [164, 178] width 19 height 19
checkbox input "true"
click at [108, 223] on div "Gated Community 1" at bounding box center [81, 218] width 135 height 22
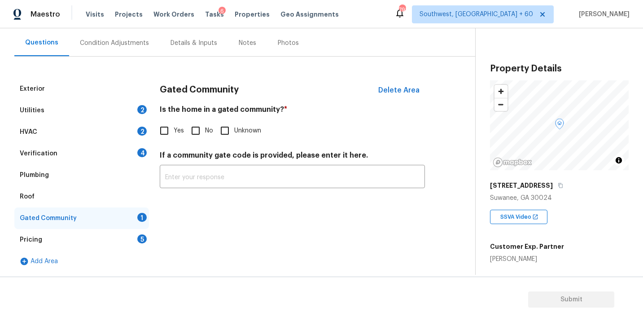
click at [195, 135] on input "No" at bounding box center [195, 130] width 19 height 19
checkbox input "true"
click at [126, 44] on div "Condition Adjustments" at bounding box center [114, 43] width 69 height 9
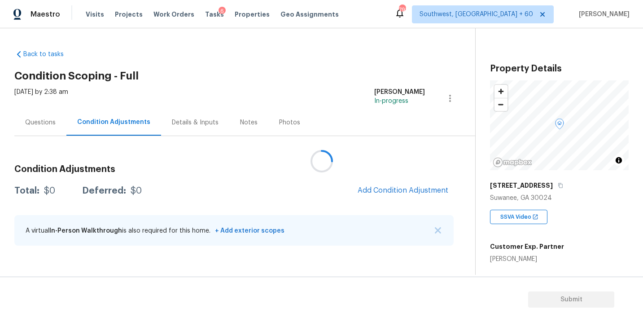
click at [288, 92] on div at bounding box center [321, 161] width 643 height 322
click at [347, 71] on h2 "Condition Scoping - Full" at bounding box center [244, 75] width 461 height 9
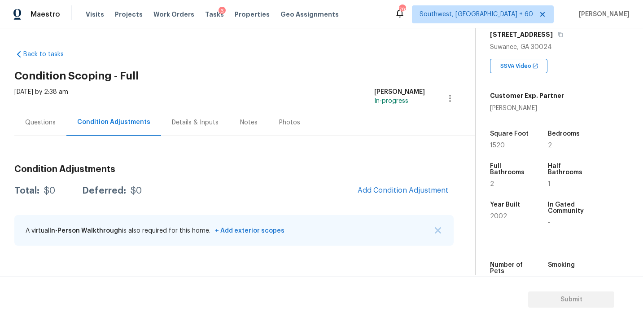
scroll to position [61, 0]
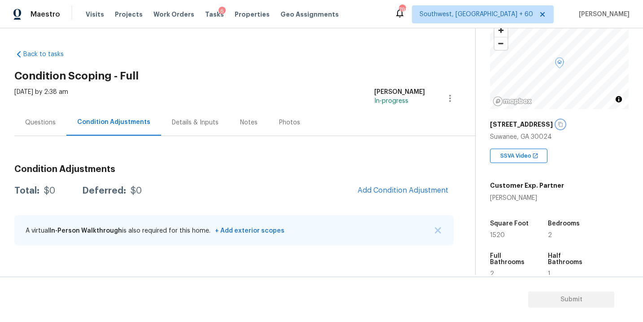
click at [558, 125] on icon "button" at bounding box center [560, 124] width 5 height 5
click at [558, 126] on icon "button" at bounding box center [560, 124] width 4 height 5
click at [48, 124] on div "Questions" at bounding box center [40, 122] width 31 height 9
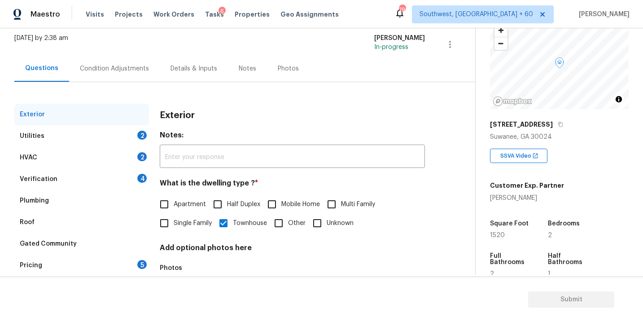
click at [82, 141] on div "Utilities 2" at bounding box center [81, 136] width 135 height 22
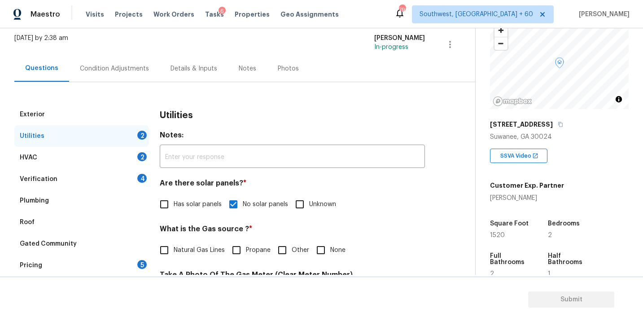
scroll to position [54, 0]
click at [170, 241] on input "Natural Gas Lines" at bounding box center [164, 249] width 19 height 19
checkbox input "true"
click at [131, 74] on div "Condition Adjustments" at bounding box center [114, 68] width 91 height 26
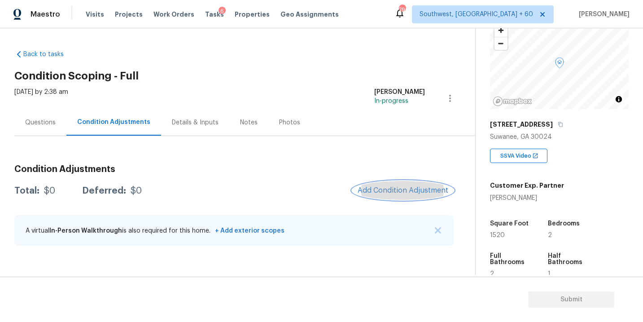
click at [415, 188] on span "Add Condition Adjustment" at bounding box center [403, 190] width 91 height 8
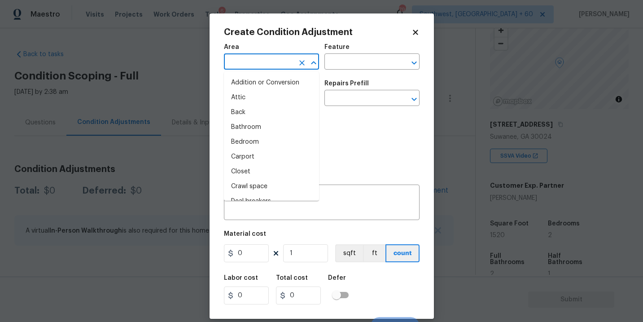
click at [259, 67] on input "text" at bounding box center [259, 63] width 70 height 14
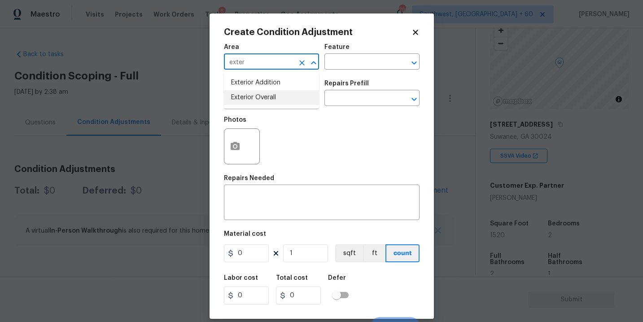
click at [298, 99] on li "Exterior Overall" at bounding box center [271, 97] width 95 height 15
type input "Exterior Overall"
click at [355, 61] on input "text" at bounding box center [359, 63] width 70 height 14
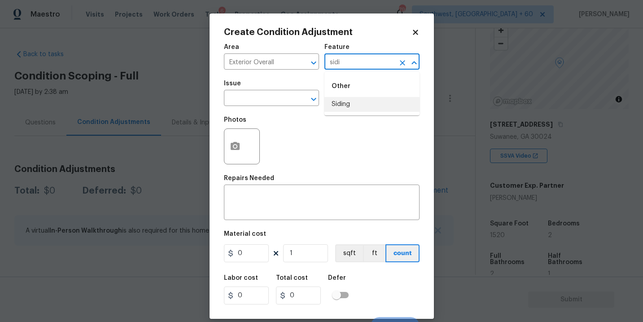
click at [352, 104] on li "Siding" at bounding box center [371, 104] width 95 height 15
type input "Siding"
click at [275, 101] on input "text" at bounding box center [259, 99] width 70 height 14
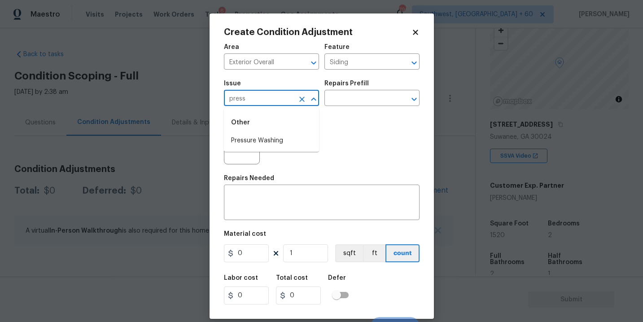
click at [270, 139] on li "Pressure Washing" at bounding box center [271, 140] width 95 height 15
type input "Pressure Washing"
click at [338, 112] on div "Photos" at bounding box center [322, 140] width 196 height 58
click at [367, 100] on input "text" at bounding box center [359, 99] width 70 height 14
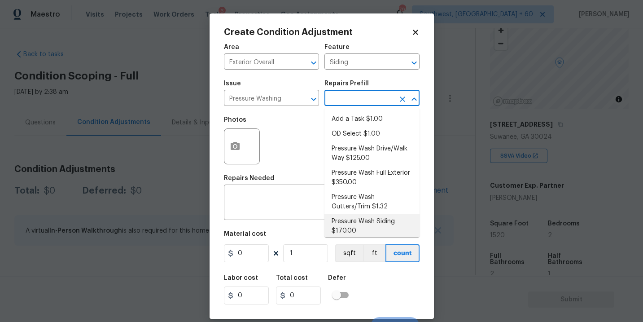
click at [360, 228] on li "Pressure Wash Siding $170.00" at bounding box center [371, 226] width 95 height 24
type textarea "Protect areas as needed for pressure washing. Pressure wash the siding on the h…"
type input "170"
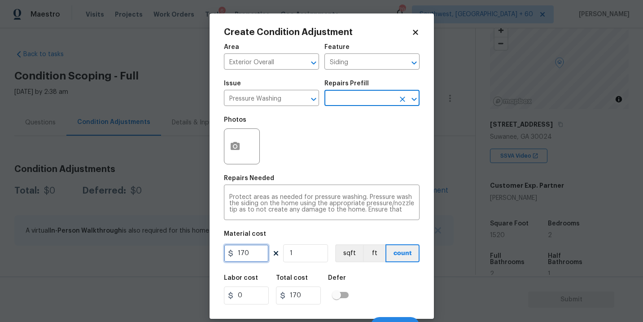
drag, startPoint x: 225, startPoint y: 253, endPoint x: 171, endPoint y: 256, distance: 53.9
click at [171, 256] on div "Create Condition Adjustment Area Exterior Overall ​ Feature Siding ​ Issue Pres…" at bounding box center [321, 161] width 643 height 322
type input "200"
click at [371, 287] on div "Labor cost 0 Total cost 200 Defer" at bounding box center [322, 289] width 196 height 40
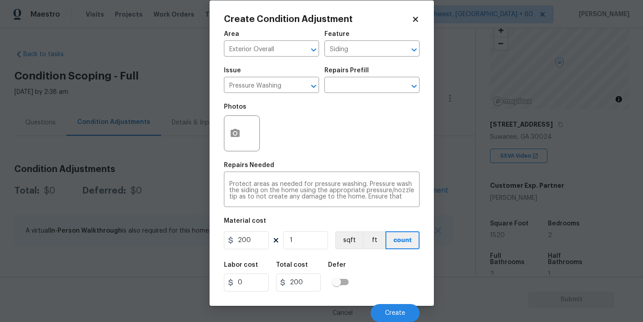
click at [455, 237] on body "Maestro Visits Projects Work Orders Tasks 6 Properties Geo Assignments 790 Sout…" at bounding box center [321, 161] width 643 height 322
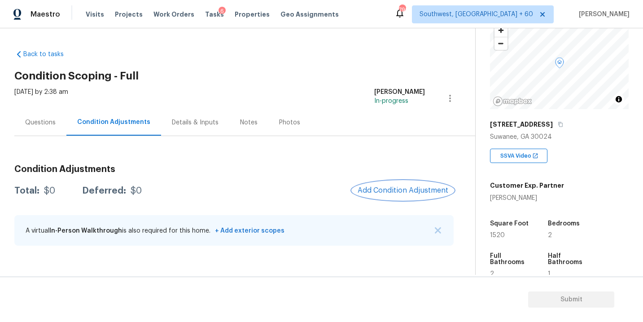
click at [407, 194] on span "Add Condition Adjustment" at bounding box center [403, 190] width 91 height 8
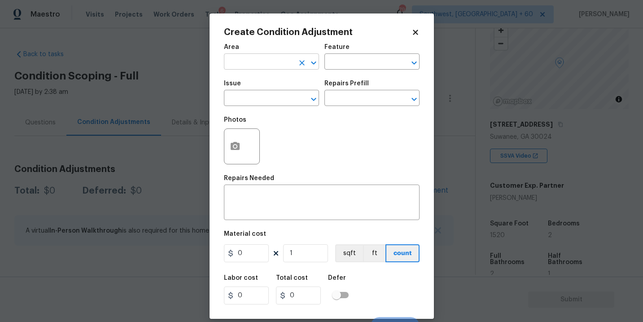
click at [250, 58] on input "text" at bounding box center [259, 63] width 70 height 14
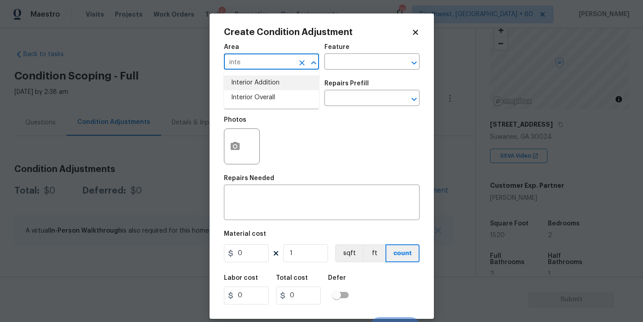
click at [256, 96] on li "Interior Overall" at bounding box center [271, 97] width 95 height 15
type input "Interior Overall"
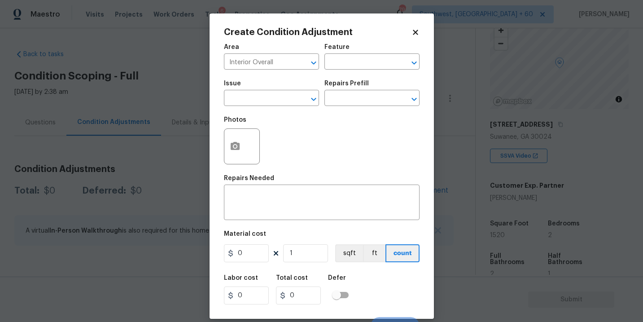
click at [339, 71] on div "Area Interior Overall ​ Feature ​" at bounding box center [322, 57] width 196 height 36
click at [352, 66] on input "text" at bounding box center [359, 63] width 70 height 14
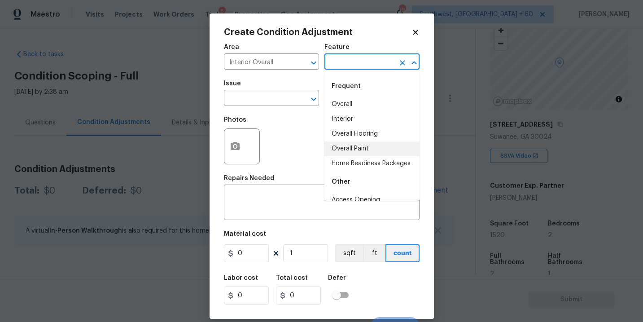
click at [354, 146] on li "Overall Paint" at bounding box center [371, 148] width 95 height 15
type input "Overall Paint"
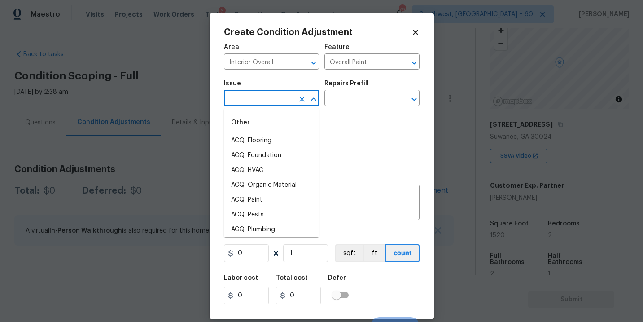
click at [279, 103] on input "text" at bounding box center [259, 99] width 70 height 14
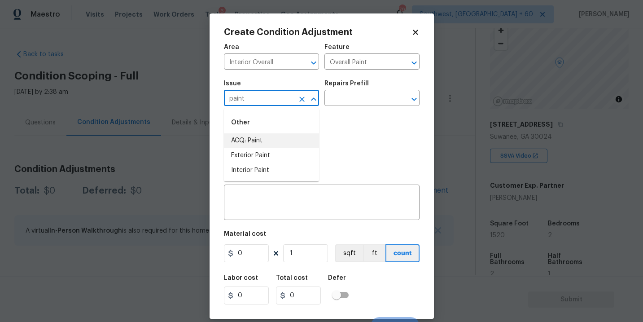
click at [274, 136] on li "ACQ: Paint" at bounding box center [271, 140] width 95 height 15
type input "ACQ: Paint"
click at [358, 91] on div "Repairs Prefill" at bounding box center [371, 86] width 95 height 12
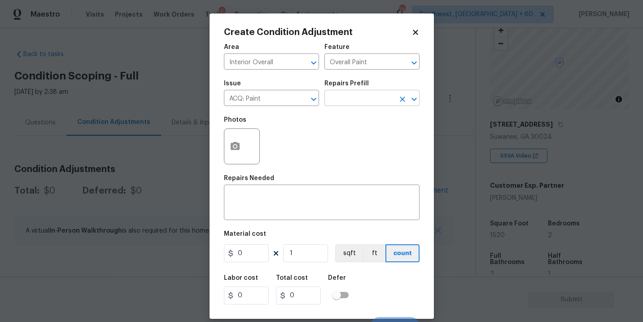
click at [358, 100] on input "text" at bounding box center [359, 99] width 70 height 14
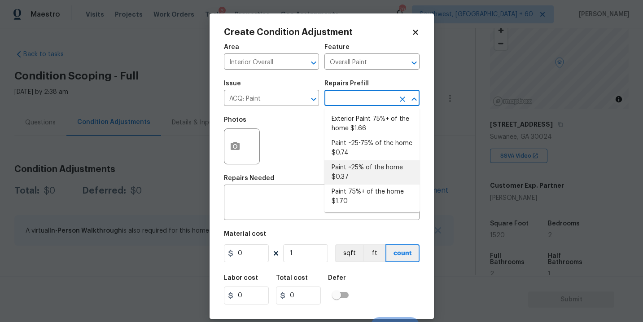
click at [358, 166] on li "Paint ~25% of the home $0.37" at bounding box center [371, 172] width 95 height 24
type input "Acquisition"
type textarea "Acquisition Scope: ~25% of the home needs interior paint"
type input "0.37"
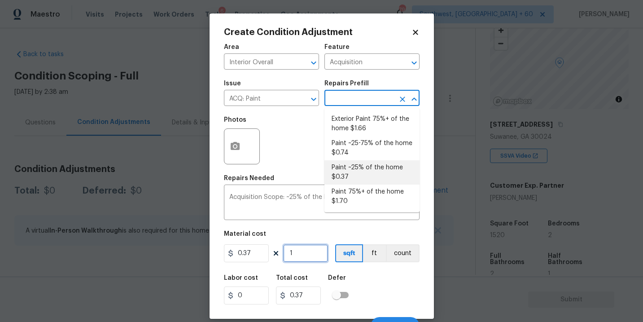
click at [311, 258] on input "1" at bounding box center [305, 253] width 45 height 18
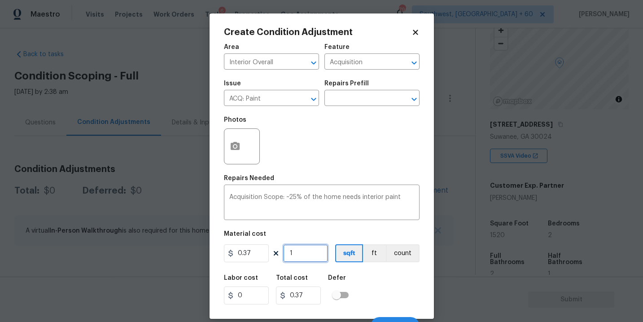
type input "15"
type input "5.55"
type input "152"
type input "56.24"
type input "1520"
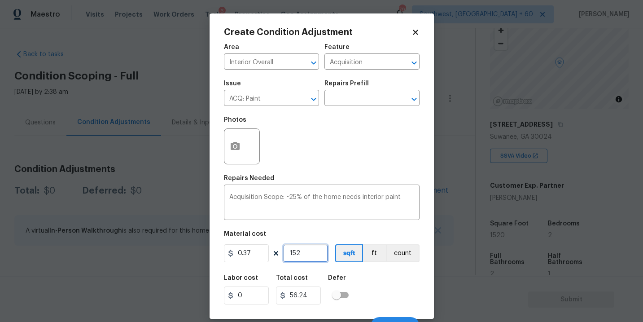
type input "562.4"
type input "1520"
click at [379, 290] on div "Labor cost 0 Total cost 562.4 Defer" at bounding box center [322, 289] width 196 height 40
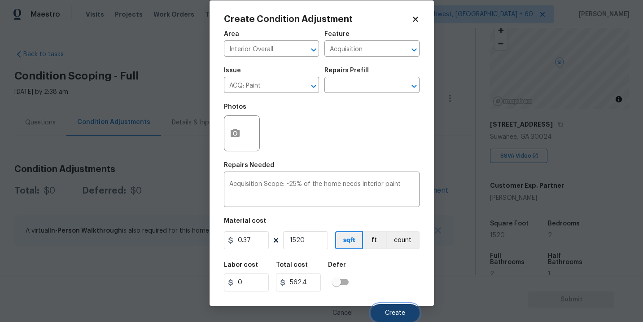
click at [383, 305] on button "Create" at bounding box center [395, 313] width 49 height 18
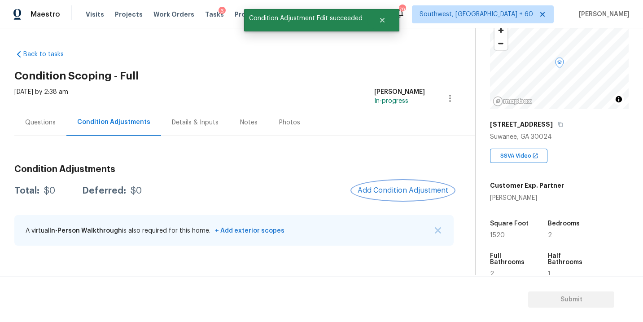
scroll to position [0, 0]
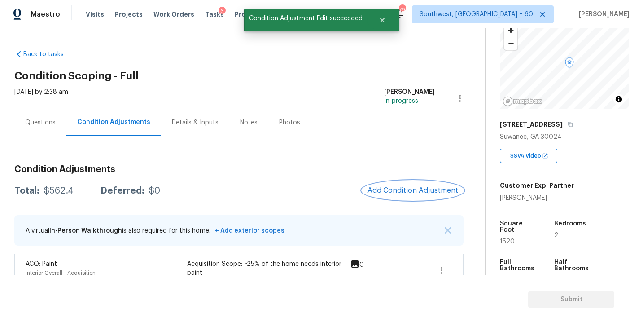
click at [383, 190] on span "Add Condition Adjustment" at bounding box center [412, 190] width 91 height 8
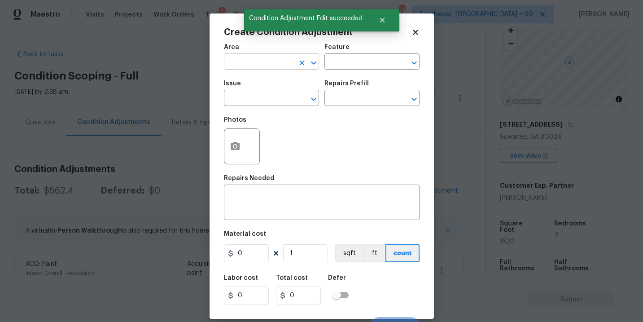
click at [268, 67] on input "text" at bounding box center [259, 63] width 70 height 14
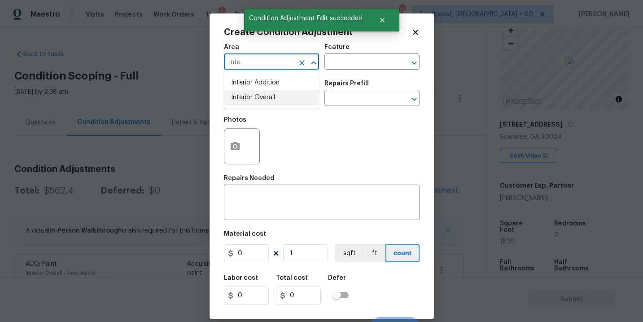
click at [274, 107] on ul "Interior Addition Interior Overall" at bounding box center [271, 90] width 95 height 37
click at [286, 98] on li "Interior Overall" at bounding box center [271, 97] width 95 height 15
type input "Interior Overall"
click at [342, 74] on div "Area Interior Overall ​ Feature ​" at bounding box center [322, 57] width 196 height 36
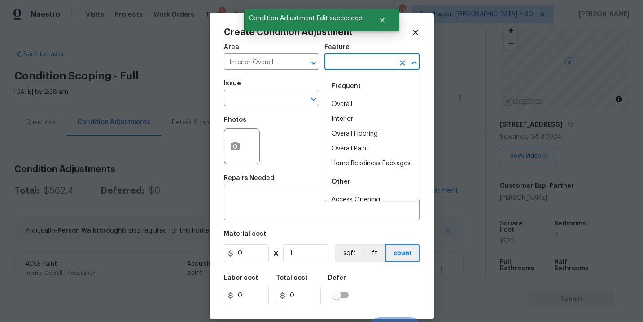
click at [357, 69] on input "text" at bounding box center [359, 63] width 70 height 14
click at [363, 130] on li "Overall Flooring" at bounding box center [371, 134] width 95 height 15
type input "Overall Flooring"
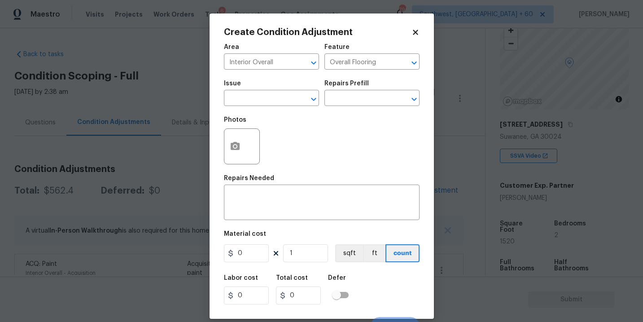
click at [279, 107] on span "Issue ​" at bounding box center [271, 93] width 95 height 36
click at [279, 104] on input "text" at bounding box center [259, 99] width 70 height 14
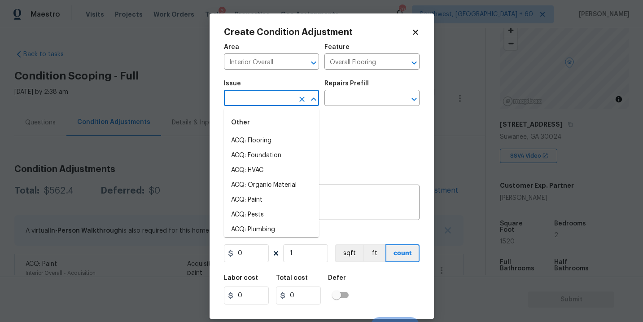
click at [273, 133] on div "Other" at bounding box center [271, 123] width 95 height 22
click at [272, 137] on li "ACQ: Flooring" at bounding box center [271, 140] width 95 height 15
type input "ACQ: Flooring"
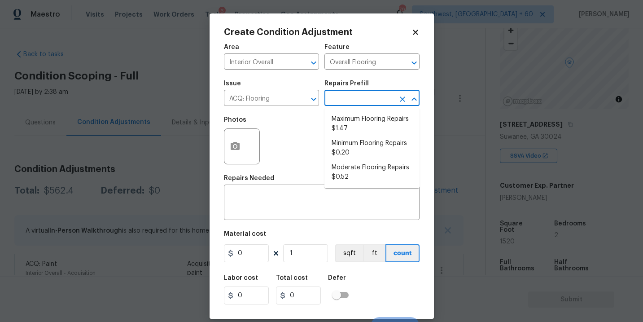
click at [341, 105] on input "text" at bounding box center [359, 99] width 70 height 14
click at [352, 151] on li "Minimum Flooring Repairs $0.20" at bounding box center [371, 148] width 95 height 24
type input "Acquisition"
type textarea "Acquisition Scope: Minimum flooring repairs"
type input "0.2"
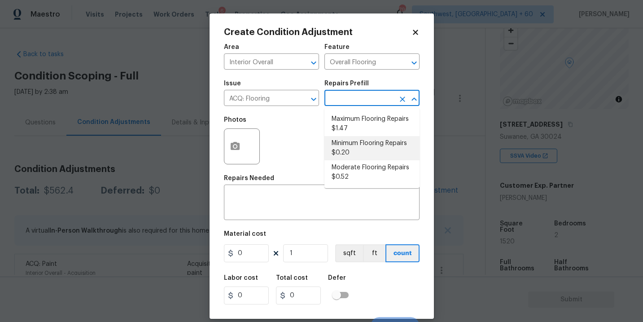
type input "0.2"
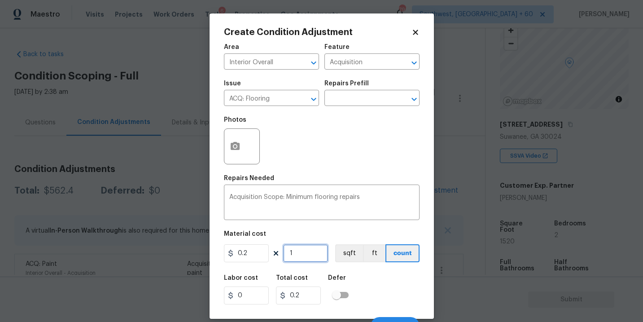
click at [312, 251] on input "1" at bounding box center [305, 253] width 45 height 18
type input "15"
type input "3"
type input "152"
type input "30.4"
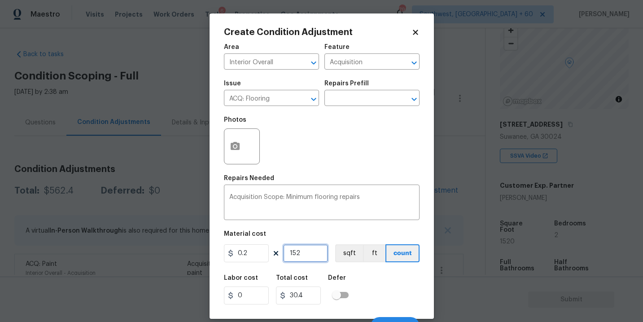
type input "1520"
type input "304"
type input "1520"
click at [349, 253] on button "sqft" at bounding box center [349, 253] width 28 height 18
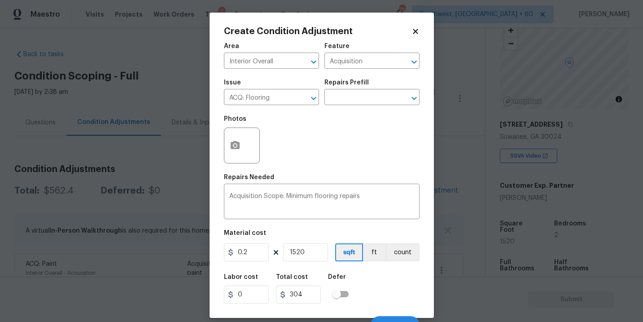
click at [371, 283] on div "Labor cost 0 Total cost 304 Defer" at bounding box center [322, 288] width 196 height 40
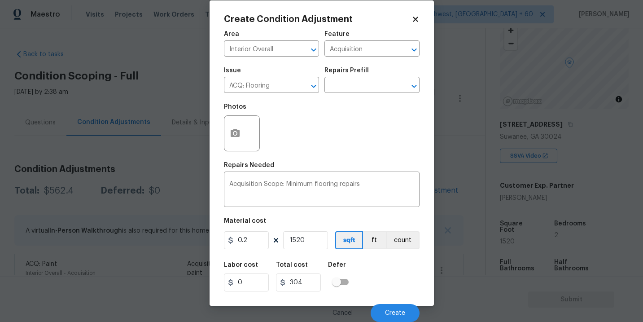
click at [386, 302] on div "Cancel Create" at bounding box center [322, 309] width 196 height 25
click at [387, 306] on button "Create" at bounding box center [395, 313] width 49 height 18
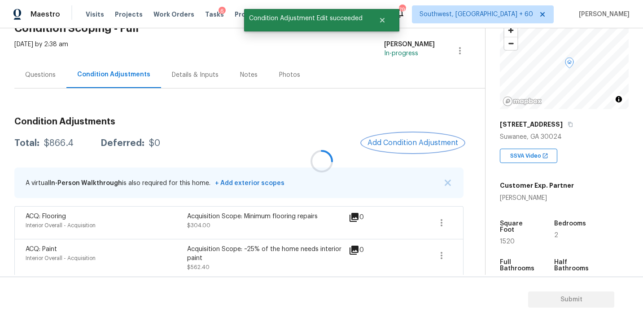
scroll to position [52, 0]
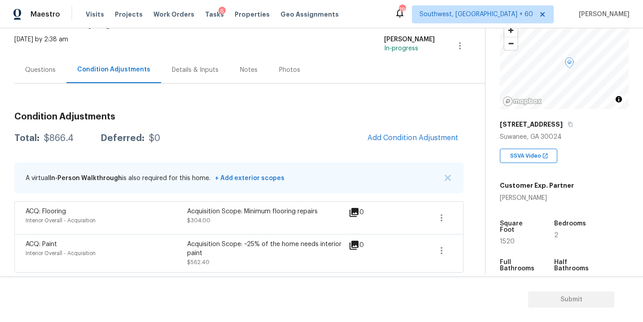
click at [278, 163] on div "A virtual In-Person Walkthrough is also required for this home. + Add exterior …" at bounding box center [238, 177] width 449 height 31
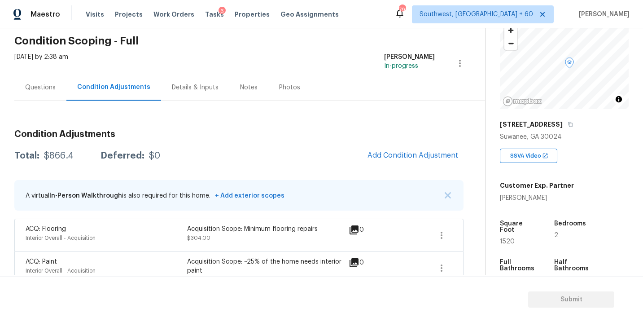
scroll to position [53, 0]
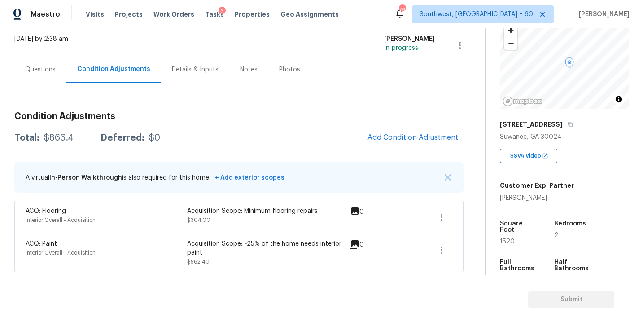
click at [40, 67] on div "Questions" at bounding box center [40, 69] width 31 height 9
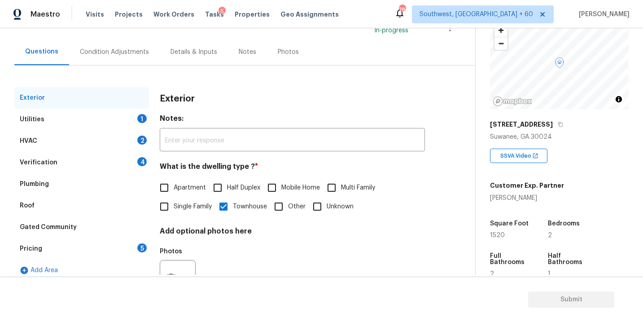
click at [113, 115] on div "Utilities 1" at bounding box center [81, 120] width 135 height 22
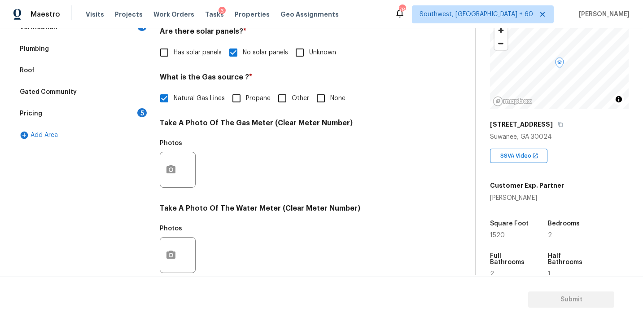
scroll to position [347, 0]
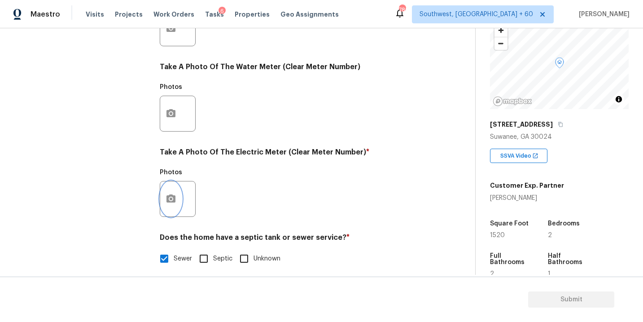
click at [177, 204] on button "button" at bounding box center [171, 198] width 22 height 35
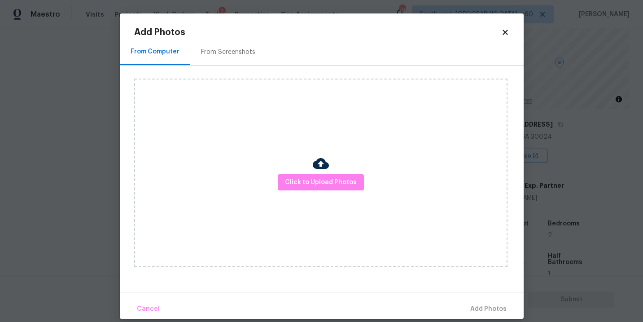
click at [272, 203] on div "Click to Upload Photos" at bounding box center [320, 173] width 373 height 188
click at [294, 192] on div "Click to Upload Photos" at bounding box center [320, 173] width 373 height 188
click at [299, 191] on div "Click to Upload Photos" at bounding box center [320, 173] width 373 height 188
click at [305, 186] on span "Click to Upload Photos" at bounding box center [321, 182] width 72 height 11
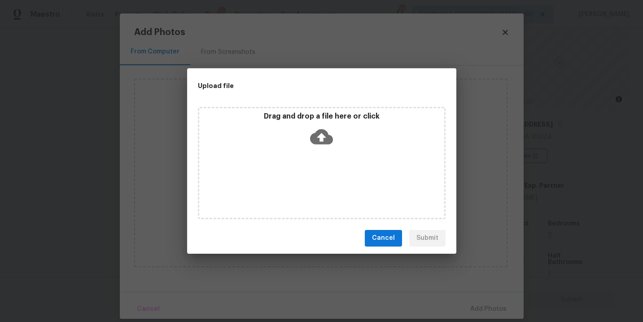
click at [323, 136] on icon at bounding box center [321, 136] width 23 height 23
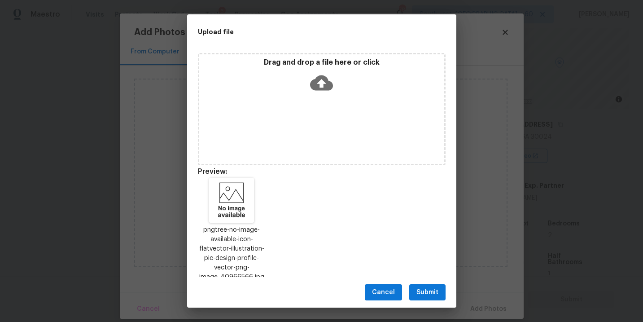
click at [433, 287] on span "Submit" at bounding box center [427, 292] width 22 height 11
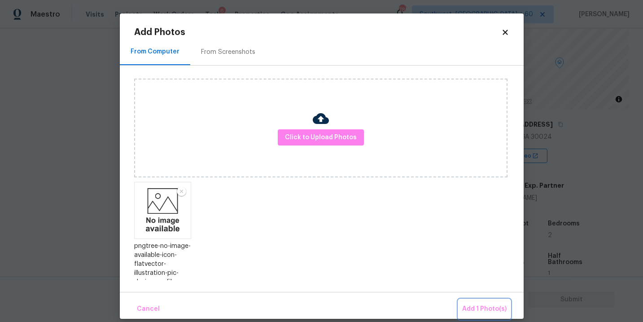
click at [464, 306] on span "Add 1 Photo(s)" at bounding box center [484, 308] width 44 height 11
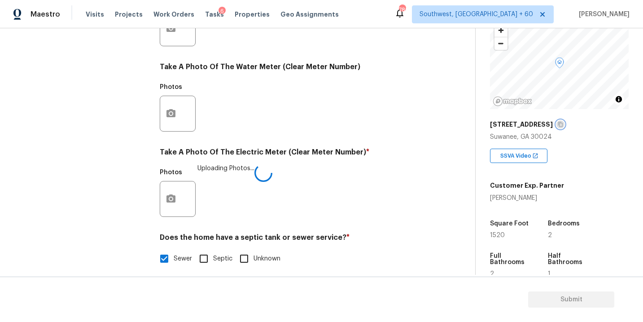
click at [558, 122] on icon "button" at bounding box center [560, 124] width 5 height 5
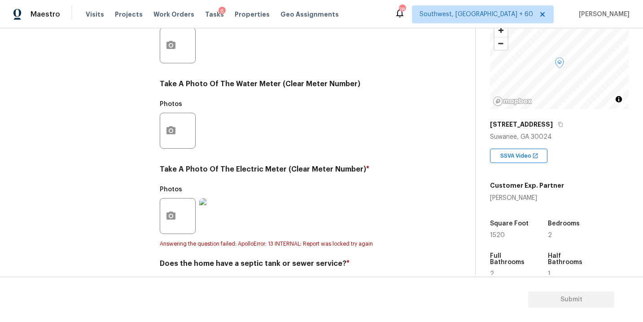
click at [401, 192] on div "Photos" at bounding box center [292, 210] width 265 height 58
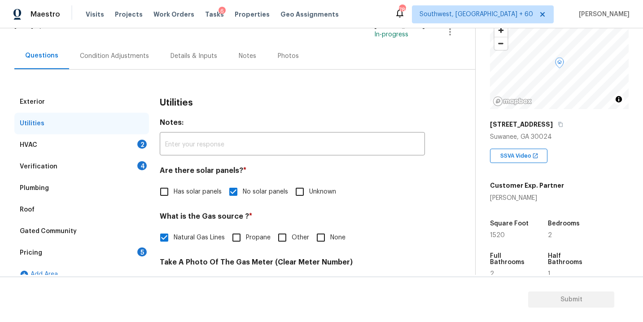
click at [112, 148] on div "HVAC 2" at bounding box center [81, 145] width 135 height 22
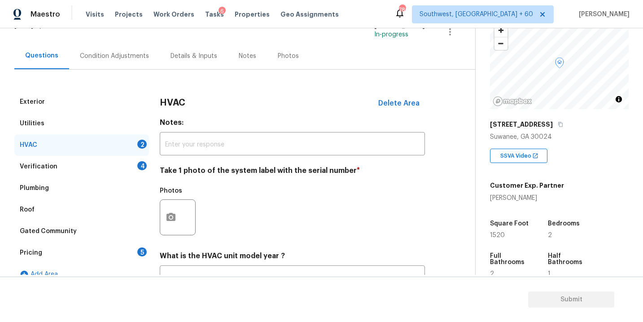
scroll to position [78, 0]
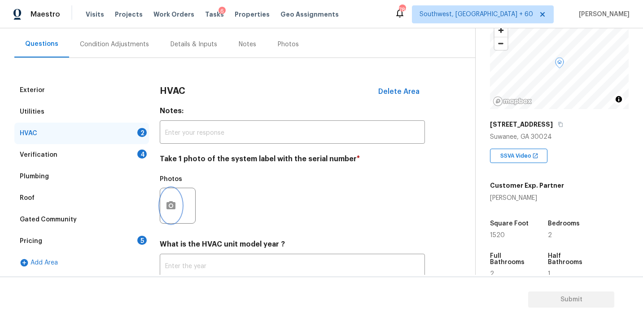
click at [173, 212] on button "button" at bounding box center [171, 205] width 22 height 35
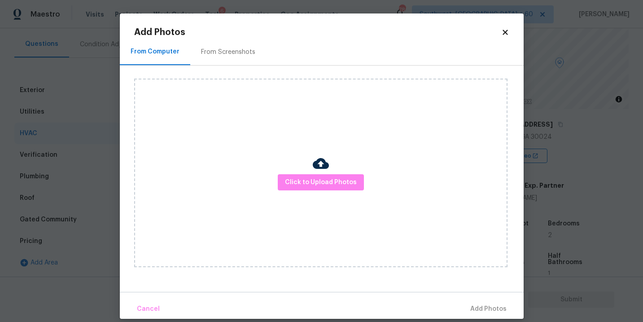
click at [341, 193] on div "Click to Upload Photos" at bounding box center [320, 173] width 373 height 188
click at [340, 187] on span "Click to Upload Photos" at bounding box center [321, 182] width 72 height 11
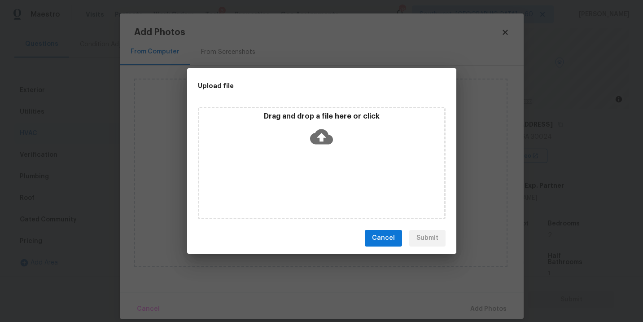
click at [310, 123] on div "Drag and drop a file here or click" at bounding box center [321, 131] width 245 height 39
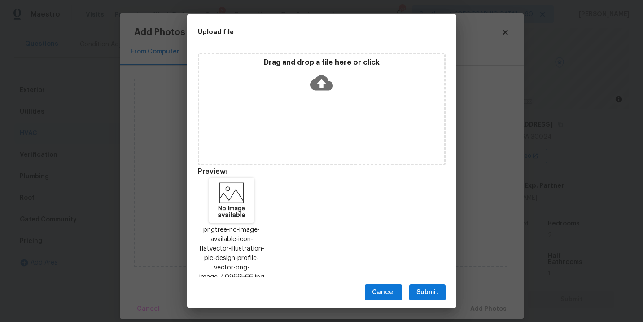
click at [427, 285] on button "Submit" at bounding box center [427, 292] width 36 height 17
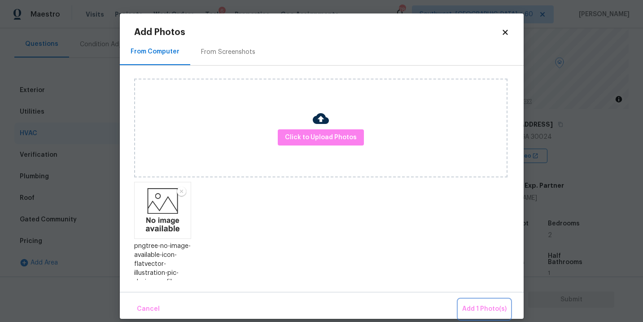
click at [474, 309] on span "Add 1 Photo(s)" at bounding box center [484, 308] width 44 height 11
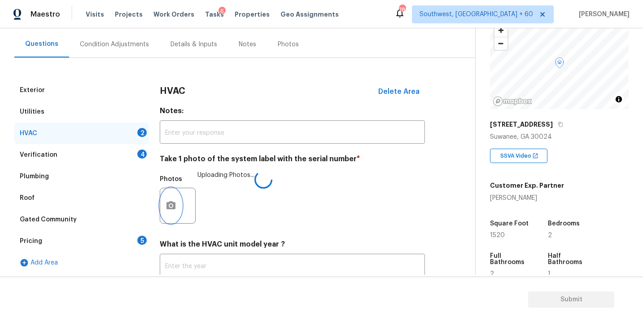
scroll to position [140, 0]
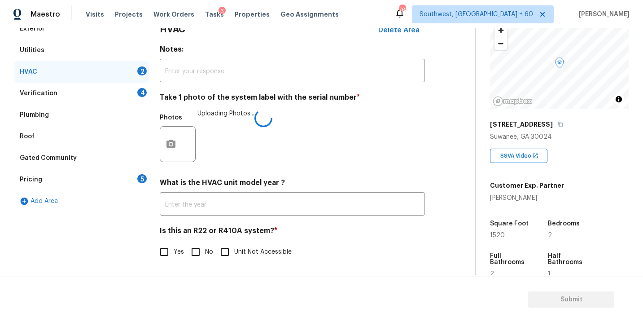
click at [201, 253] on input "No" at bounding box center [195, 251] width 19 height 19
checkbox input "true"
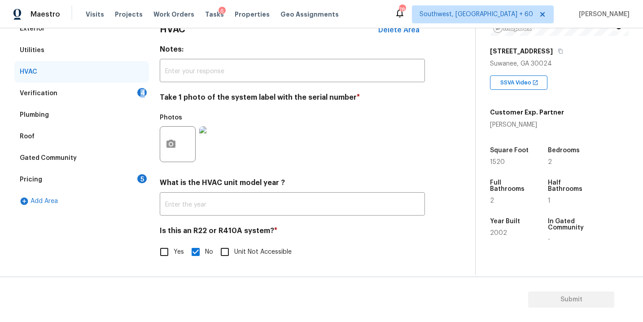
click at [106, 97] on div "Verification 4" at bounding box center [81, 94] width 135 height 22
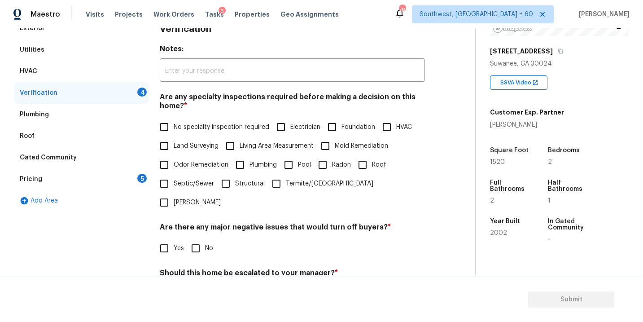
click at [203, 127] on span "No specialty inspection required" at bounding box center [222, 126] width 96 height 9
click at [174, 127] on input "No specialty inspection required" at bounding box center [164, 127] width 19 height 19
checkbox input "true"
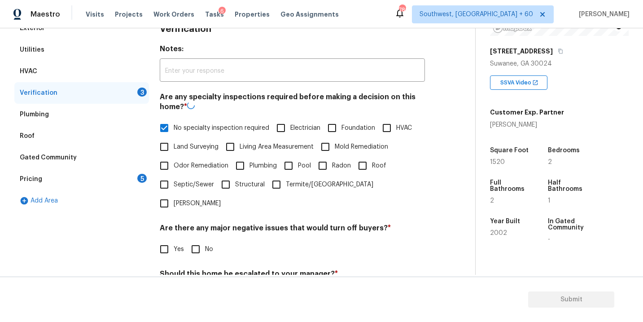
scroll to position [196, 0]
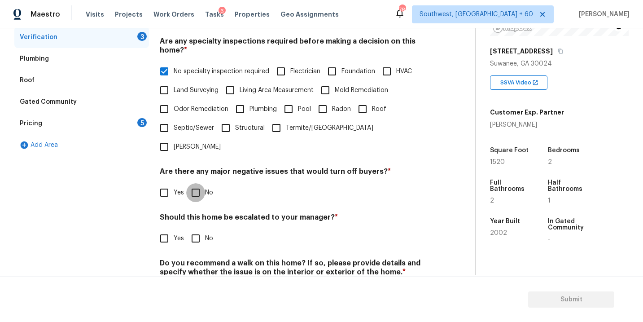
click at [200, 183] on input "No" at bounding box center [195, 192] width 19 height 19
checkbox input "true"
click at [198, 230] on input "No" at bounding box center [195, 239] width 19 height 19
checkbox input "true"
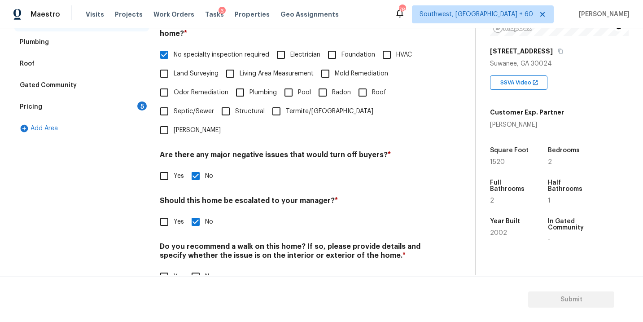
click at [197, 267] on input "No" at bounding box center [195, 276] width 19 height 19
checkbox input "true"
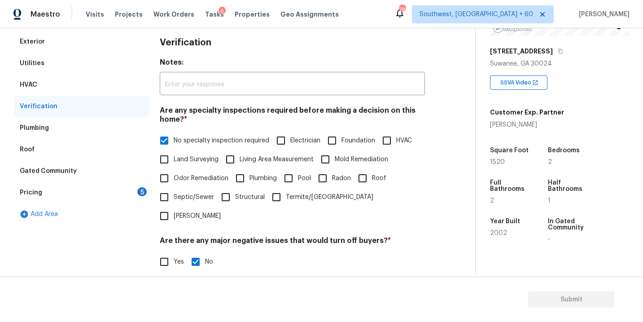
click at [112, 190] on div "Pricing 5" at bounding box center [81, 193] width 135 height 22
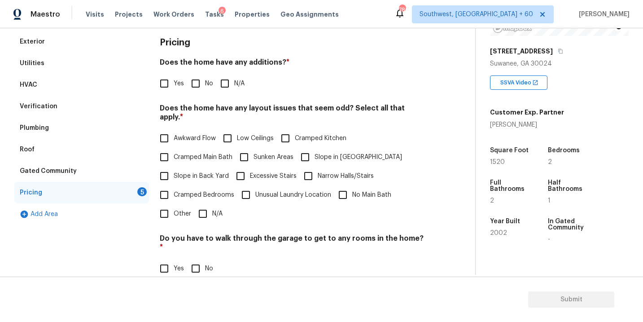
click at [235, 84] on span "N/A" at bounding box center [239, 83] width 10 height 9
click at [234, 84] on input "N/A" at bounding box center [224, 83] width 19 height 19
checkbox input "true"
click at [313, 148] on input "Slope in Front Yard" at bounding box center [305, 157] width 19 height 19
checkbox input "true"
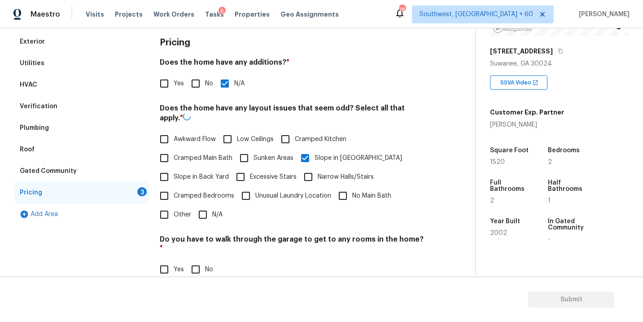
scroll to position [194, 0]
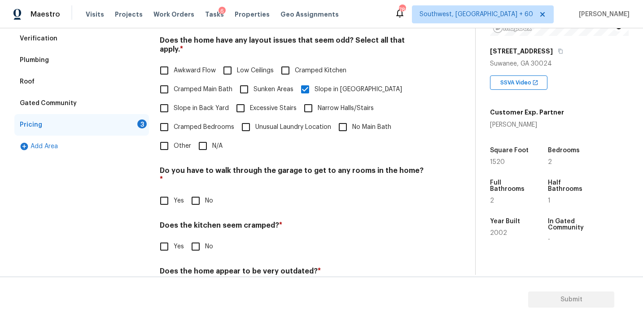
click at [202, 191] on input "No" at bounding box center [195, 200] width 19 height 19
checkbox input "true"
click at [202, 238] on input "No" at bounding box center [195, 247] width 19 height 19
checkbox input "true"
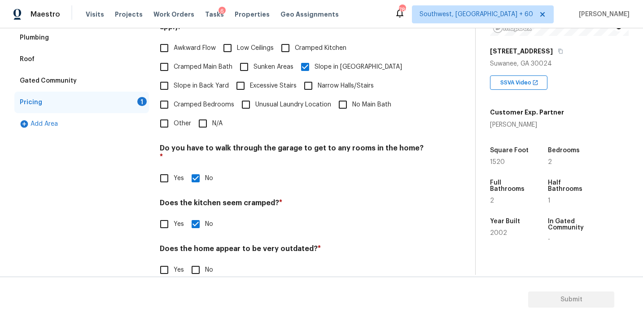
click at [202, 260] on input "No" at bounding box center [195, 269] width 19 height 19
checkbox input "true"
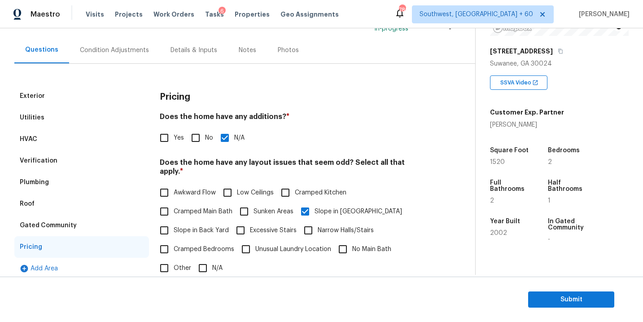
click at [116, 42] on div "Condition Adjustments" at bounding box center [114, 50] width 91 height 26
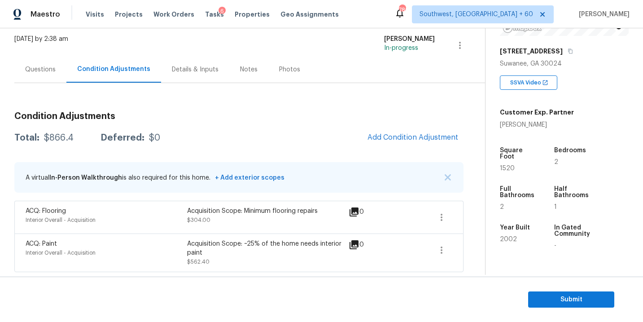
scroll to position [53, 0]
click at [303, 153] on div "Condition Adjustments Total: $866.4 Deferred: $0 Add Condition Adjustment A vir…" at bounding box center [238, 188] width 449 height 167
click at [397, 146] on span "Add Condition Adjustment" at bounding box center [412, 138] width 101 height 20
click at [398, 137] on span "Add Condition Adjustment" at bounding box center [412, 137] width 91 height 8
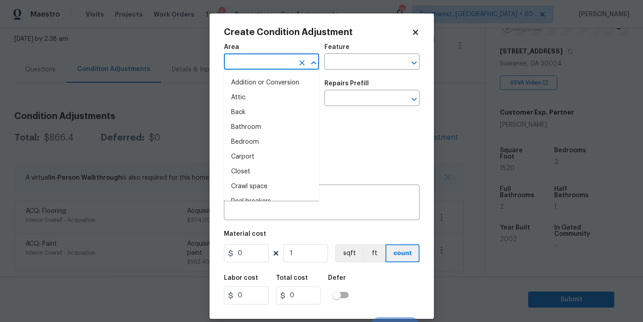
click at [262, 60] on input "text" at bounding box center [259, 63] width 70 height 14
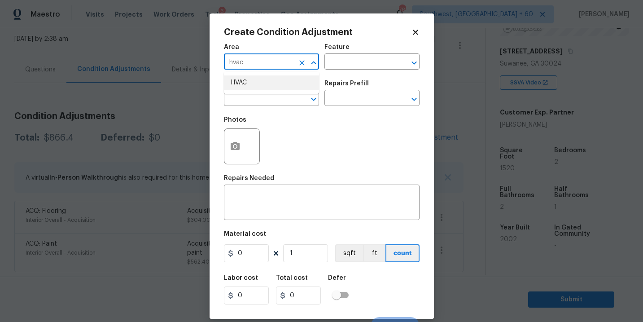
click at [262, 84] on li "HVAC" at bounding box center [271, 82] width 95 height 15
type input "HVAC"
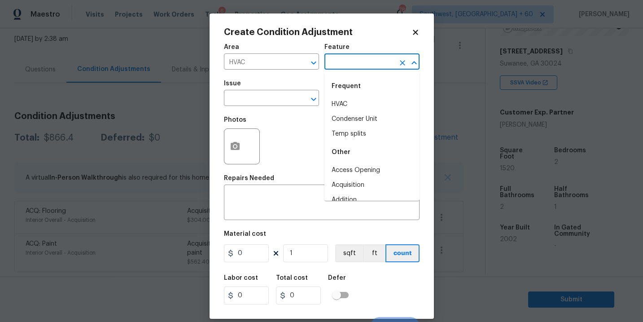
click at [337, 63] on input "text" at bounding box center [359, 63] width 70 height 14
click at [340, 92] on div "Frequent" at bounding box center [371, 86] width 95 height 22
click at [339, 101] on li "HVAC" at bounding box center [371, 104] width 95 height 15
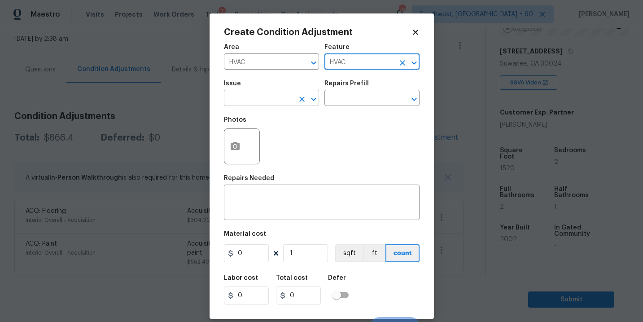
type input "HVAC"
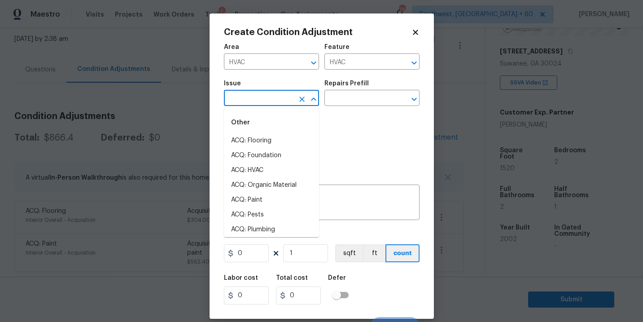
click at [285, 101] on input "text" at bounding box center [259, 99] width 70 height 14
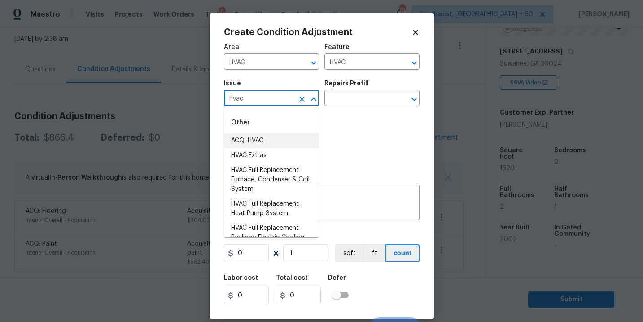
drag, startPoint x: 276, startPoint y: 140, endPoint x: 281, endPoint y: 136, distance: 6.5
click at [276, 140] on li "ACQ: HVAC" at bounding box center [271, 140] width 95 height 15
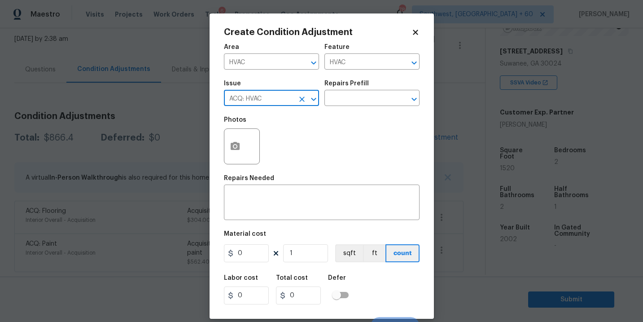
type input "ACQ: HVAC"
click at [351, 108] on div "Issue ACQ: HVAC ​ Repairs Prefill ​" at bounding box center [322, 93] width 196 height 36
click at [355, 107] on div "Issue ACQ: HVAC ​ Repairs Prefill ​" at bounding box center [322, 93] width 196 height 36
click at [367, 101] on input "text" at bounding box center [359, 99] width 70 height 14
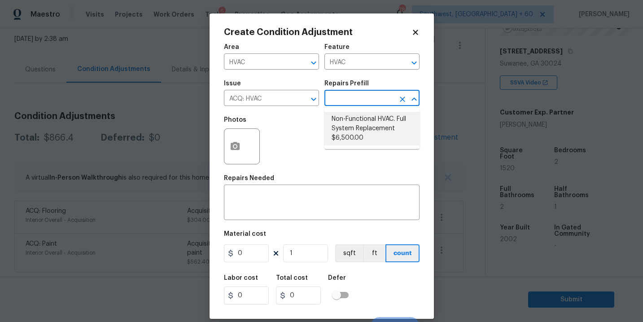
click at [366, 120] on li "Non-Functional HVAC. Full System Replacement $6,500.00" at bounding box center [371, 129] width 95 height 34
type input "Acquisition"
type textarea "Acquisition Scope: Full System Replacement"
type input "6500"
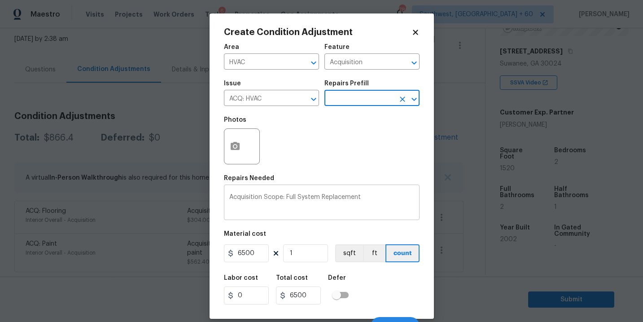
scroll to position [13, 0]
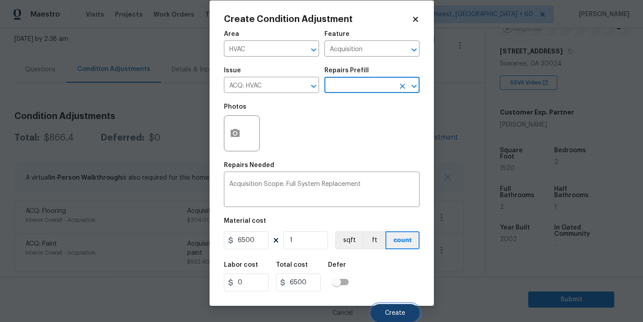
click at [393, 309] on button "Create" at bounding box center [395, 313] width 49 height 18
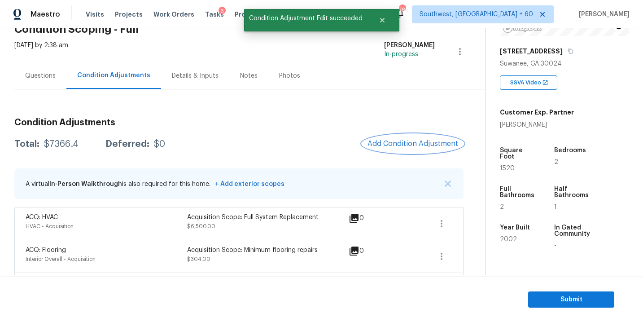
scroll to position [30, 0]
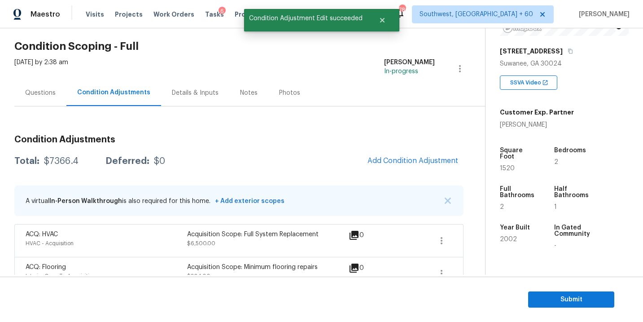
click at [47, 100] on div "Questions" at bounding box center [40, 92] width 52 height 26
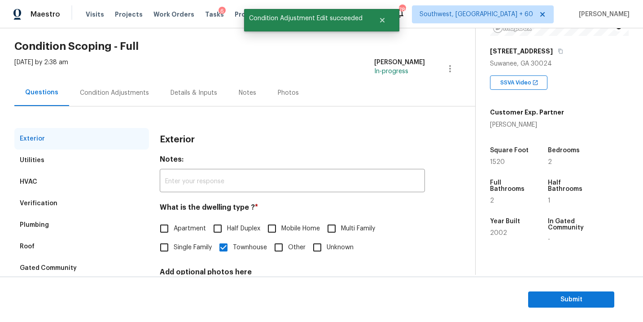
click at [137, 100] on div "Condition Adjustments" at bounding box center [114, 92] width 91 height 26
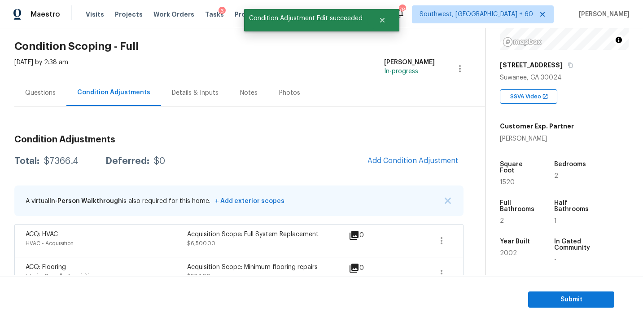
scroll to position [109, 0]
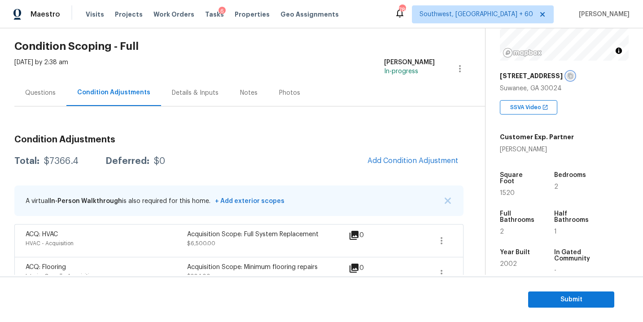
click at [566, 79] on button "button" at bounding box center [570, 76] width 8 height 8
click at [239, 123] on div "Condition Adjustments Total: $7366.4 Deferred: $0 Add Condition Adjustment A vi…" at bounding box center [238, 217] width 449 height 222
click at [272, 138] on h3 "Condition Adjustments" at bounding box center [238, 139] width 449 height 9
click at [65, 162] on div "$7366.4" at bounding box center [61, 161] width 35 height 9
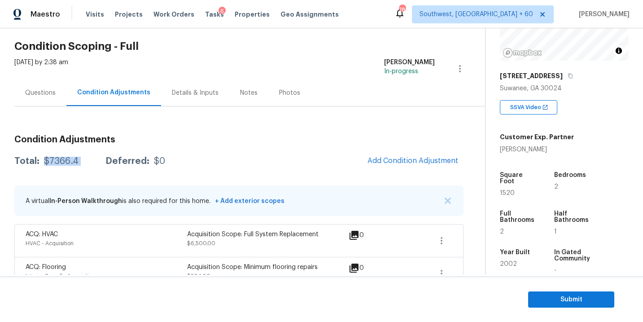
click at [65, 162] on div "$7366.4" at bounding box center [61, 161] width 35 height 9
copy div "$7366.4"
click at [255, 132] on div "Condition Adjustments Total: $7366.4 Deferred: $0 Add Condition Adjustment A vi…" at bounding box center [238, 228] width 449 height 200
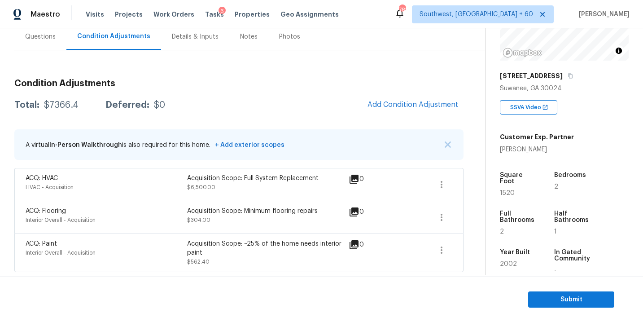
scroll to position [62, 0]
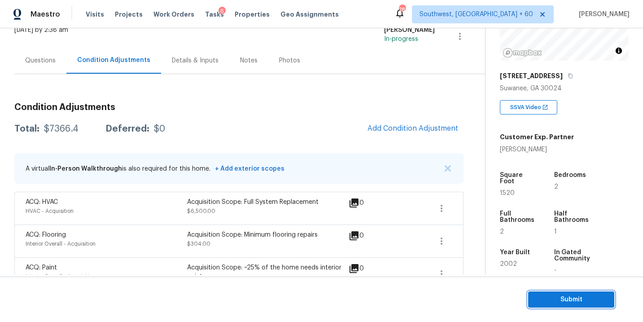
click at [573, 294] on span "Submit" at bounding box center [571, 299] width 72 height 11
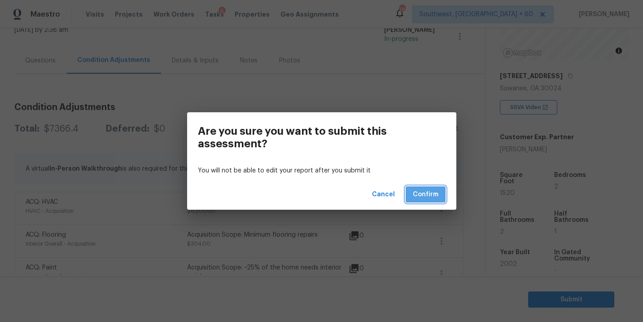
click at [434, 196] on span "Confirm" at bounding box center [426, 194] width 26 height 11
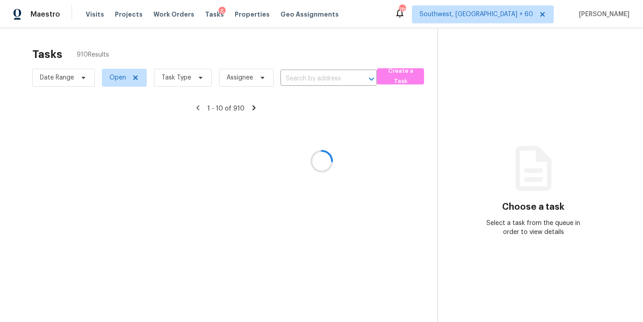
click at [188, 75] on div at bounding box center [321, 161] width 643 height 322
click at [188, 81] on div at bounding box center [321, 161] width 643 height 322
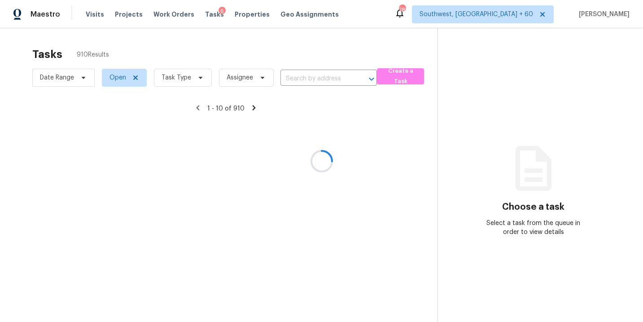
click at [192, 79] on div at bounding box center [321, 161] width 643 height 322
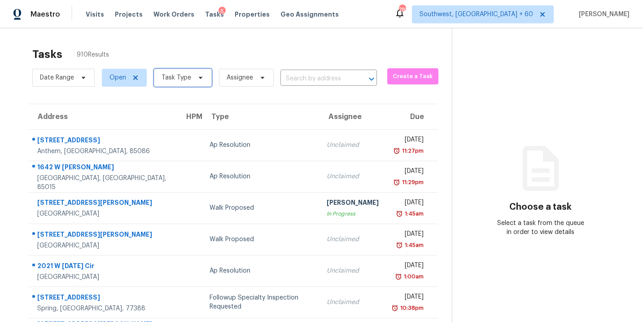
click at [192, 73] on span "Task Type" at bounding box center [183, 78] width 58 height 18
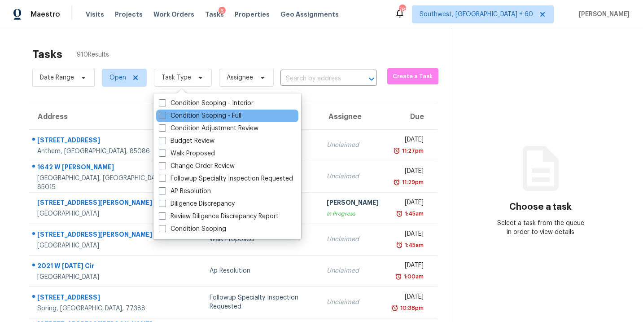
click at [206, 116] on label "Condition Scoping - Full" at bounding box center [200, 115] width 83 height 9
click at [165, 116] on input "Condition Scoping - Full" at bounding box center [162, 114] width 6 height 6
checkbox input "true"
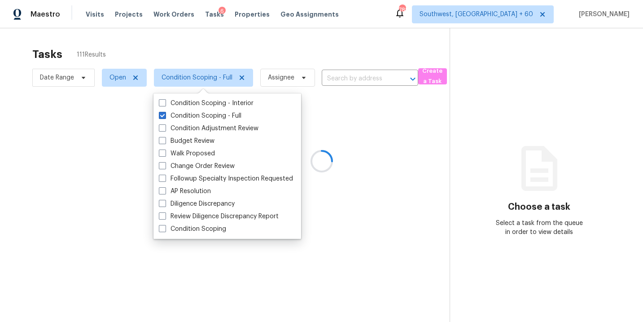
click at [289, 75] on div at bounding box center [321, 161] width 643 height 322
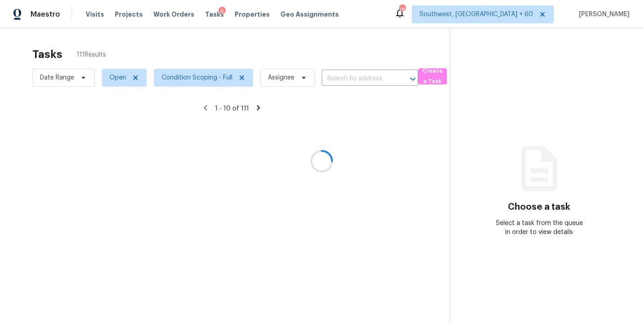
click at [290, 80] on div at bounding box center [321, 161] width 643 height 322
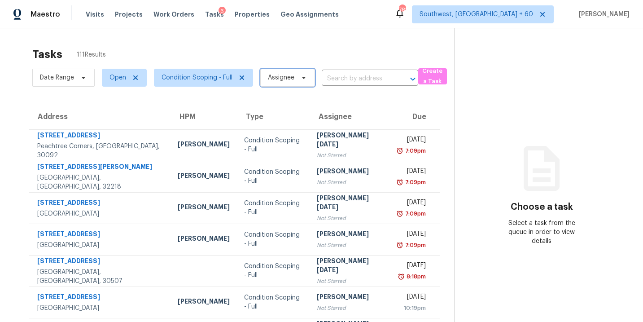
click at [290, 80] on span "Assignee" at bounding box center [281, 77] width 26 height 9
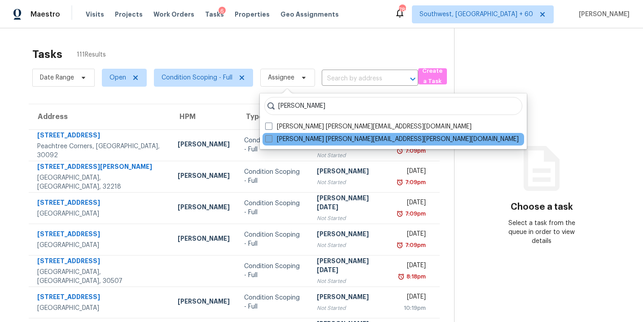
type input "sakthivel"
click at [290, 141] on label "Sakthivel Chandran sakthivel.chandran@opendoor.com" at bounding box center [391, 139] width 253 height 9
click at [271, 140] on input "Sakthivel Chandran sakthivel.chandran@opendoor.com" at bounding box center [268, 138] width 6 height 6
checkbox input "true"
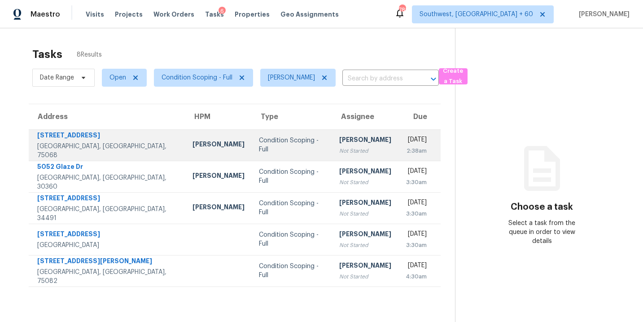
click at [339, 145] on div "[PERSON_NAME]" at bounding box center [365, 140] width 52 height 11
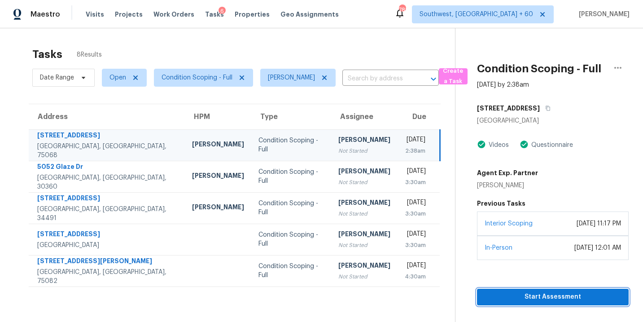
click at [523, 300] on span "Start Assessment" at bounding box center [552, 296] width 137 height 11
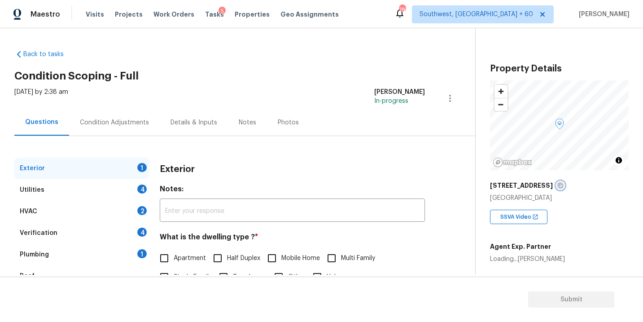
click at [558, 183] on icon "button" at bounding box center [560, 185] width 4 height 5
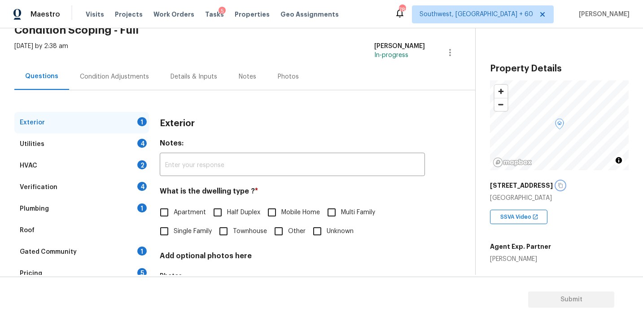
scroll to position [33, 0]
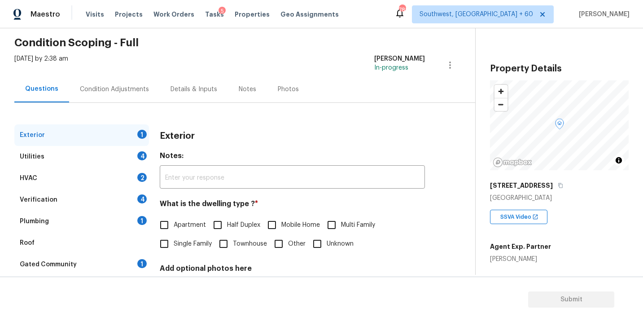
click at [190, 241] on span "Single Family" at bounding box center [193, 243] width 38 height 9
click at [174, 241] on input "Single Family" at bounding box center [164, 243] width 19 height 19
checkbox input "true"
click at [124, 157] on div "Utilities 4" at bounding box center [81, 157] width 135 height 22
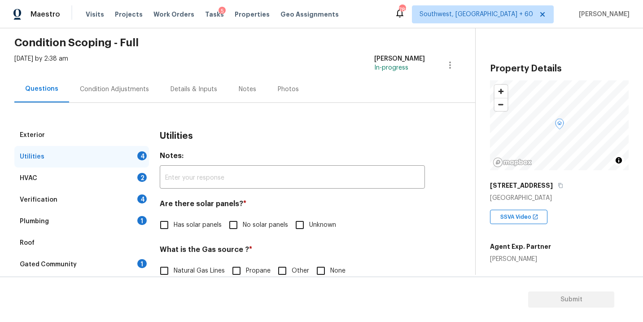
click at [262, 219] on label "No solar panels" at bounding box center [256, 224] width 64 height 19
click at [243, 219] on input "No solar panels" at bounding box center [233, 224] width 19 height 19
checkbox input "true"
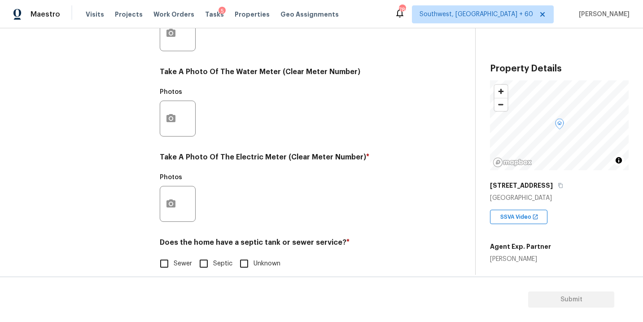
scroll to position [354, 0]
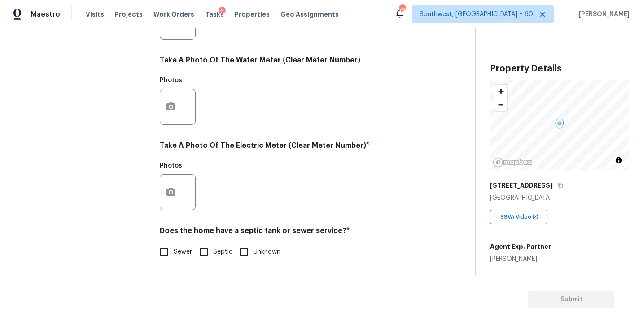
click at [173, 253] on input "Sewer" at bounding box center [164, 251] width 19 height 19
checkbox input "true"
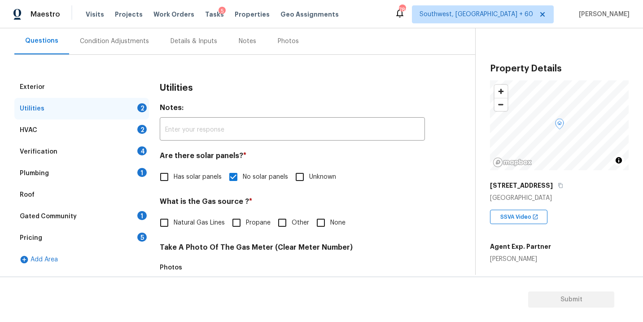
click at [114, 173] on div "Plumbing 1" at bounding box center [81, 173] width 135 height 22
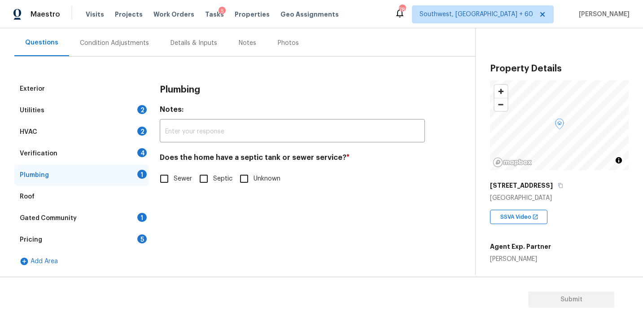
scroll to position [79, 0]
click at [174, 178] on span "Sewer" at bounding box center [183, 178] width 18 height 9
click at [174, 178] on input "Sewer" at bounding box center [164, 178] width 19 height 19
checkbox input "true"
click at [109, 220] on div "Gated Community 1" at bounding box center [81, 218] width 135 height 22
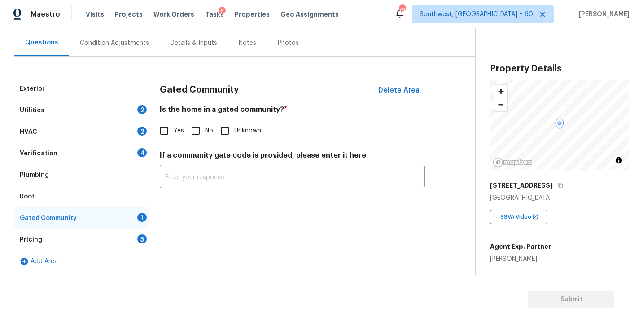
click at [202, 131] on input "No" at bounding box center [195, 130] width 19 height 19
checkbox input "true"
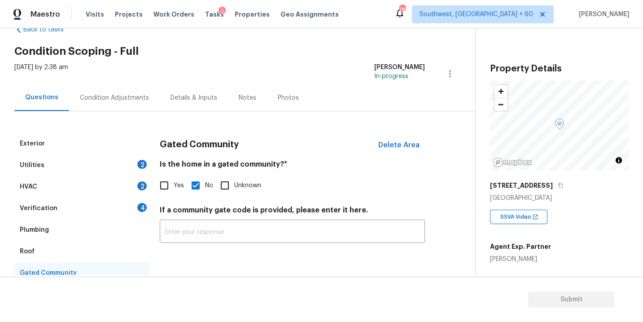
scroll to position [4, 0]
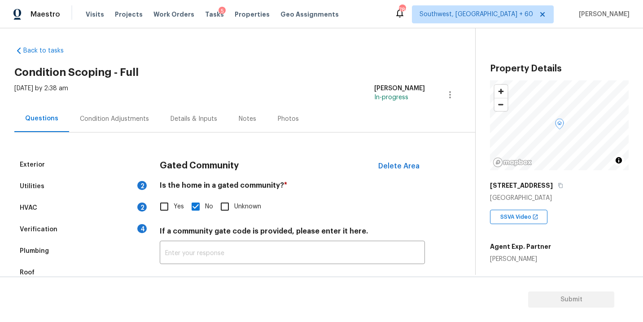
click at [135, 120] on div "Condition Adjustments" at bounding box center [114, 118] width 69 height 9
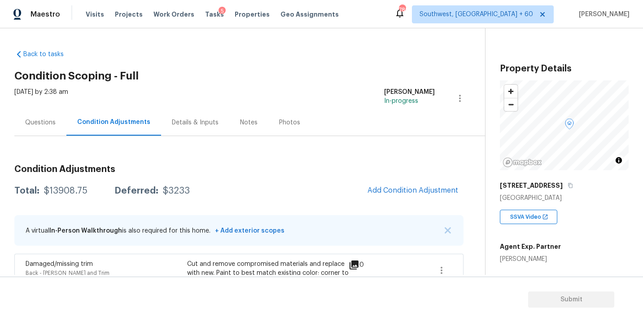
click at [233, 82] on div "Back to tasks Condition Scoping - Full Sat, Sep 06 2025 by 2:38 am Sakthivel Ch…" at bounding box center [249, 328] width 471 height 570
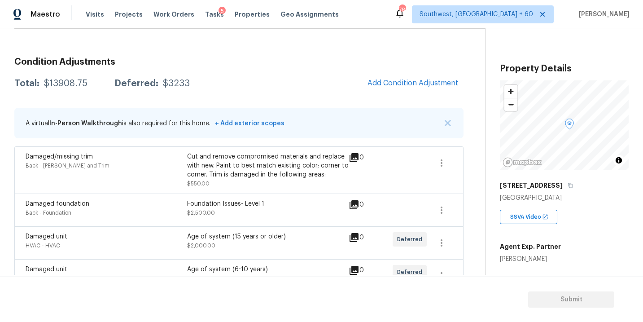
scroll to position [19, 0]
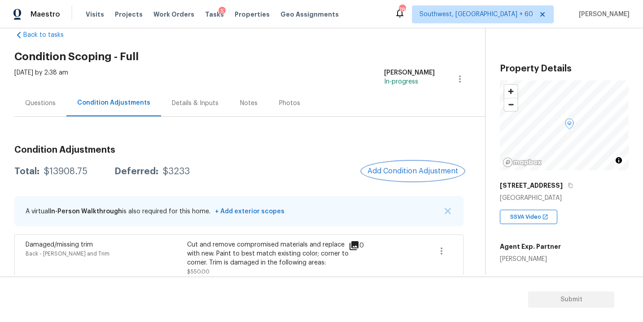
click at [397, 168] on span "Add Condition Adjustment" at bounding box center [412, 171] width 91 height 8
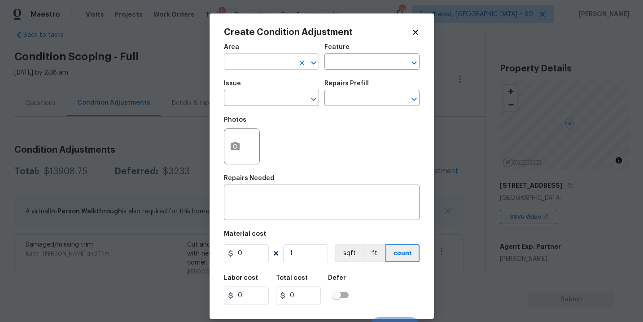
click at [261, 61] on input "text" at bounding box center [259, 63] width 70 height 14
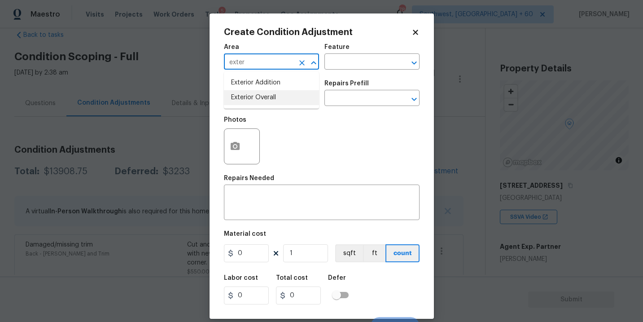
click at [264, 97] on li "Exterior Overall" at bounding box center [271, 97] width 95 height 15
type input "Exterior Overall"
click at [344, 64] on input "text" at bounding box center [359, 63] width 70 height 14
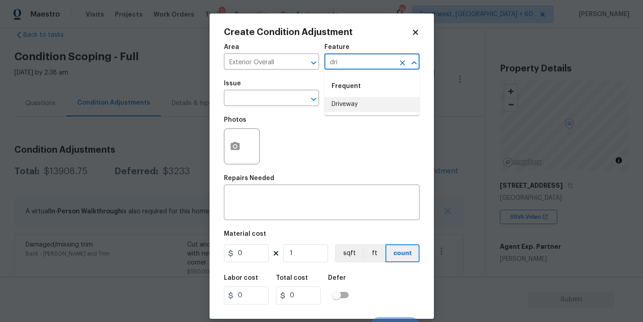
click at [349, 105] on li "Driveway" at bounding box center [371, 104] width 95 height 15
type input "Driveway"
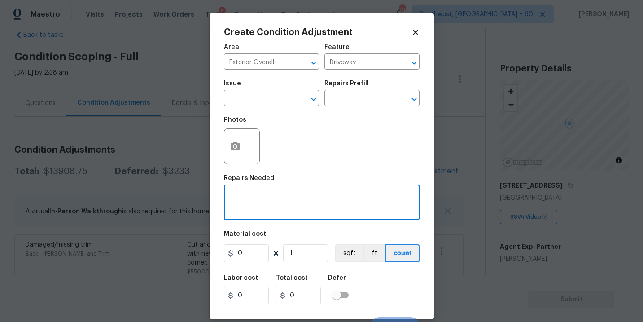
click at [294, 198] on textarea at bounding box center [321, 203] width 185 height 19
type textarea "Driveway repairs"
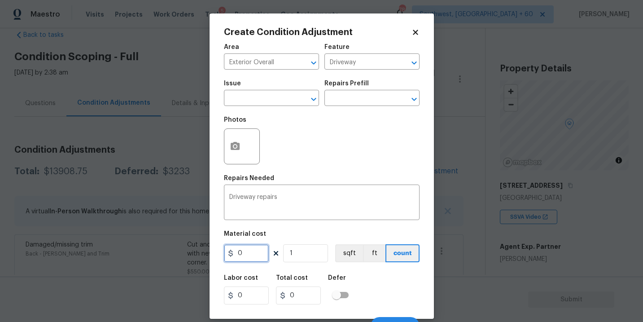
drag, startPoint x: 258, startPoint y: 254, endPoint x: 175, endPoint y: 254, distance: 83.0
click at [175, 254] on div "Create Condition Adjustment Area Exterior Overall ​ Feature Driveway ​ Issue ​ …" at bounding box center [321, 161] width 643 height 322
type input "2000"
click at [238, 143] on icon "button" at bounding box center [235, 146] width 11 height 11
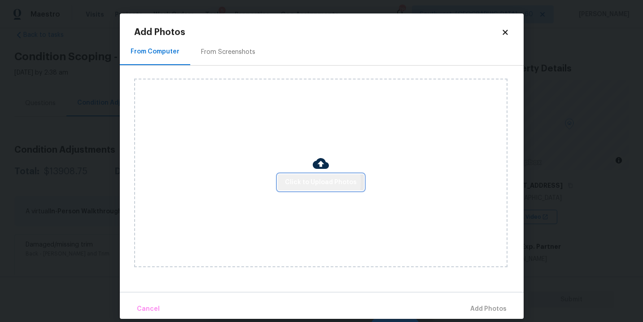
click at [302, 181] on span "Click to Upload Photos" at bounding box center [321, 182] width 72 height 11
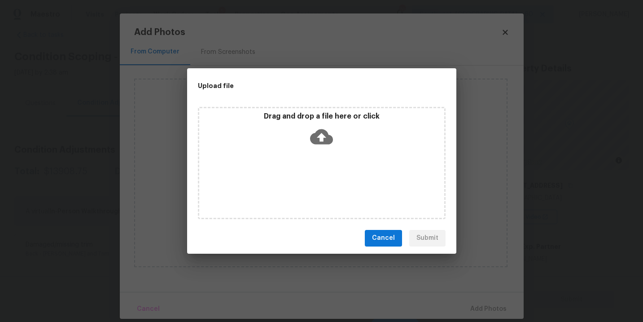
click at [322, 127] on icon at bounding box center [321, 136] width 23 height 23
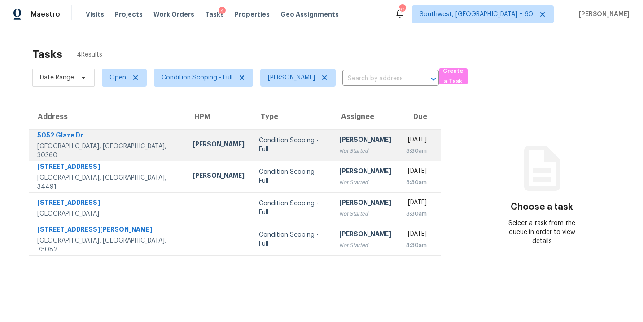
click at [339, 151] on div "Not Started" at bounding box center [365, 150] width 52 height 9
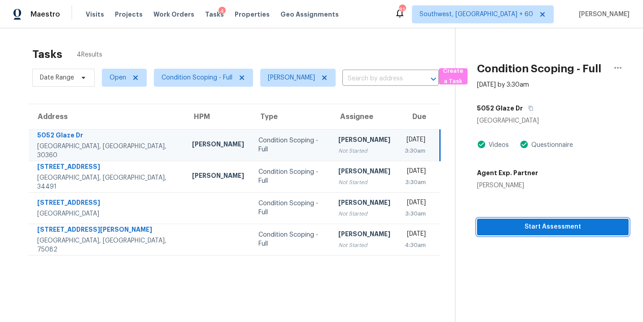
click at [554, 227] on span "Start Assessment" at bounding box center [552, 226] width 137 height 11
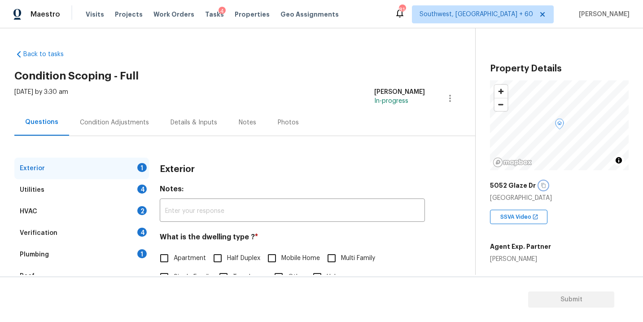
click at [541, 183] on icon "button" at bounding box center [543, 185] width 5 height 5
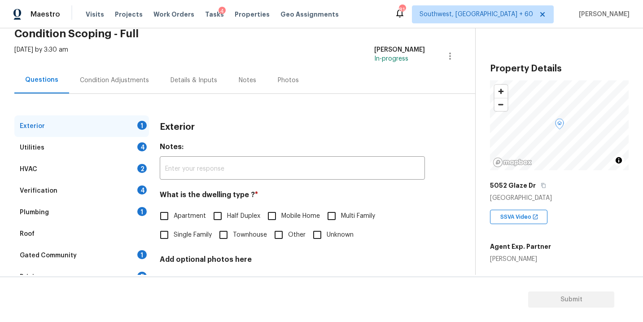
click at [189, 235] on span "Single Family" at bounding box center [193, 234] width 38 height 9
click at [174, 235] on input "Single Family" at bounding box center [164, 234] width 19 height 19
checkbox input "true"
click at [97, 145] on div "Utilities 4" at bounding box center [81, 148] width 135 height 22
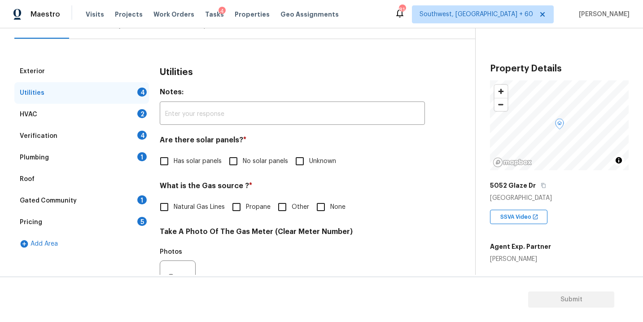
click at [247, 155] on label "No solar panels" at bounding box center [256, 161] width 64 height 19
click at [243, 155] on input "No solar panels" at bounding box center [233, 161] width 19 height 19
checkbox input "true"
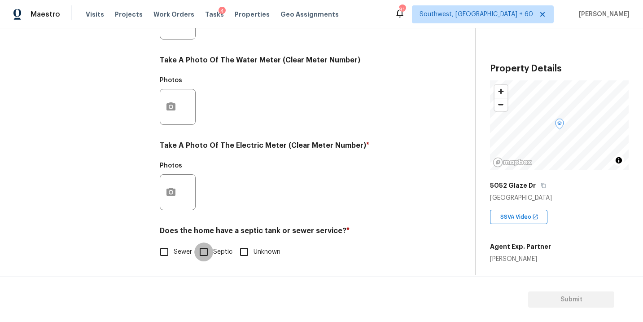
click at [211, 250] on input "Septic" at bounding box center [203, 251] width 19 height 19
checkbox input "true"
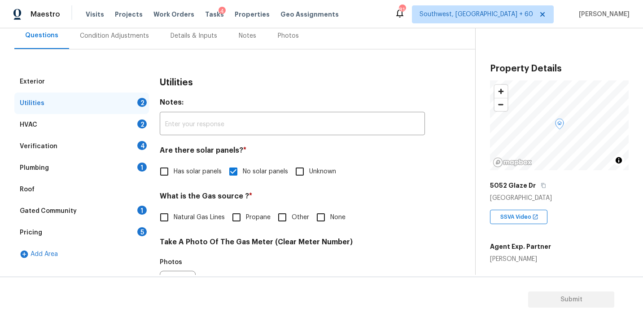
scroll to position [69, 0]
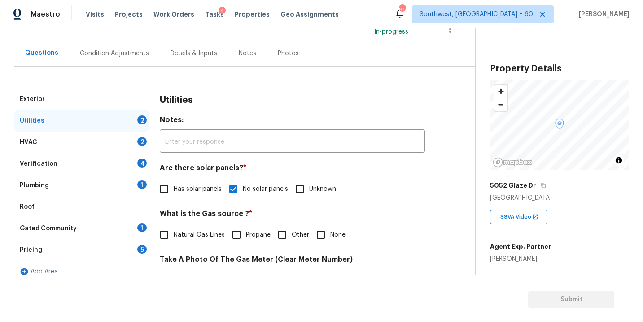
click at [120, 188] on div "Plumbing 1" at bounding box center [81, 186] width 135 height 22
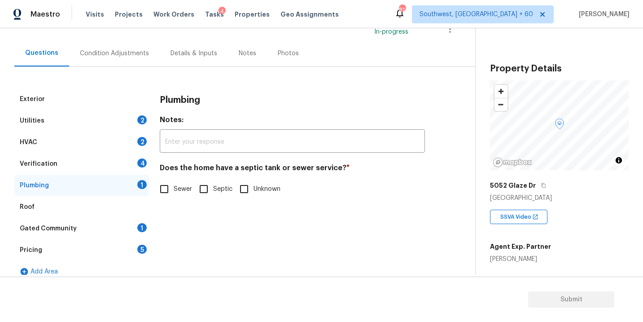
click at [207, 190] on input "Septic" at bounding box center [203, 188] width 19 height 19
checkbox input "true"
click at [107, 228] on div "Gated Community 1" at bounding box center [81, 229] width 135 height 22
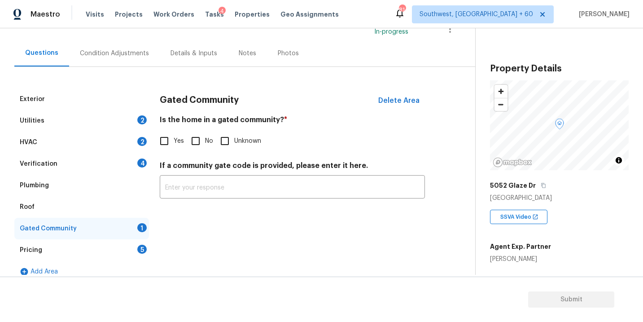
click at [197, 136] on input "No" at bounding box center [195, 140] width 19 height 19
checkbox input "true"
click at [122, 58] on div "Condition Adjustments" at bounding box center [114, 53] width 91 height 26
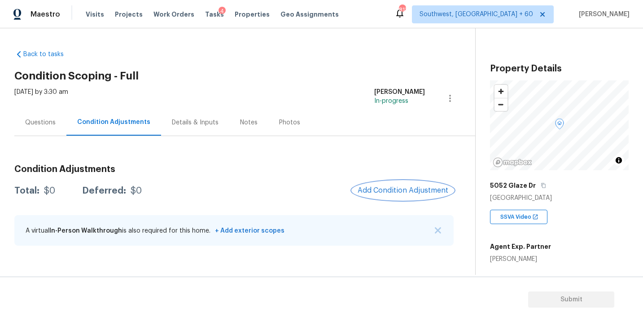
click at [419, 190] on span "Add Condition Adjustment" at bounding box center [403, 190] width 91 height 8
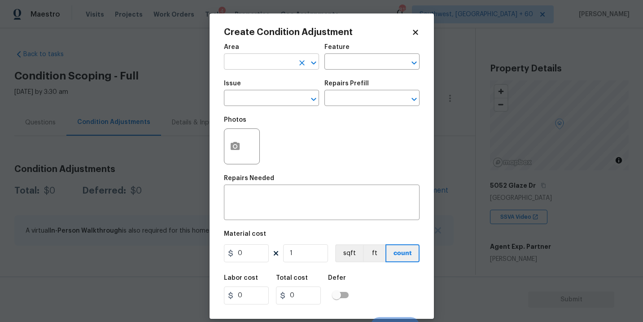
click at [255, 61] on input "text" at bounding box center [259, 63] width 70 height 14
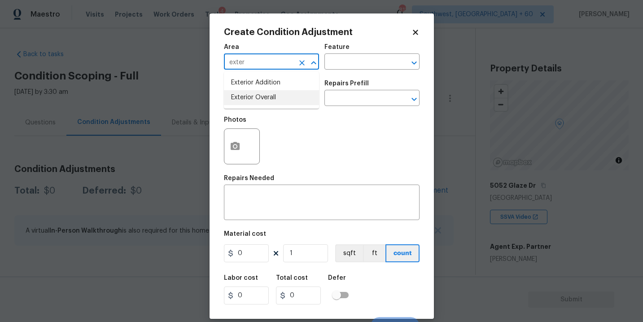
click at [279, 105] on ul "Exterior Addition Exterior Overall" at bounding box center [271, 90] width 95 height 37
click at [286, 97] on li "Exterior Overall" at bounding box center [271, 97] width 95 height 15
type input "Exterior Overall"
click at [319, 83] on div "Issue ​ Repairs Prefill ​" at bounding box center [322, 93] width 196 height 36
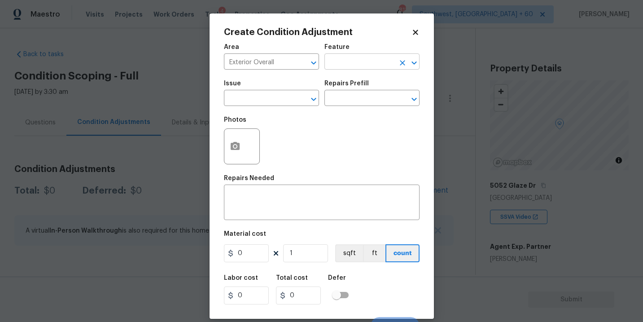
click at [340, 68] on input "text" at bounding box center [359, 63] width 70 height 14
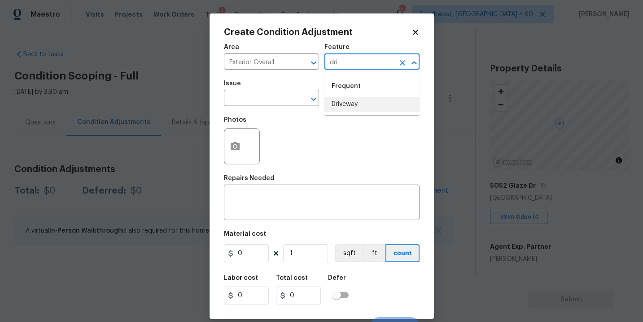
click at [349, 104] on li "Driveway" at bounding box center [371, 104] width 95 height 15
type input "Driveway"
click at [276, 104] on input "text" at bounding box center [259, 99] width 70 height 14
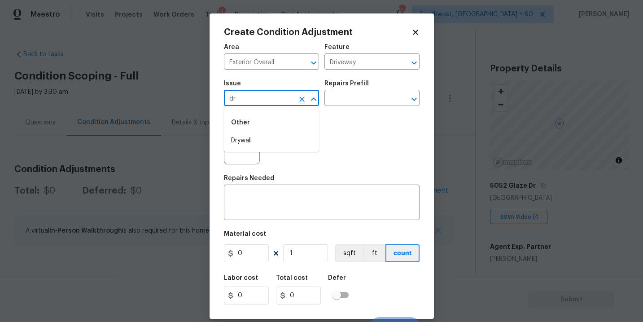
type input "d"
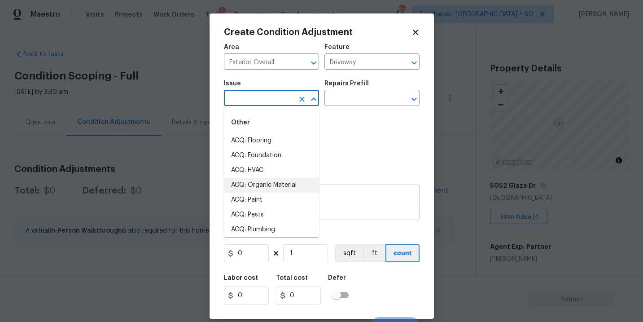
click at [332, 197] on textarea at bounding box center [321, 203] width 185 height 19
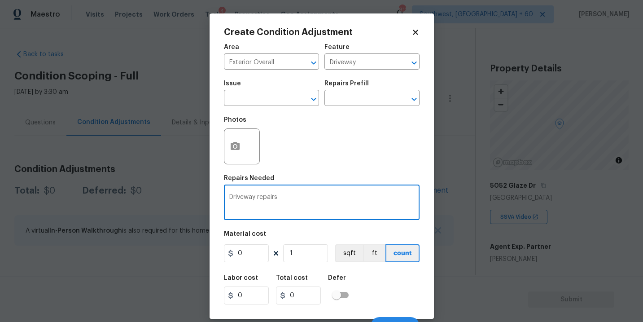
type textarea "Driveway repairs"
drag, startPoint x: 256, startPoint y: 258, endPoint x: 209, endPoint y: 258, distance: 46.7
click at [210, 258] on div "Create Condition Adjustment Area Exterior Overall ​ Feature Driveway ​ Issue ​ …" at bounding box center [322, 165] width 224 height 305
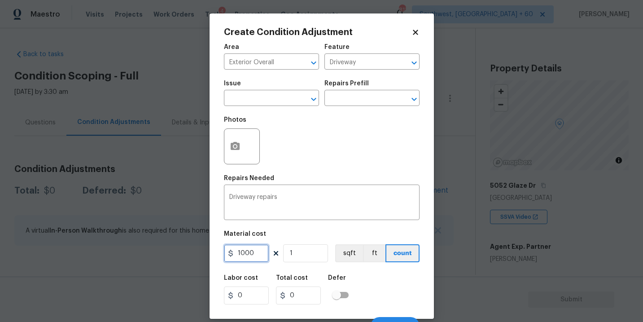
type input "1000"
click at [236, 145] on icon "button" at bounding box center [235, 146] width 9 height 8
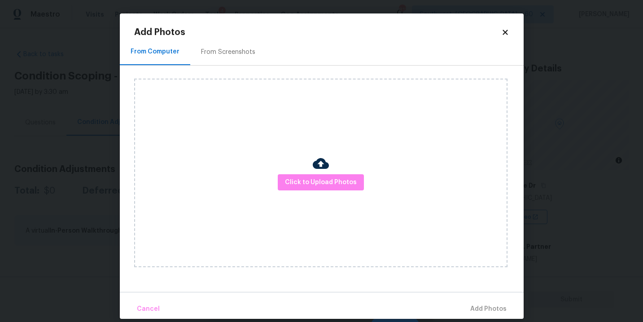
click at [288, 157] on div "Click to Upload Photos" at bounding box center [320, 173] width 373 height 188
click at [304, 177] on span "Click to Upload Photos" at bounding box center [321, 182] width 72 height 11
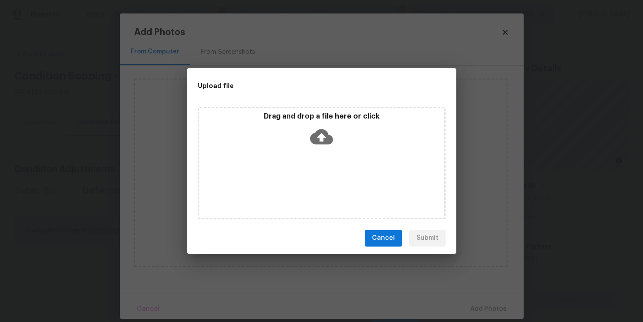
click at [333, 140] on div "Drag and drop a file here or click" at bounding box center [321, 131] width 245 height 39
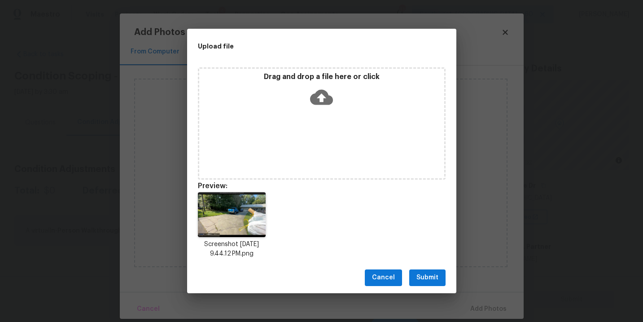
click at [428, 279] on span "Submit" at bounding box center [427, 277] width 22 height 11
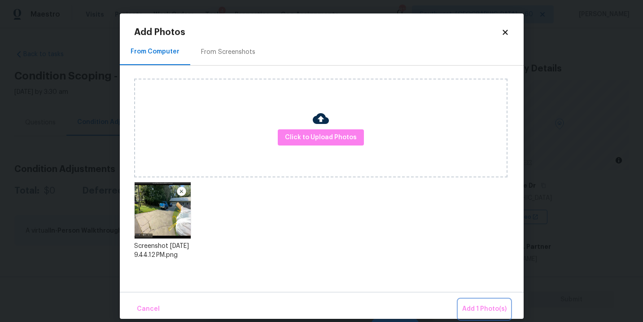
click at [470, 304] on span "Add 1 Photo(s)" at bounding box center [484, 308] width 44 height 11
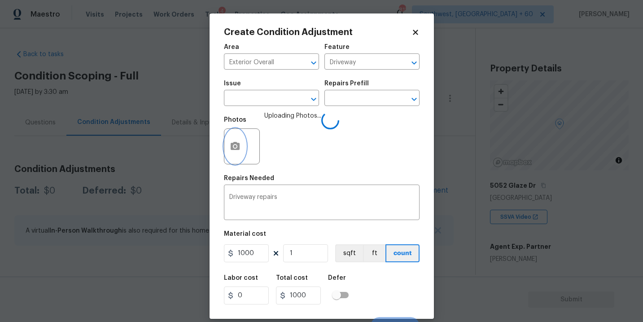
scroll to position [13, 0]
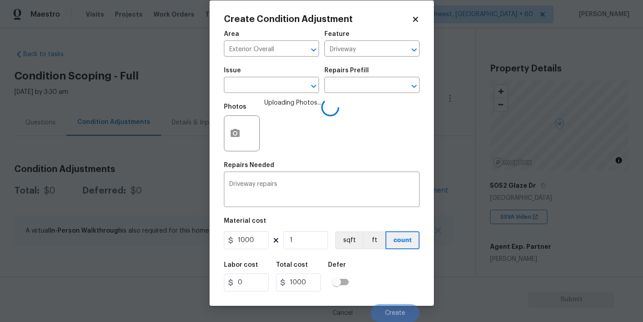
click at [403, 277] on div "Labor cost 0 Total cost 1000 Defer" at bounding box center [322, 276] width 196 height 40
click at [401, 305] on button "Create" at bounding box center [395, 313] width 49 height 18
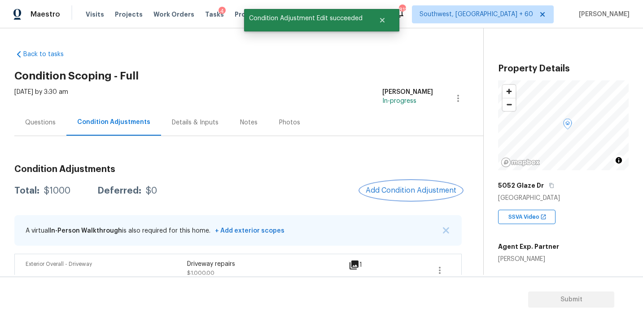
scroll to position [15, 0]
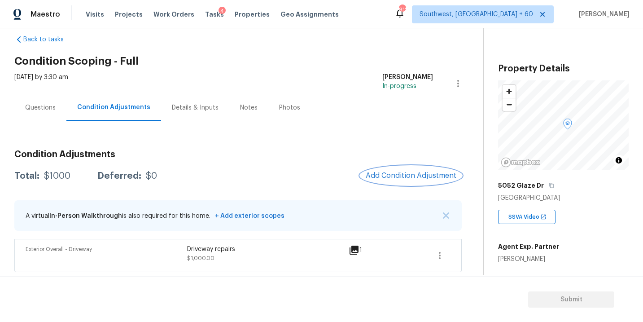
click at [387, 169] on button "Add Condition Adjustment" at bounding box center [410, 175] width 101 height 19
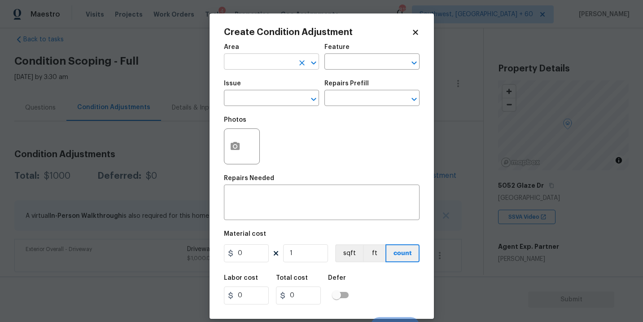
click at [242, 62] on input "text" at bounding box center [259, 63] width 70 height 14
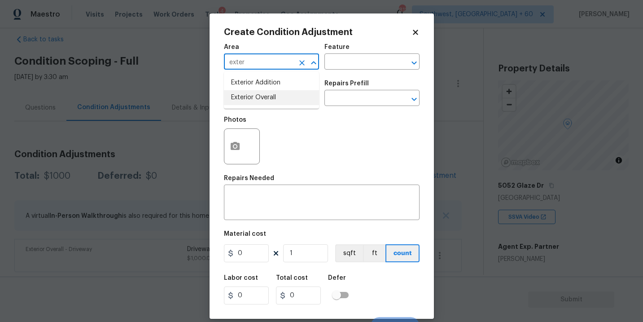
click at [251, 100] on li "Exterior Overall" at bounding box center [271, 97] width 95 height 15
type input "Exterior Overall"
click at [339, 62] on input "text" at bounding box center [359, 63] width 70 height 14
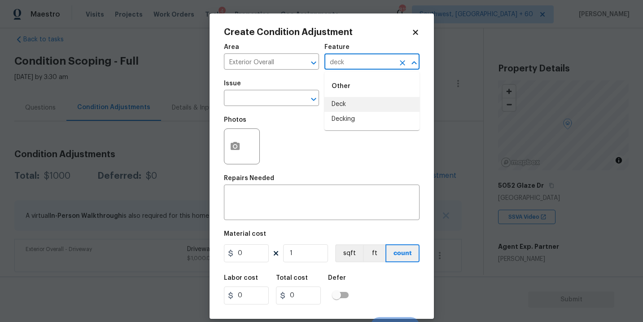
click at [341, 104] on li "Deck" at bounding box center [371, 104] width 95 height 15
type input "Deck"
click at [282, 100] on input "text" at bounding box center [259, 99] width 70 height 14
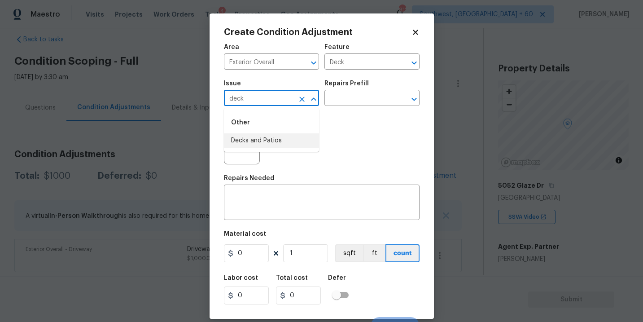
click at [280, 145] on li "Decks and Patios" at bounding box center [271, 140] width 95 height 15
type input "Decks and Patios"
click at [280, 199] on textarea at bounding box center [321, 203] width 185 height 19
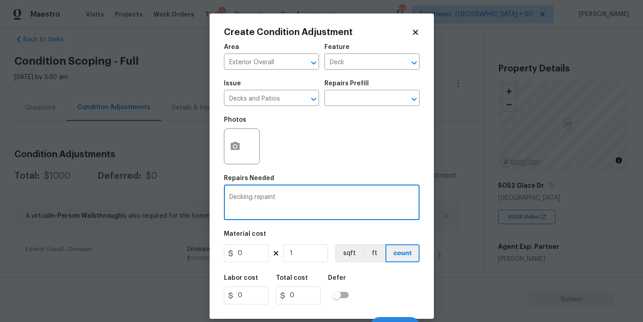
type textarea "Decking repaint"
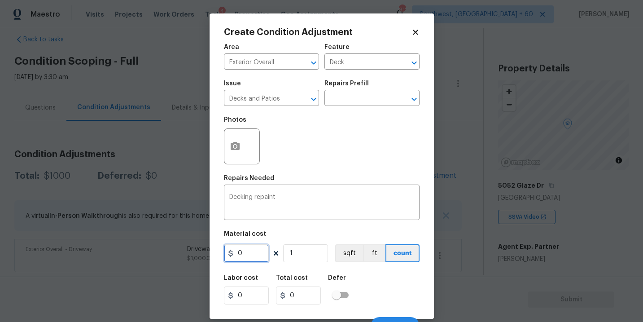
drag, startPoint x: 252, startPoint y: 252, endPoint x: 193, endPoint y: 253, distance: 58.3
click at [193, 253] on div "Create Condition Adjustment Area Exterior Overall ​ Feature Deck ​ Issue Decks …" at bounding box center [321, 161] width 643 height 322
type input "800"
click at [237, 152] on icon "button" at bounding box center [235, 146] width 11 height 11
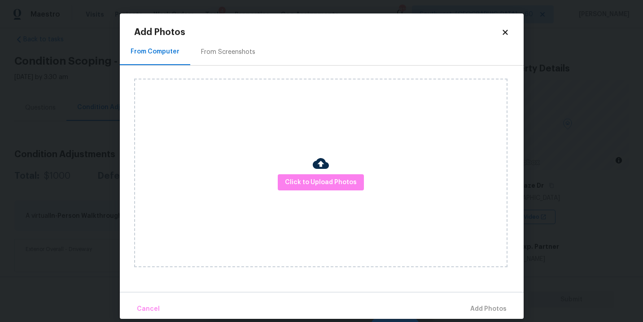
click at [291, 166] on div "Click to Upload Photos" at bounding box center [320, 173] width 373 height 188
click at [302, 173] on div "Click to Upload Photos" at bounding box center [320, 173] width 373 height 188
click at [313, 185] on span "Click to Upload Photos" at bounding box center [321, 182] width 72 height 11
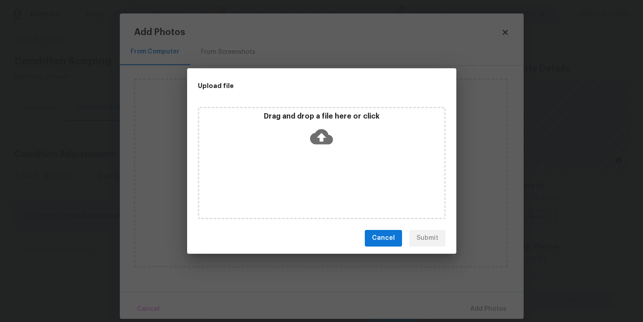
click at [328, 153] on div "Drag and drop a file here or click" at bounding box center [322, 163] width 248 height 112
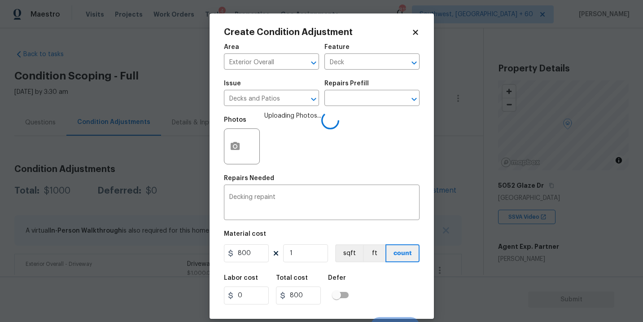
scroll to position [13, 0]
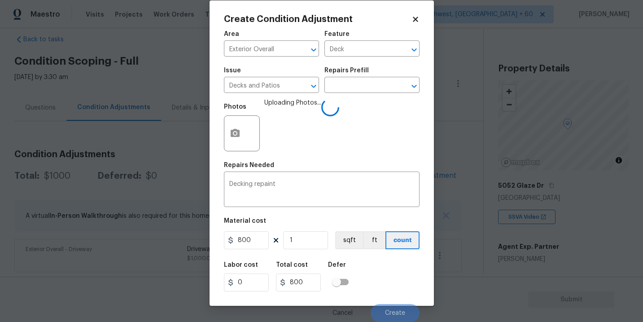
click at [401, 286] on div "Labor cost 0 Total cost 800 Defer" at bounding box center [322, 276] width 196 height 40
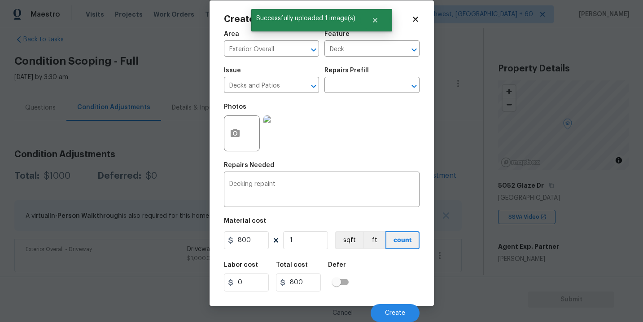
click at [393, 286] on div "Labor cost 0 Total cost 800 Defer" at bounding box center [322, 276] width 196 height 40
click at [393, 317] on button "Create" at bounding box center [395, 313] width 49 height 18
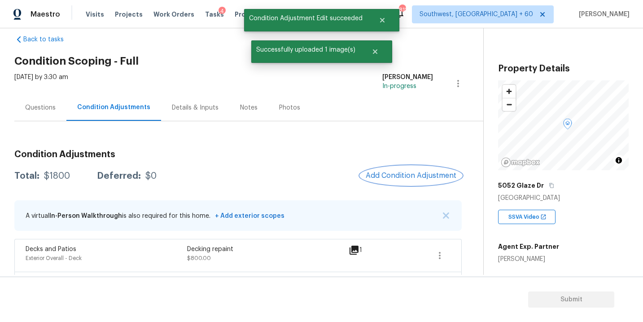
scroll to position [0, 0]
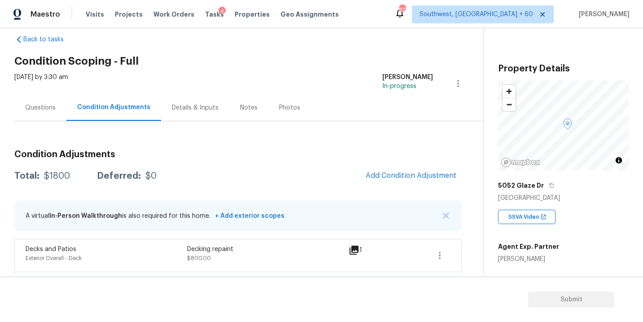
click at [211, 57] on h2 "Condition Scoping - Full" at bounding box center [248, 61] width 469 height 9
click at [177, 46] on div "Back to tasks Condition Scoping - Full [DATE] by 3:30 am [PERSON_NAME] In-progr…" at bounding box center [248, 167] width 469 height 279
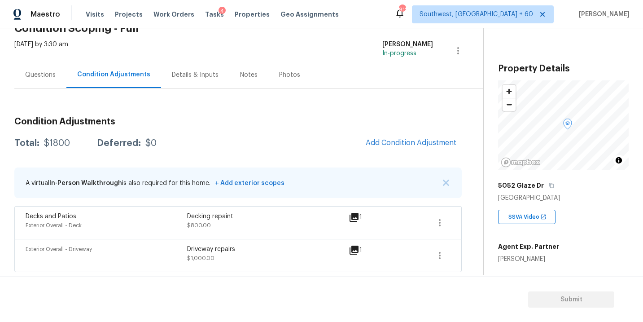
click at [290, 223] on div "Decking repaint $800.00" at bounding box center [268, 223] width 162 height 22
click at [301, 153] on div "Condition Adjustments Total: $1800 Deferred: $0 Add Condition Adjustment A virt…" at bounding box center [237, 191] width 447 height 162
click at [209, 93] on div "Condition Adjustments Total: $1800 Deferred: $0 Add Condition Adjustment A virt…" at bounding box center [237, 179] width 447 height 183
click at [385, 140] on span "Add Condition Adjustment" at bounding box center [411, 143] width 91 height 8
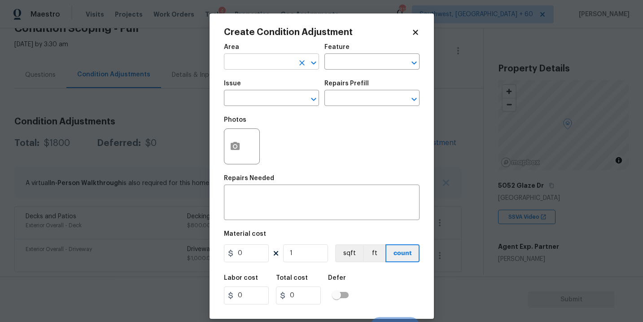
click at [247, 66] on input "text" at bounding box center [259, 63] width 70 height 14
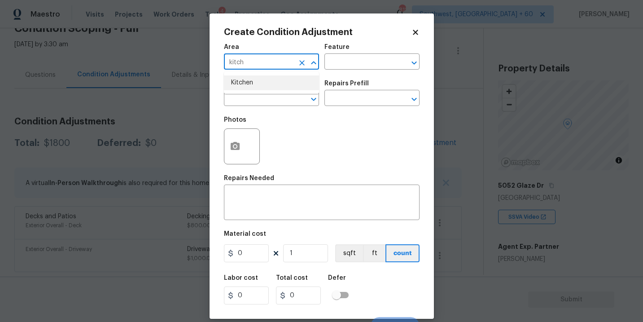
click at [249, 87] on li "Kitchen" at bounding box center [271, 82] width 95 height 15
type input "Kitchen"
click at [329, 68] on input "text" at bounding box center [359, 63] width 70 height 14
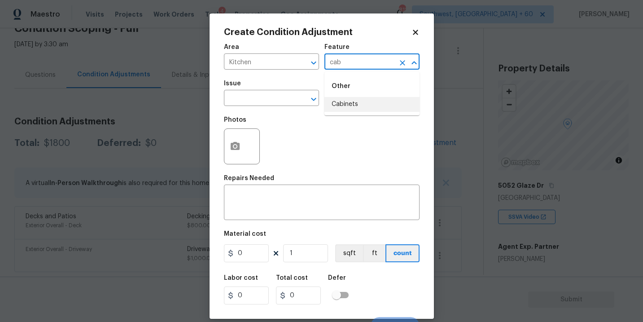
click at [337, 108] on li "Cabinets" at bounding box center [371, 104] width 95 height 15
type input "Cabinets"
click at [267, 101] on input "text" at bounding box center [259, 99] width 70 height 14
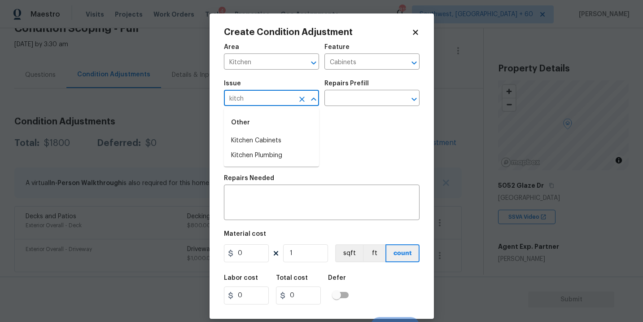
click at [272, 129] on div "Other" at bounding box center [271, 123] width 95 height 22
click at [272, 136] on li "Kitchen Cabinets" at bounding box center [271, 140] width 95 height 15
type input "Kitchen Cabinets"
click at [337, 115] on div "Photos" at bounding box center [322, 140] width 196 height 58
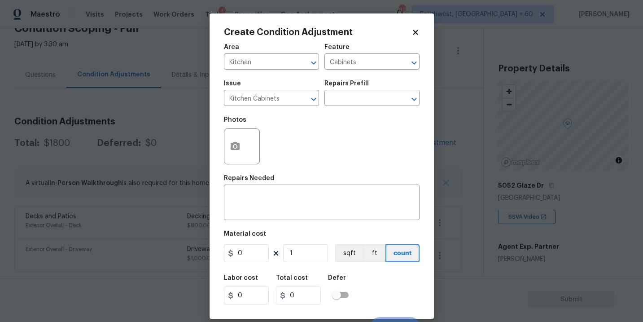
click at [347, 109] on div "Issue Kitchen Cabinets ​ Repairs Prefill ​" at bounding box center [322, 93] width 196 height 36
click at [354, 103] on input "text" at bounding box center [359, 99] width 70 height 14
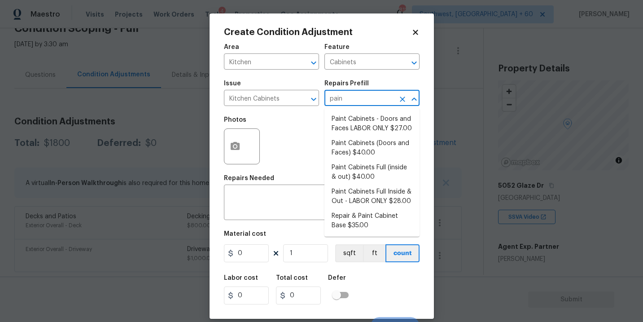
type input "paint"
click at [369, 176] on li "Paint Cabinets Full (inside & out) $40.00" at bounding box center [371, 172] width 95 height 24
type textarea "Prep, sand, mask and apply 2 coats of paint to the kitchen cabinet doors, inter…"
type input "40"
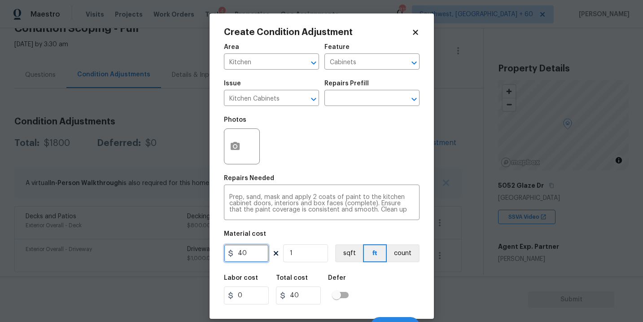
drag, startPoint x: 258, startPoint y: 252, endPoint x: 180, endPoint y: 252, distance: 78.1
click at [180, 252] on div "Create Condition Adjustment Area Kitchen ​ Feature Cabinets ​ Issue Kitchen Cab…" at bounding box center [321, 161] width 643 height 322
type input "1200"
click at [397, 261] on button "count" at bounding box center [403, 253] width 33 height 18
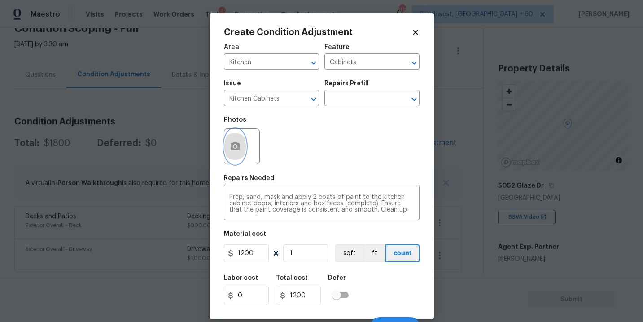
click at [236, 156] on button "button" at bounding box center [235, 146] width 22 height 35
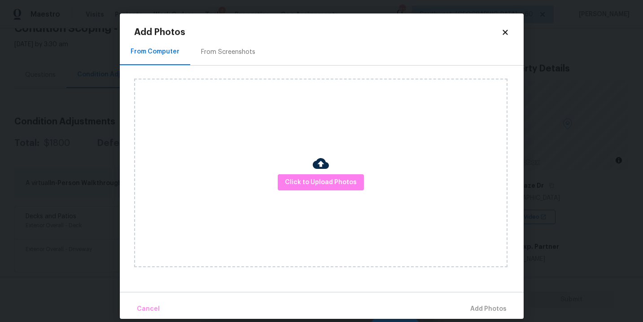
drag, startPoint x: 236, startPoint y: 156, endPoint x: 330, endPoint y: 193, distance: 100.9
click at [330, 193] on div "Click to Upload Photos" at bounding box center [320, 173] width 373 height 188
click at [332, 180] on span "Click to Upload Photos" at bounding box center [321, 182] width 72 height 11
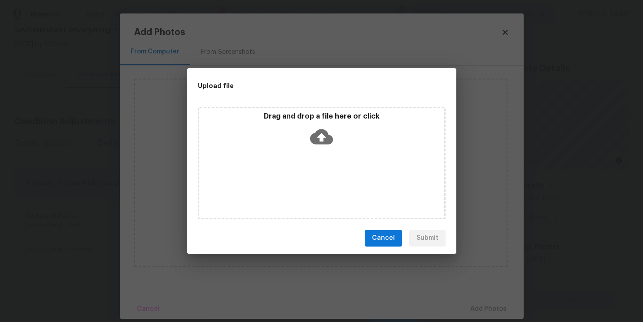
click at [325, 147] on div "Drag and drop a file here or click" at bounding box center [321, 131] width 245 height 39
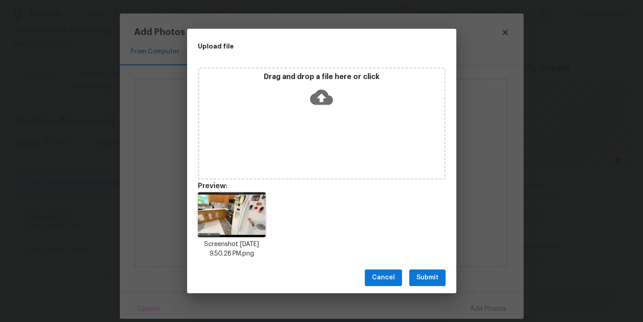
click at [429, 276] on span "Submit" at bounding box center [427, 277] width 22 height 11
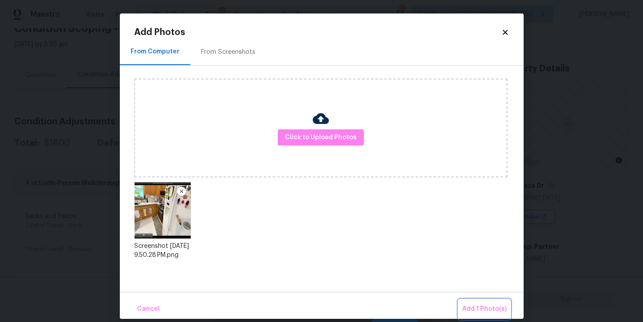
click at [473, 304] on span "Add 1 Photo(s)" at bounding box center [484, 308] width 44 height 11
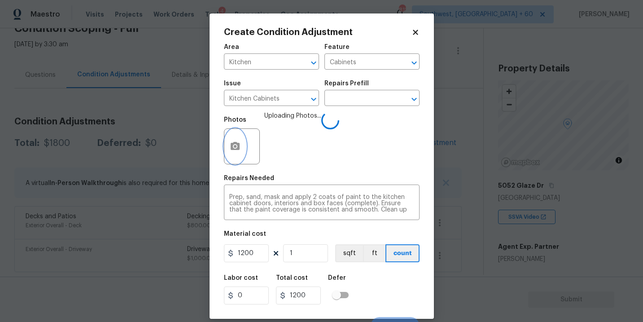
scroll to position [13, 0]
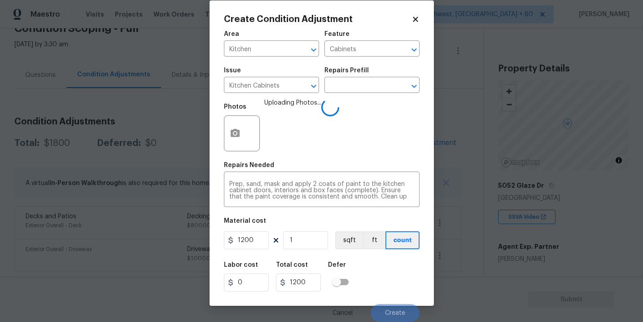
click at [392, 260] on div "Labor cost 0 Total cost 1200 Defer" at bounding box center [322, 276] width 196 height 40
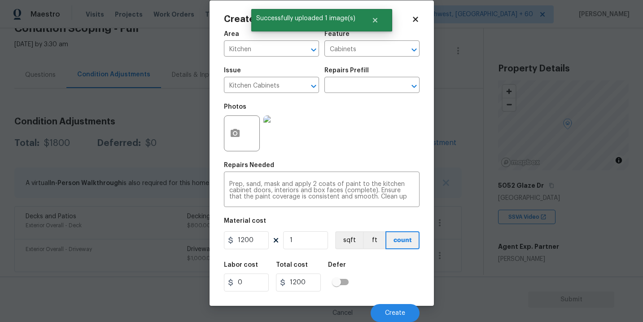
click at [392, 260] on div "Labor cost 0 Total cost 1200 Defer" at bounding box center [322, 276] width 196 height 40
click at [396, 306] on button "Create" at bounding box center [395, 313] width 49 height 18
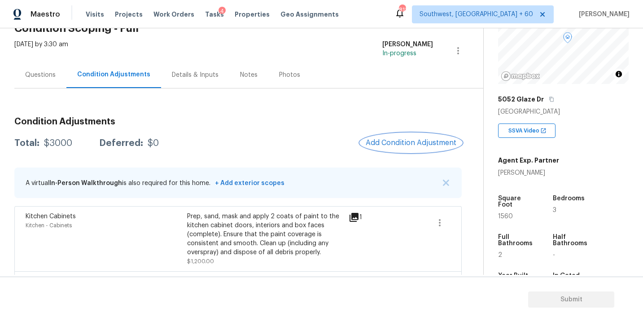
scroll to position [154, 0]
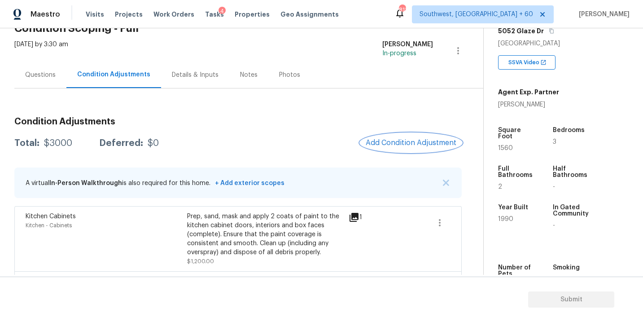
click at [403, 136] on button "Add Condition Adjustment" at bounding box center [410, 142] width 101 height 19
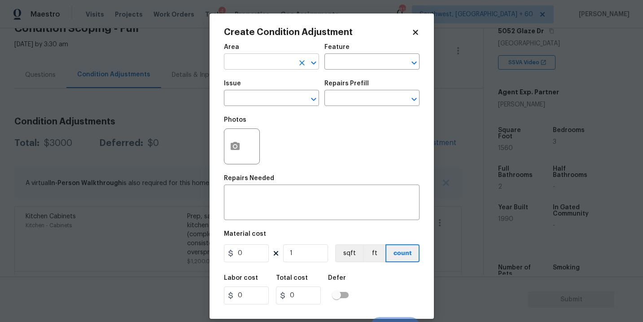
click at [274, 64] on input "text" at bounding box center [259, 63] width 70 height 14
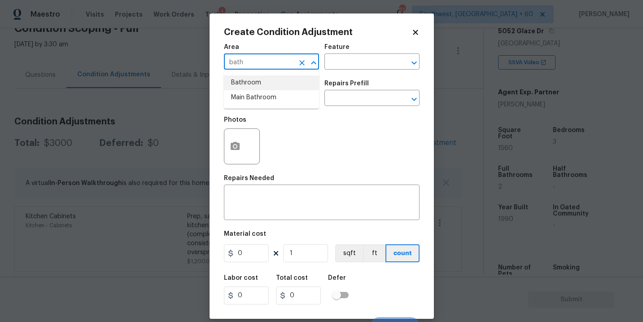
click at [275, 85] on li "Bathroom" at bounding box center [271, 82] width 95 height 15
type input "Bathroom"
click at [348, 63] on input "text" at bounding box center [359, 63] width 70 height 14
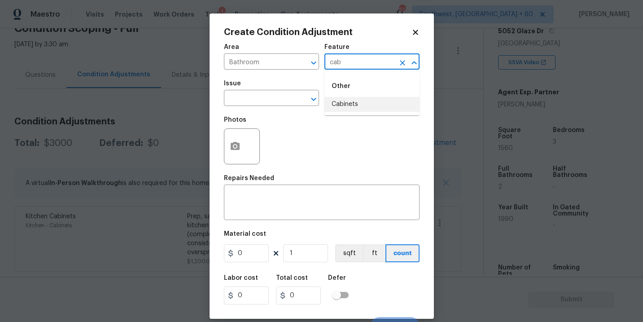
click at [355, 106] on li "Cabinets" at bounding box center [371, 104] width 95 height 15
type input "Cabinets"
click at [284, 105] on input "text" at bounding box center [259, 99] width 70 height 14
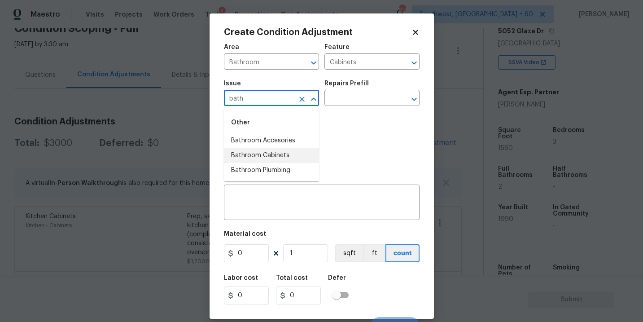
click at [283, 149] on li "Bathroom Cabinets" at bounding box center [271, 155] width 95 height 15
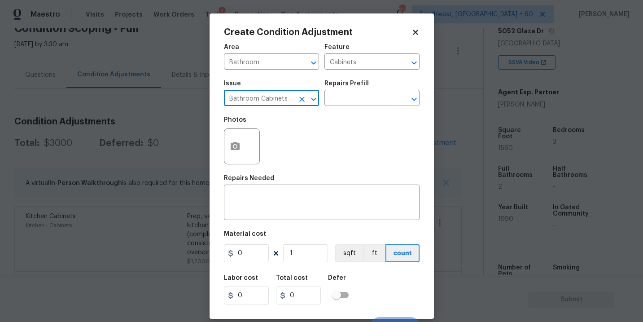
type input "Bathroom Cabinets"
click at [334, 109] on div "Issue Bathroom Cabinets ​ Repairs Prefill ​" at bounding box center [322, 93] width 196 height 36
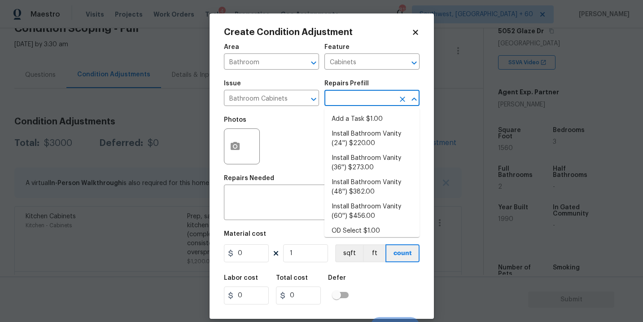
click at [348, 101] on input "text" at bounding box center [359, 99] width 70 height 14
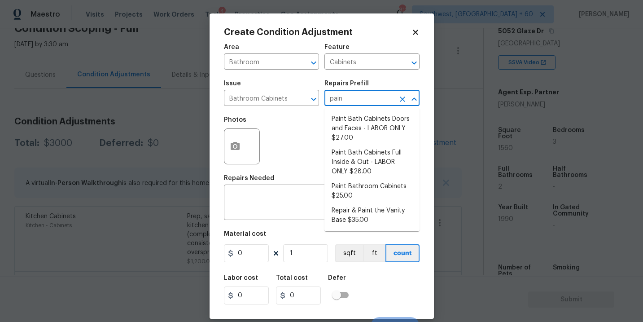
type input "paint"
click at [356, 190] on li "Paint Bathroom Cabinets $25.00" at bounding box center [371, 191] width 95 height 24
type textarea "Prep, sand, mask and apply 2 coats of paint to the bathroom cabinet doors, inte…"
type input "25"
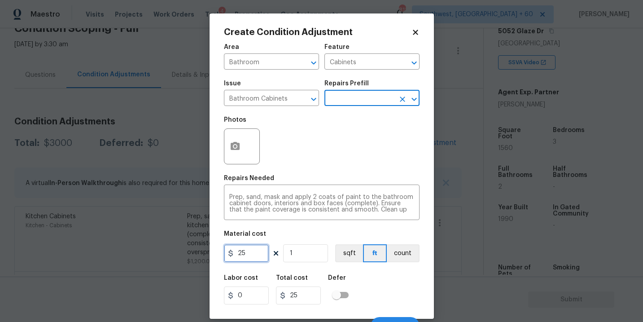
drag, startPoint x: 249, startPoint y: 251, endPoint x: 186, endPoint y: 251, distance: 62.4
click at [186, 251] on div "Create Condition Adjustment Area Bathroom ​ Feature Cabinets ​ Issue Bathroom C…" at bounding box center [321, 161] width 643 height 322
type input "1000"
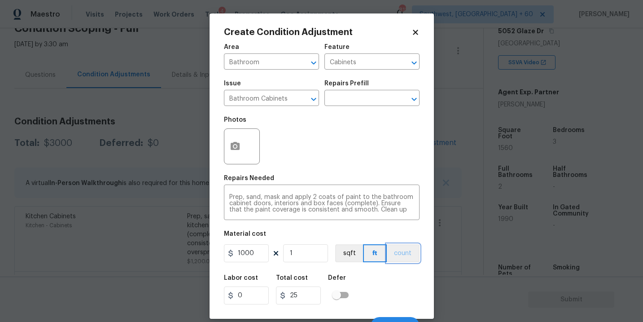
type input "1000"
click at [399, 257] on button "count" at bounding box center [403, 253] width 33 height 18
click at [223, 145] on div "Create Condition Adjustment Area Bathroom ​ Feature Cabinets ​ Issue Bathroom C…" at bounding box center [322, 165] width 224 height 305
click at [235, 145] on circle "button" at bounding box center [234, 146] width 3 height 3
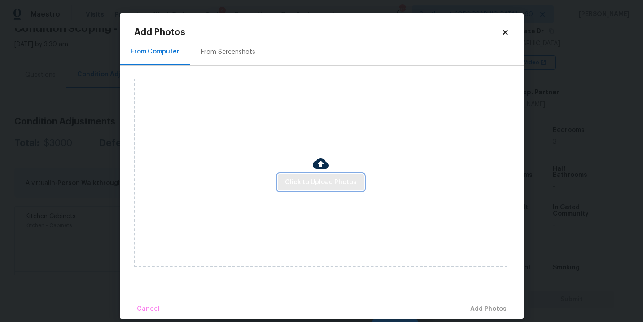
click at [318, 175] on button "Click to Upload Photos" at bounding box center [321, 182] width 86 height 17
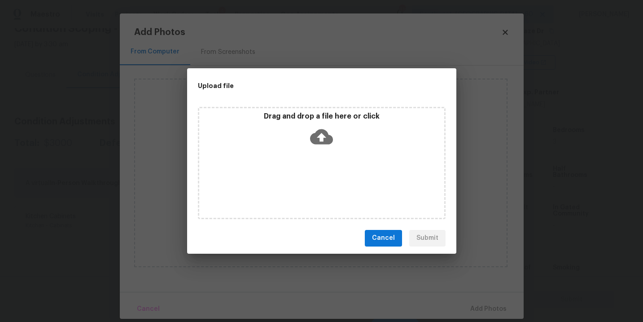
click at [328, 150] on div "Drag and drop a file here or click" at bounding box center [322, 163] width 248 height 112
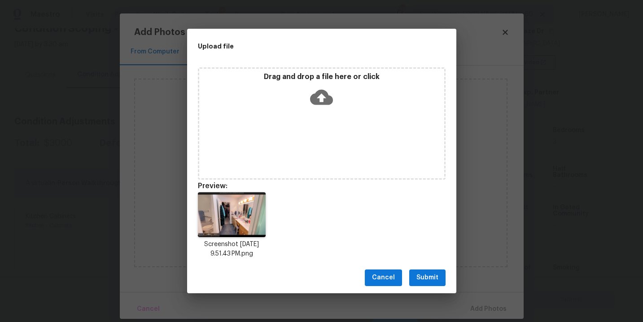
click at [429, 272] on span "Submit" at bounding box center [427, 277] width 22 height 11
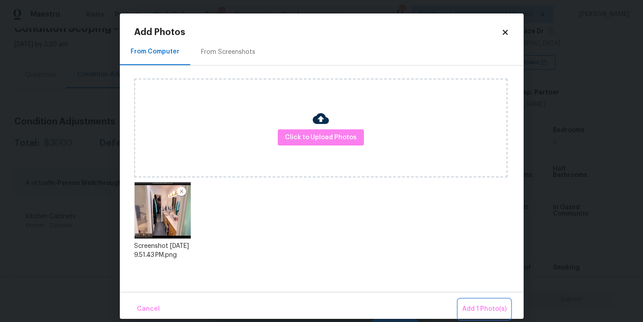
click at [481, 304] on span "Add 1 Photo(s)" at bounding box center [484, 308] width 44 height 11
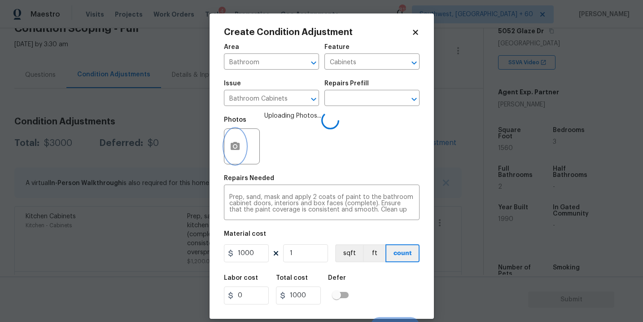
scroll to position [13, 0]
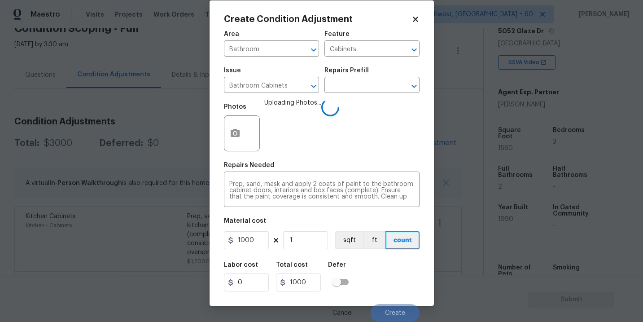
click at [407, 265] on div "Labor cost 0 Total cost 1000 Defer" at bounding box center [322, 276] width 196 height 40
click at [406, 283] on div "Labor cost 0 Total cost 1000 Defer" at bounding box center [322, 276] width 196 height 40
click at [404, 282] on div "Labor cost 0 Total cost 1000 Defer" at bounding box center [322, 276] width 196 height 40
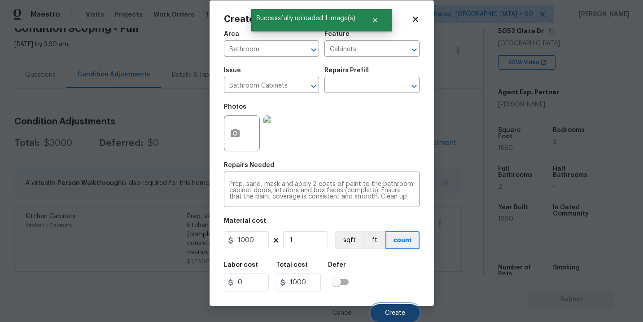
click at [402, 317] on button "Create" at bounding box center [395, 313] width 49 height 18
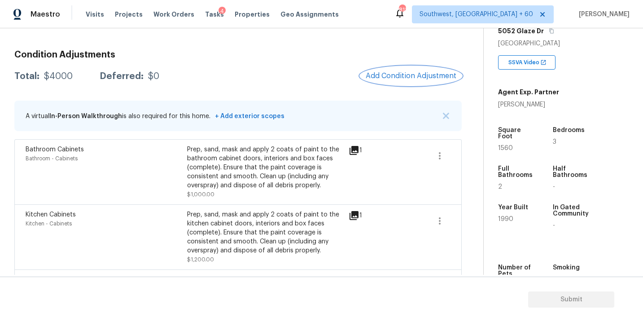
scroll to position [70, 0]
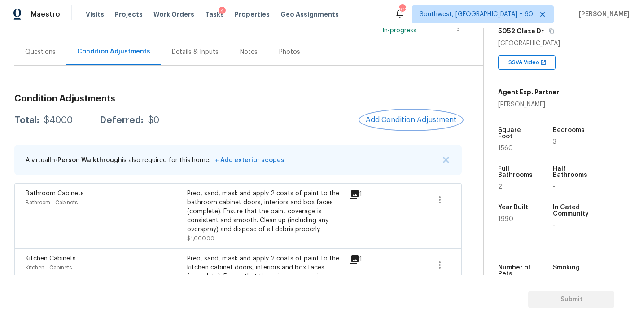
click at [406, 124] on button "Add Condition Adjustment" at bounding box center [410, 119] width 101 height 19
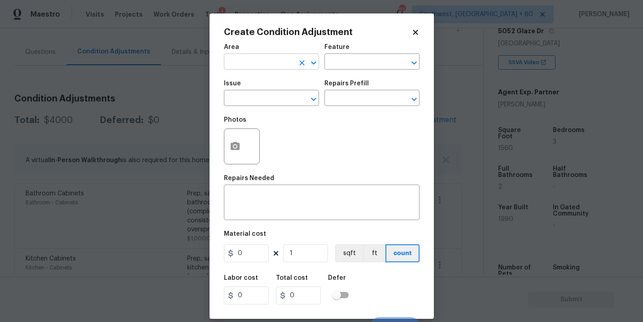
click at [261, 66] on input "text" at bounding box center [259, 63] width 70 height 14
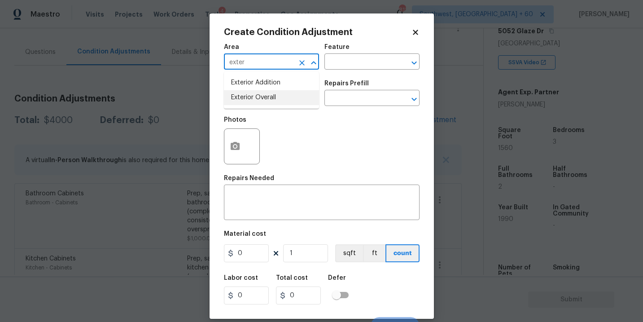
click at [266, 93] on li "Exterior Overall" at bounding box center [271, 97] width 95 height 15
type input "Exterior Overall"
click at [363, 60] on input "text" at bounding box center [359, 63] width 70 height 14
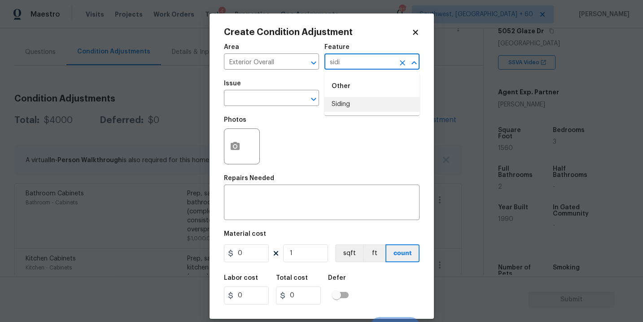
click at [357, 107] on li "Siding" at bounding box center [371, 104] width 95 height 15
type input "Siding"
click at [275, 91] on div "Issue" at bounding box center [271, 86] width 95 height 12
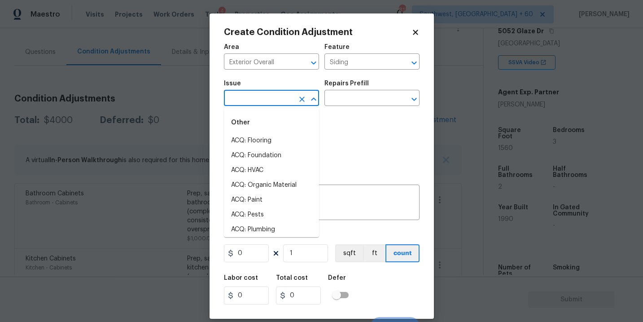
click at [269, 93] on input "text" at bounding box center [259, 99] width 70 height 14
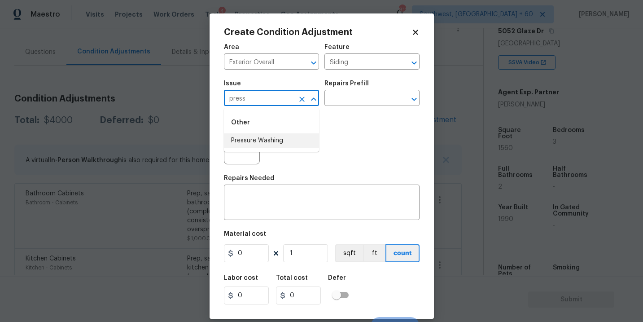
click at [270, 140] on li "Pressure Washing" at bounding box center [271, 140] width 95 height 15
type input "Pressure Washing"
click at [342, 105] on input "text" at bounding box center [359, 99] width 70 height 14
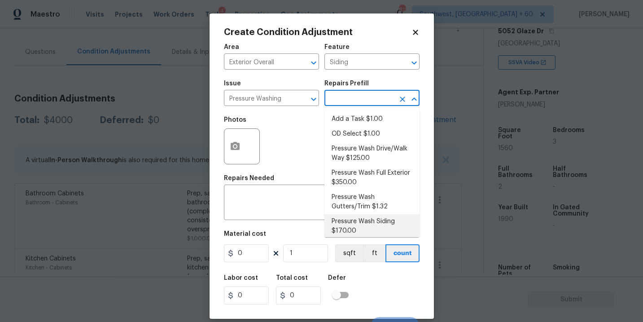
click at [348, 225] on li "Pressure Wash Siding $170.00" at bounding box center [371, 226] width 95 height 24
type textarea "Protect areas as needed for pressure washing. Pressure wash the siding on the h…"
type input "170"
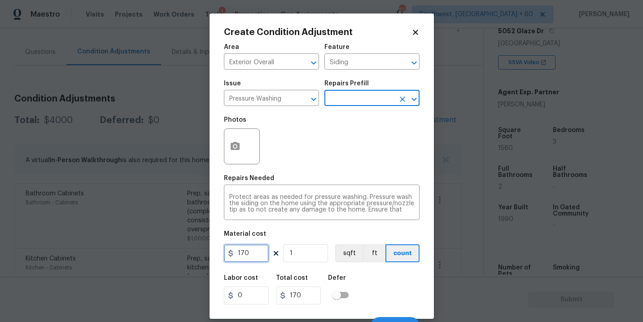
drag, startPoint x: 246, startPoint y: 253, endPoint x: 209, endPoint y: 253, distance: 37.7
click at [215, 253] on div "Create Condition Adjustment Area Exterior Overall ​ Feature Siding ​ Issue Pres…" at bounding box center [322, 165] width 224 height 305
type input "200"
click at [247, 153] on div at bounding box center [242, 146] width 36 height 36
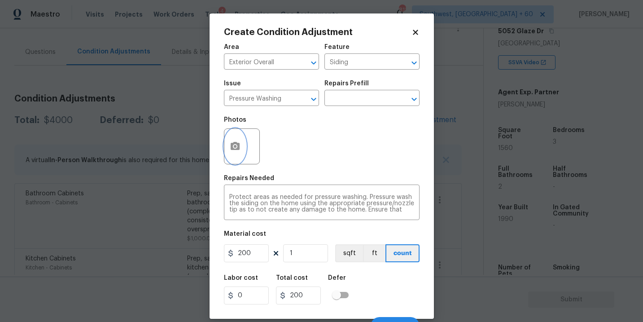
click at [237, 152] on button "button" at bounding box center [235, 146] width 22 height 35
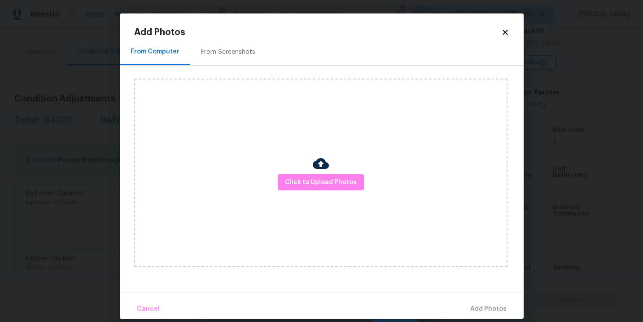
click at [321, 194] on div "Click to Upload Photos" at bounding box center [320, 173] width 373 height 188
click at [323, 189] on button "Click to Upload Photos" at bounding box center [321, 182] width 86 height 17
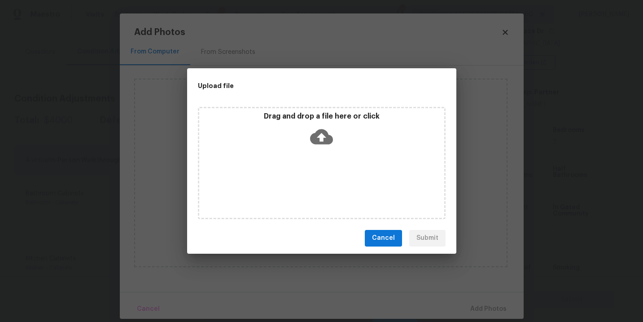
drag, startPoint x: 323, startPoint y: 189, endPoint x: 328, endPoint y: 147, distance: 42.9
click at [328, 147] on icon at bounding box center [321, 136] width 23 height 23
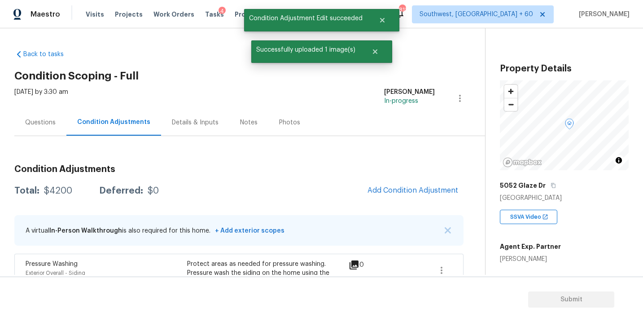
scroll to position [154, 0]
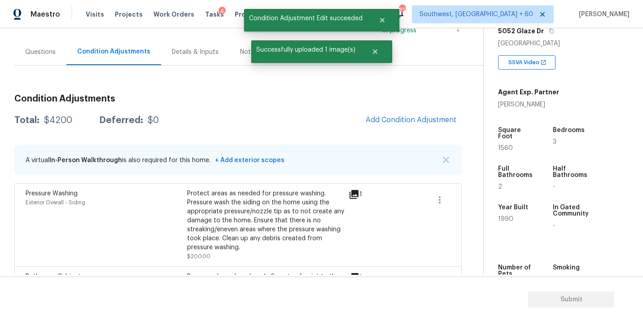
click at [412, 125] on button "Add Condition Adjustment" at bounding box center [410, 119] width 101 height 19
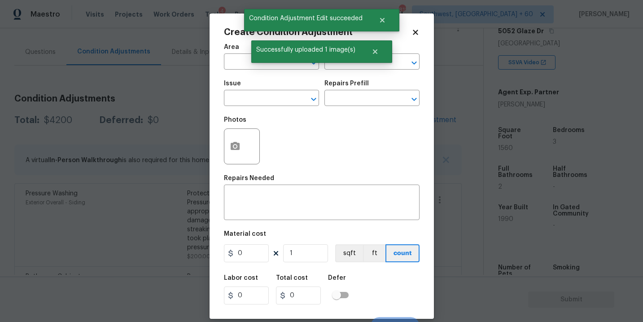
click at [239, 70] on span "Area ​" at bounding box center [271, 57] width 95 height 36
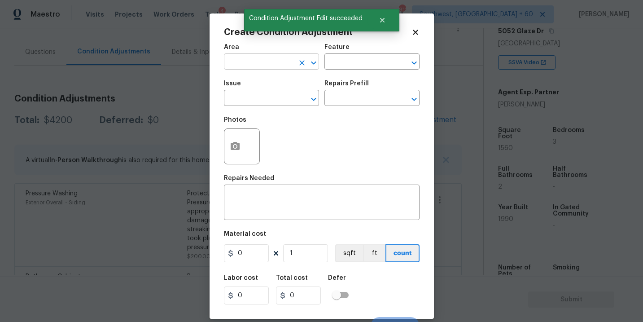
click at [245, 63] on input "text" at bounding box center [259, 63] width 70 height 14
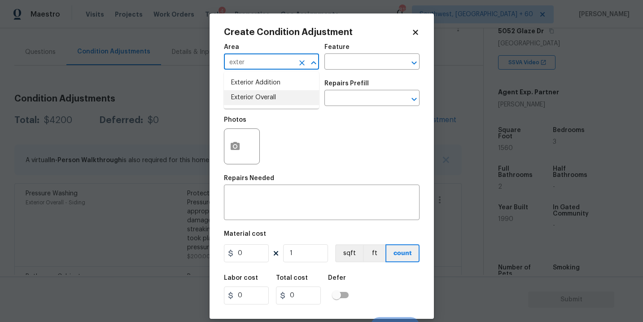
click at [259, 95] on li "Exterior Overall" at bounding box center [271, 97] width 95 height 15
type input "Exterior Overall"
click at [362, 47] on div "Feature" at bounding box center [371, 50] width 95 height 12
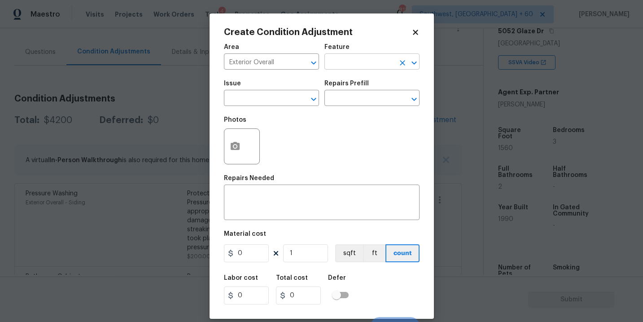
click at [352, 57] on input "text" at bounding box center [359, 63] width 70 height 14
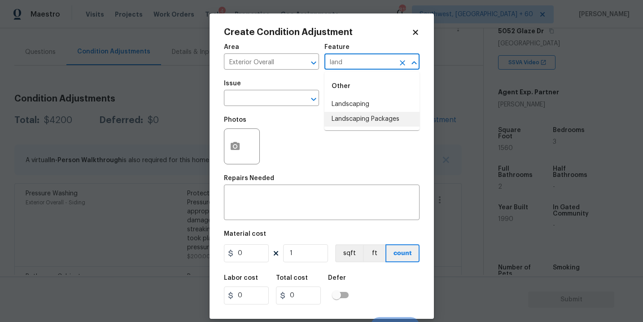
click at [353, 120] on li "Landscaping Packages" at bounding box center [371, 119] width 95 height 15
type input "Landscaping Packages"
click at [281, 99] on input "text" at bounding box center [259, 99] width 70 height 14
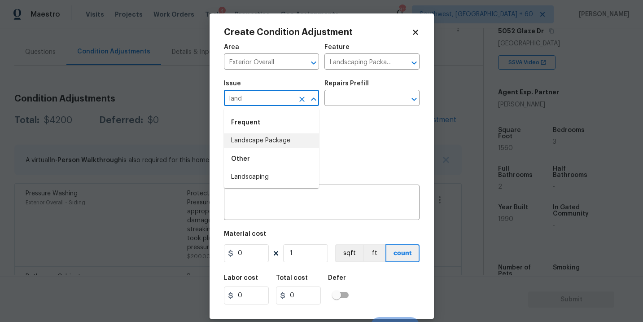
click at [280, 135] on li "Landscape Package" at bounding box center [271, 140] width 95 height 15
type input "Landscape Package"
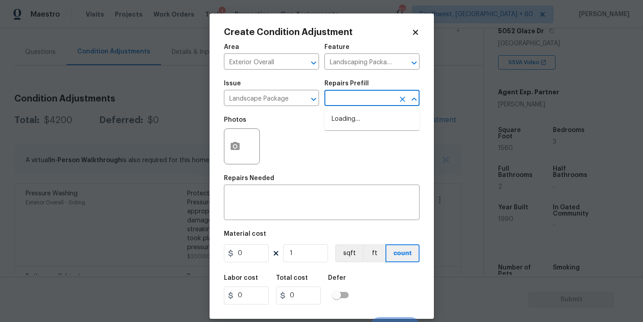
click at [350, 104] on input "text" at bounding box center [359, 99] width 70 height 14
click at [351, 125] on li "Initial landscaping package $70.00" at bounding box center [371, 124] width 95 height 24
type input "Home Readiness Packages"
type textarea "Mowing of grass up to 6" in height. Mow, edge along driveways & sidewalks, trim…"
type input "70"
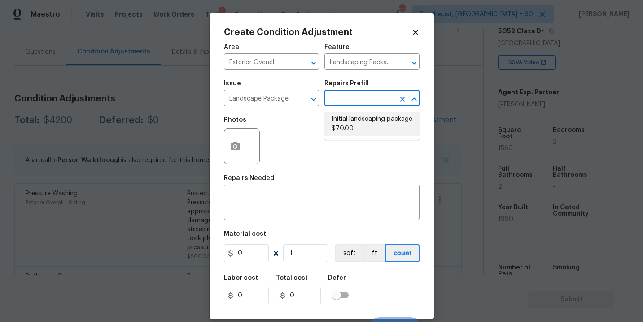
type input "70"
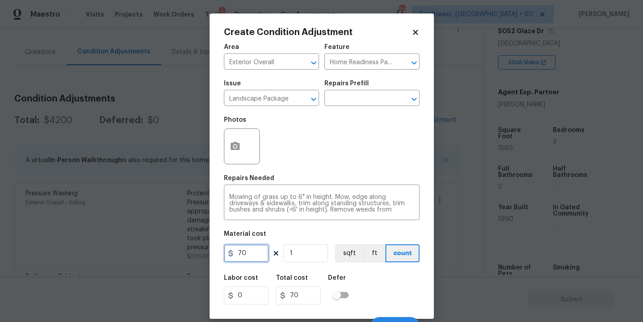
drag, startPoint x: 253, startPoint y: 249, endPoint x: 188, endPoint y: 251, distance: 64.6
click at [188, 251] on div "Create Condition Adjustment Area Exterior Overall ​ Feature Home Readiness Pack…" at bounding box center [321, 161] width 643 height 322
type input "300"
click at [235, 146] on circle "button" at bounding box center [234, 146] width 3 height 3
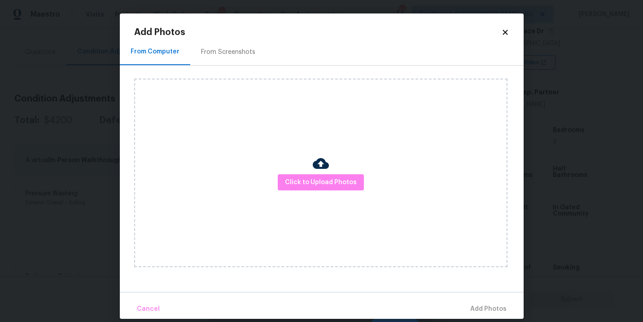
click at [306, 165] on div "Click to Upload Photos" at bounding box center [320, 173] width 373 height 188
click at [310, 177] on span "Click to Upload Photos" at bounding box center [321, 182] width 72 height 11
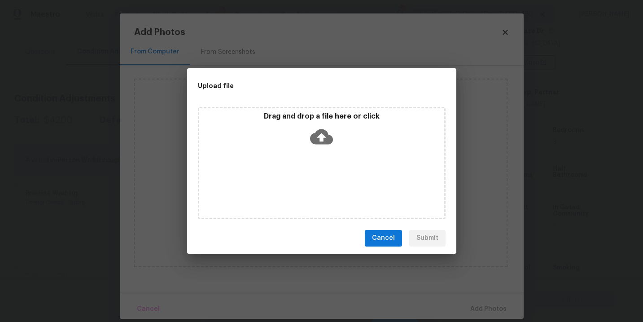
drag, startPoint x: 310, startPoint y: 176, endPoint x: 325, endPoint y: 134, distance: 45.0
click at [325, 134] on icon at bounding box center [321, 136] width 23 height 15
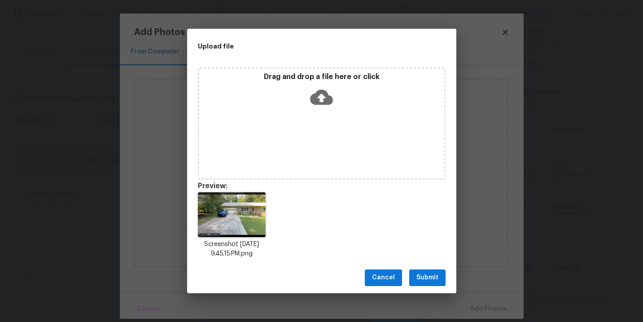
click at [428, 272] on span "Submit" at bounding box center [427, 277] width 22 height 11
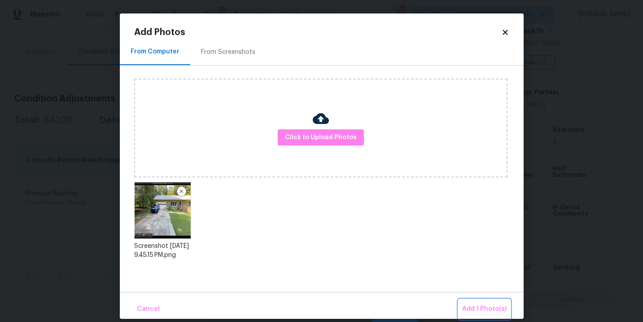
click at [472, 303] on button "Add 1 Photo(s)" at bounding box center [485, 308] width 52 height 19
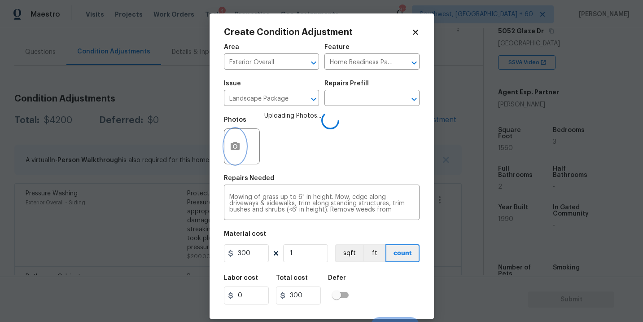
scroll to position [13, 0]
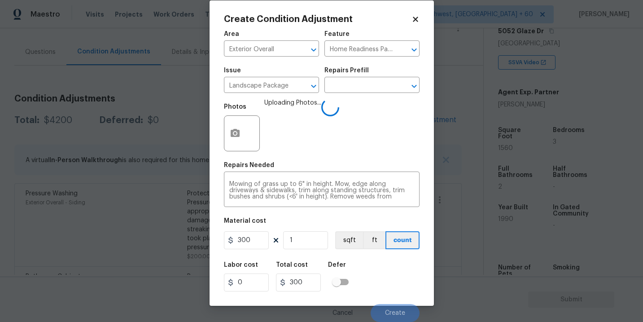
click at [394, 273] on div "Labor cost 0 Total cost 300 Defer" at bounding box center [322, 276] width 196 height 40
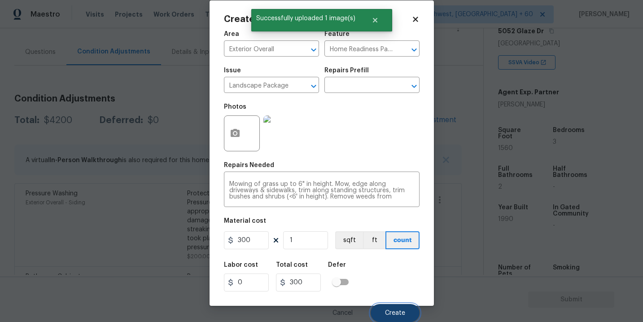
click at [398, 310] on span "Create" at bounding box center [395, 313] width 20 height 7
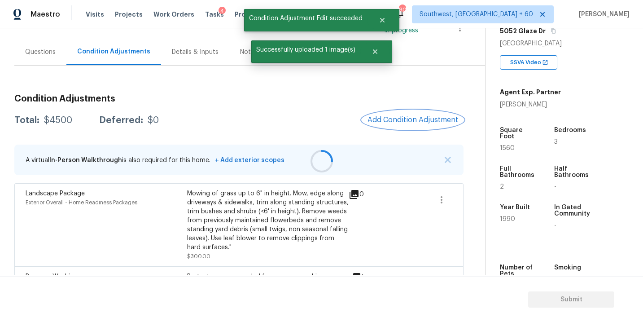
scroll to position [0, 0]
click at [399, 121] on span "Add Condition Adjustment" at bounding box center [411, 120] width 91 height 8
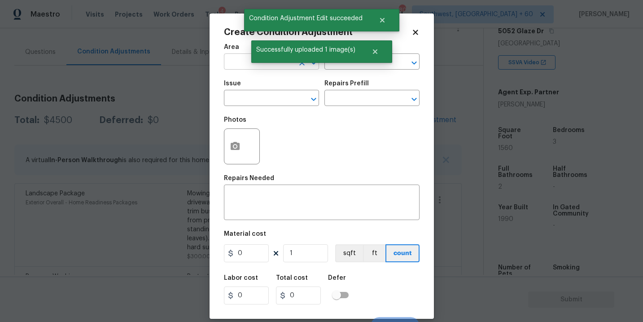
click at [252, 68] on input "text" at bounding box center [259, 63] width 70 height 14
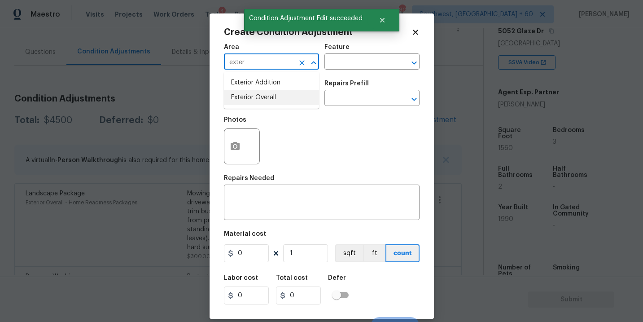
click at [258, 97] on li "Exterior Overall" at bounding box center [271, 97] width 95 height 15
type input "Exterior Overall"
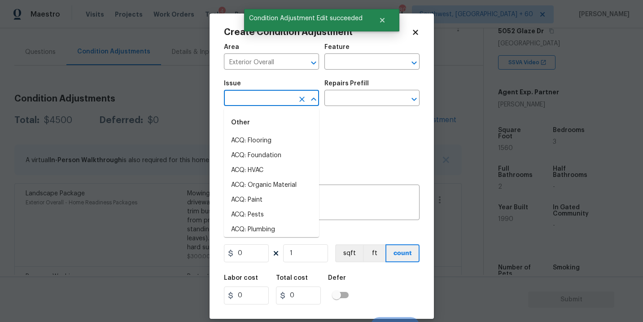
click at [258, 97] on input "text" at bounding box center [259, 99] width 70 height 14
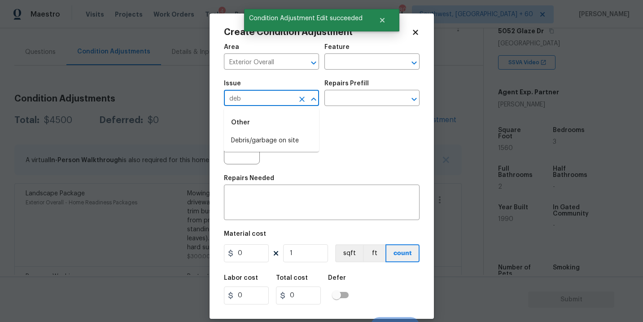
click at [268, 141] on li "Debris/garbage on site" at bounding box center [271, 140] width 95 height 15
type input "Debris/garbage on site"
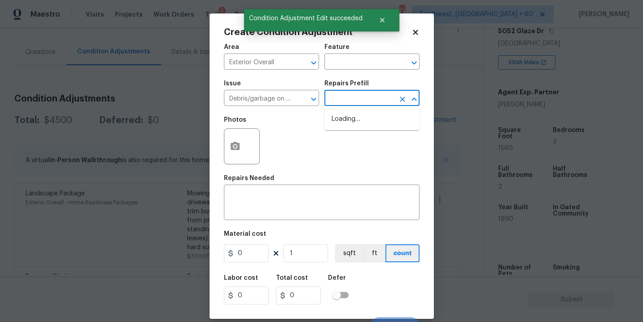
click at [358, 92] on input "text" at bounding box center [359, 99] width 70 height 14
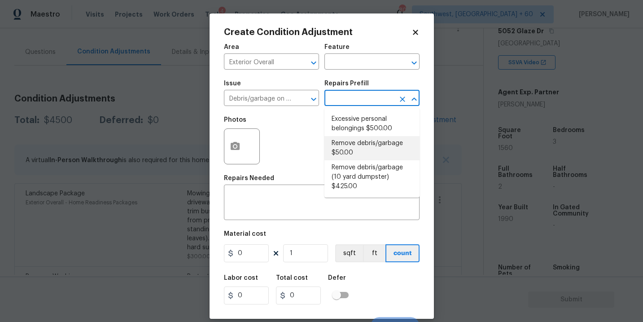
click at [355, 157] on li "Remove debris/garbage $50.00" at bounding box center [371, 148] width 95 height 24
type textarea "Remove, haul off, and properly dispose of any debris left by seller to offsite …"
type input "50"
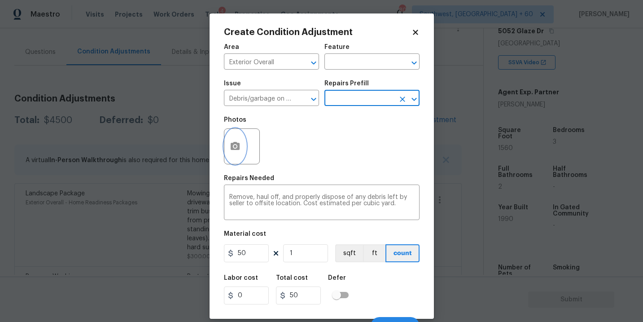
click at [240, 151] on button "button" at bounding box center [235, 146] width 22 height 35
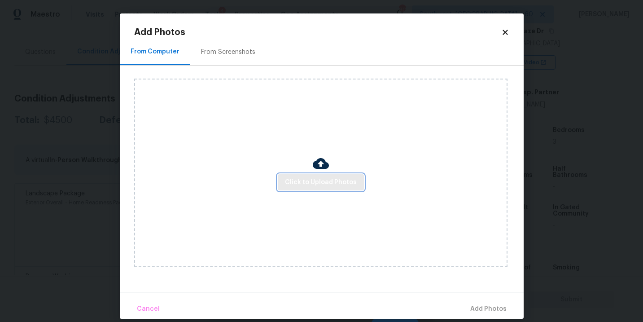
click at [310, 183] on span "Click to Upload Photos" at bounding box center [321, 182] width 72 height 11
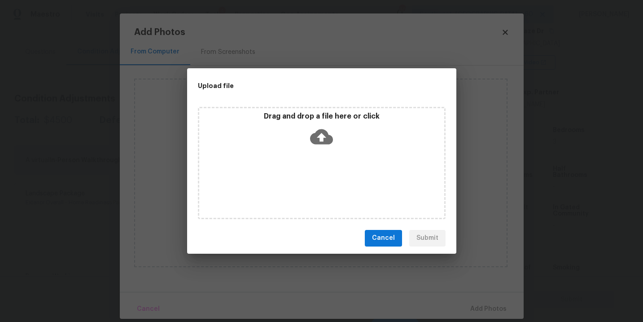
click at [321, 140] on icon at bounding box center [321, 136] width 23 height 23
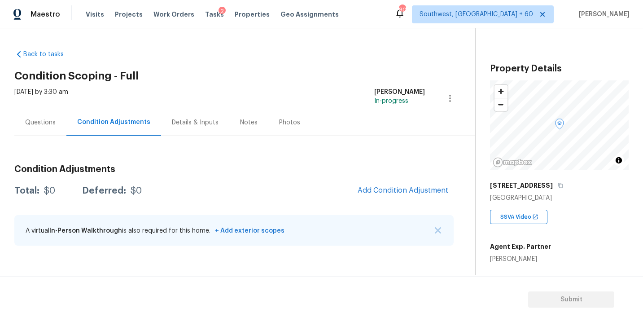
click at [45, 119] on div "Questions" at bounding box center [40, 122] width 31 height 9
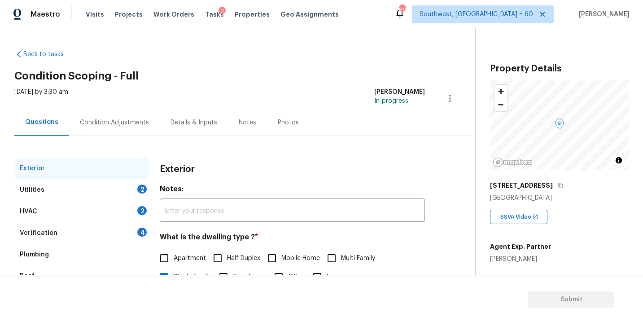
click at [105, 125] on div "Condition Adjustments" at bounding box center [114, 122] width 69 height 9
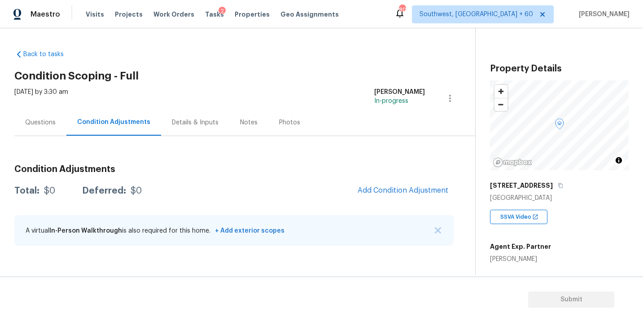
click at [44, 123] on div "Questions" at bounding box center [40, 122] width 31 height 9
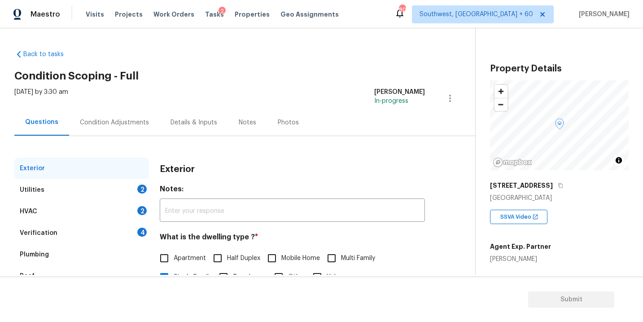
click at [59, 190] on div "Utilities 2" at bounding box center [81, 190] width 135 height 22
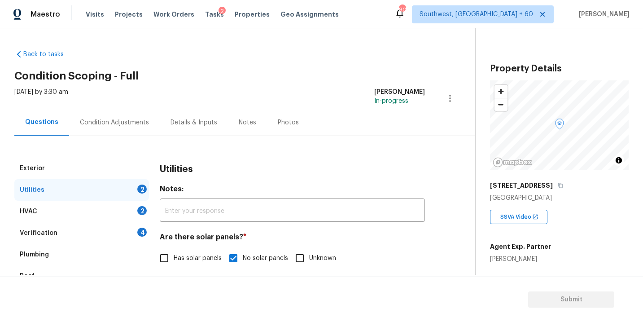
scroll to position [39, 0]
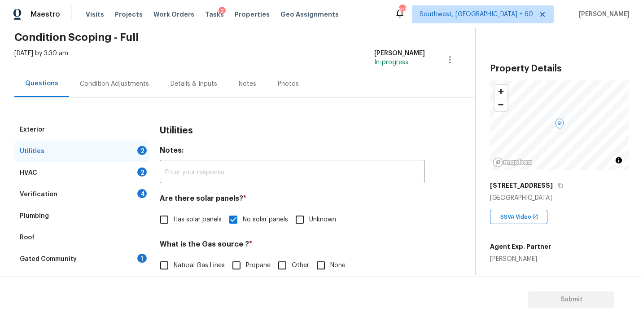
click at [170, 258] on input "Natural Gas Lines" at bounding box center [164, 265] width 19 height 19
checkbox input "true"
click at [131, 93] on div "Condition Adjustments" at bounding box center [114, 83] width 91 height 26
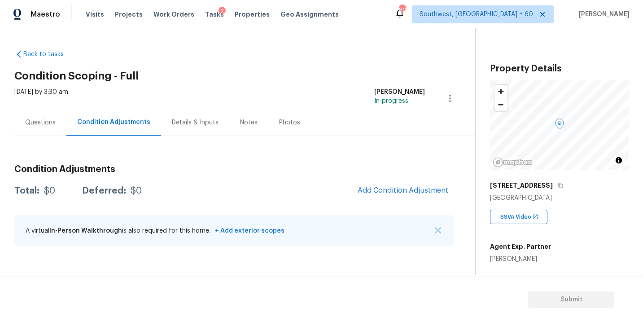
click at [351, 192] on div "Total: $0 Deferred: $0 Add Condition Adjustment" at bounding box center [233, 191] width 439 height 20
click at [366, 190] on span "Add Condition Adjustment" at bounding box center [403, 190] width 91 height 8
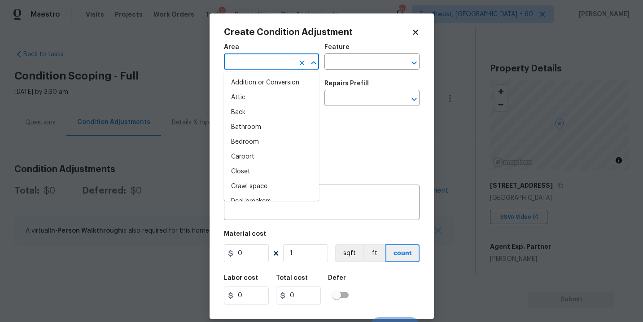
click at [256, 64] on input "text" at bounding box center [259, 63] width 70 height 14
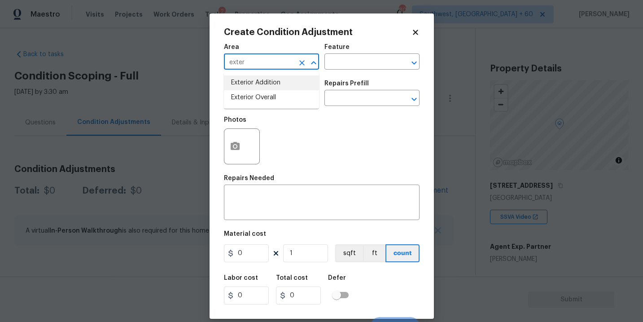
click at [262, 98] on li "Exterior Overall" at bounding box center [271, 97] width 95 height 15
type input "Exterior Overall"
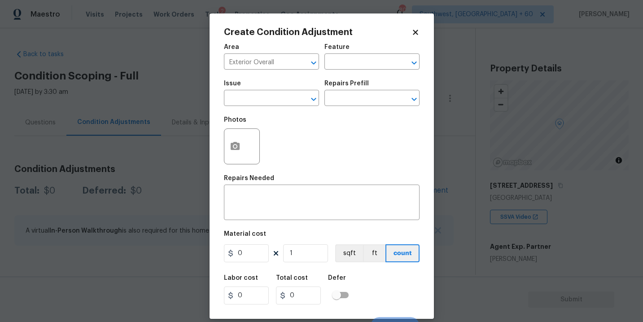
click at [332, 75] on div "Issue ​ Repairs Prefill ​" at bounding box center [322, 93] width 196 height 36
click at [347, 64] on input "text" at bounding box center [359, 63] width 70 height 14
click at [366, 98] on li "Deck" at bounding box center [371, 104] width 95 height 15
type input "Deck"
click at [293, 107] on span "Issue ​" at bounding box center [271, 93] width 95 height 36
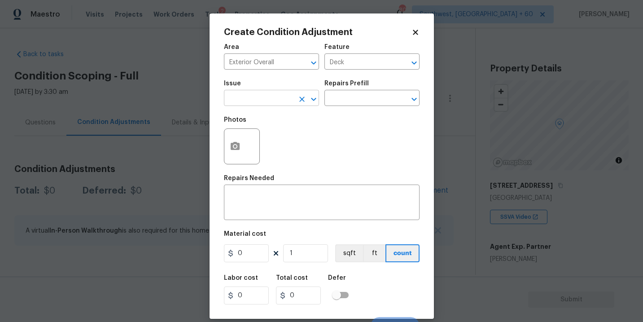
click at [272, 101] on input "text" at bounding box center [259, 99] width 70 height 14
click at [270, 145] on li "Decks and Patios" at bounding box center [271, 140] width 95 height 15
type input "Decks and Patios"
click at [267, 209] on textarea at bounding box center [321, 203] width 185 height 19
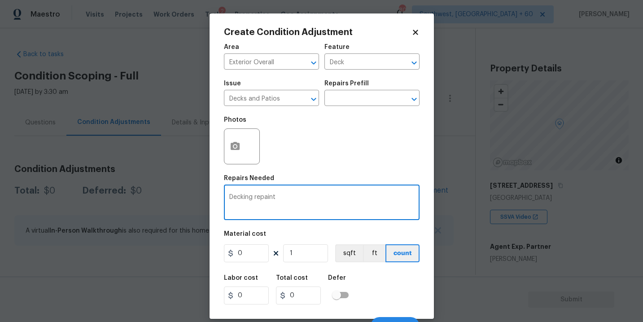
type textarea "Decking repaint"
drag, startPoint x: 249, startPoint y: 258, endPoint x: 164, endPoint y: 254, distance: 85.3
click at [164, 254] on div "Create Condition Adjustment Area Exterior Overall ​ Feature Deck ​ Issue Decks …" at bounding box center [321, 161] width 643 height 322
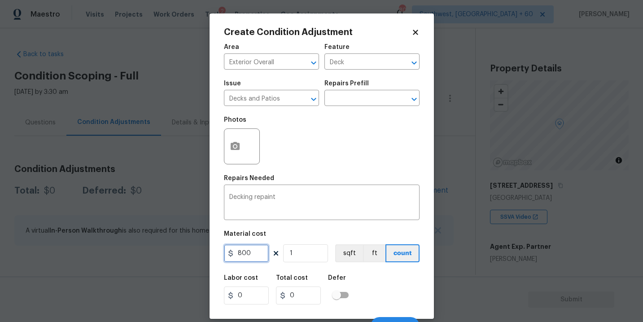
type input "800"
click at [236, 140] on button "button" at bounding box center [235, 146] width 22 height 35
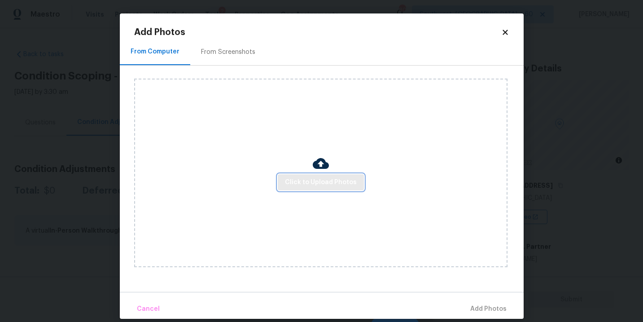
click at [311, 186] on span "Click to Upload Photos" at bounding box center [321, 182] width 72 height 11
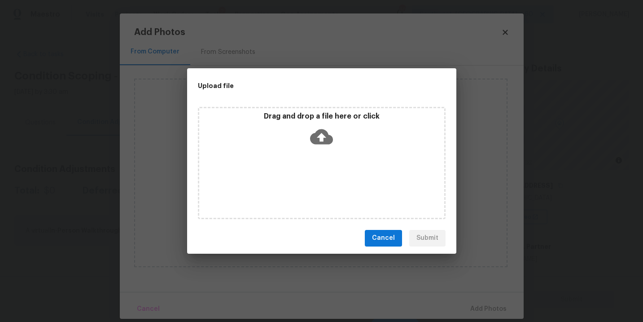
click at [319, 162] on div "Drag and drop a file here or click" at bounding box center [322, 163] width 248 height 112
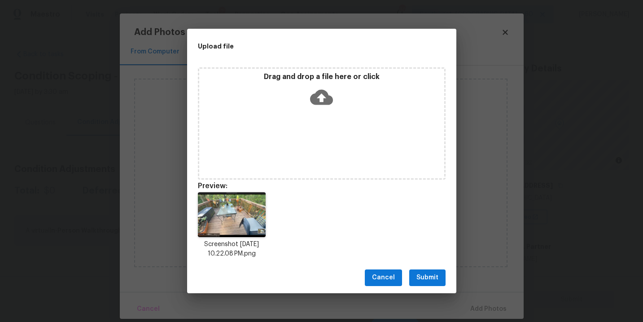
click at [428, 272] on span "Submit" at bounding box center [427, 277] width 22 height 11
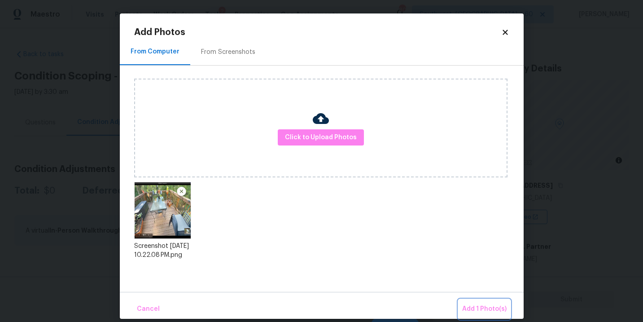
click at [467, 310] on span "Add 1 Photo(s)" at bounding box center [484, 308] width 44 height 11
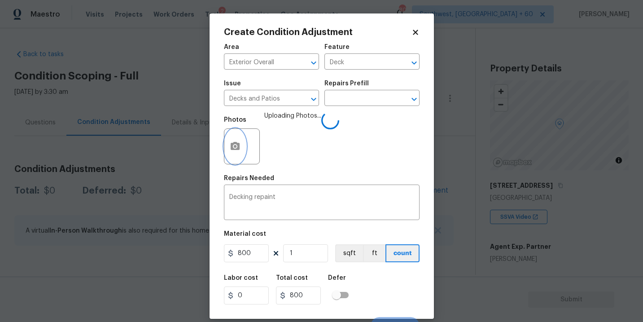
scroll to position [13, 0]
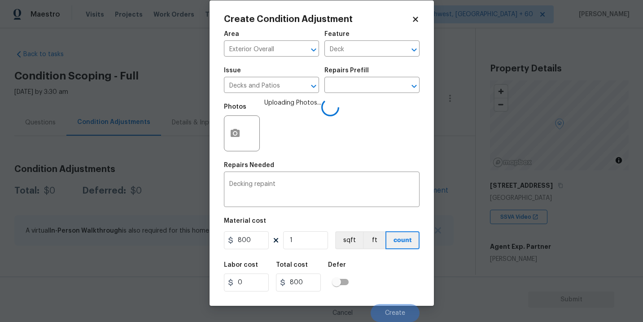
click at [388, 269] on div "Labor cost 0 Total cost 800 Defer" at bounding box center [322, 276] width 196 height 40
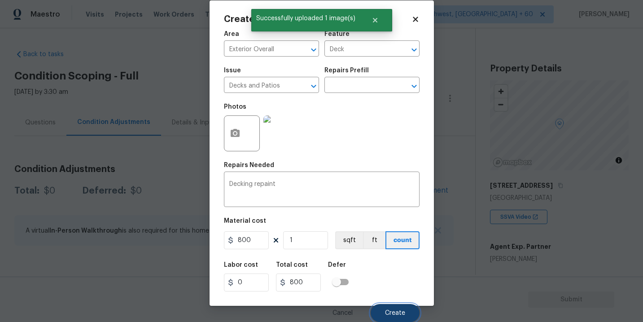
click at [395, 306] on button "Create" at bounding box center [395, 313] width 49 height 18
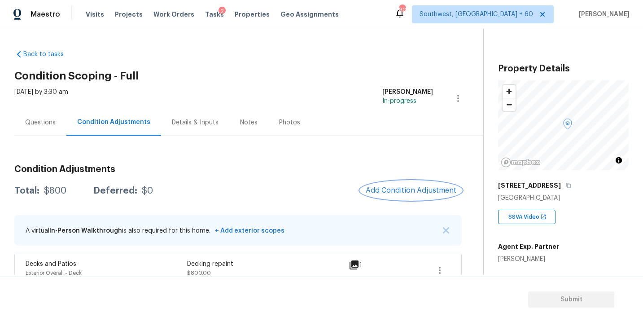
scroll to position [15, 0]
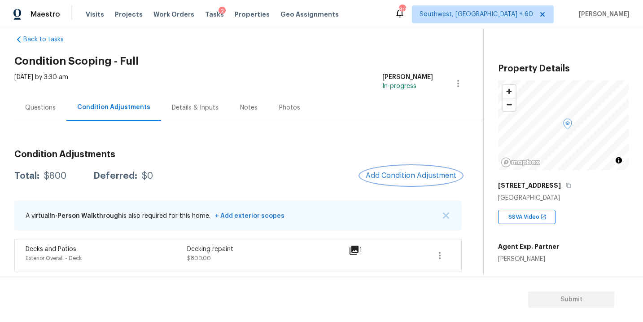
click at [396, 175] on span "Add Condition Adjustment" at bounding box center [411, 175] width 91 height 8
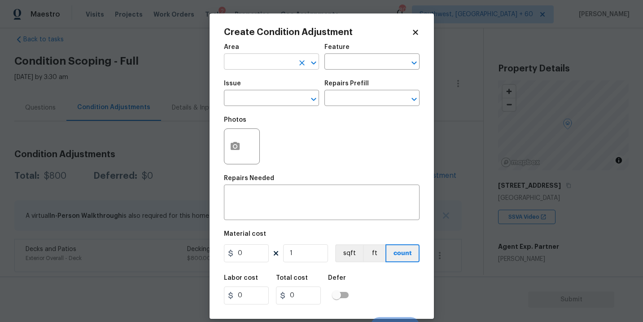
click at [256, 64] on input "text" at bounding box center [259, 63] width 70 height 14
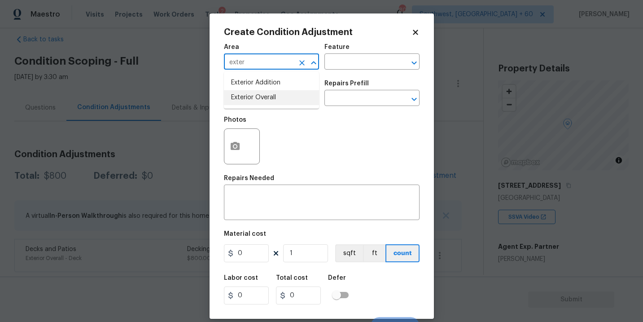
click at [270, 100] on li "Exterior Overall" at bounding box center [271, 97] width 95 height 15
type input "Exterior Overall"
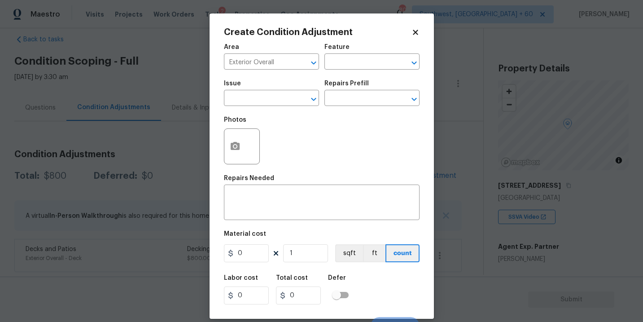
click at [345, 72] on div "Area Exterior Overall ​ Feature ​" at bounding box center [322, 57] width 196 height 36
click at [303, 61] on icon "Clear" at bounding box center [301, 62] width 5 height 5
click at [301, 83] on li "HVAC" at bounding box center [271, 82] width 95 height 15
type input "HVAC"
click at [348, 70] on input "text" at bounding box center [359, 63] width 70 height 14
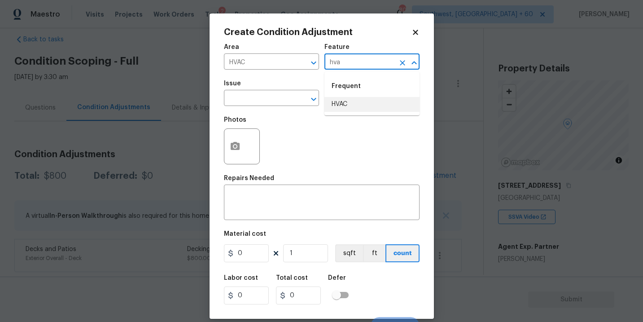
click at [349, 108] on li "HVAC" at bounding box center [371, 104] width 95 height 15
type input "HVAC"
click at [272, 105] on input "text" at bounding box center [259, 99] width 70 height 14
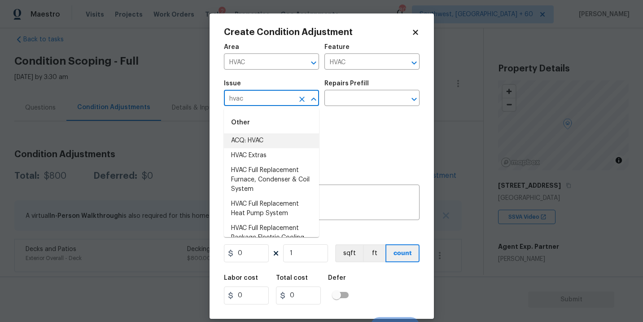
click at [264, 135] on li "ACQ: HVAC" at bounding box center [271, 140] width 95 height 15
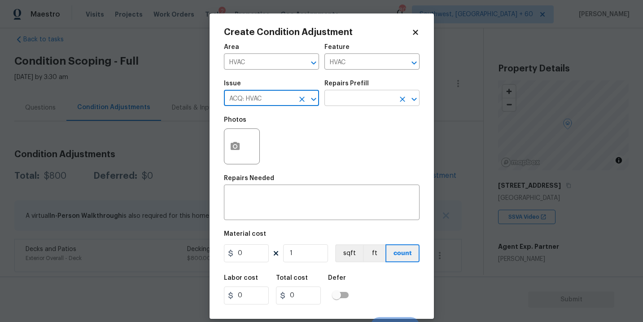
type input "ACQ: HVAC"
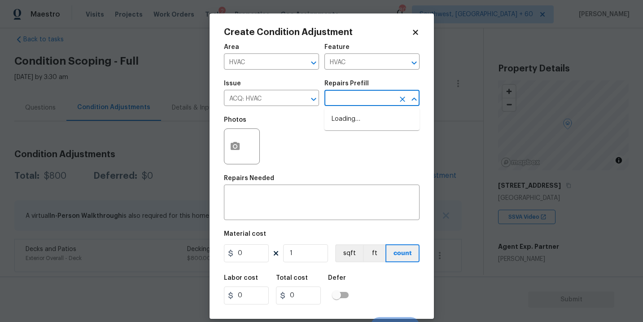
click at [345, 105] on input "text" at bounding box center [359, 99] width 70 height 14
click at [351, 122] on li "Non-Functional HVAC. Full System Replacement $6,500.00" at bounding box center [371, 129] width 95 height 34
type input "Acquisition"
type textarea "Acquisition Scope: Full System Replacement"
type input "6500"
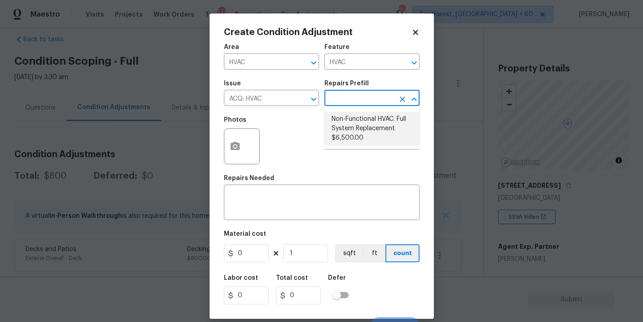
type input "6500"
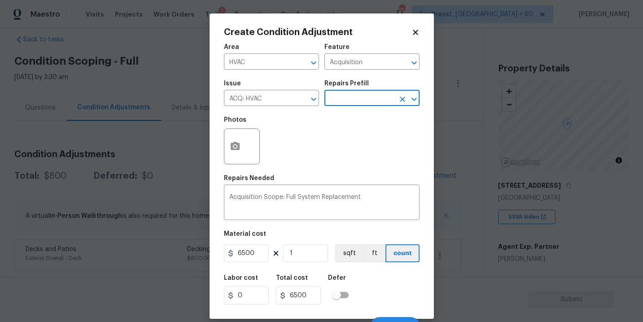
scroll to position [13, 0]
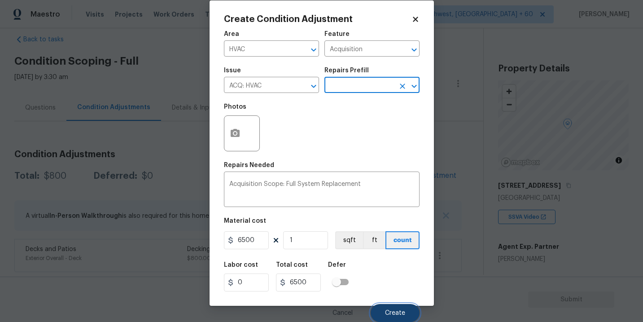
click at [388, 310] on span "Create" at bounding box center [395, 313] width 20 height 7
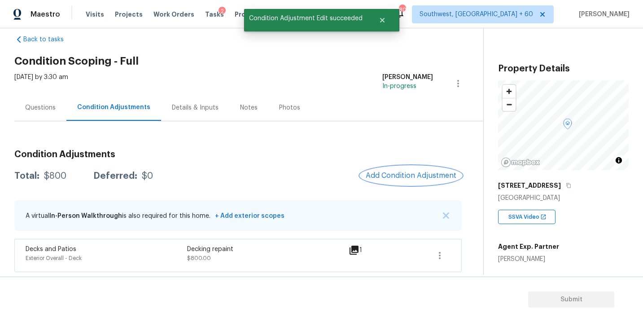
scroll to position [0, 0]
click at [388, 175] on span "Add Condition Adjustment" at bounding box center [412, 175] width 91 height 8
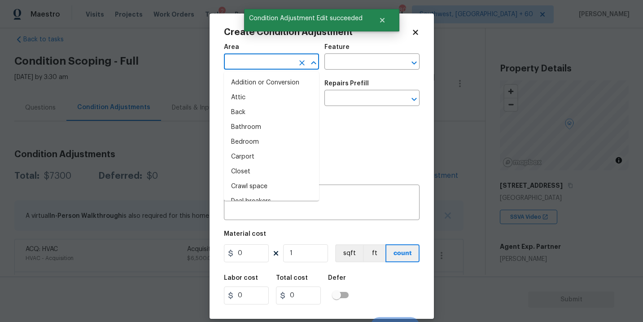
click at [263, 64] on input "text" at bounding box center [259, 63] width 70 height 14
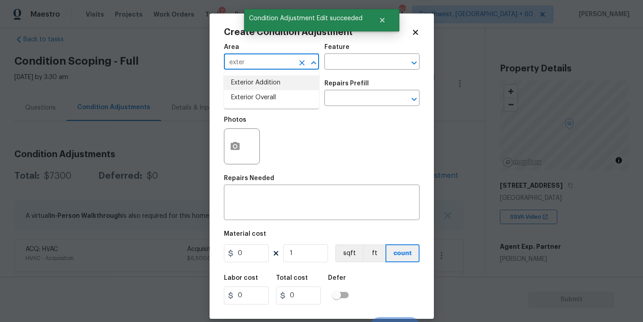
click at [275, 96] on li "Exterior Overall" at bounding box center [271, 97] width 95 height 15
type input "Exterior Overall"
click at [380, 64] on input "text" at bounding box center [359, 63] width 70 height 14
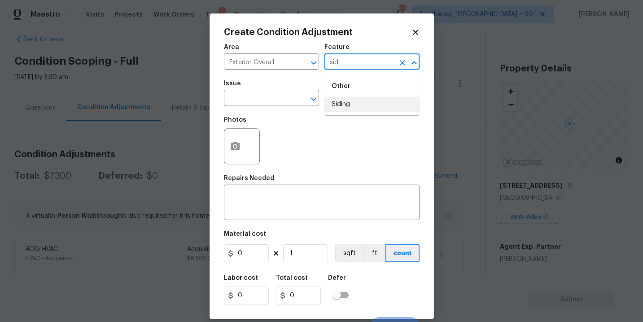
click at [374, 105] on li "Siding" at bounding box center [371, 104] width 95 height 15
click at [298, 103] on icon "Clear" at bounding box center [301, 99] width 9 height 9
type input "Siding"
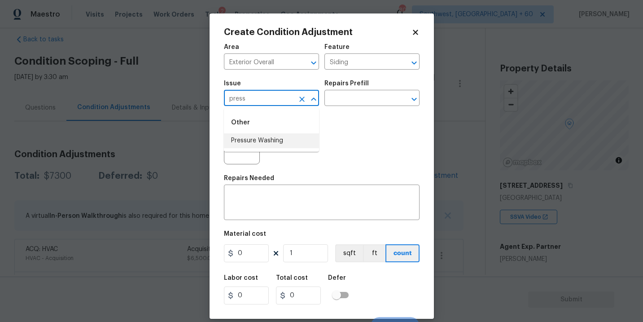
click at [287, 143] on li "Pressure Washing" at bounding box center [271, 140] width 95 height 15
type input "Pressure Washing"
click at [346, 112] on div "Photos" at bounding box center [322, 140] width 196 height 58
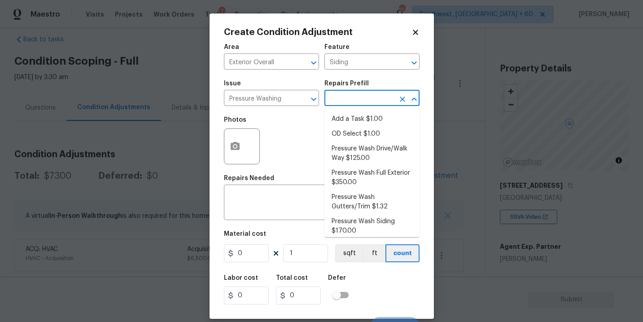
click at [355, 106] on input "text" at bounding box center [359, 99] width 70 height 14
click at [360, 231] on li "Pressure Wash Siding $170.00" at bounding box center [371, 226] width 95 height 24
type textarea "Protect areas as needed for pressure washing. Pressure wash the siding on the h…"
type input "170"
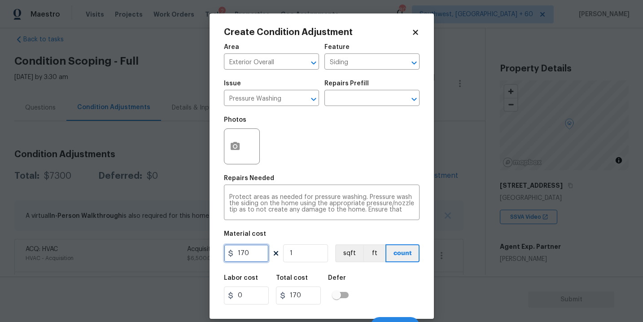
drag, startPoint x: 250, startPoint y: 245, endPoint x: 205, endPoint y: 250, distance: 45.5
click at [205, 250] on div "Create Condition Adjustment Area Exterior Overall ​ Feature Siding ​ Issue Pres…" at bounding box center [321, 161] width 643 height 322
type input "200"
click at [236, 151] on icon "button" at bounding box center [235, 146] width 11 height 11
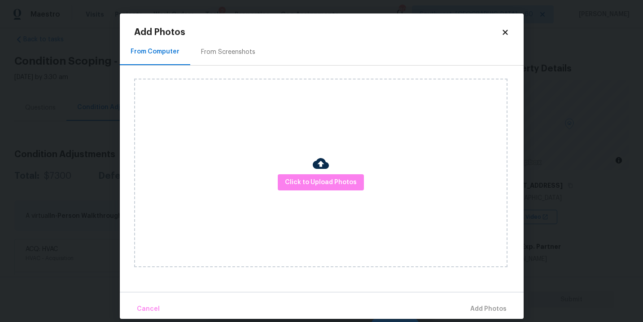
click at [286, 166] on div "Click to Upload Photos" at bounding box center [320, 173] width 373 height 188
click at [301, 175] on button "Click to Upload Photos" at bounding box center [321, 182] width 86 height 17
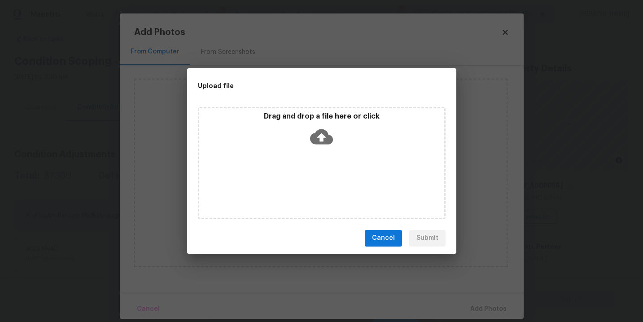
click at [320, 131] on icon at bounding box center [321, 136] width 23 height 15
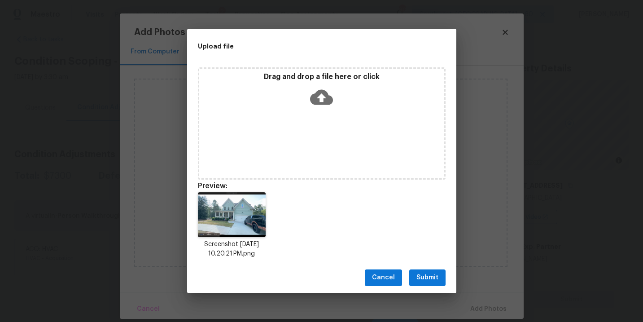
click at [427, 276] on span "Submit" at bounding box center [427, 277] width 22 height 11
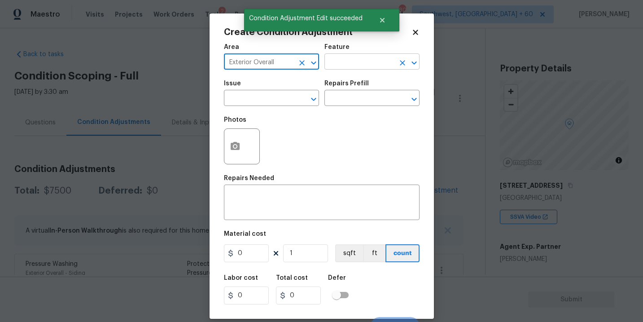
scroll to position [15, 0]
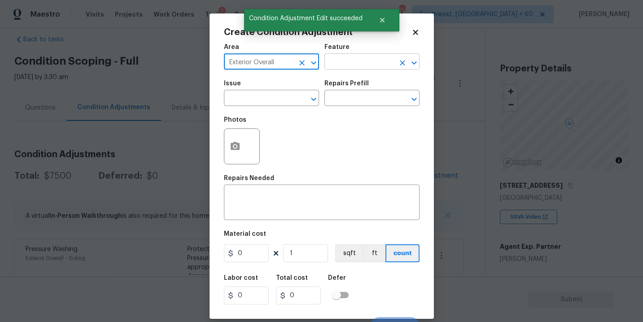
type input "Exterior Overall"
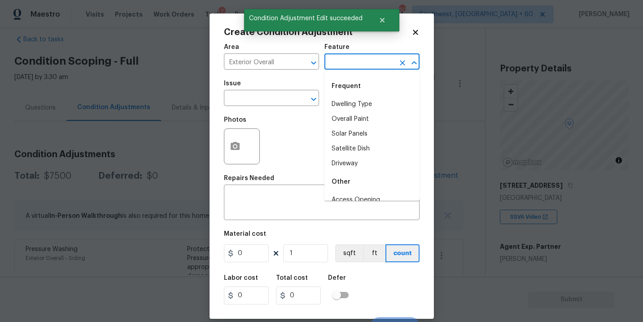
click at [353, 62] on input "text" at bounding box center [359, 63] width 70 height 14
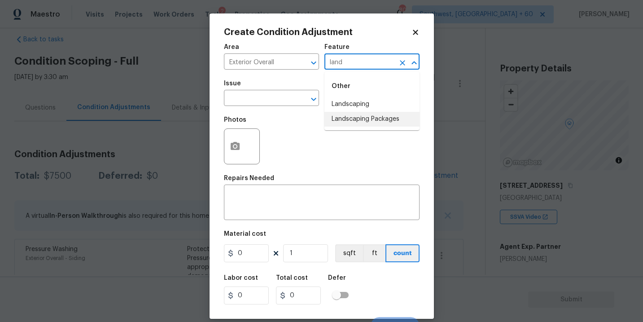
click at [363, 117] on li "Landscaping Packages" at bounding box center [371, 119] width 95 height 15
type input "Landscaping Packages"
click at [275, 92] on input "text" at bounding box center [259, 99] width 70 height 14
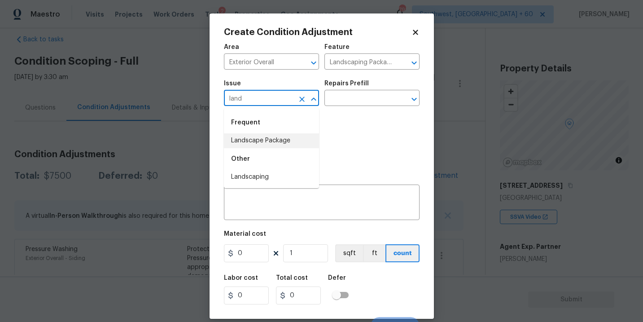
click at [284, 139] on li "Landscape Package" at bounding box center [271, 140] width 95 height 15
type input "Landscape Package"
click at [346, 107] on div "Issue Landscape Package ​ Repairs Prefill ​" at bounding box center [322, 93] width 196 height 36
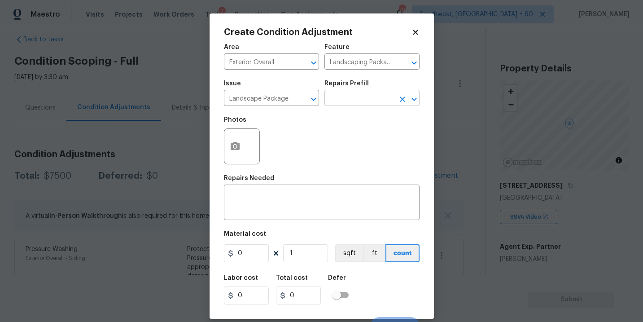
click at [364, 100] on input "text" at bounding box center [359, 99] width 70 height 14
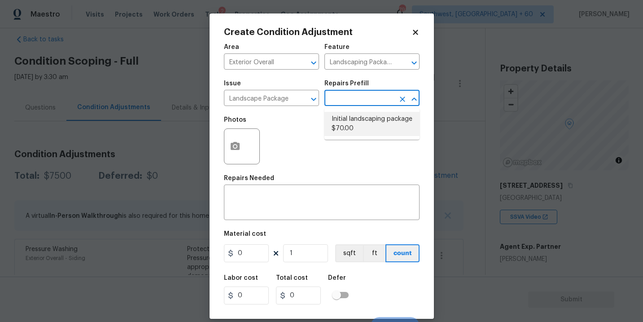
click at [363, 131] on li "Initial landscaping package $70.00" at bounding box center [371, 124] width 95 height 24
type input "Home Readiness Packages"
type input "70"
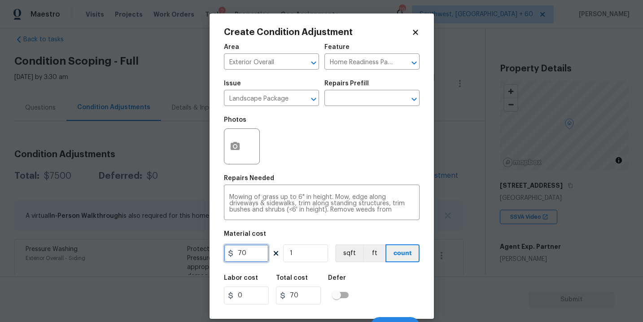
drag, startPoint x: 219, startPoint y: 263, endPoint x: 198, endPoint y: 265, distance: 21.1
click at [198, 265] on div "Create Condition Adjustment Area Exterior Overall ​ Feature Home Readiness Pack…" at bounding box center [321, 161] width 643 height 322
type input "300"
click at [238, 146] on icon "button" at bounding box center [235, 146] width 9 height 8
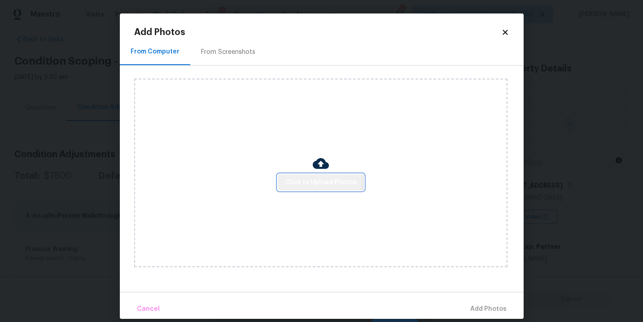
click at [315, 176] on button "Click to Upload Photos" at bounding box center [321, 182] width 86 height 17
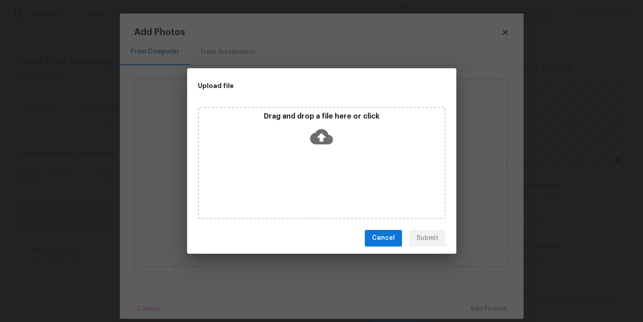
drag, startPoint x: 315, startPoint y: 176, endPoint x: 319, endPoint y: 162, distance: 14.8
click at [319, 162] on div "Drag and drop a file here or click" at bounding box center [322, 163] width 248 height 112
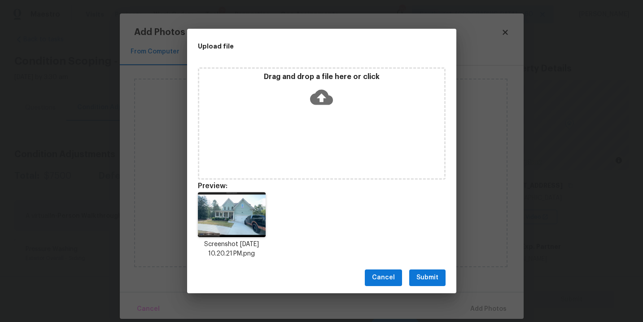
click at [424, 275] on span "Submit" at bounding box center [427, 277] width 22 height 11
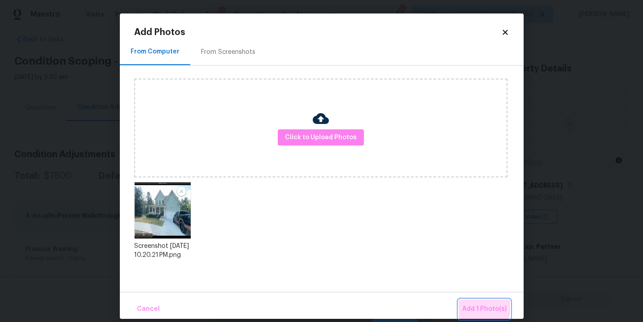
click at [475, 306] on span "Add 1 Photo(s)" at bounding box center [484, 308] width 44 height 11
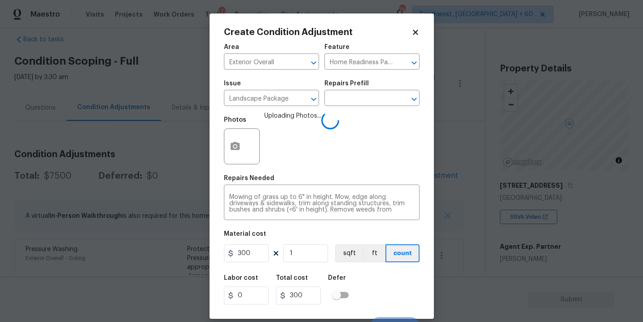
click at [382, 293] on div "Labor cost 0 Total cost 300 Defer" at bounding box center [322, 289] width 196 height 40
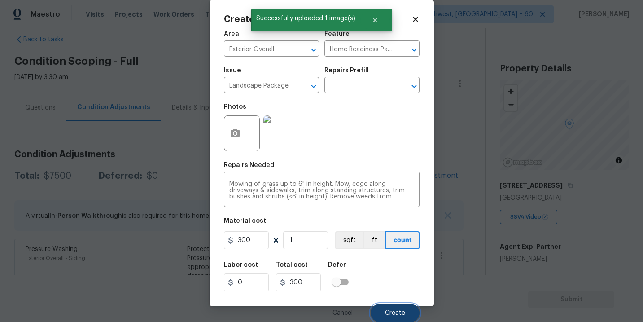
click at [387, 309] on button "Create" at bounding box center [395, 313] width 49 height 18
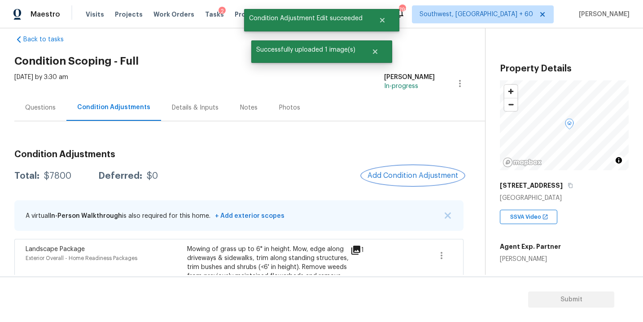
scroll to position [32, 0]
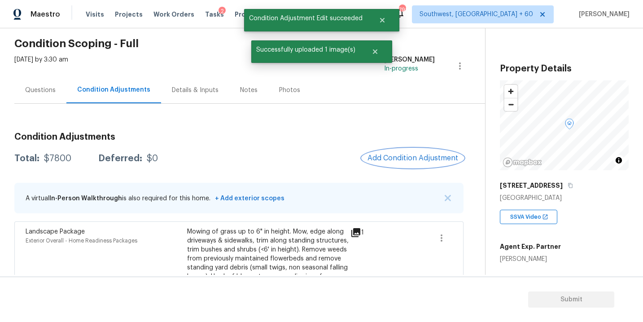
click at [431, 153] on button "Add Condition Adjustment" at bounding box center [412, 157] width 101 height 19
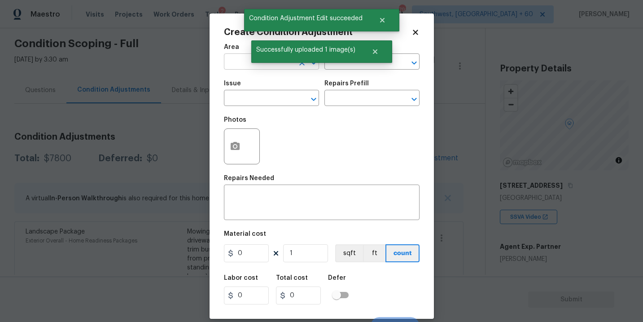
click at [249, 66] on input "text" at bounding box center [259, 63] width 70 height 14
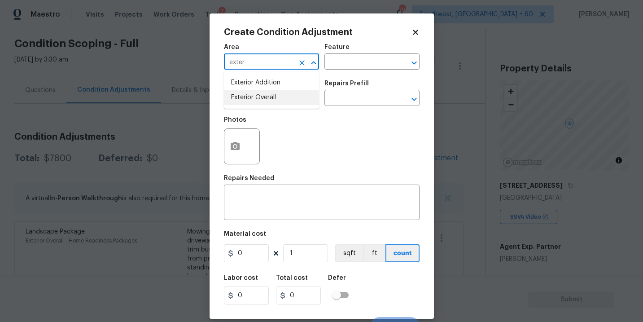
click at [253, 100] on li "Exterior Overall" at bounding box center [271, 97] width 95 height 15
type input "Exterior Overall"
click at [253, 100] on input "text" at bounding box center [259, 99] width 70 height 14
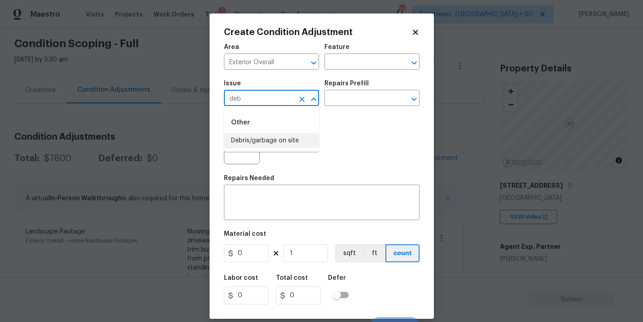
click at [268, 137] on li "Debris/garbage on site" at bounding box center [271, 140] width 95 height 15
type input "Debris/garbage on site"
click at [336, 103] on input "text" at bounding box center [359, 99] width 70 height 14
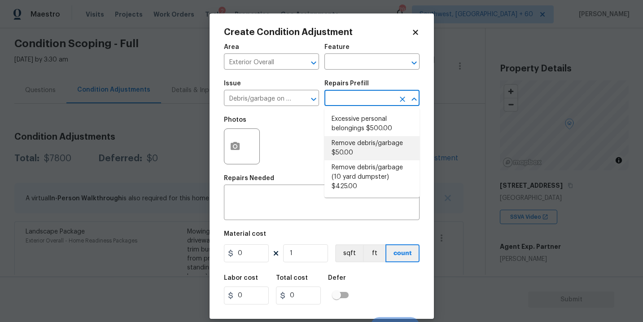
click at [340, 148] on li "Remove debris/garbage $50.00" at bounding box center [371, 148] width 95 height 24
type textarea "Remove, haul off, and properly dispose of any debris left by seller to offsite …"
type input "50"
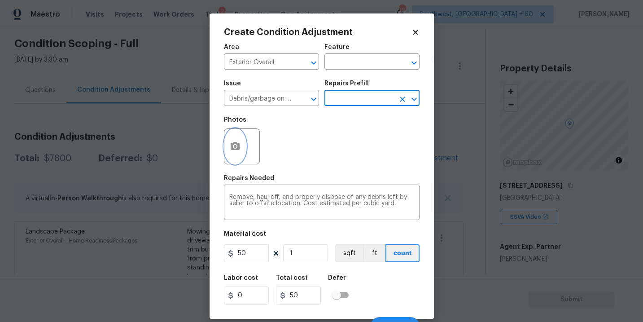
click at [238, 148] on icon "button" at bounding box center [235, 146] width 9 height 8
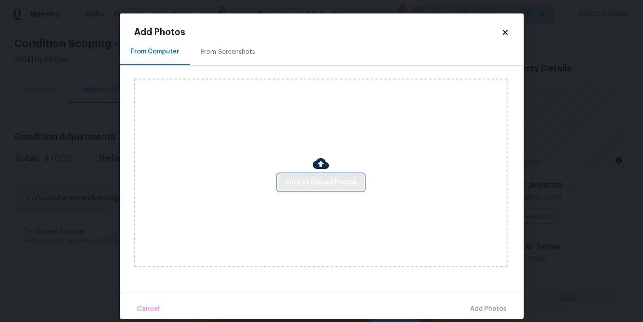
click at [297, 178] on span "Click to Upload Photos" at bounding box center [321, 182] width 72 height 11
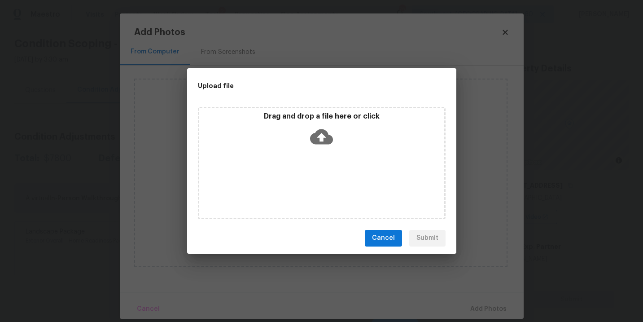
click at [315, 148] on div "Drag and drop a file here or click" at bounding box center [321, 131] width 245 height 39
